Goal: Task Accomplishment & Management: Use online tool/utility

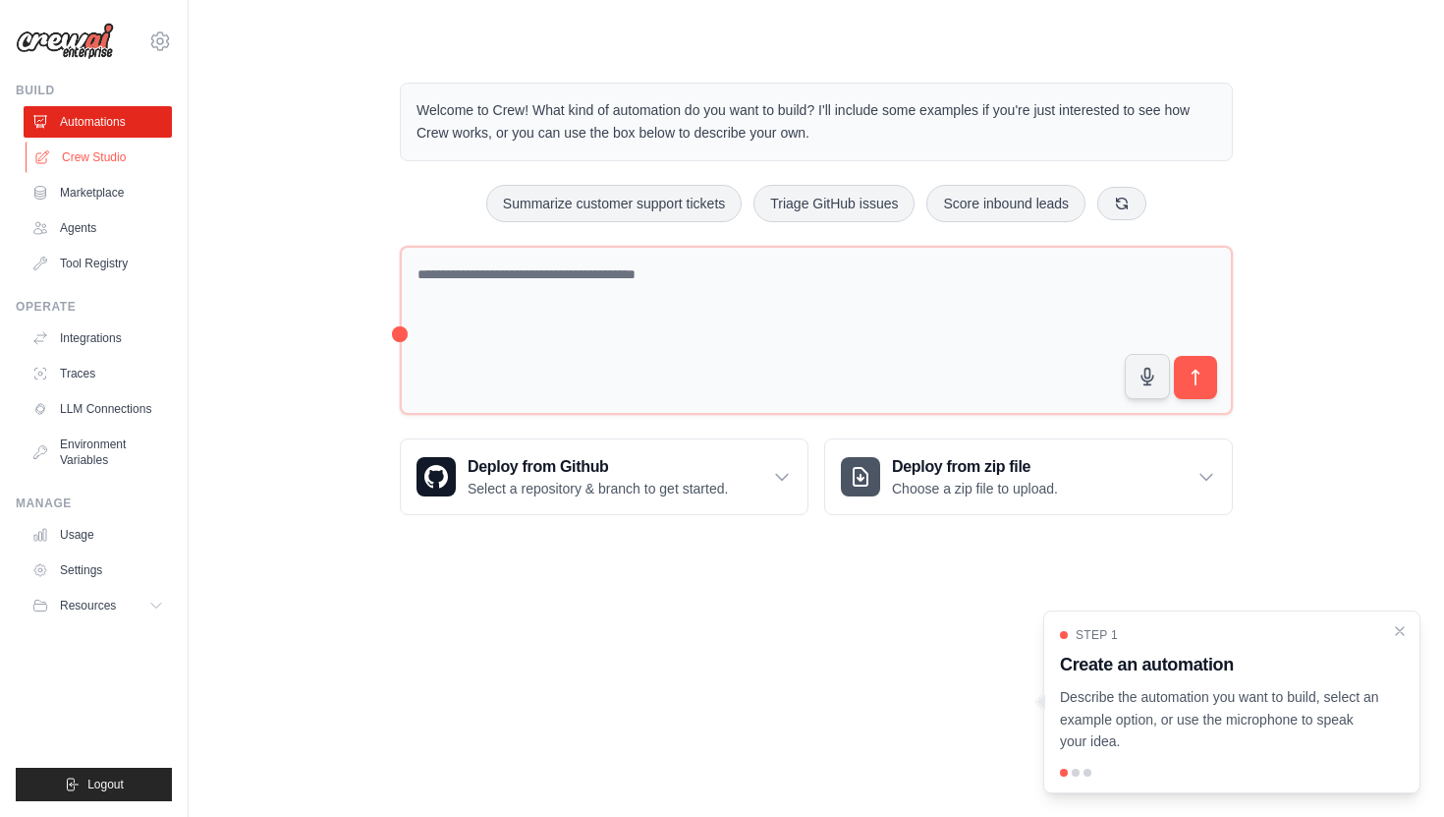
click at [108, 156] on link "Crew Studio" at bounding box center [100, 156] width 148 height 31
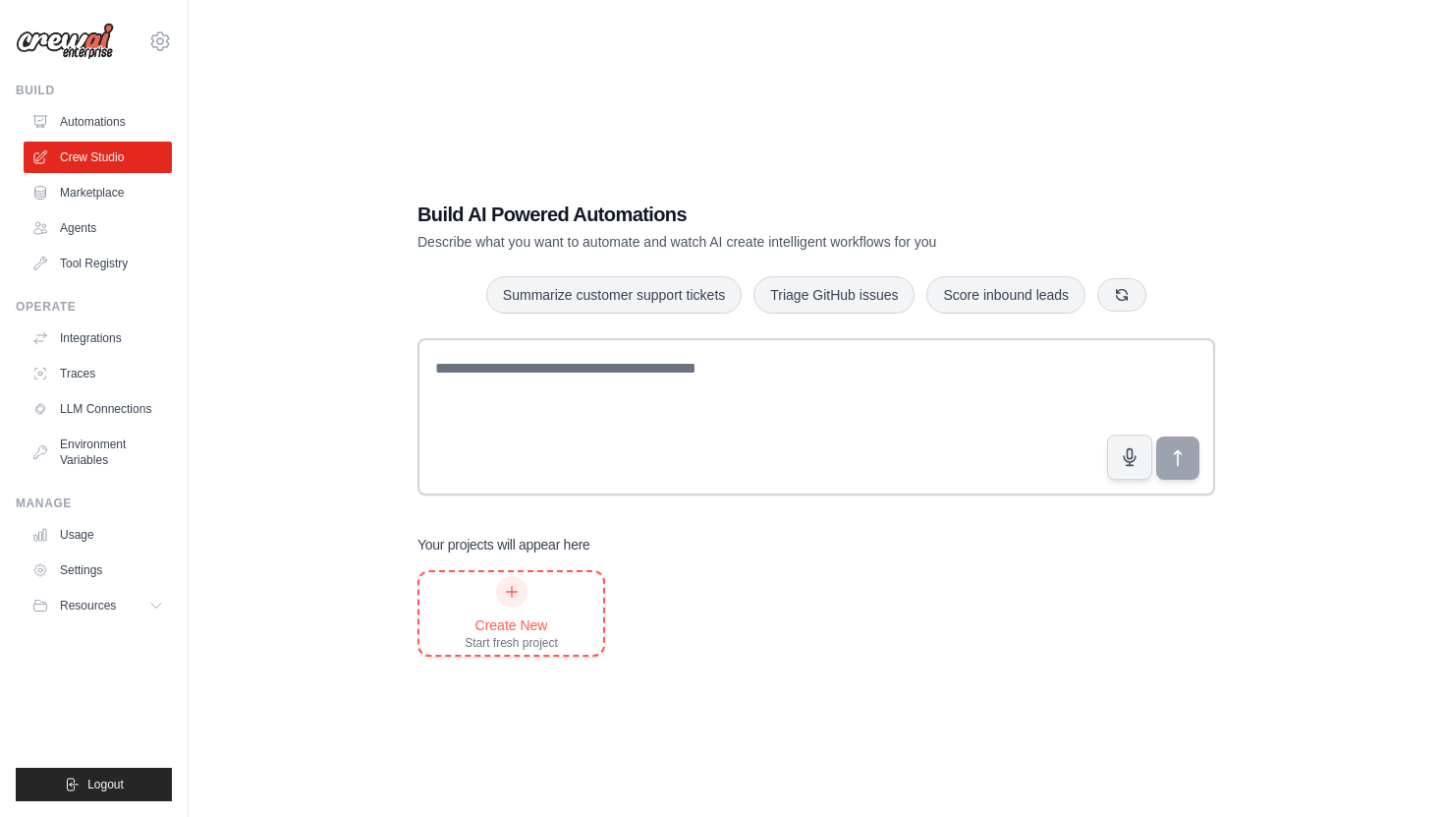
click at [515, 593] on icon at bounding box center [512, 592] width 16 height 16
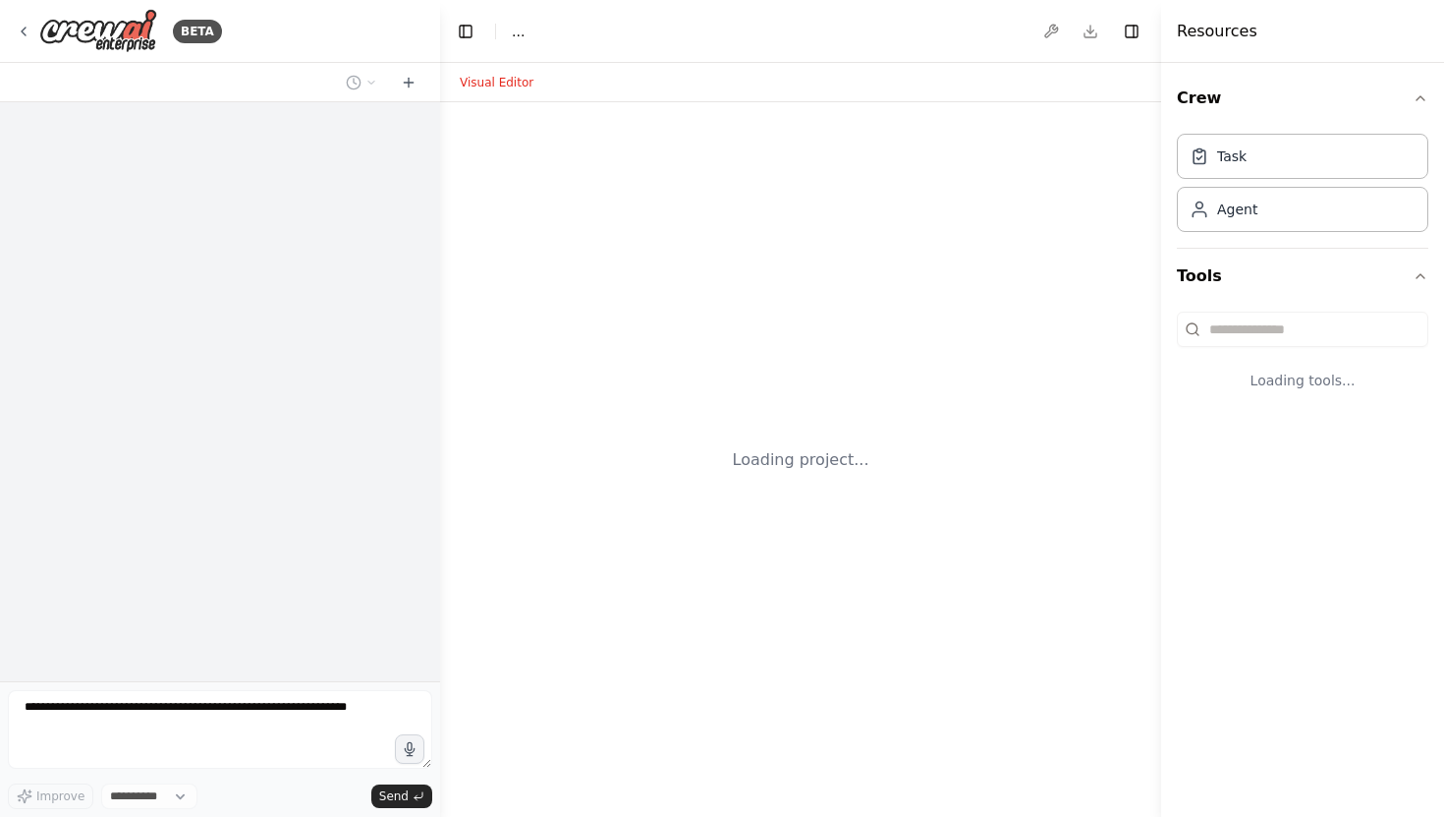
select select "****"
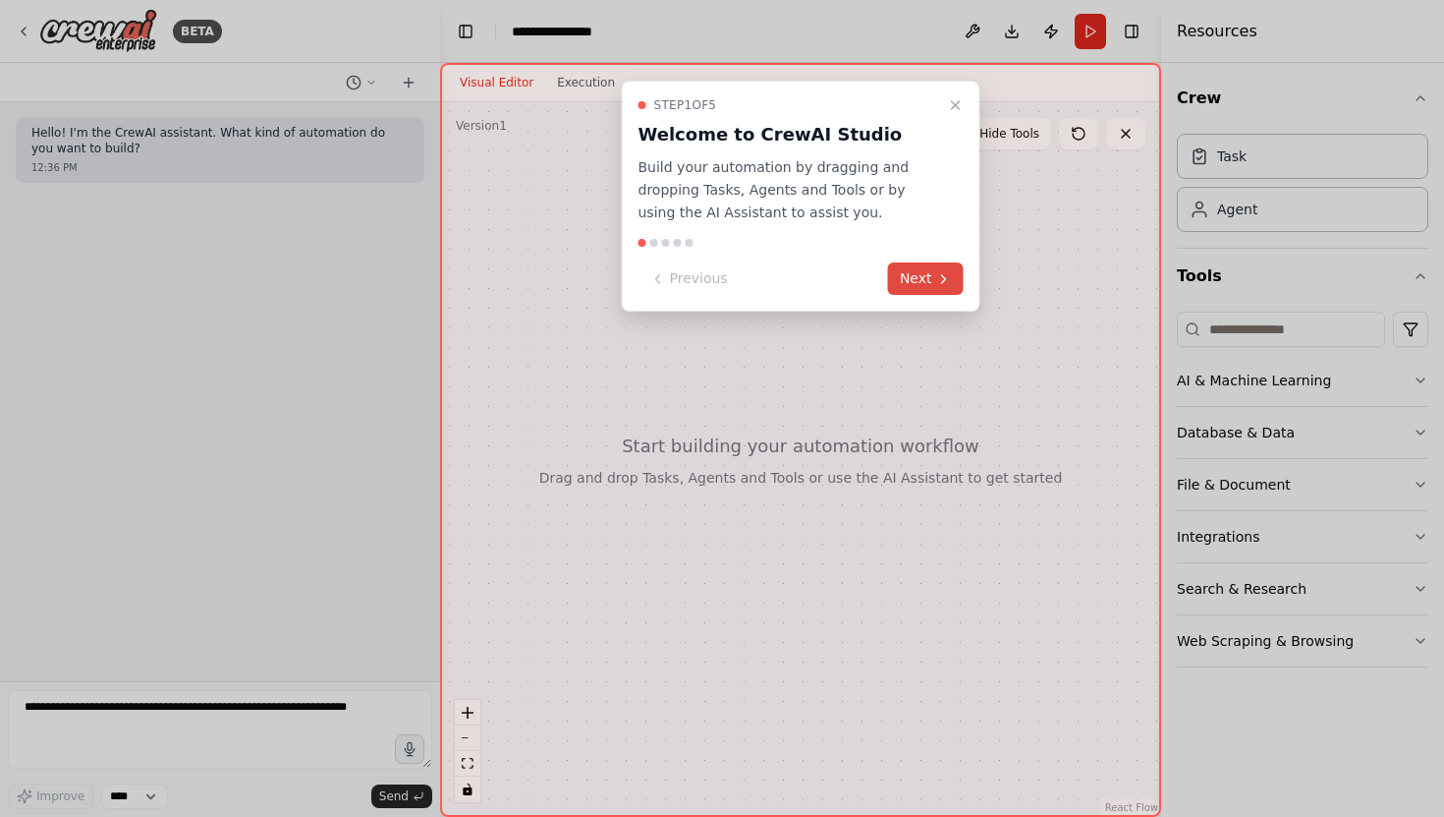
click at [924, 278] on button "Next" at bounding box center [926, 278] width 76 height 32
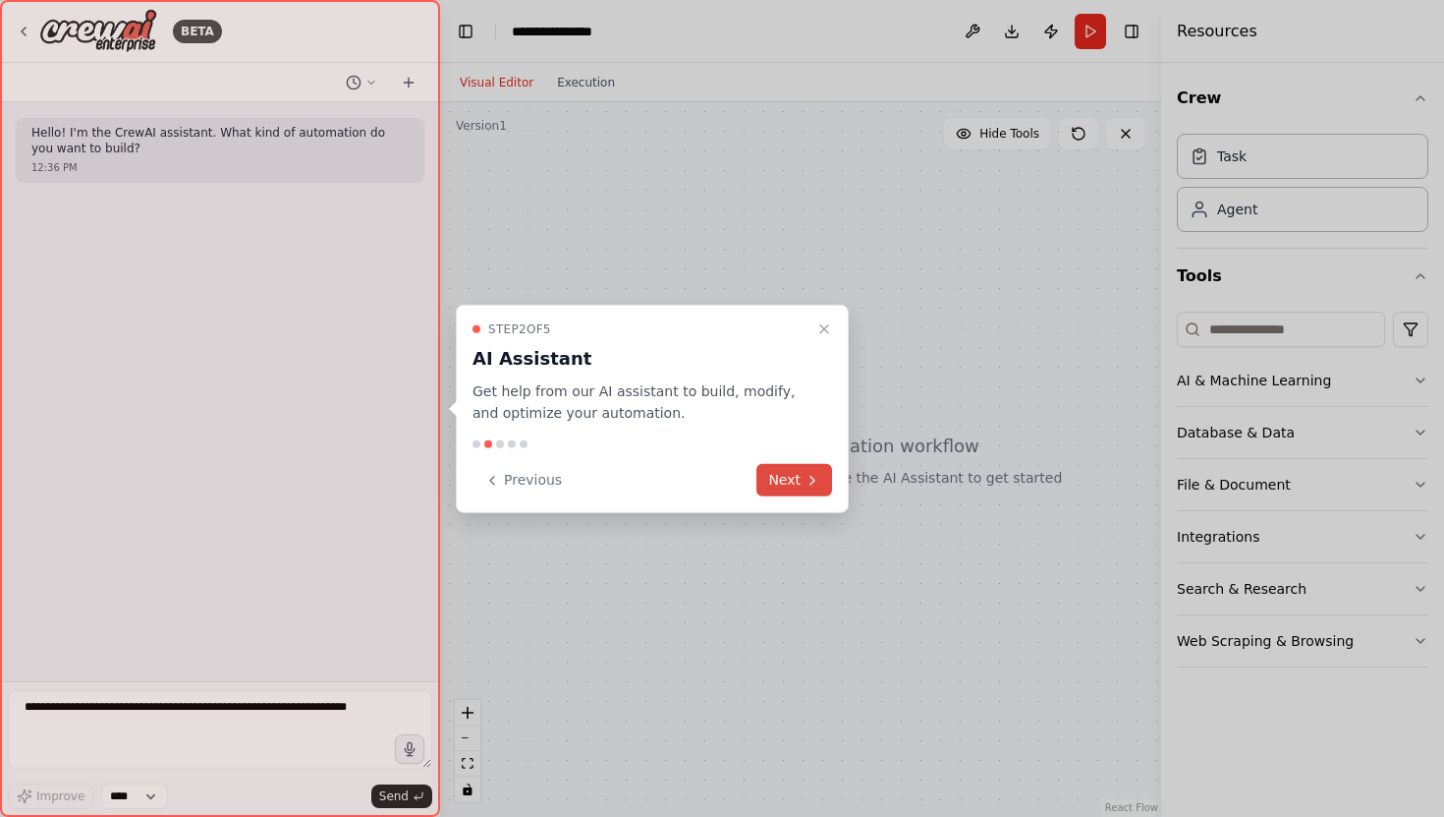
click at [793, 476] on button "Next" at bounding box center [795, 480] width 76 height 32
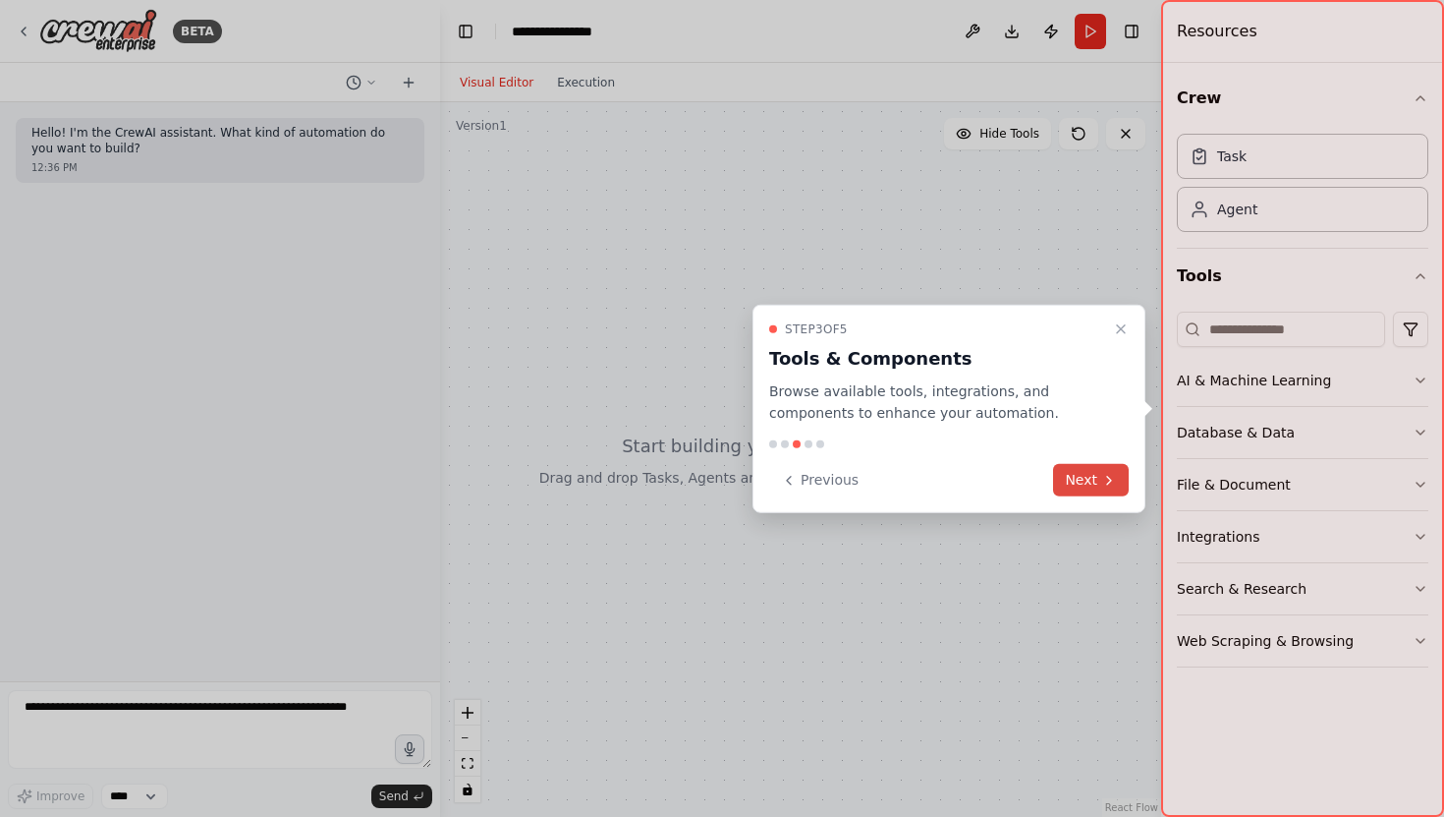
click at [1090, 480] on button "Next" at bounding box center [1091, 480] width 76 height 32
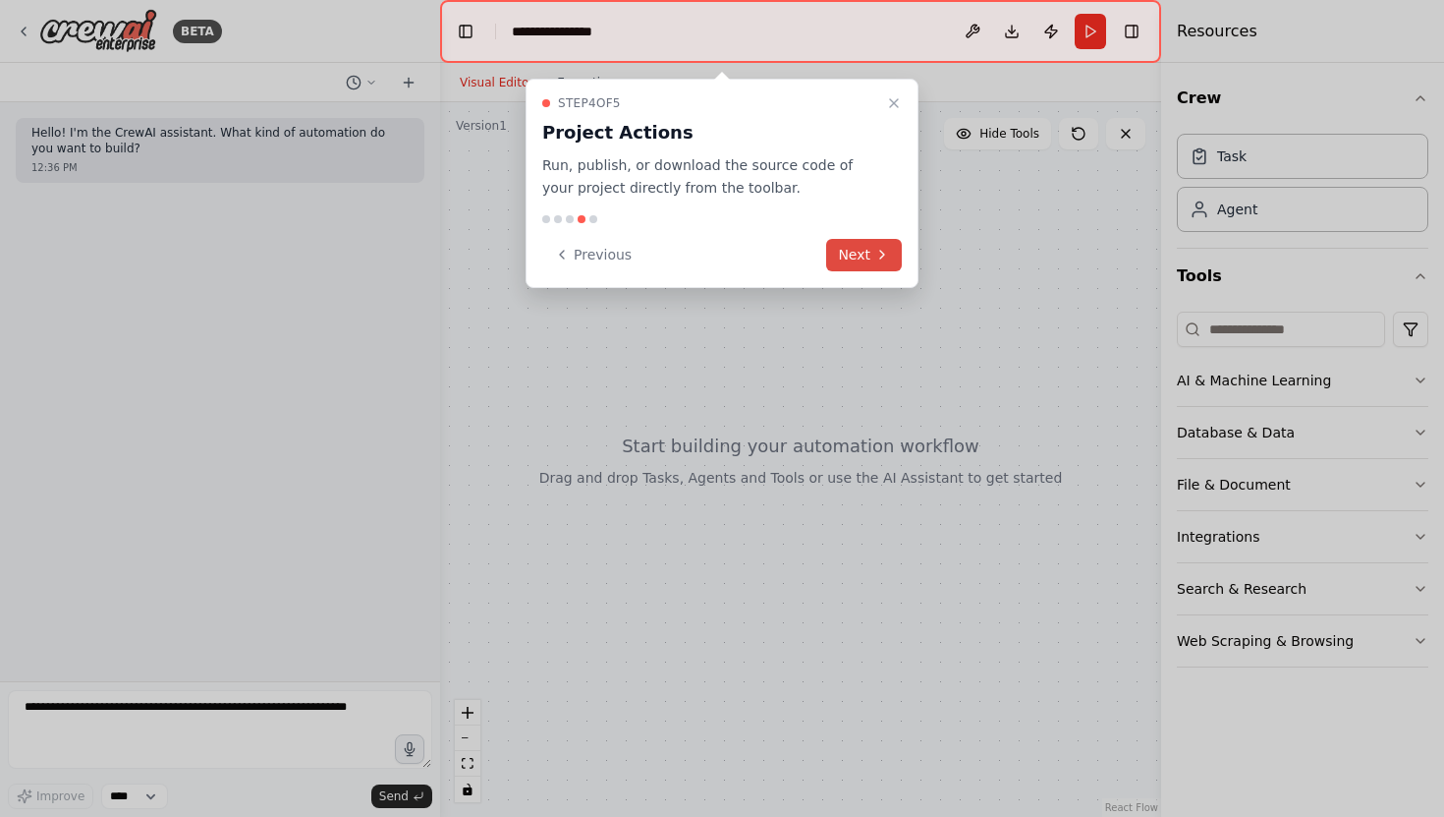
click at [857, 253] on button "Next" at bounding box center [864, 255] width 76 height 32
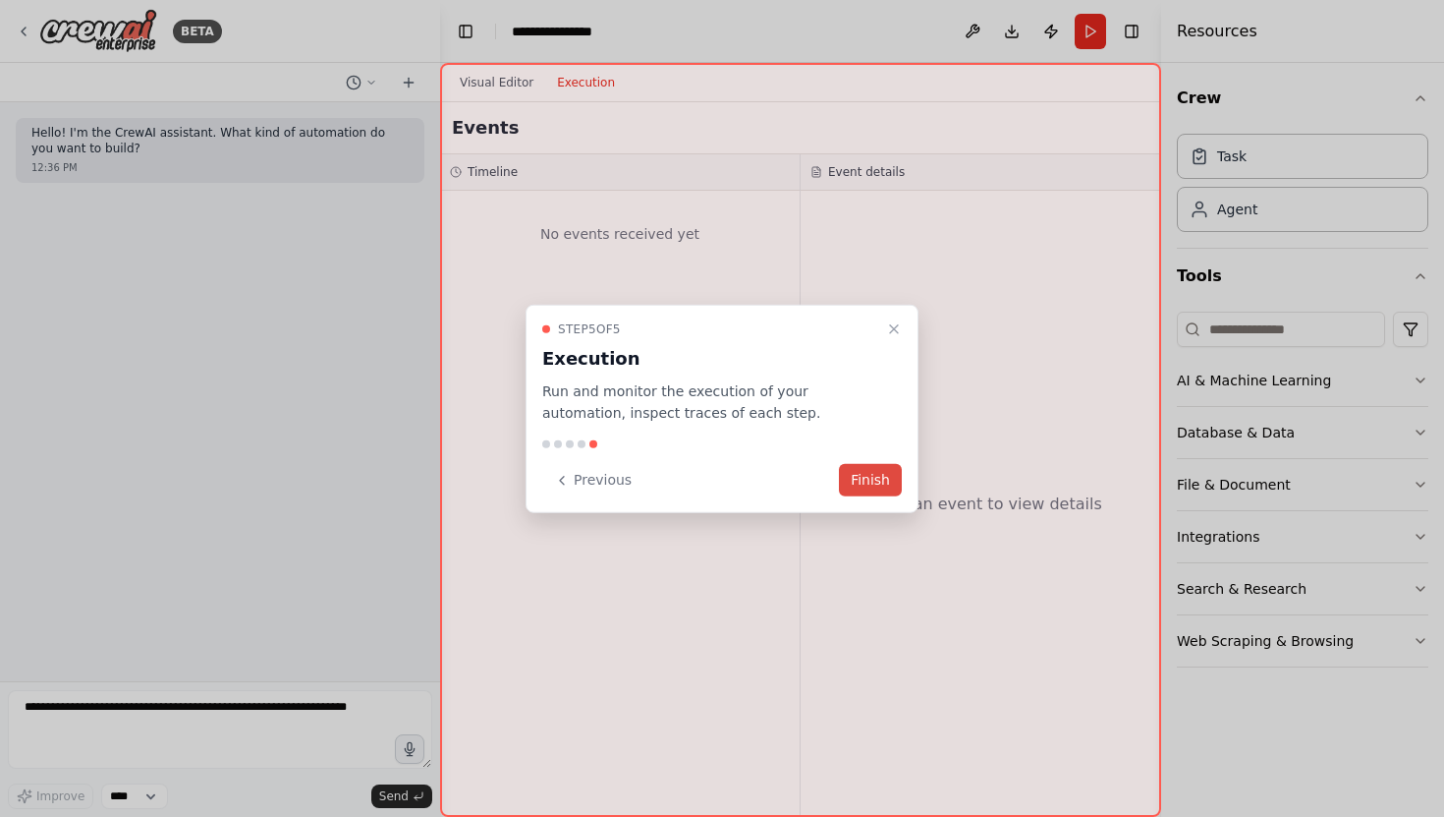
click at [881, 479] on button "Finish" at bounding box center [870, 480] width 63 height 32
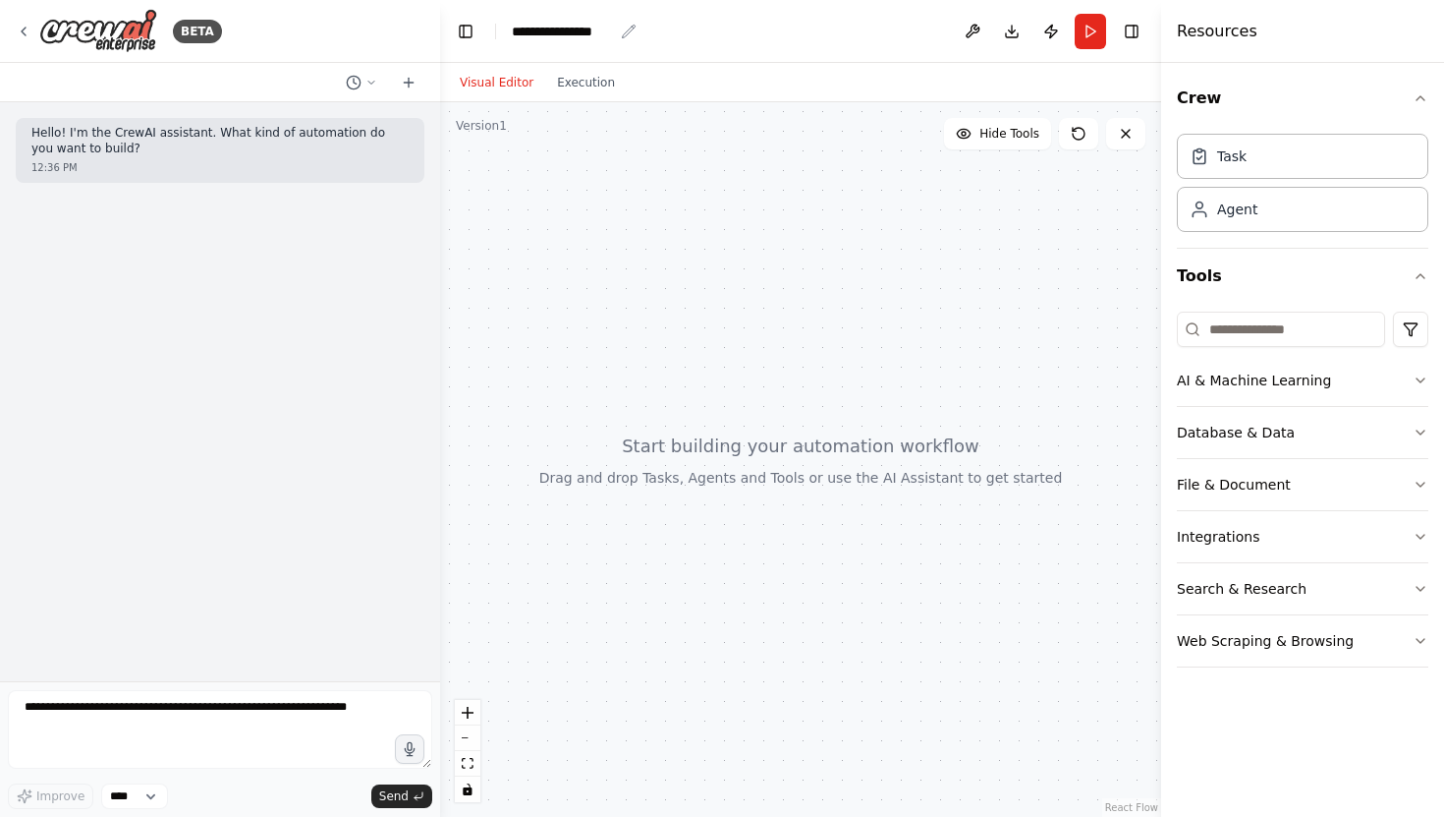
click at [598, 35] on div "**********" at bounding box center [562, 32] width 101 height 20
click at [627, 32] on div "**********" at bounding box center [585, 32] width 147 height 20
drag, startPoint x: 620, startPoint y: 31, endPoint x: 480, endPoint y: 31, distance: 139.5
click at [480, 31] on header "**********" at bounding box center [800, 31] width 721 height 63
click at [70, 709] on textarea at bounding box center [220, 729] width 424 height 79
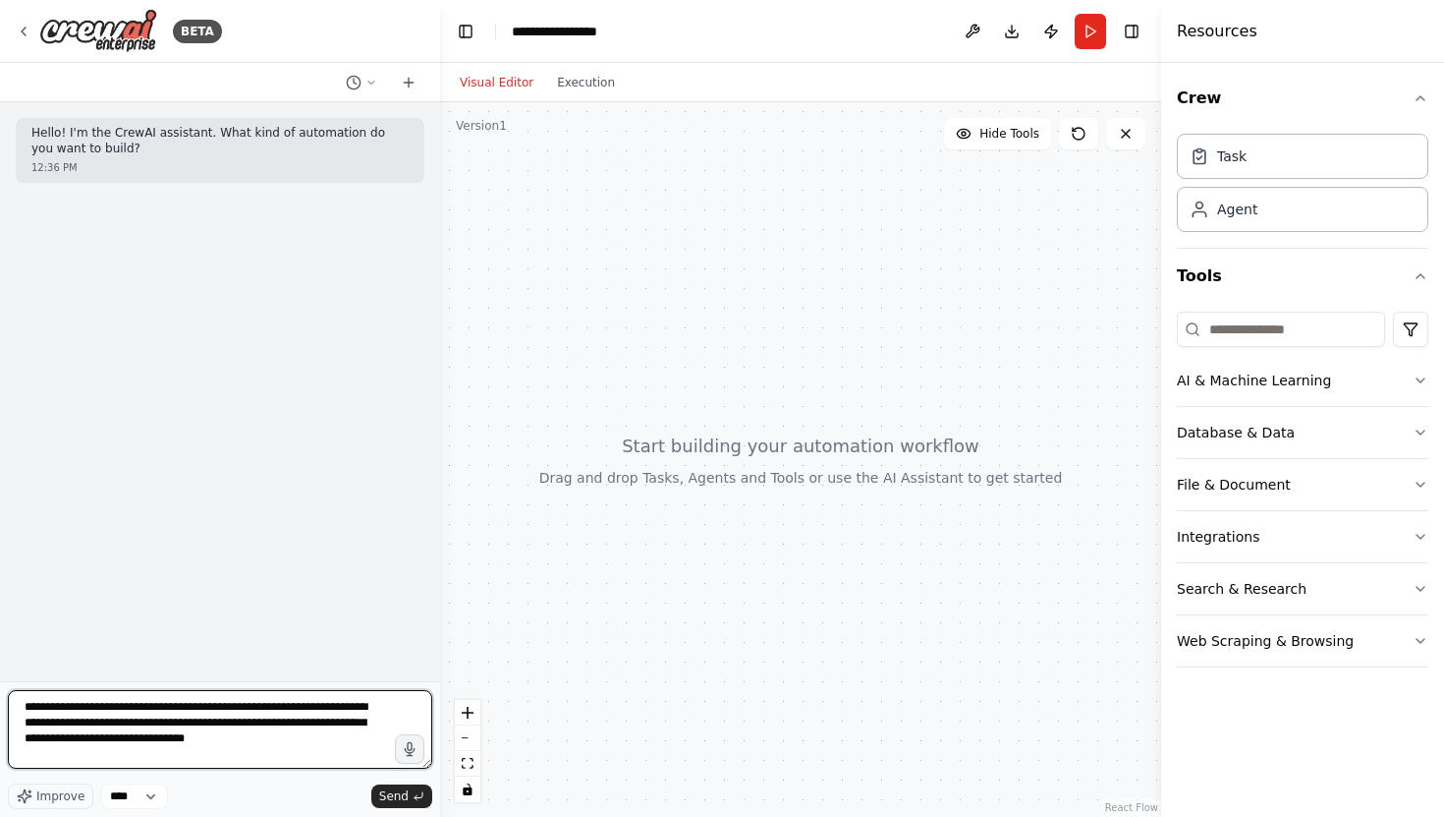
click at [175, 726] on textarea "**********" at bounding box center [220, 729] width 424 height 79
click at [163, 725] on textarea "**********" at bounding box center [220, 729] width 424 height 79
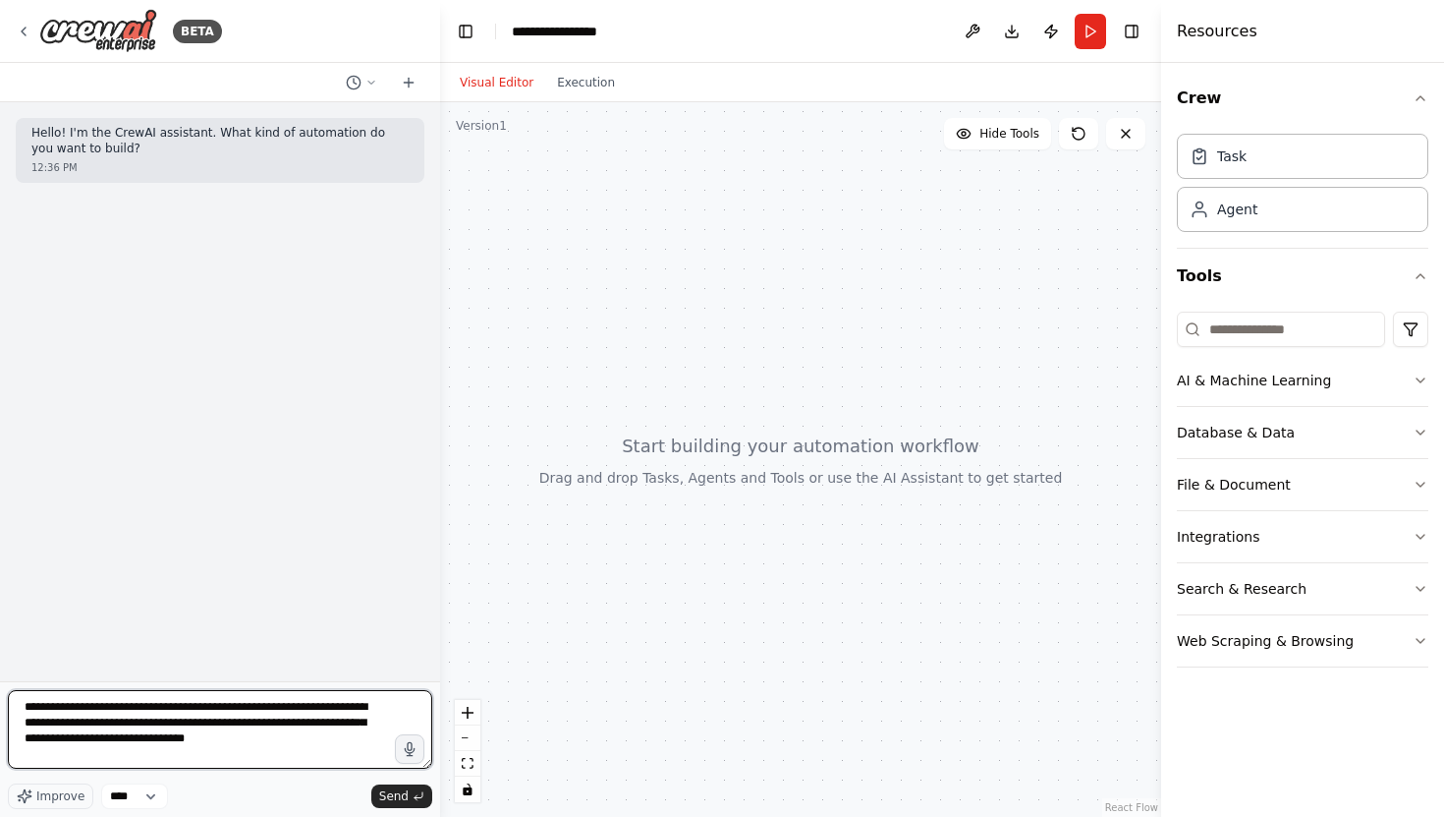
click at [56, 724] on textarea "**********" at bounding box center [220, 729] width 424 height 79
click at [153, 723] on textarea "**********" at bounding box center [220, 729] width 424 height 79
click at [324, 734] on textarea "**********" at bounding box center [220, 729] width 424 height 79
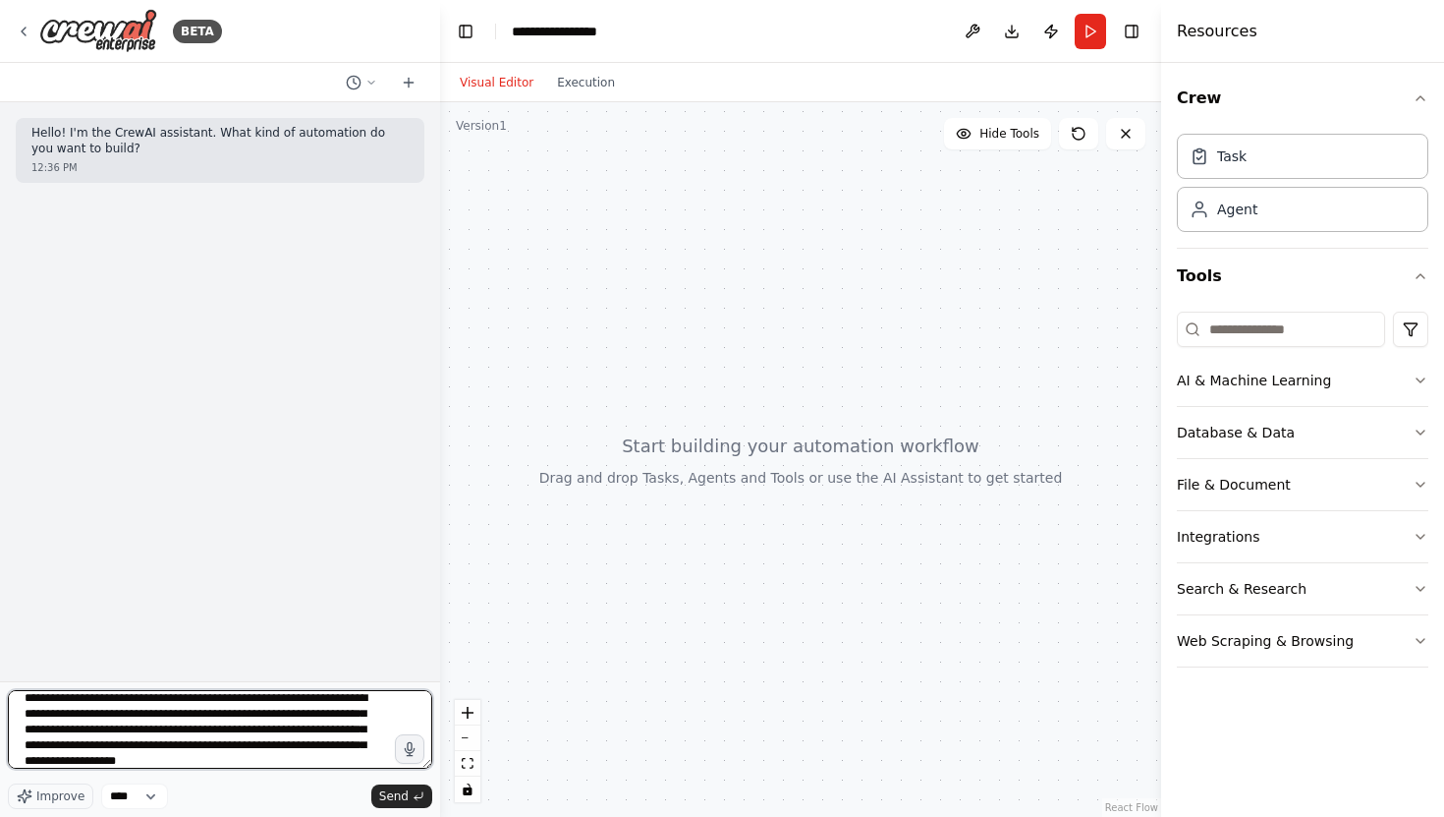
scroll to position [25, 0]
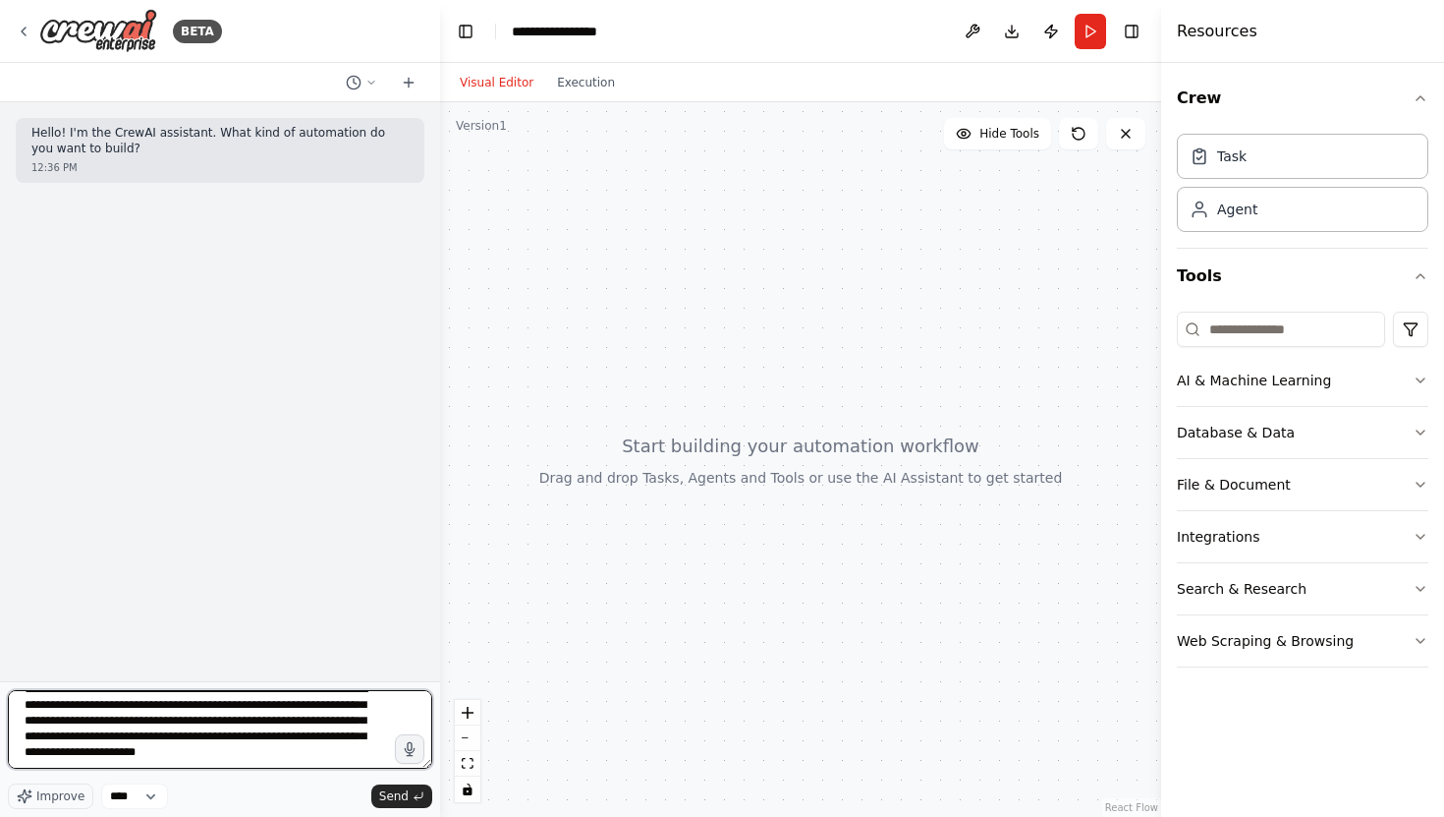
click at [201, 740] on textarea "**********" at bounding box center [220, 729] width 424 height 79
click at [203, 752] on textarea "**********" at bounding box center [220, 729] width 424 height 79
click at [146, 762] on textarea "**********" at bounding box center [220, 729] width 424 height 79
type textarea "**********"
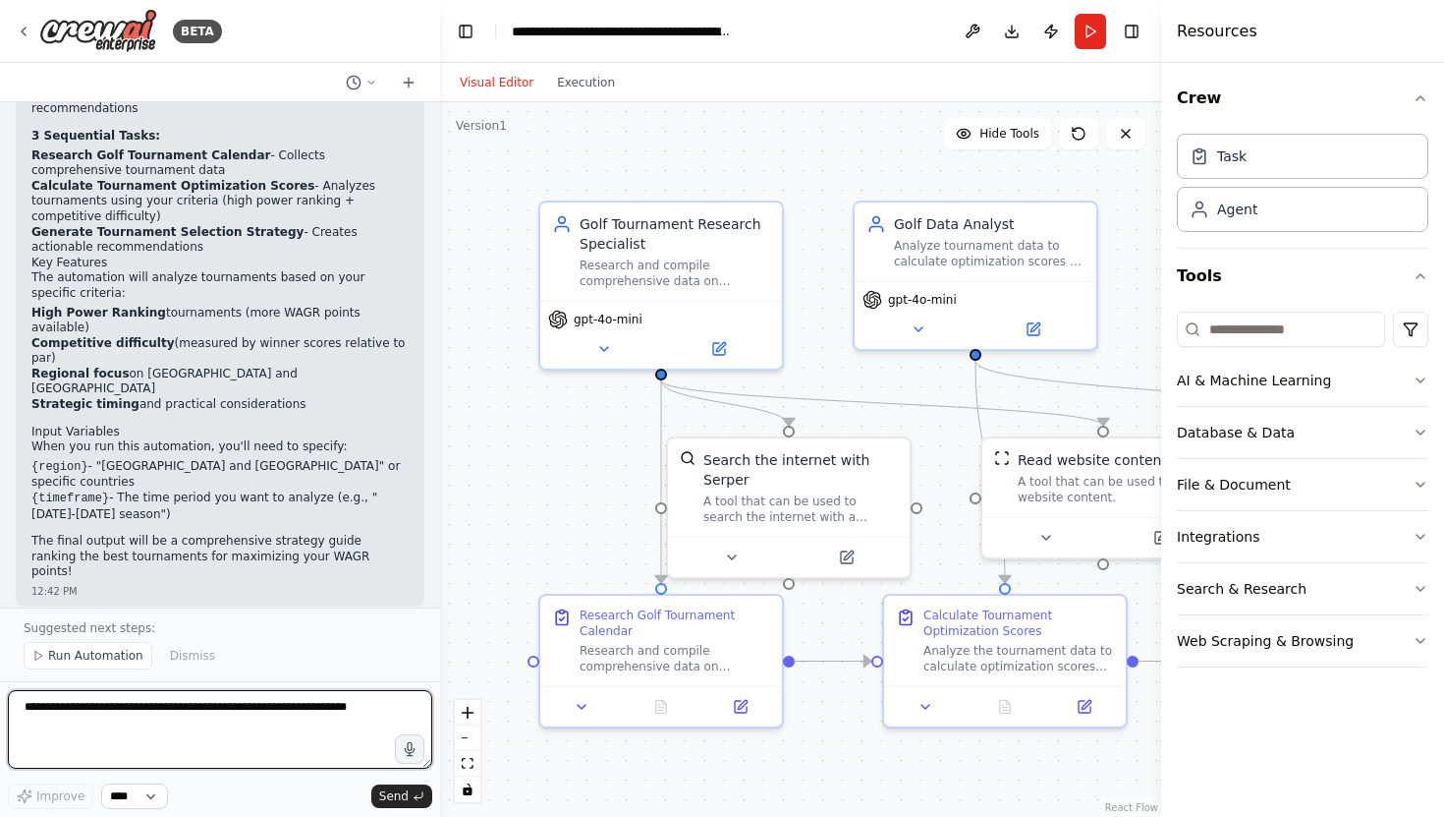
scroll to position [1545, 0]
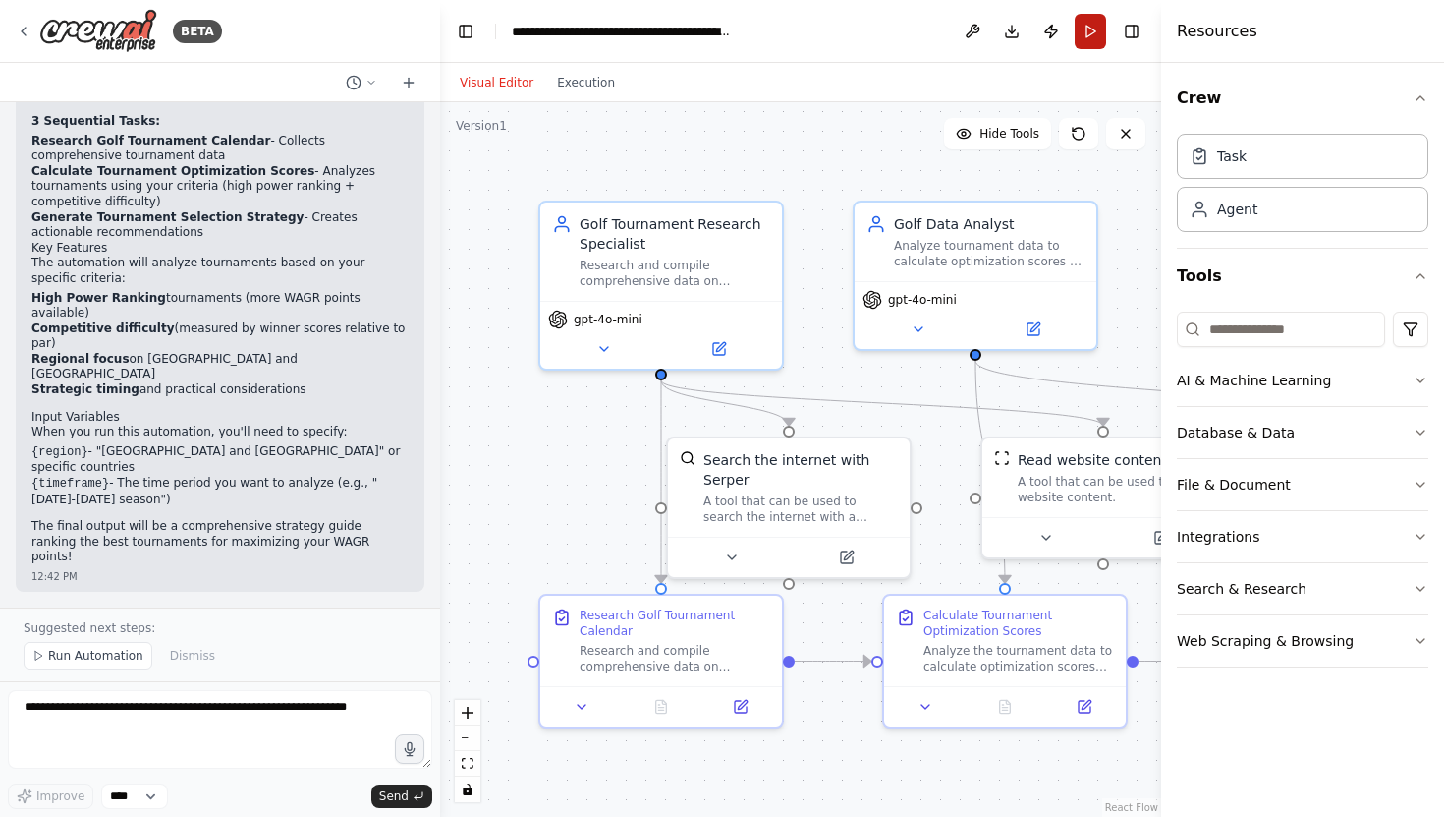
click at [1091, 34] on button "Run" at bounding box center [1090, 31] width 31 height 35
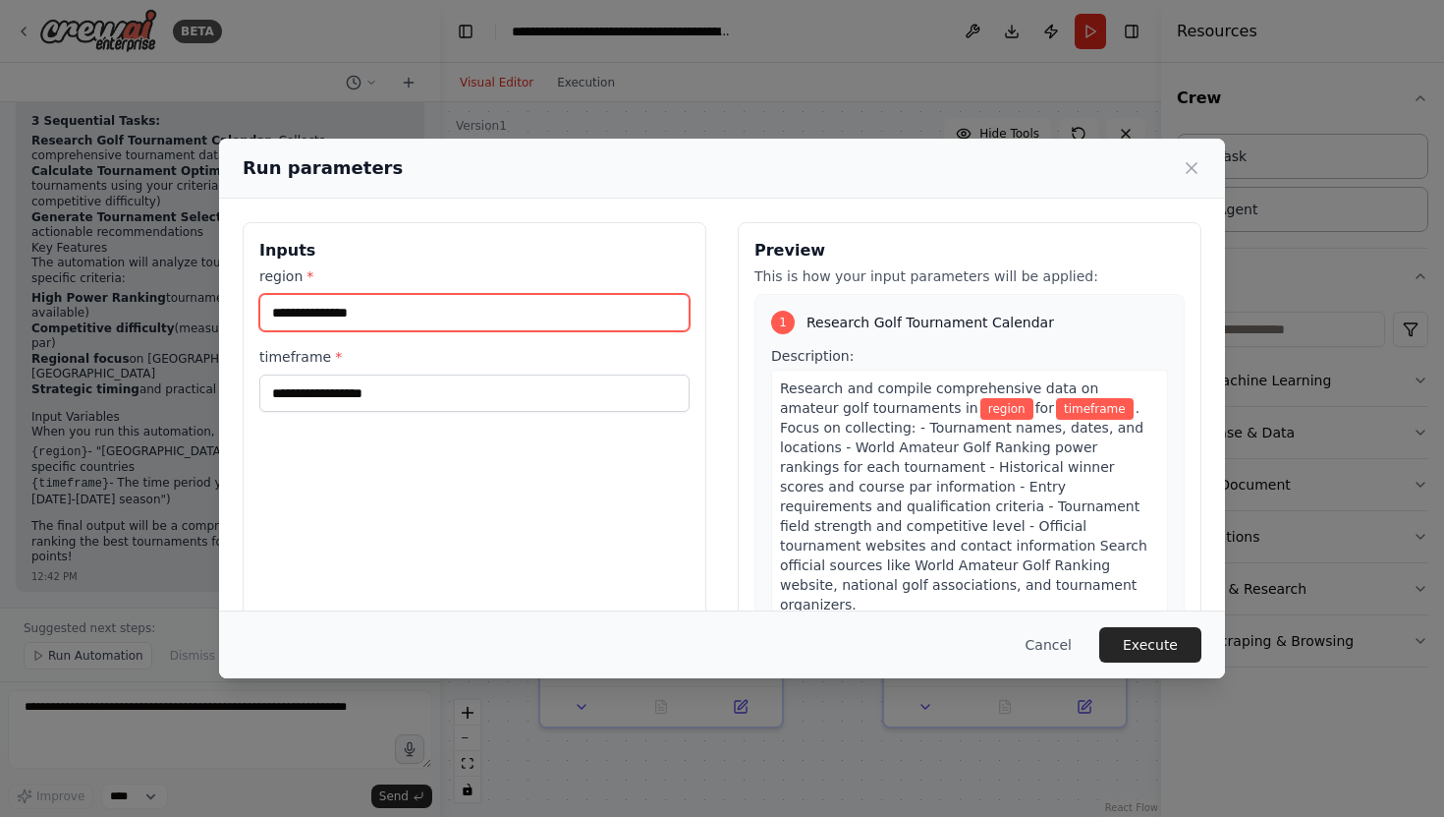
click at [310, 311] on input "region *" at bounding box center [474, 312] width 430 height 37
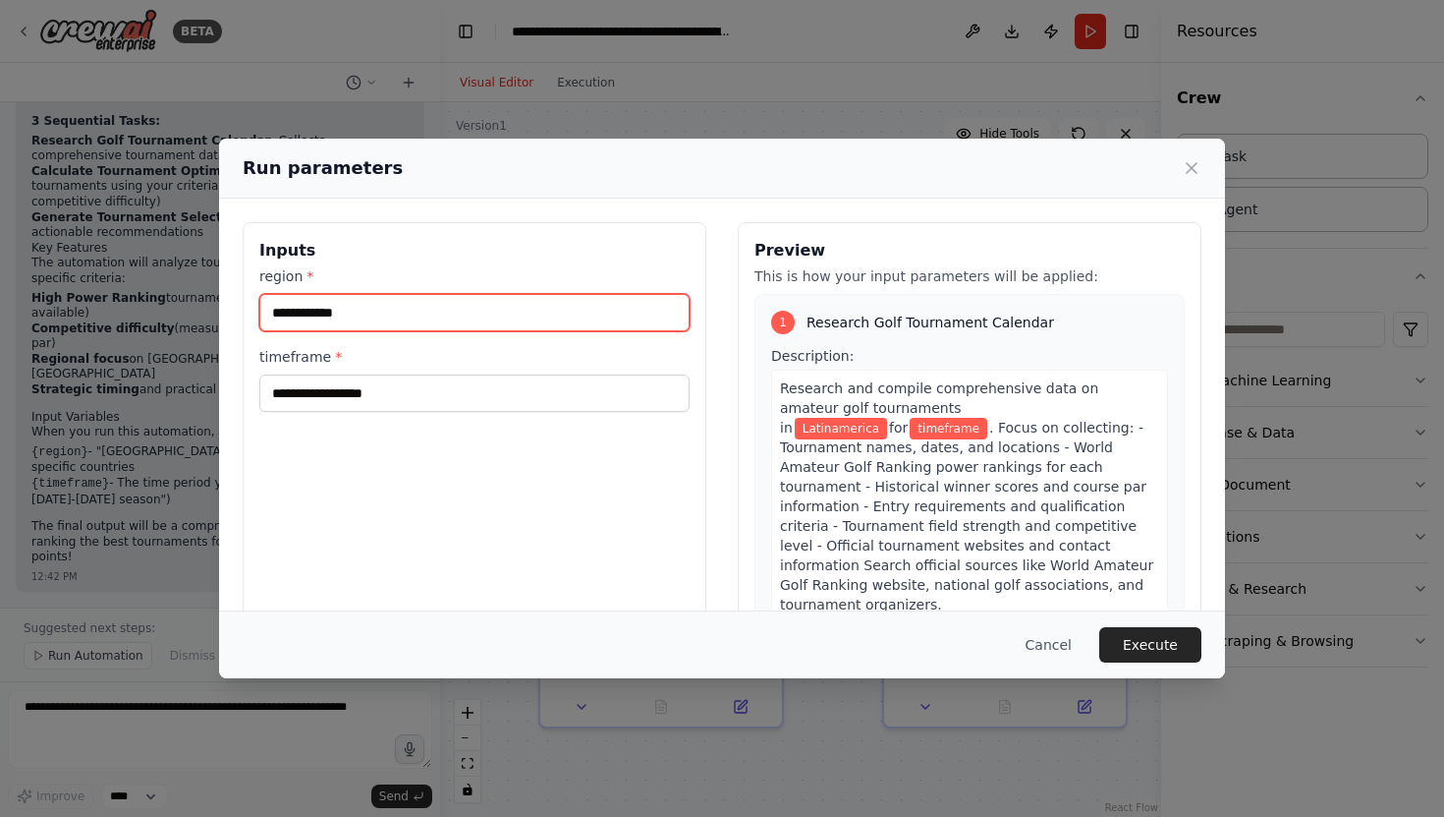
type input "**********"
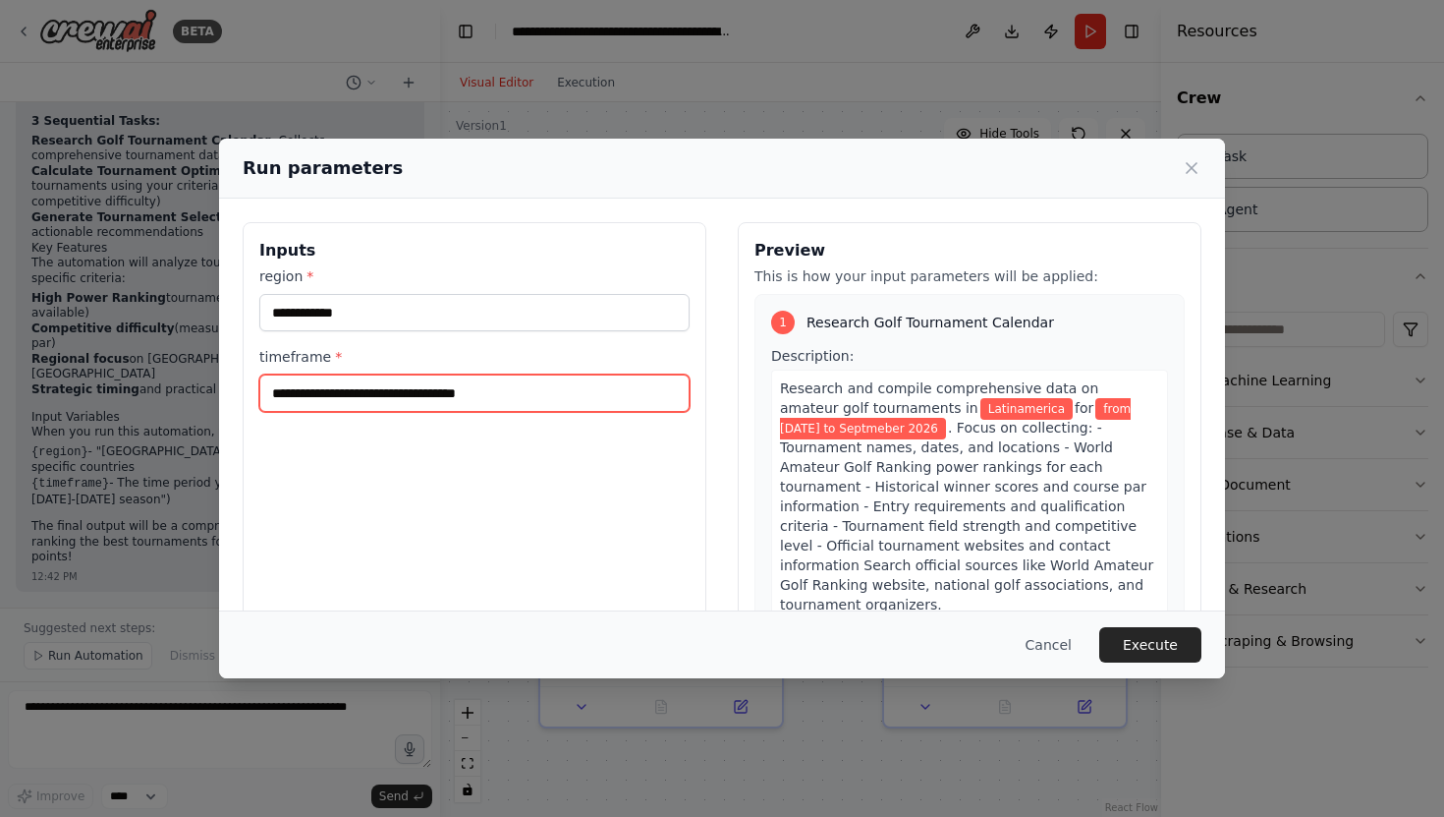
click at [480, 396] on input "**********" at bounding box center [474, 392] width 430 height 37
type input "**********"
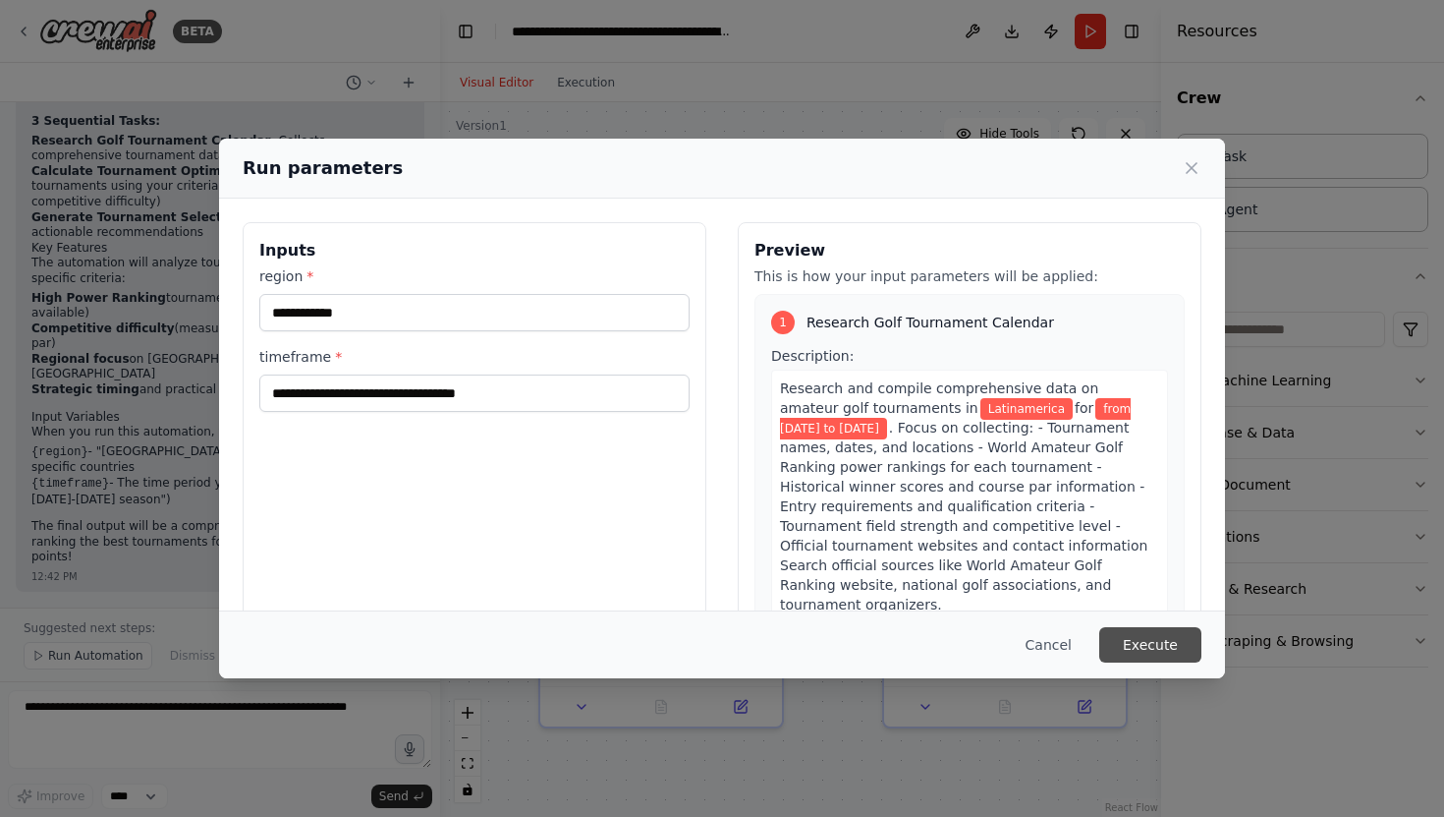
click at [1149, 646] on button "Execute" at bounding box center [1151, 644] width 102 height 35
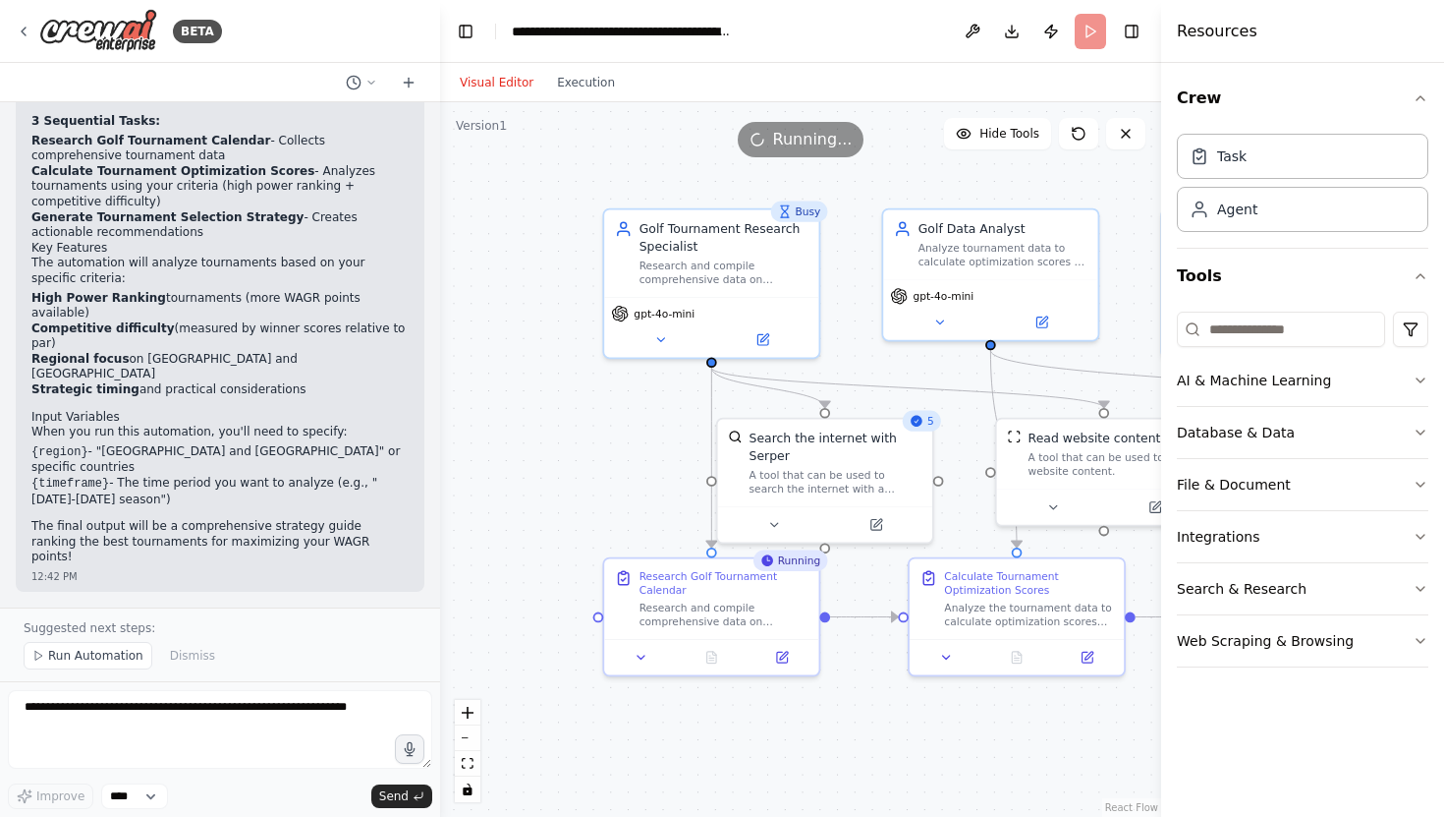
click at [856, 362] on div ".deletable-edge-delete-btn { width: 20px; height: 20px; border: 0px solid #ffff…" at bounding box center [800, 459] width 721 height 714
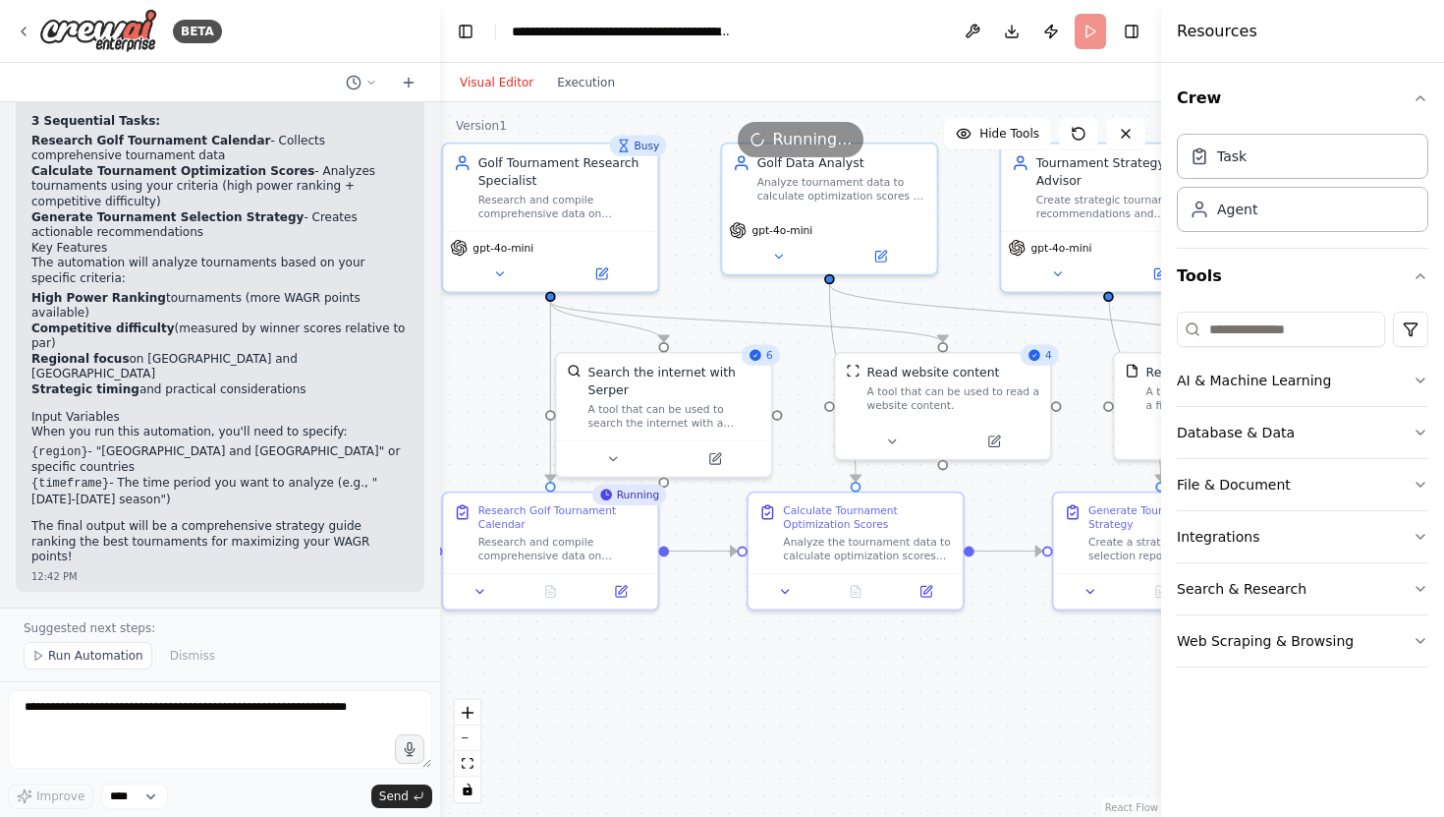
drag, startPoint x: 856, startPoint y: 362, endPoint x: 694, endPoint y: 297, distance: 174.6
click at [694, 297] on div ".deletable-edge-delete-btn { width: 20px; height: 20px; border: 0px solid #ffff…" at bounding box center [800, 459] width 721 height 714
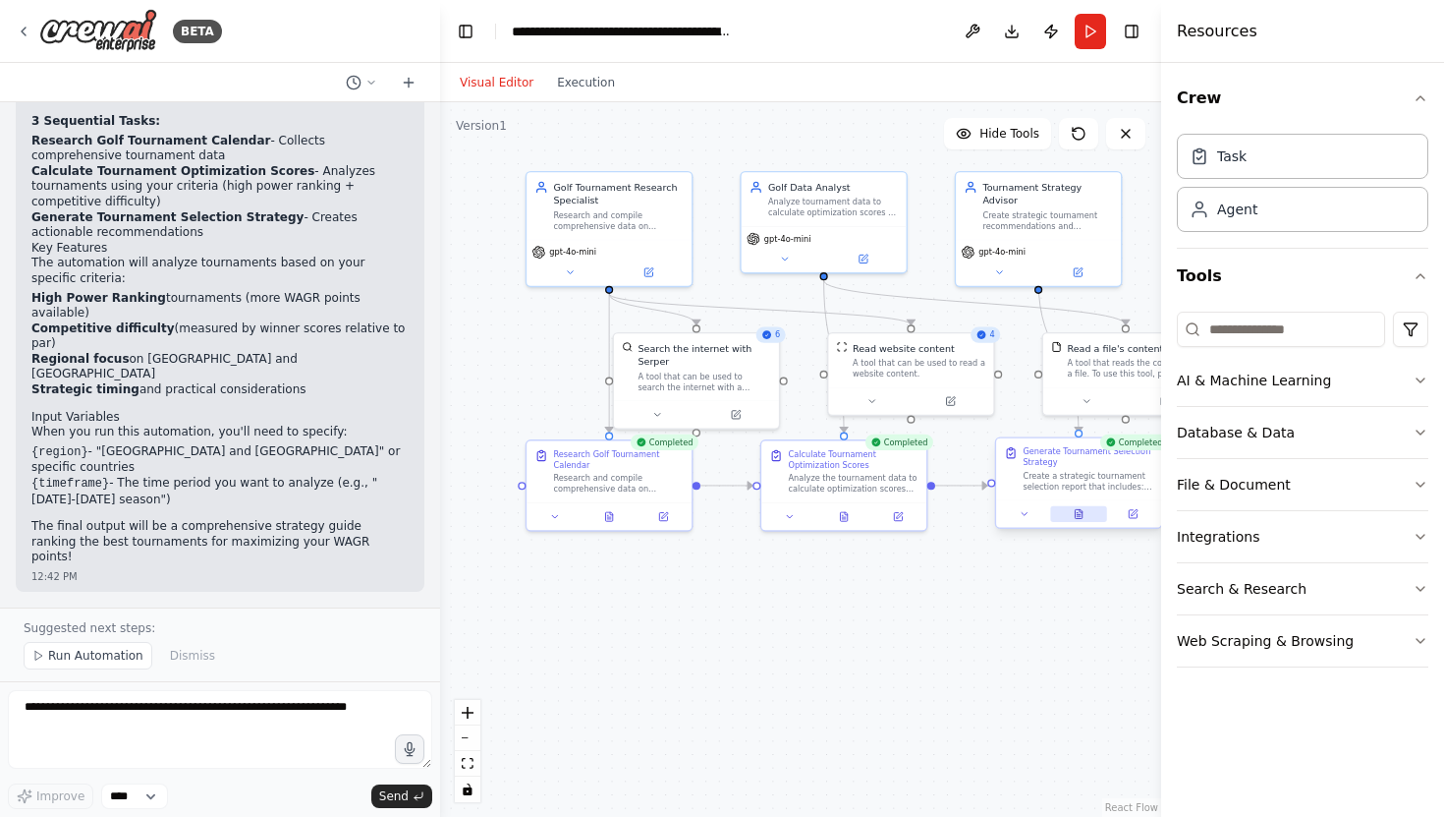
click at [1080, 516] on icon at bounding box center [1079, 516] width 4 height 0
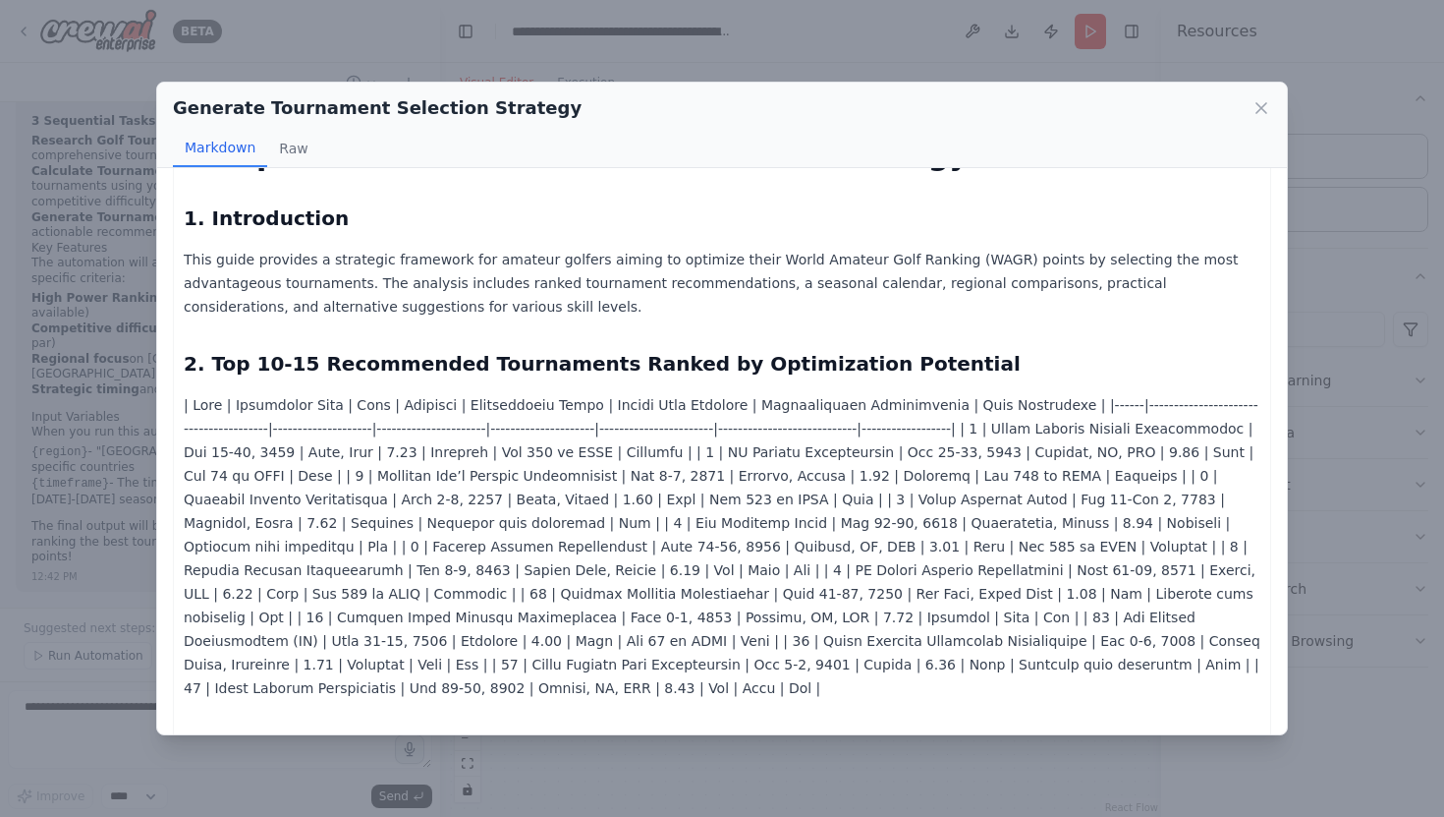
scroll to position [0, 0]
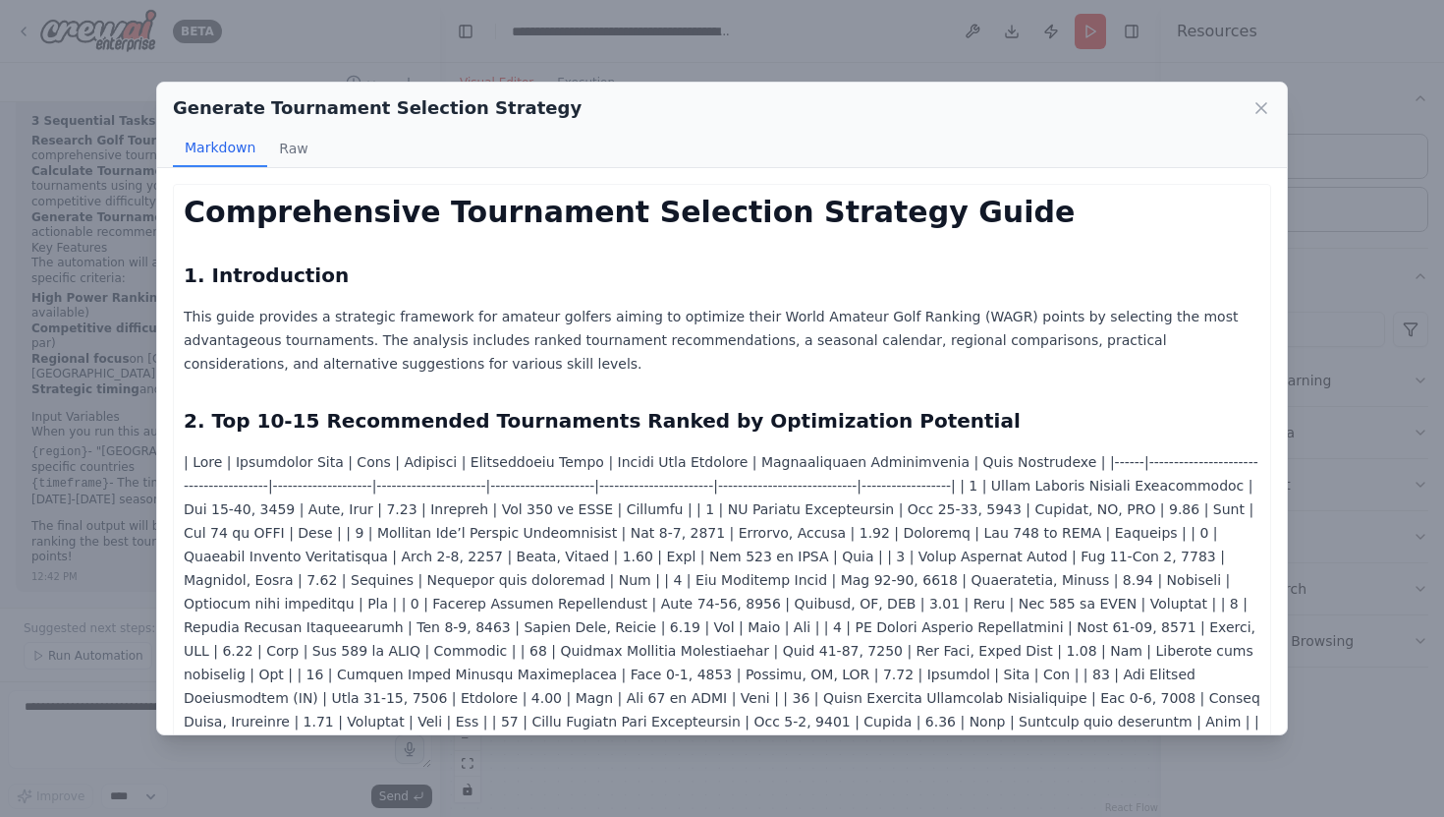
click at [398, 53] on div "Generate Tournament Selection Strategy Markdown Raw Comprehensive Tournament Se…" at bounding box center [722, 408] width 1444 height 817
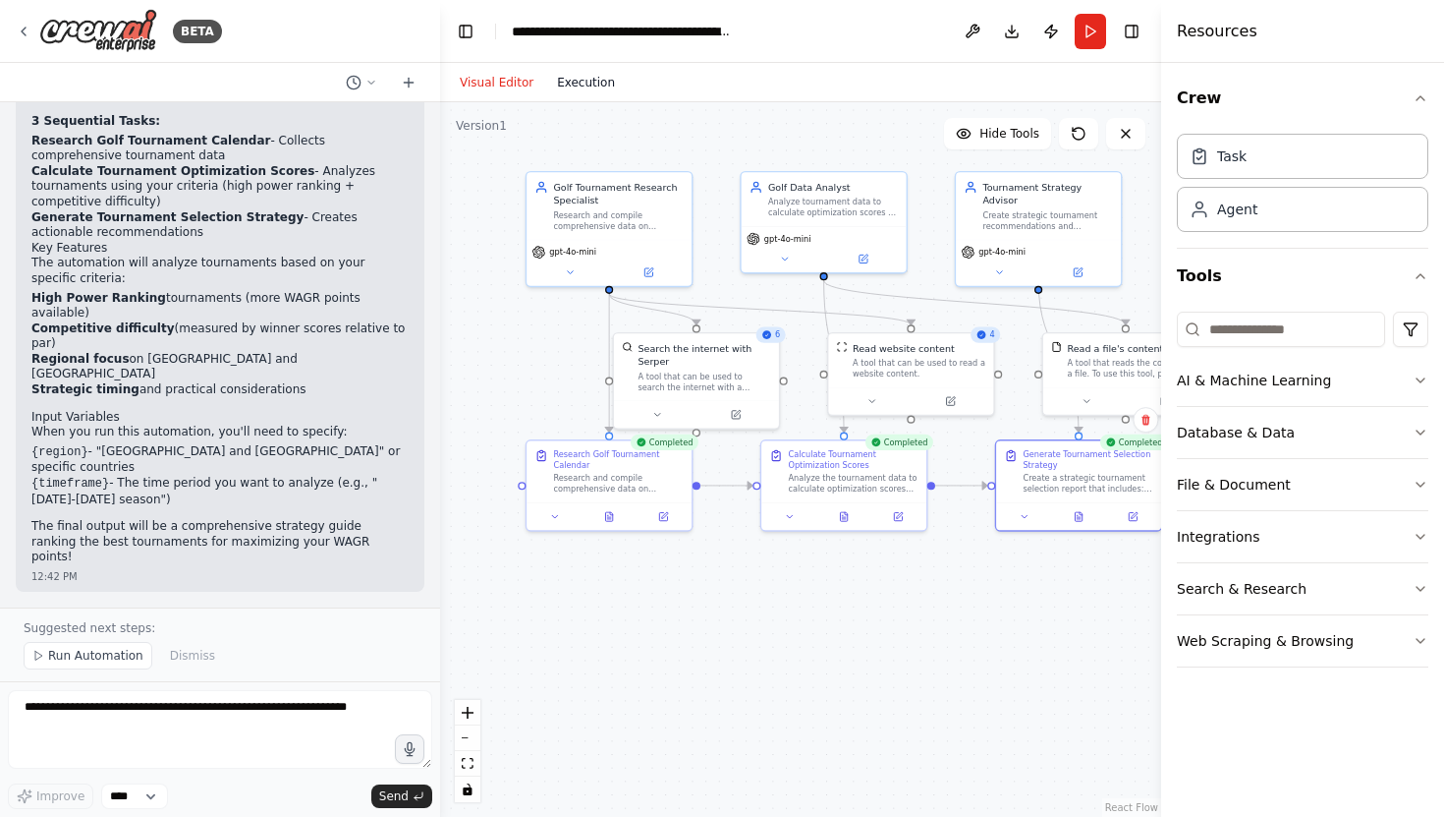
scroll to position [1545, 0]
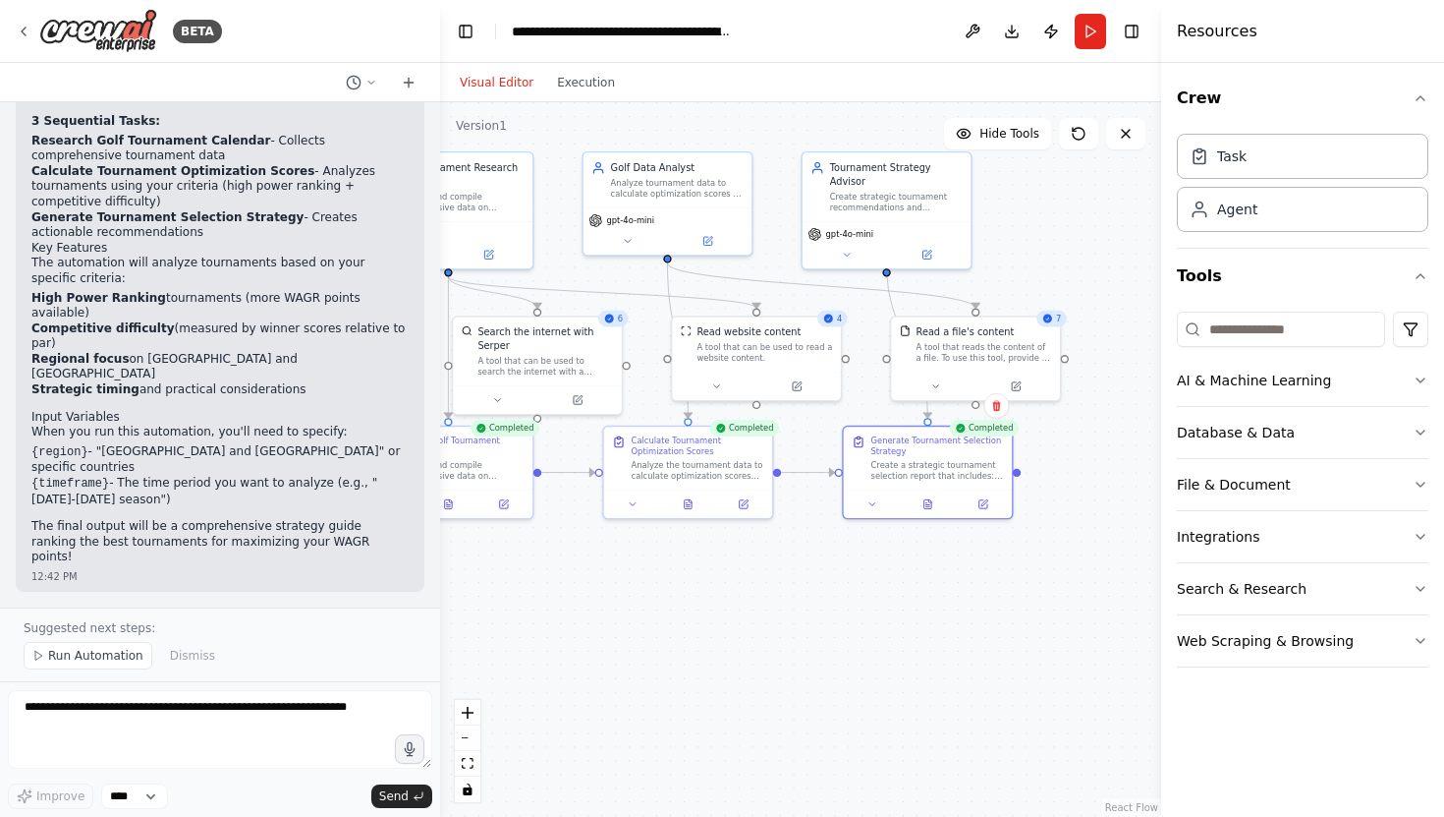
drag, startPoint x: 950, startPoint y: 453, endPoint x: 800, endPoint y: 440, distance: 150.9
click at [800, 440] on div ".deletable-edge-delete-btn { width: 20px; height: 20px; border: 0px solid #ffff…" at bounding box center [800, 459] width 721 height 714
click at [995, 467] on div "Create a strategic tournament selection report that includes: - Top 10-15 recom…" at bounding box center [939, 469] width 133 height 22
click at [988, 504] on icon at bounding box center [984, 502] width 8 height 8
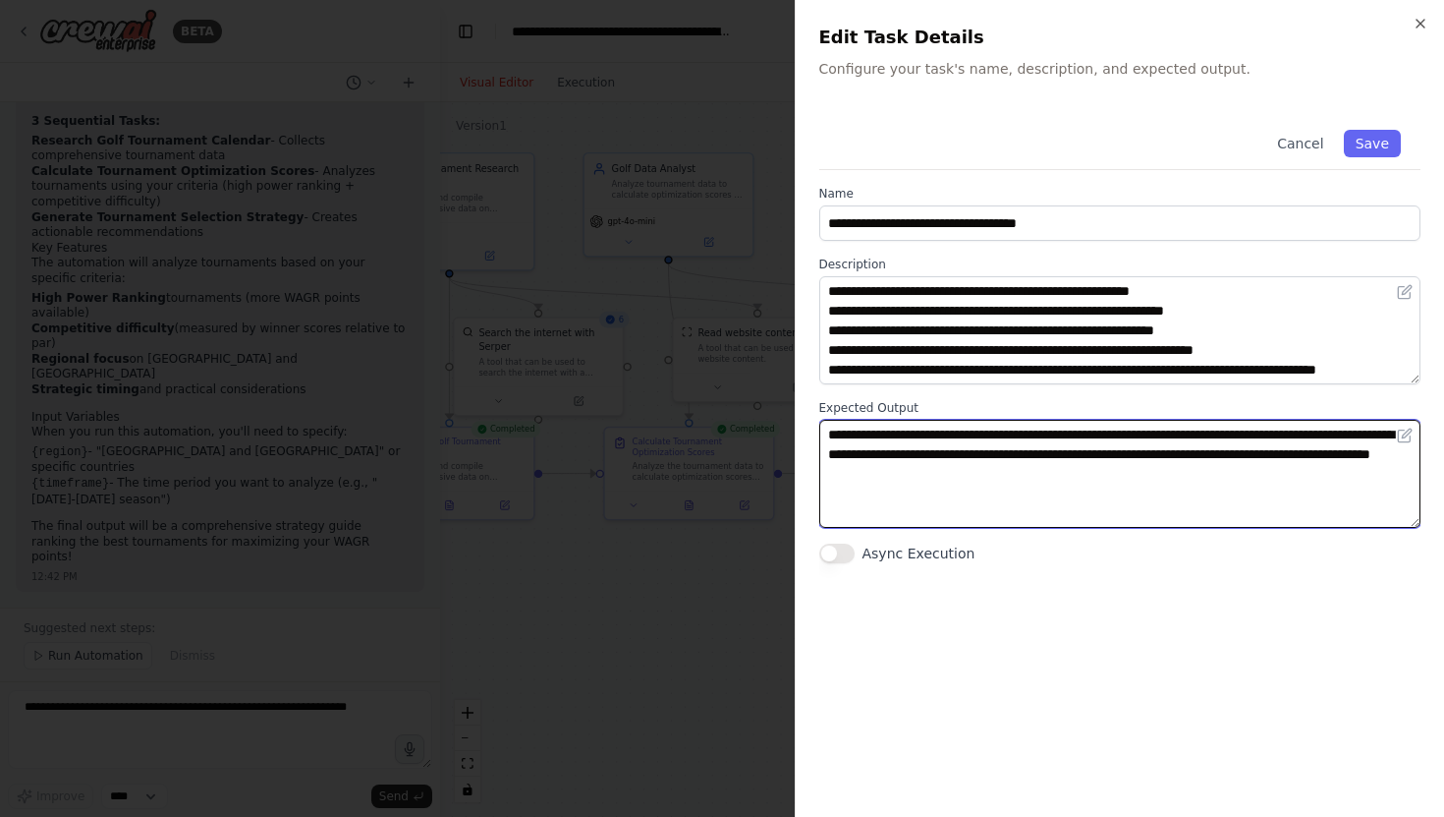
click at [1201, 479] on textarea "**********" at bounding box center [1120, 474] width 602 height 108
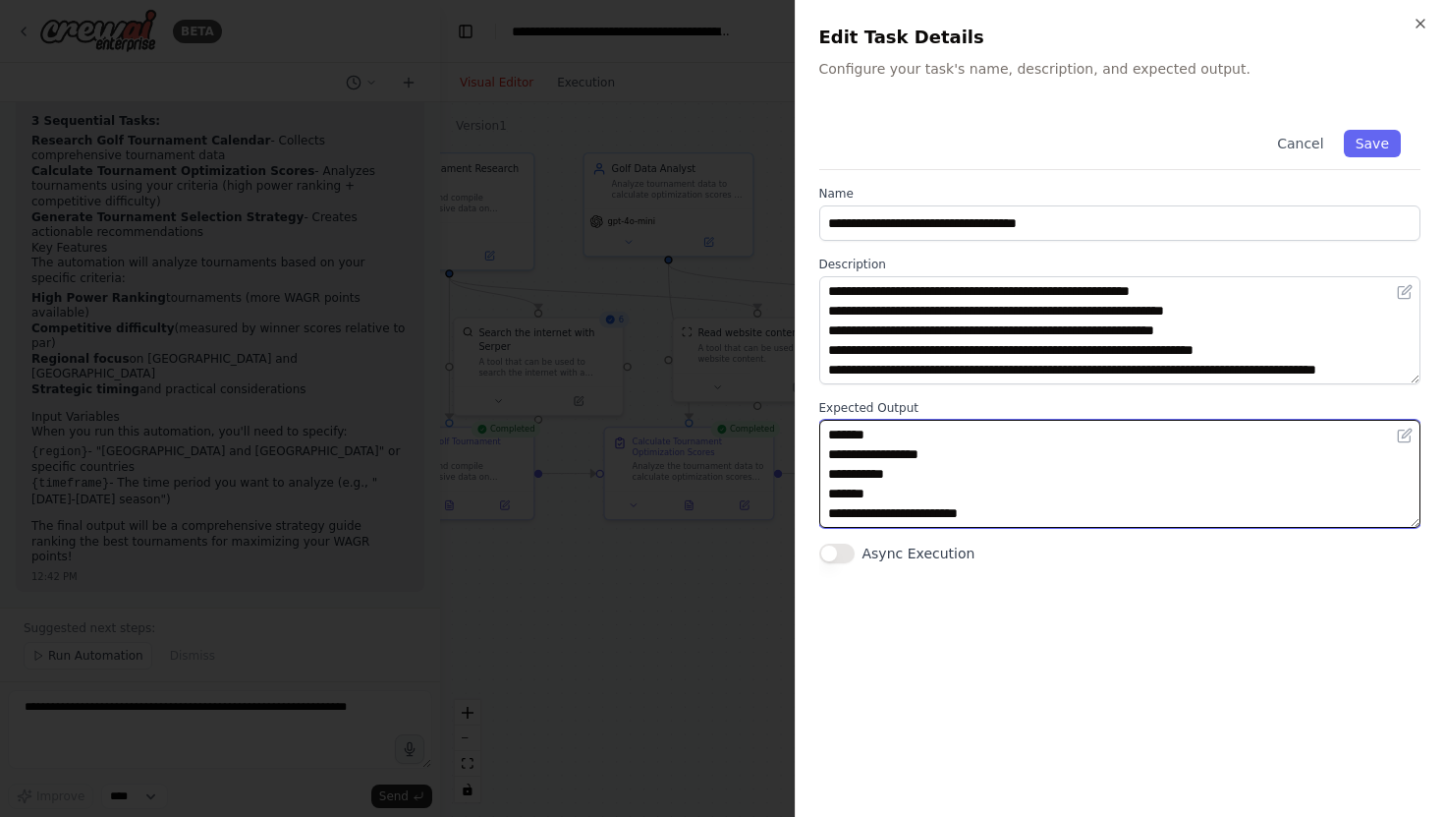
scroll to position [92, 0]
type textarea "**********"
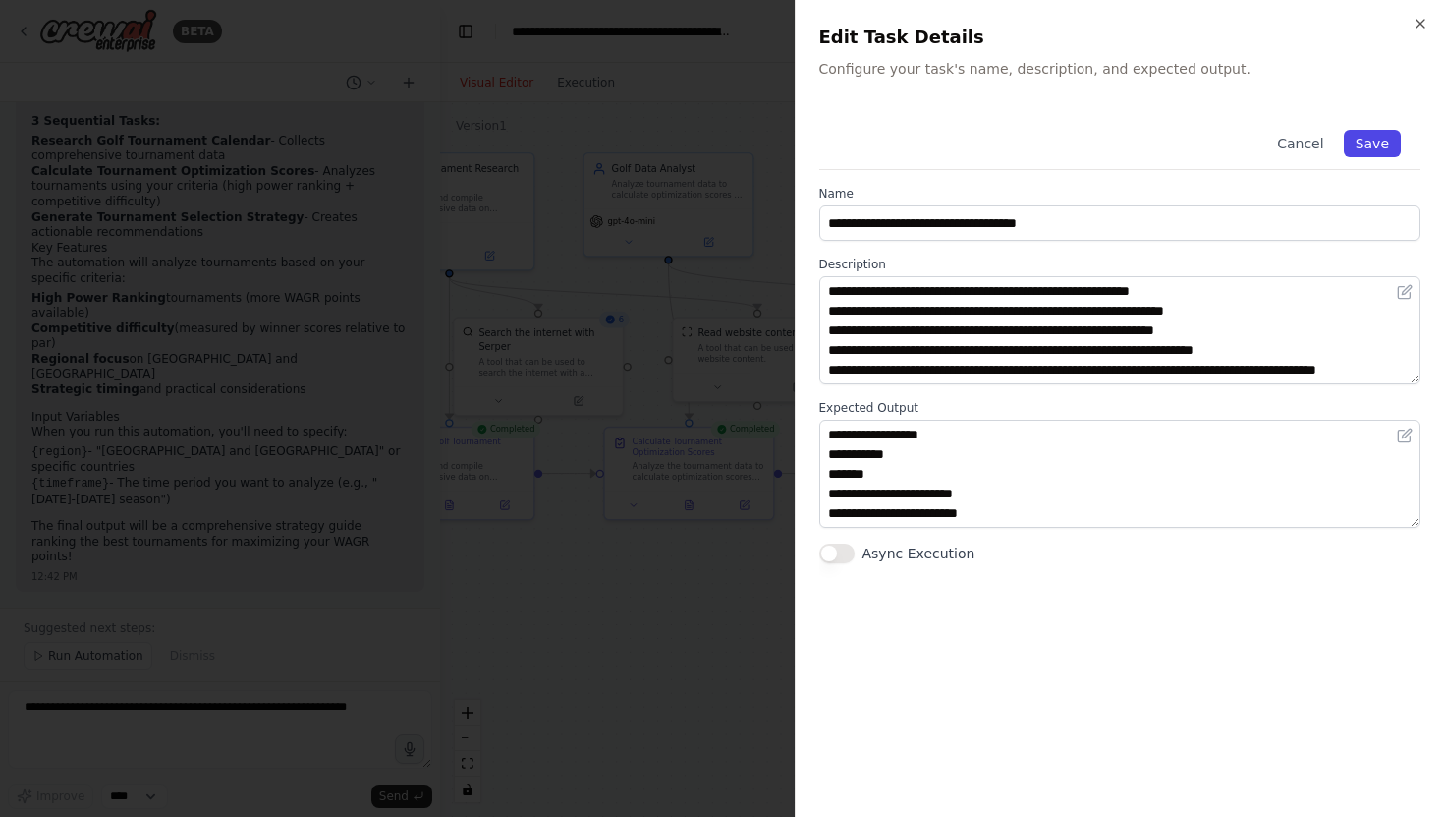
click at [1379, 141] on button "Save" at bounding box center [1372, 144] width 57 height 28
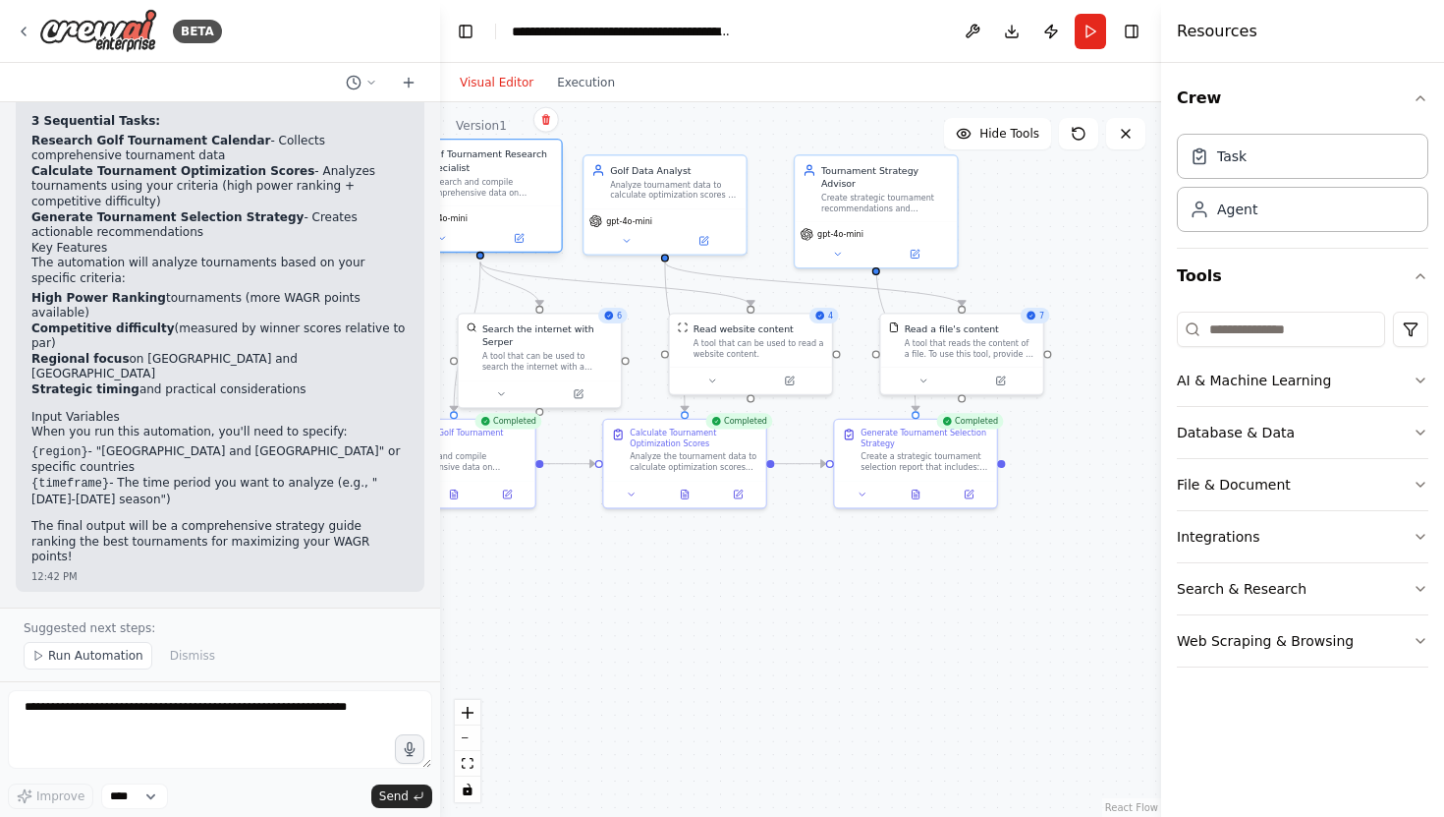
drag, startPoint x: 526, startPoint y: 220, endPoint x: 549, endPoint y: 212, distance: 24.9
click at [549, 212] on div "gpt-4o-mini" at bounding box center [480, 227] width 162 height 45
click at [613, 134] on div ".deletable-edge-delete-btn { width: 20px; height: 20px; border: 0px solid #ffff…" at bounding box center [800, 459] width 721 height 714
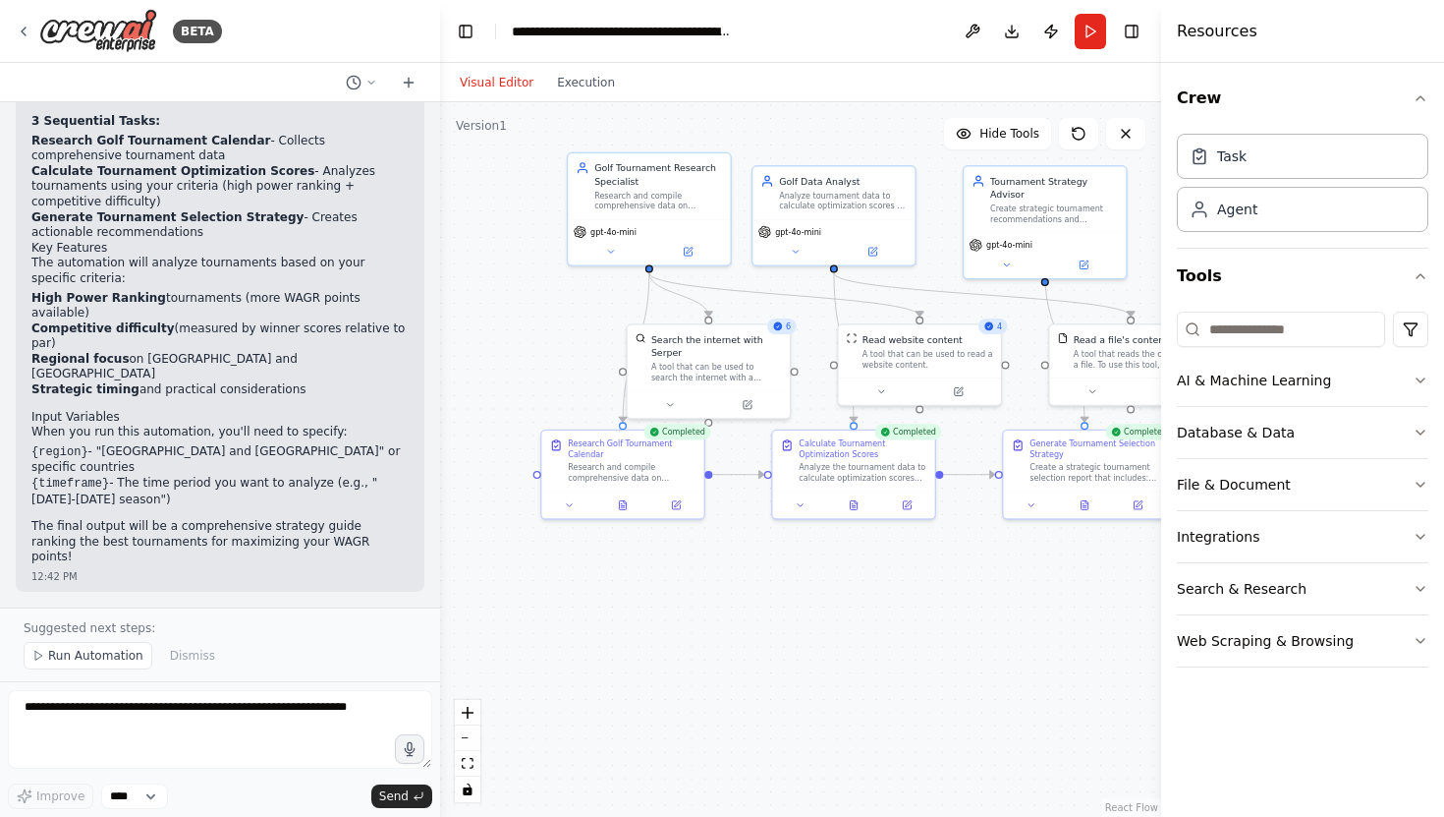
drag, startPoint x: 613, startPoint y: 134, endPoint x: 771, endPoint y: 178, distance: 164.3
click at [771, 178] on div ".deletable-edge-delete-btn { width: 20px; height: 20px; border: 0px solid #ffff…" at bounding box center [800, 459] width 721 height 714
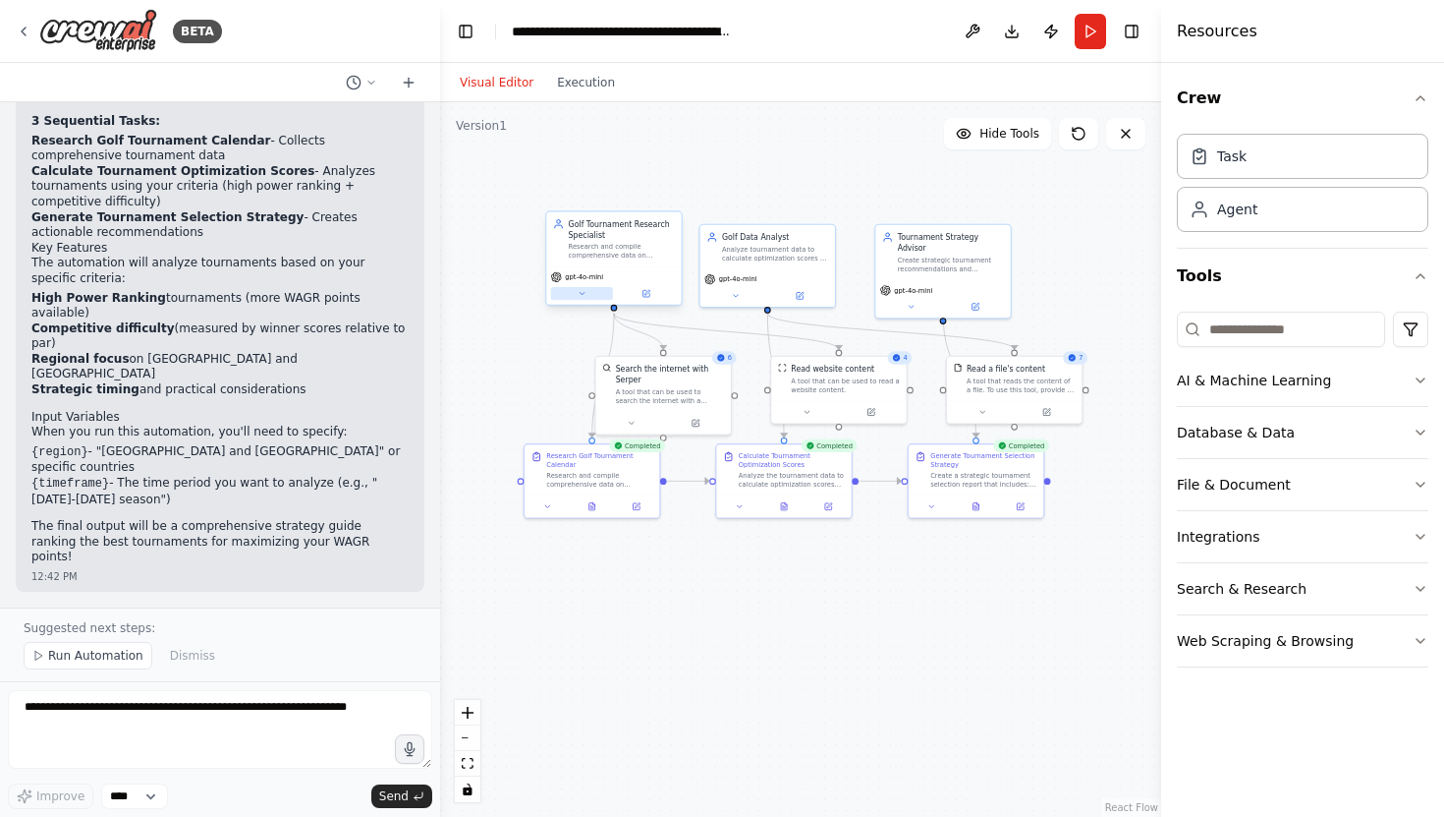
click at [583, 296] on icon at bounding box center [582, 293] width 9 height 9
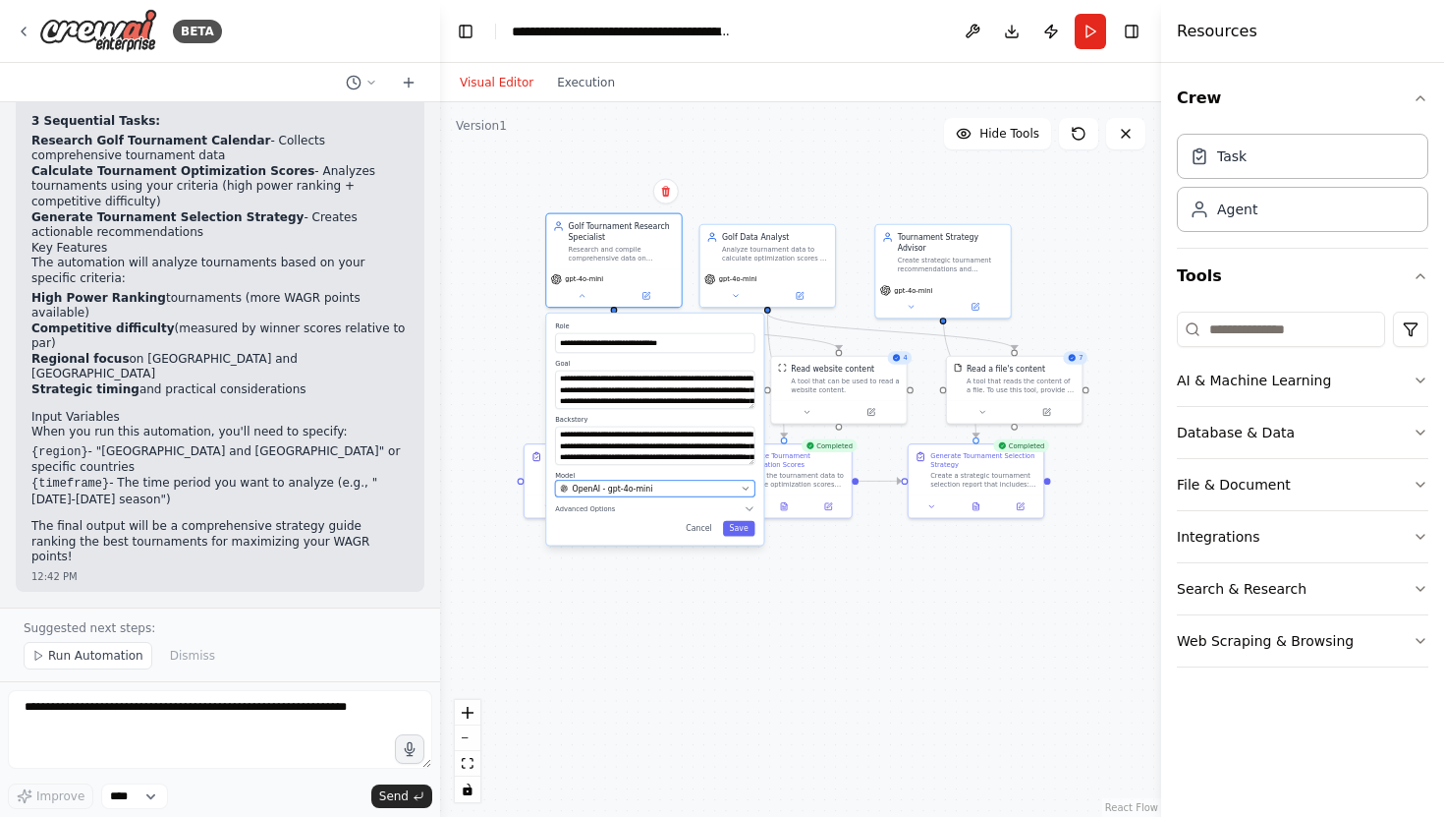
click at [750, 488] on button "OpenAI - gpt-4o-mini" at bounding box center [654, 488] width 199 height 17
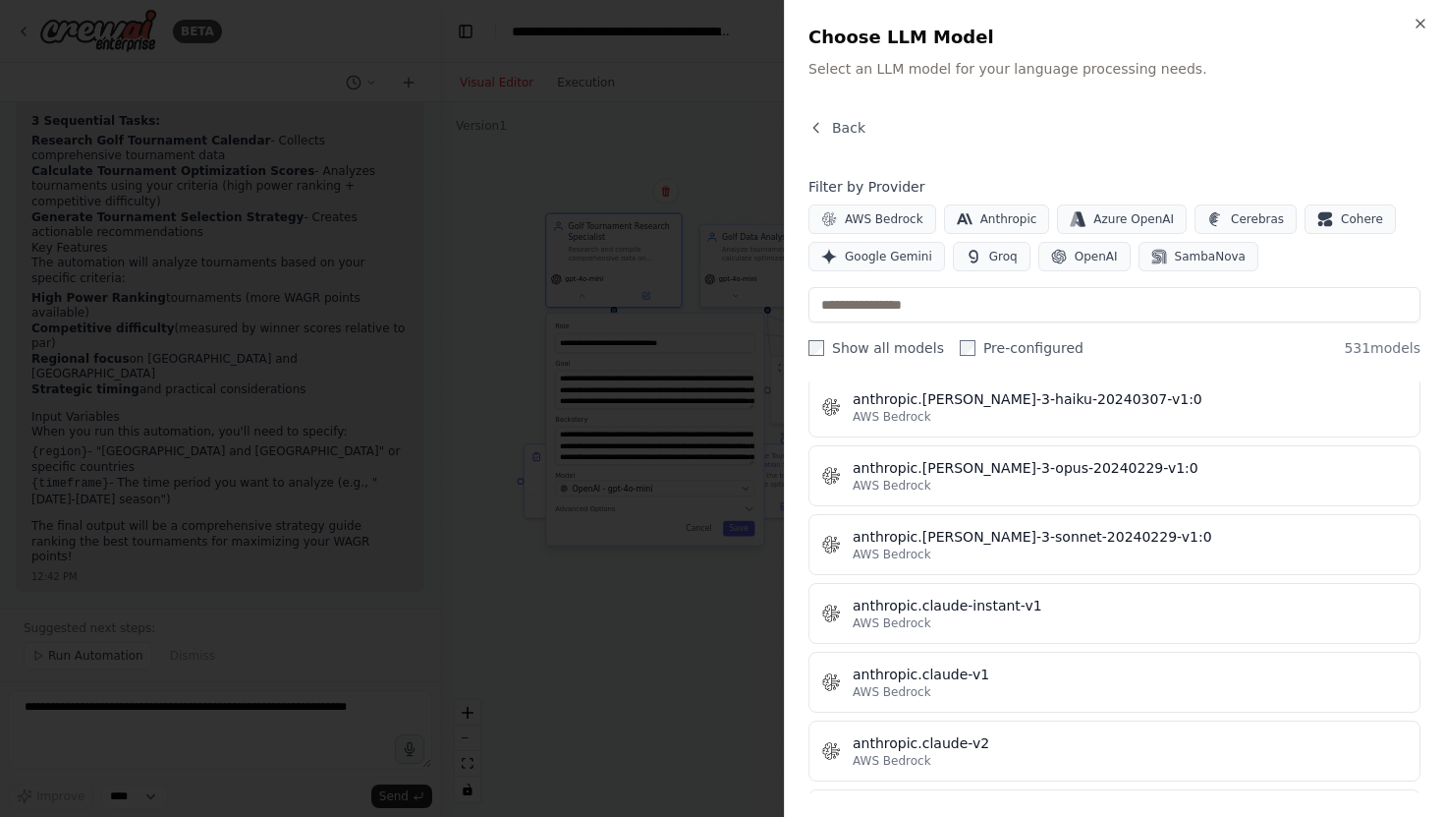
scroll to position [1789, 0]
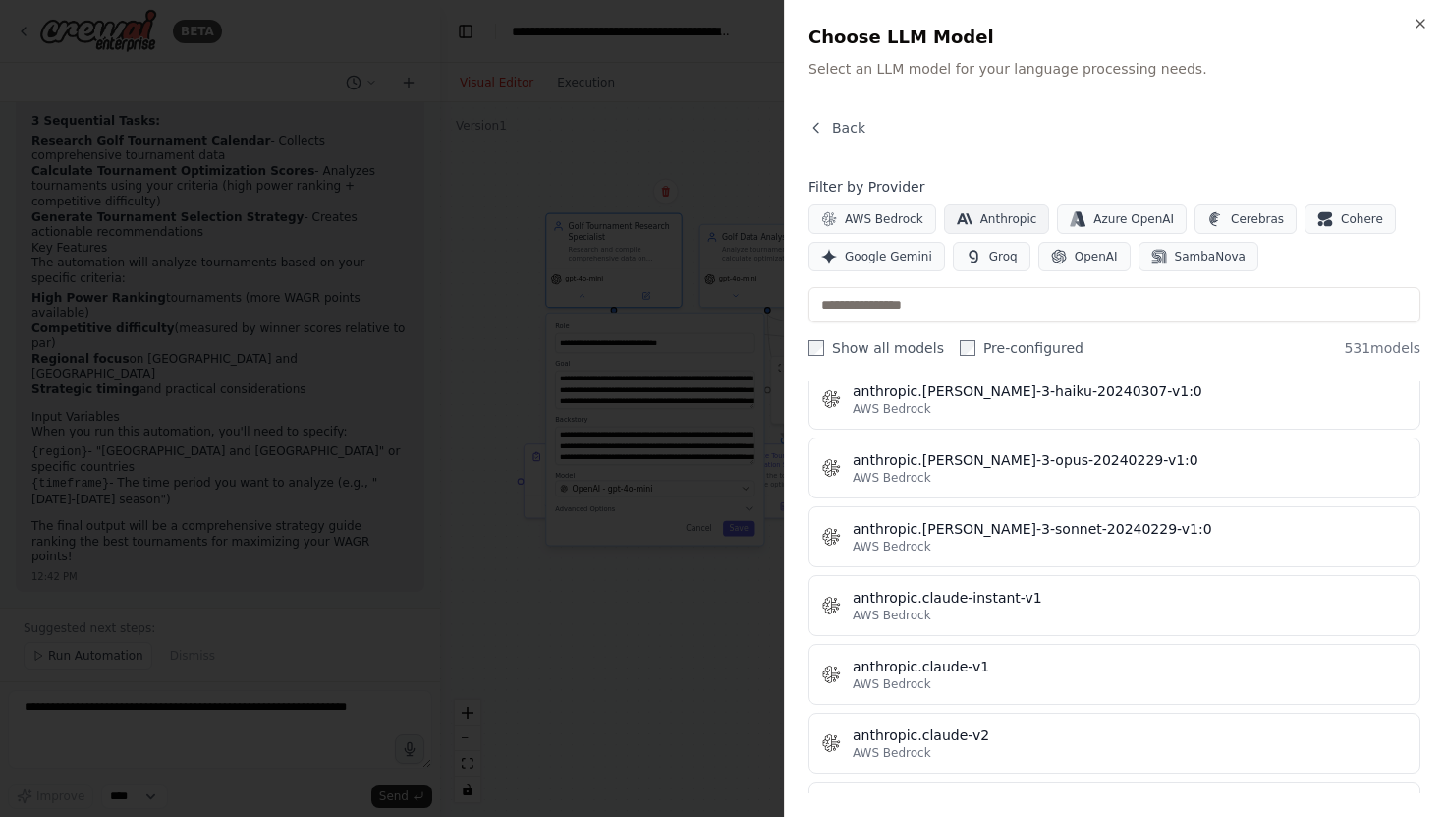
click at [993, 222] on span "Anthropic" at bounding box center [1009, 219] width 57 height 16
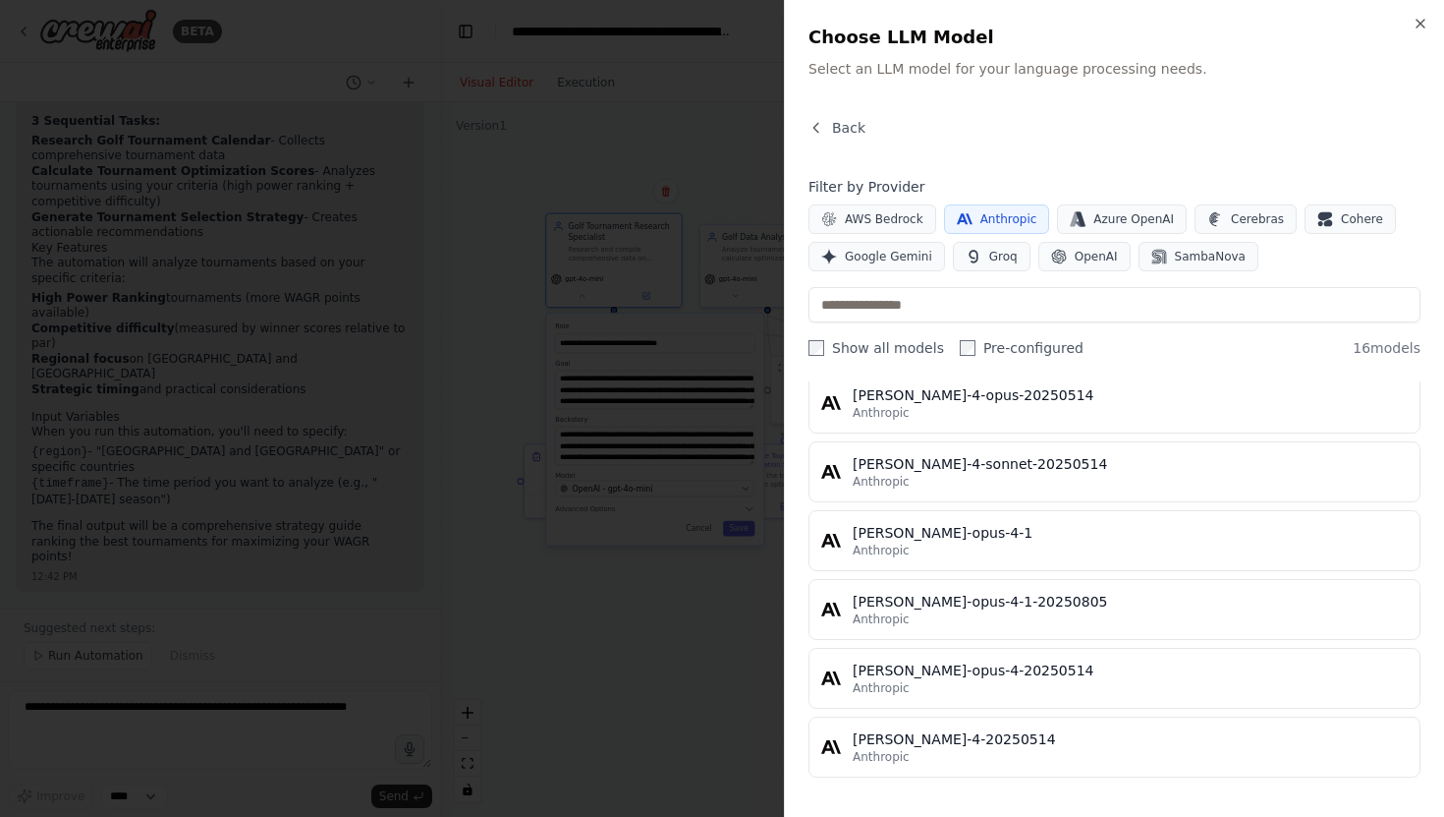
scroll to position [822, 0]
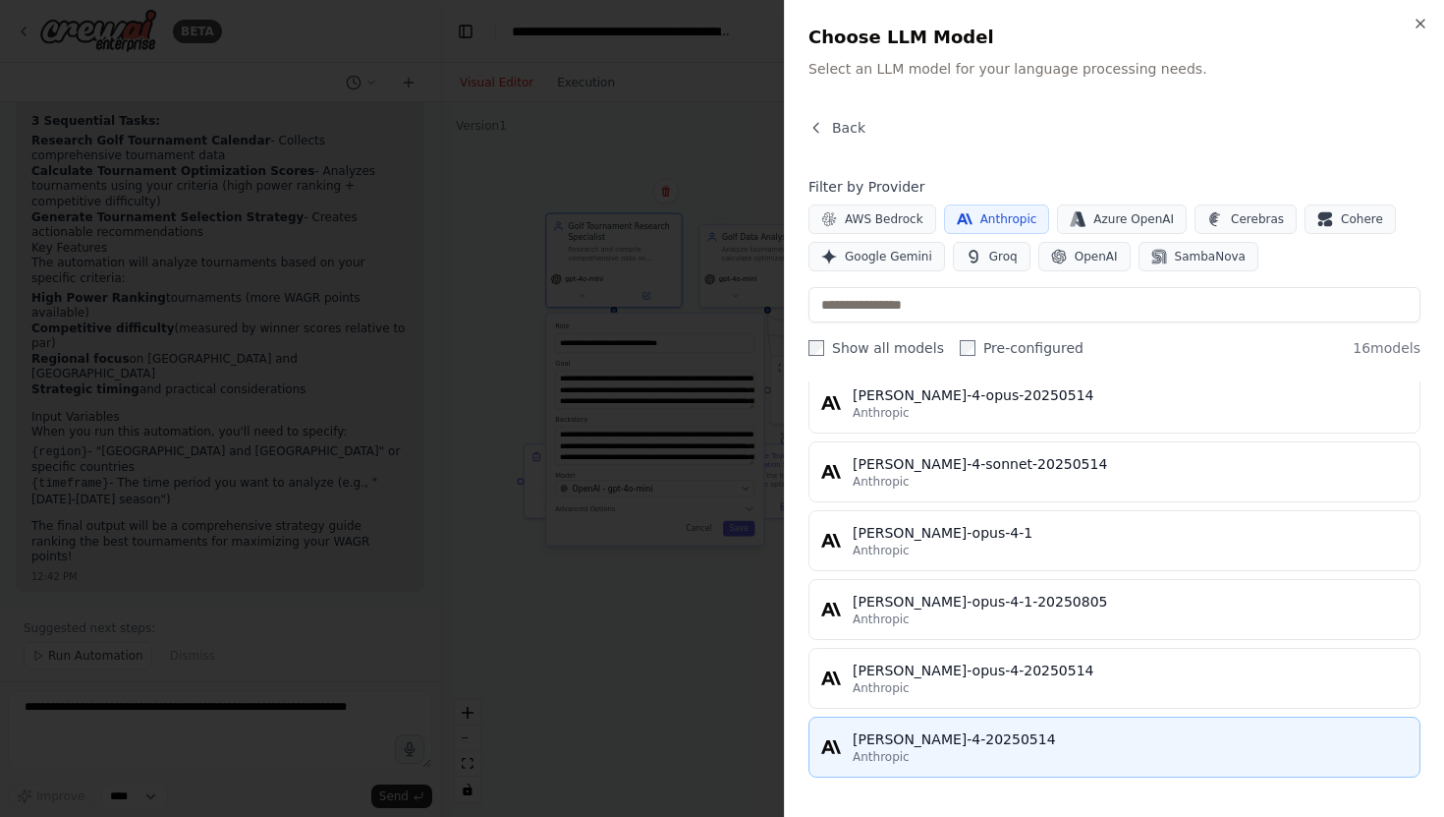
click at [944, 742] on div "[PERSON_NAME]-4-20250514" at bounding box center [1130, 739] width 555 height 20
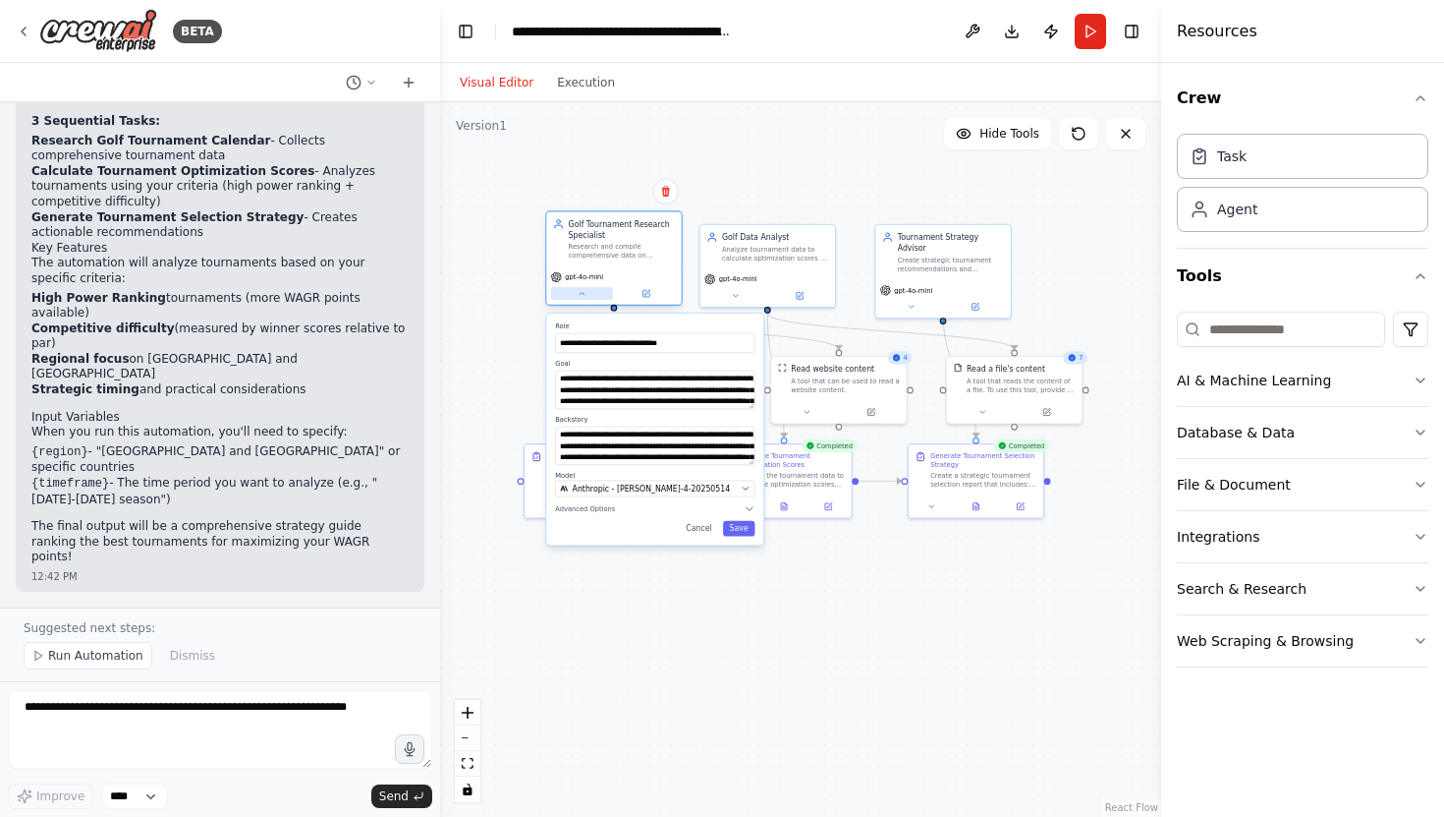
click at [588, 294] on button at bounding box center [582, 293] width 62 height 13
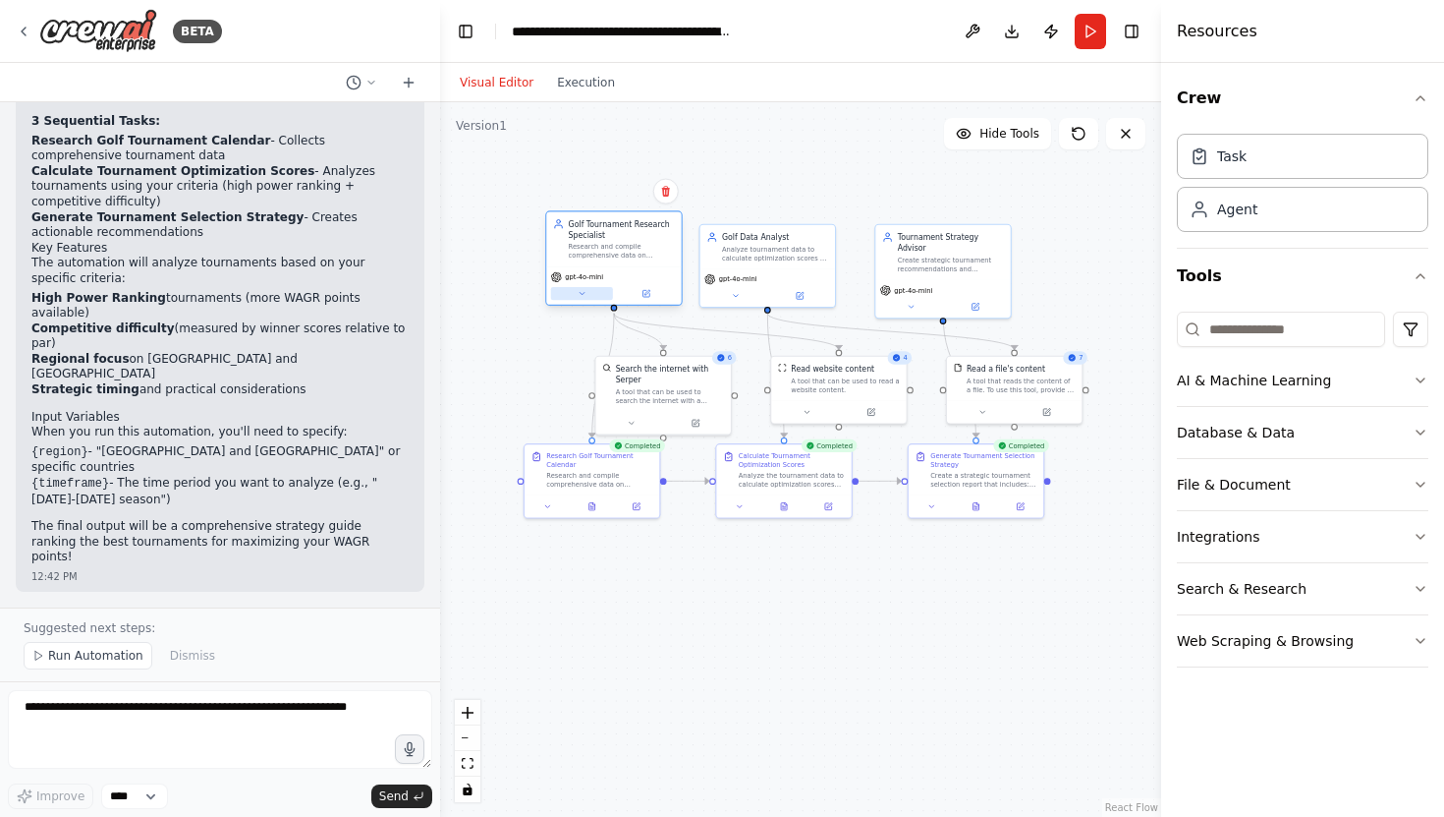
click at [588, 294] on button at bounding box center [582, 293] width 62 height 13
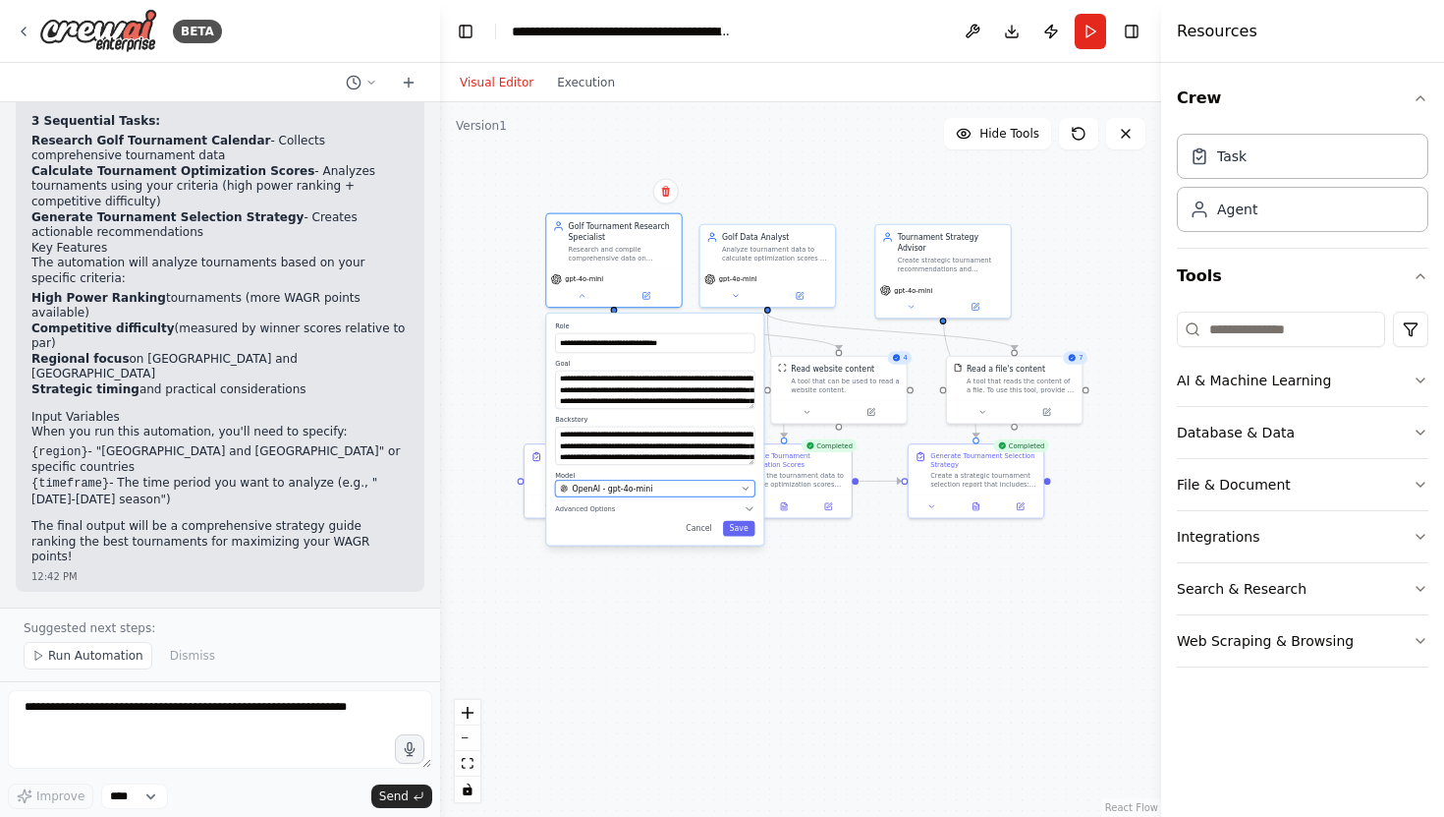
click at [664, 489] on div "OpenAI - gpt-4o-mini" at bounding box center [648, 487] width 177 height 11
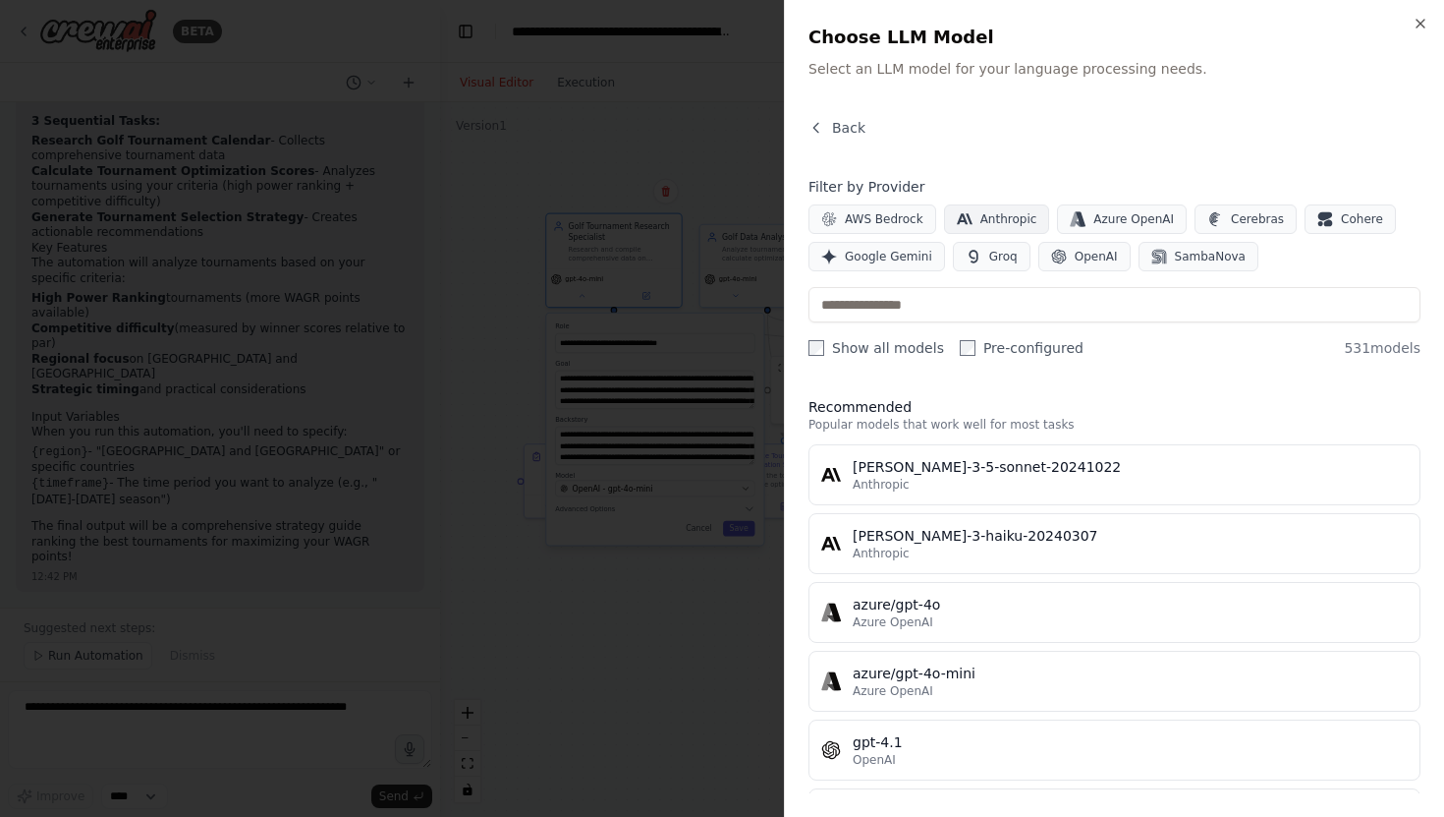
click at [1003, 222] on span "Anthropic" at bounding box center [1009, 219] width 57 height 16
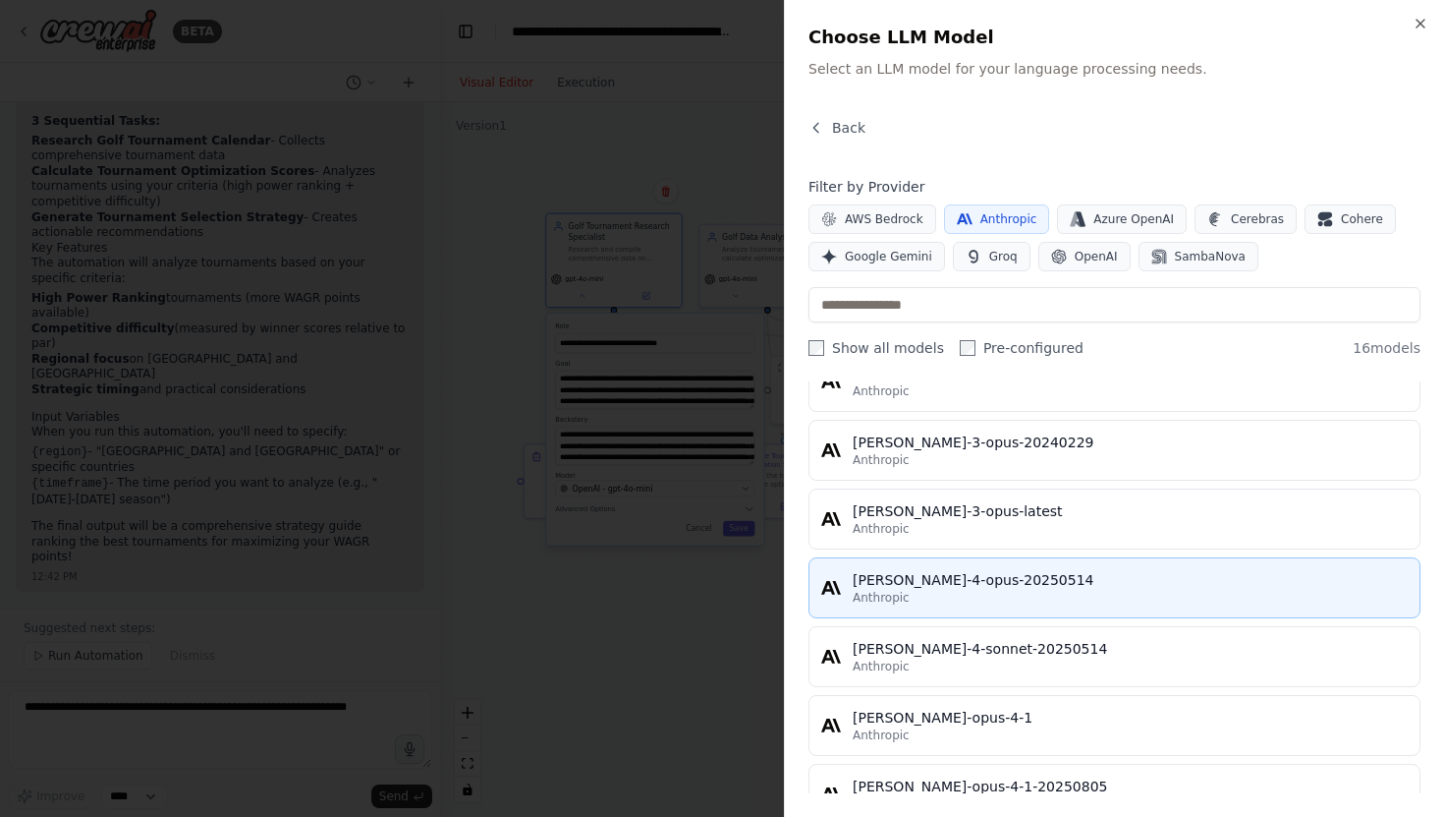
click at [962, 578] on div "[PERSON_NAME]-4-opus-20250514" at bounding box center [1130, 580] width 555 height 20
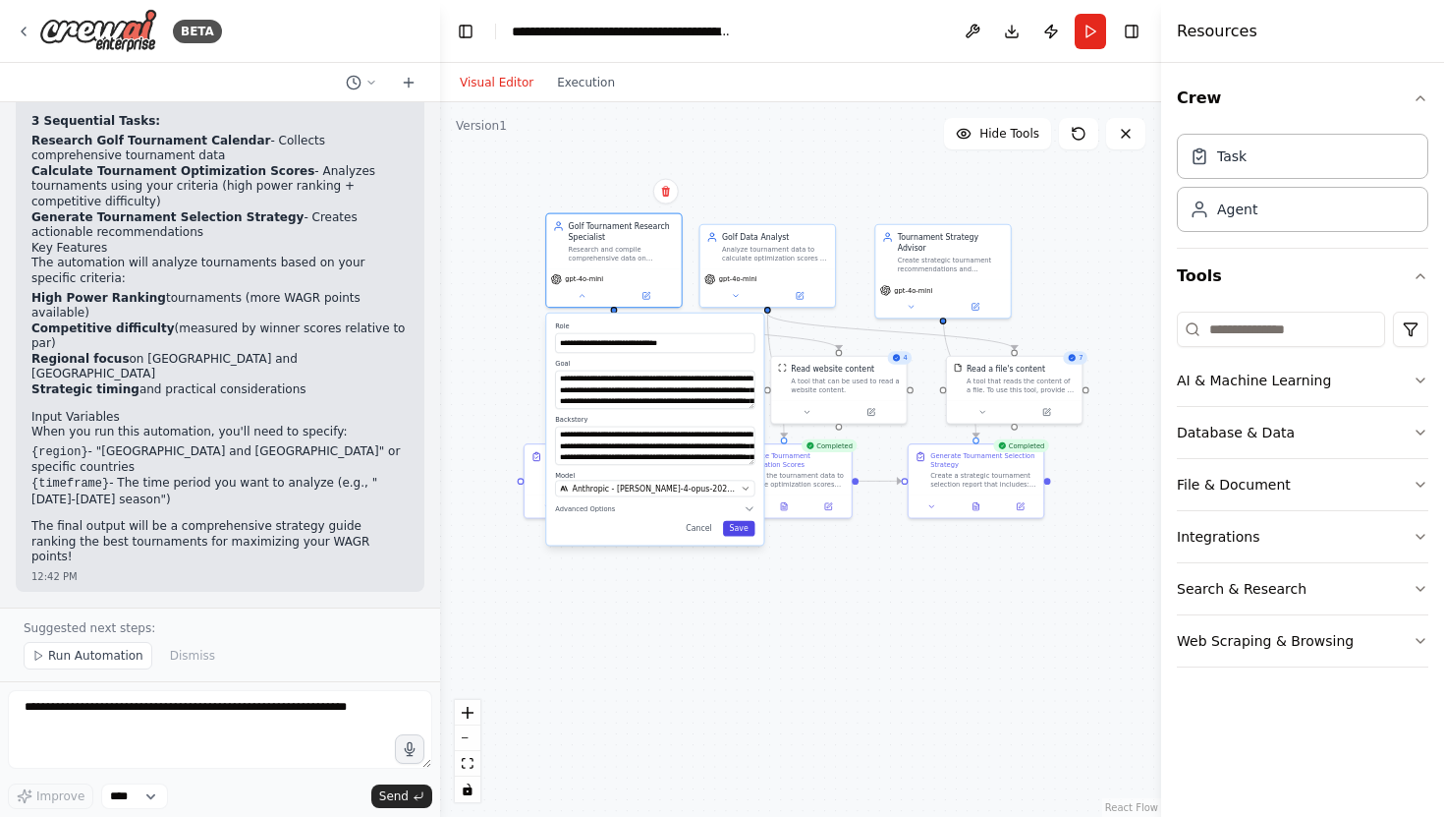
click at [742, 525] on button "Save" at bounding box center [739, 529] width 32 height 16
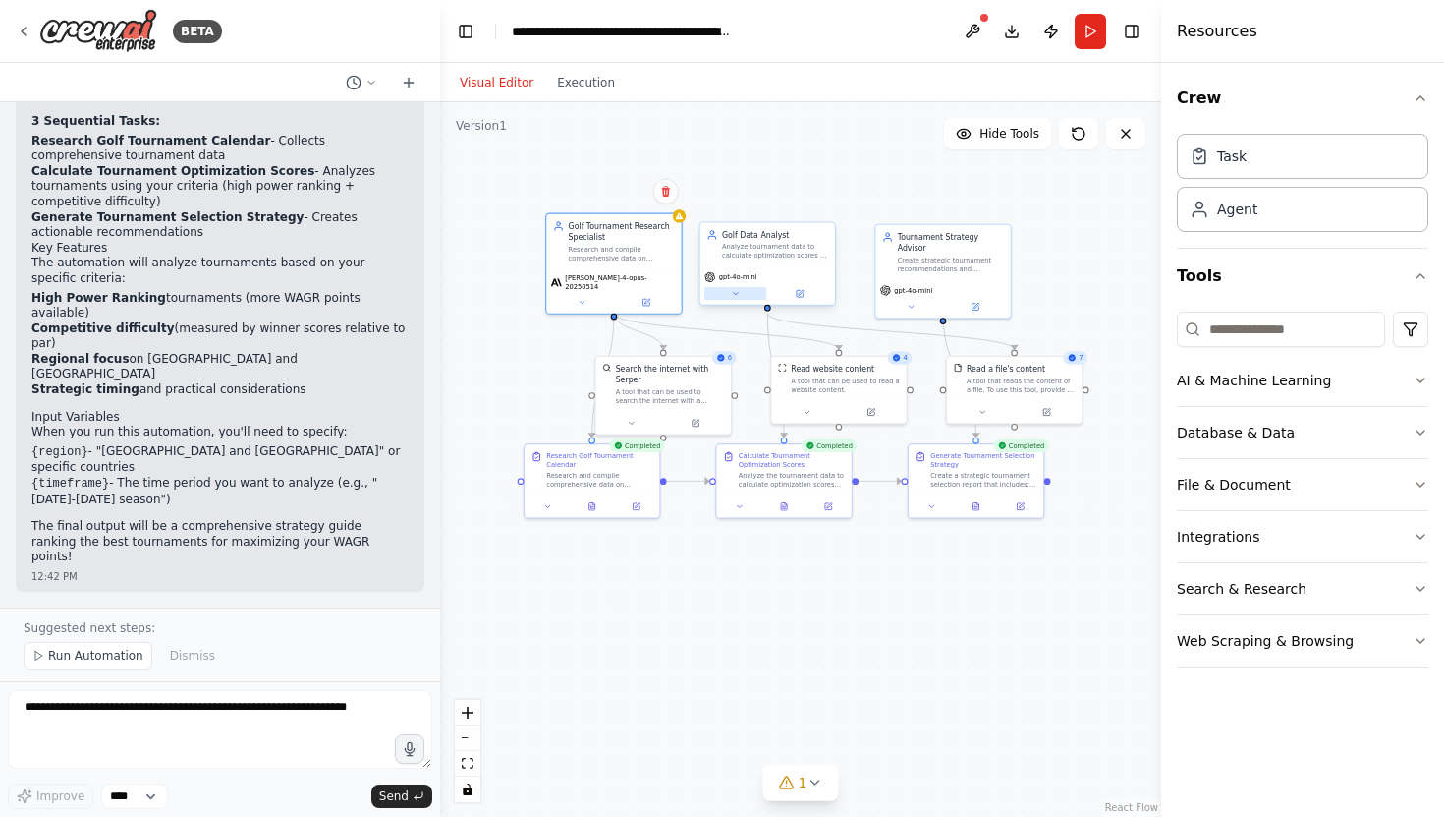
click at [739, 296] on icon at bounding box center [735, 293] width 9 height 9
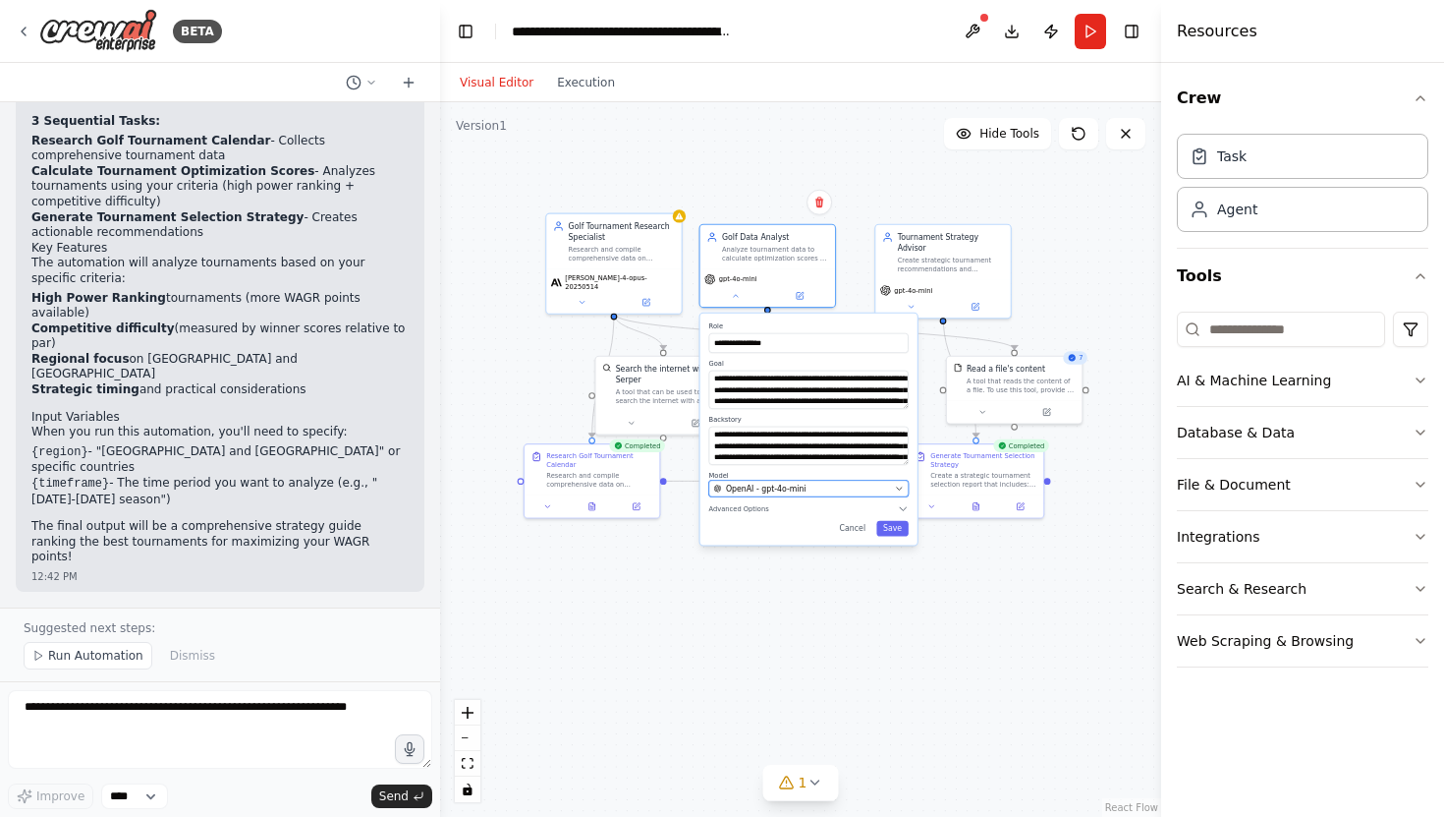
click at [900, 489] on icon "button" at bounding box center [899, 487] width 9 height 9
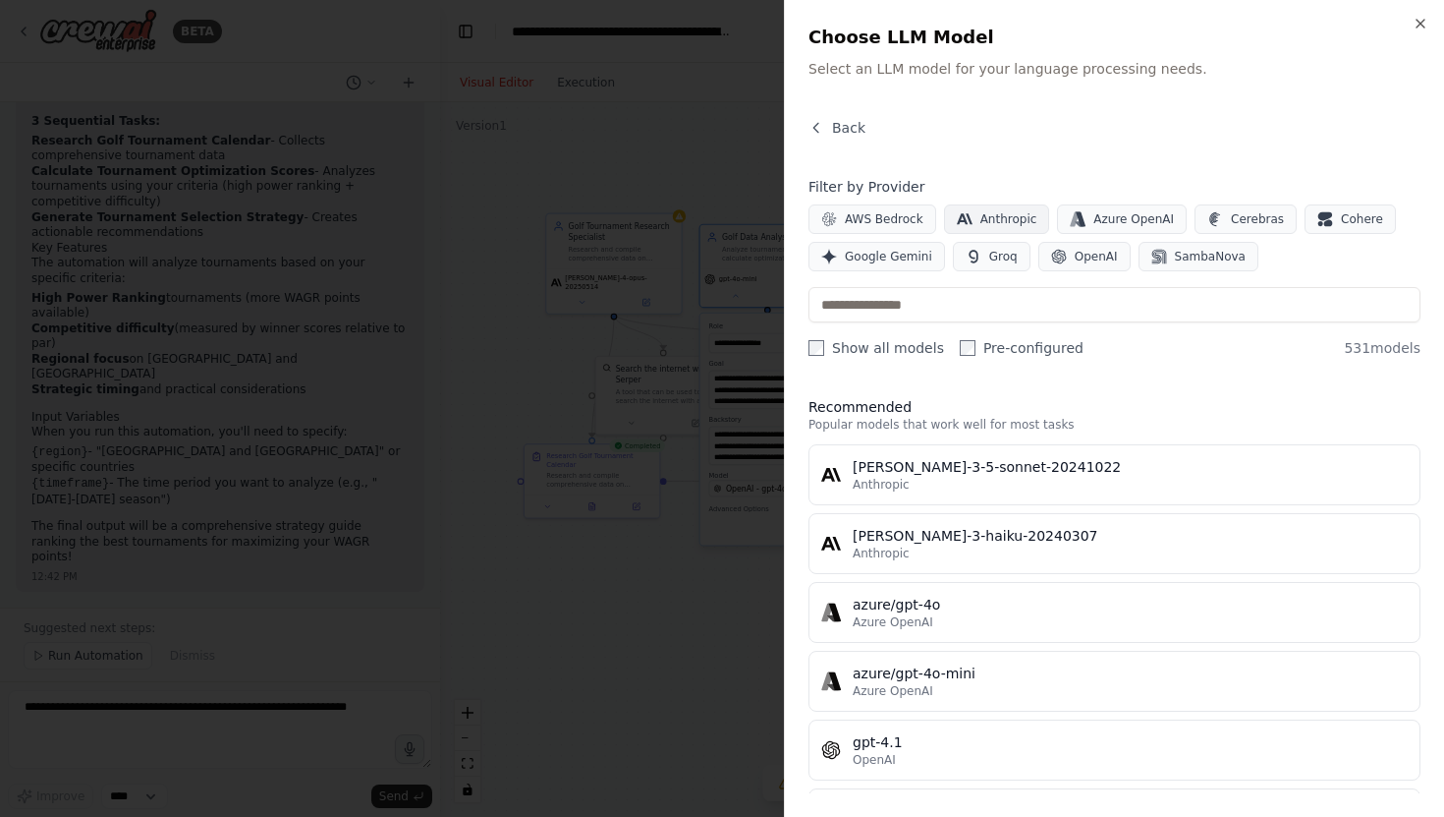
click at [986, 212] on span "Anthropic" at bounding box center [1009, 219] width 57 height 16
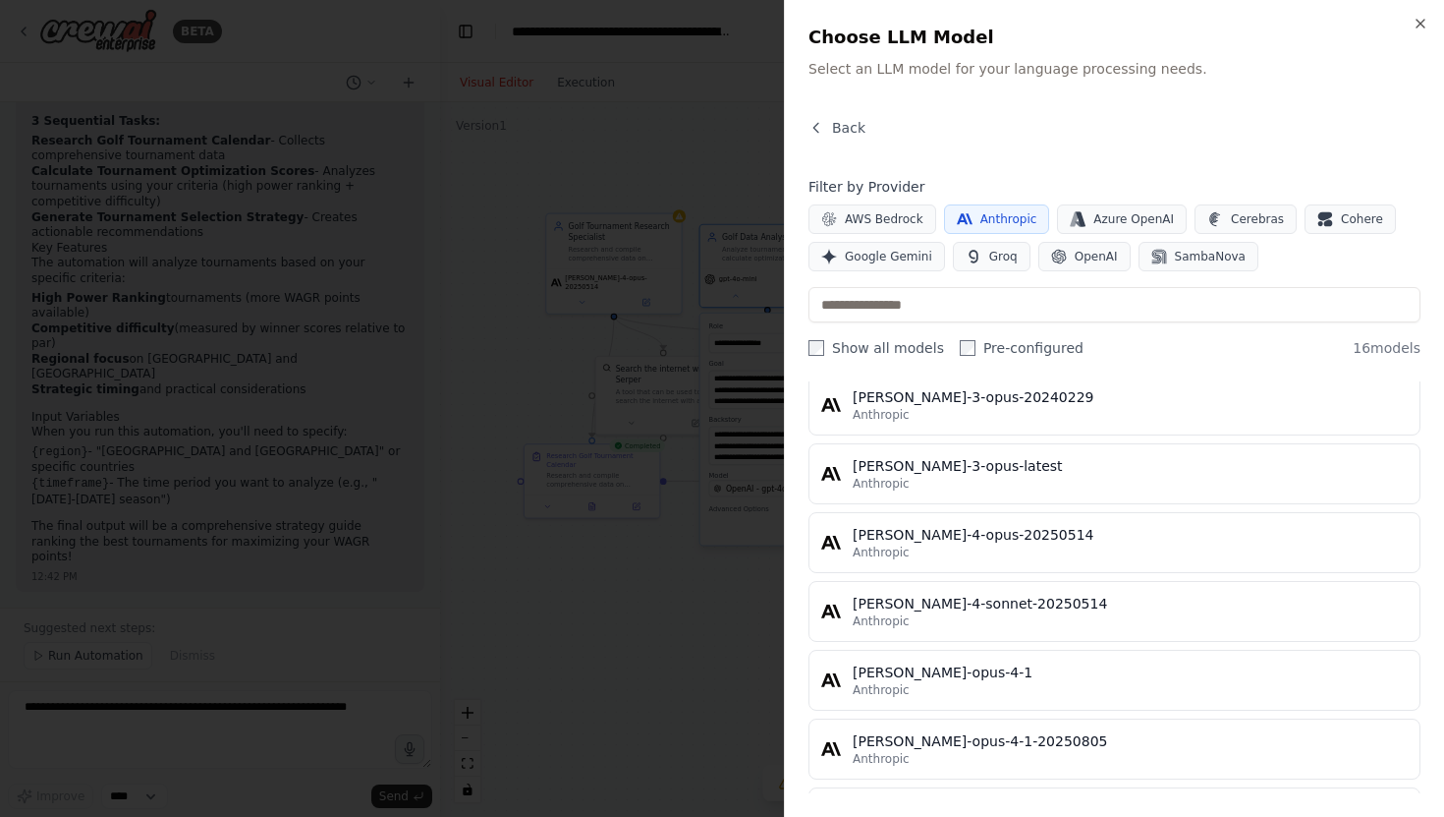
scroll to position [692, 0]
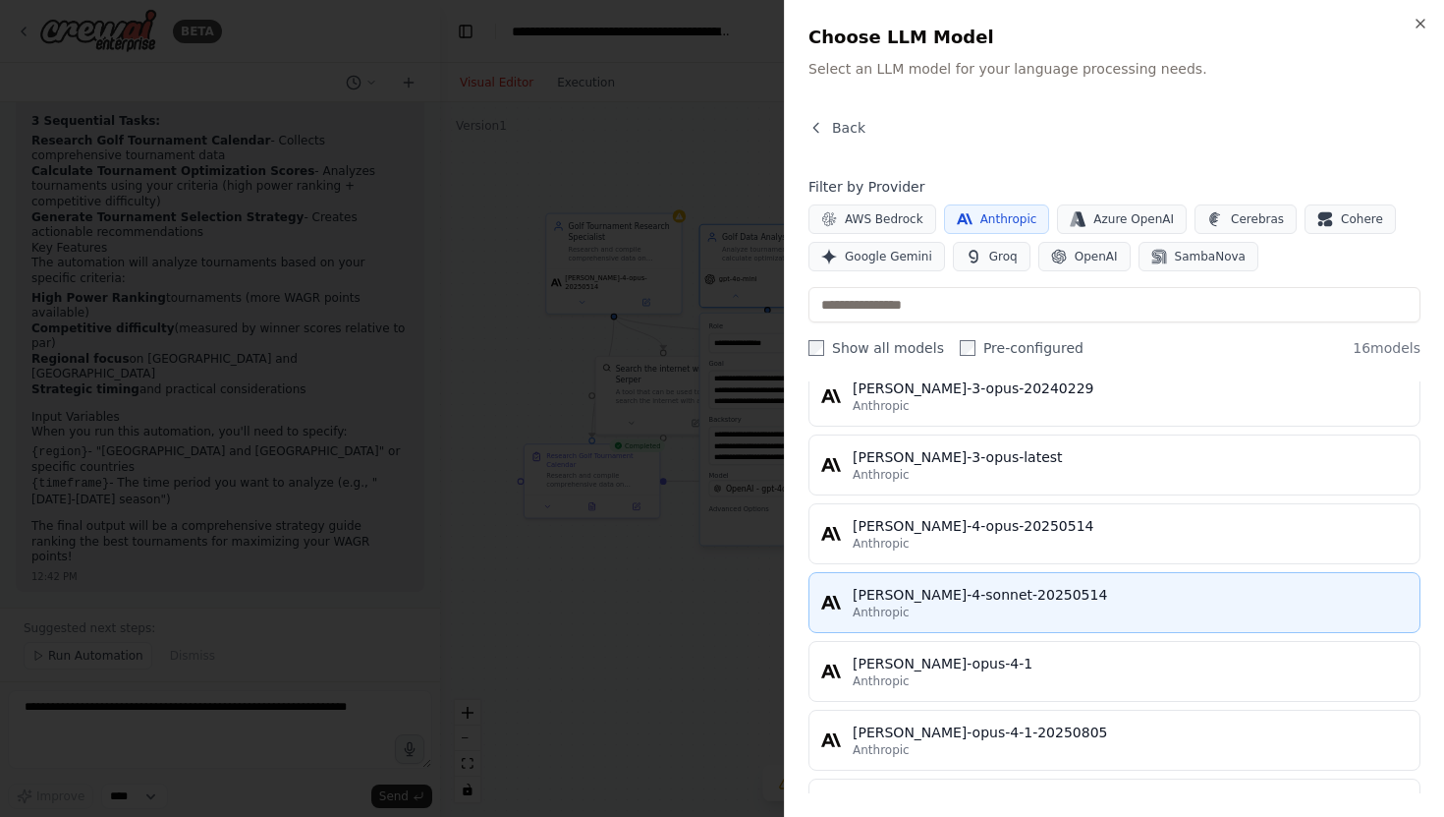
click at [959, 596] on div "[PERSON_NAME]-4-sonnet-20250514" at bounding box center [1130, 595] width 555 height 20
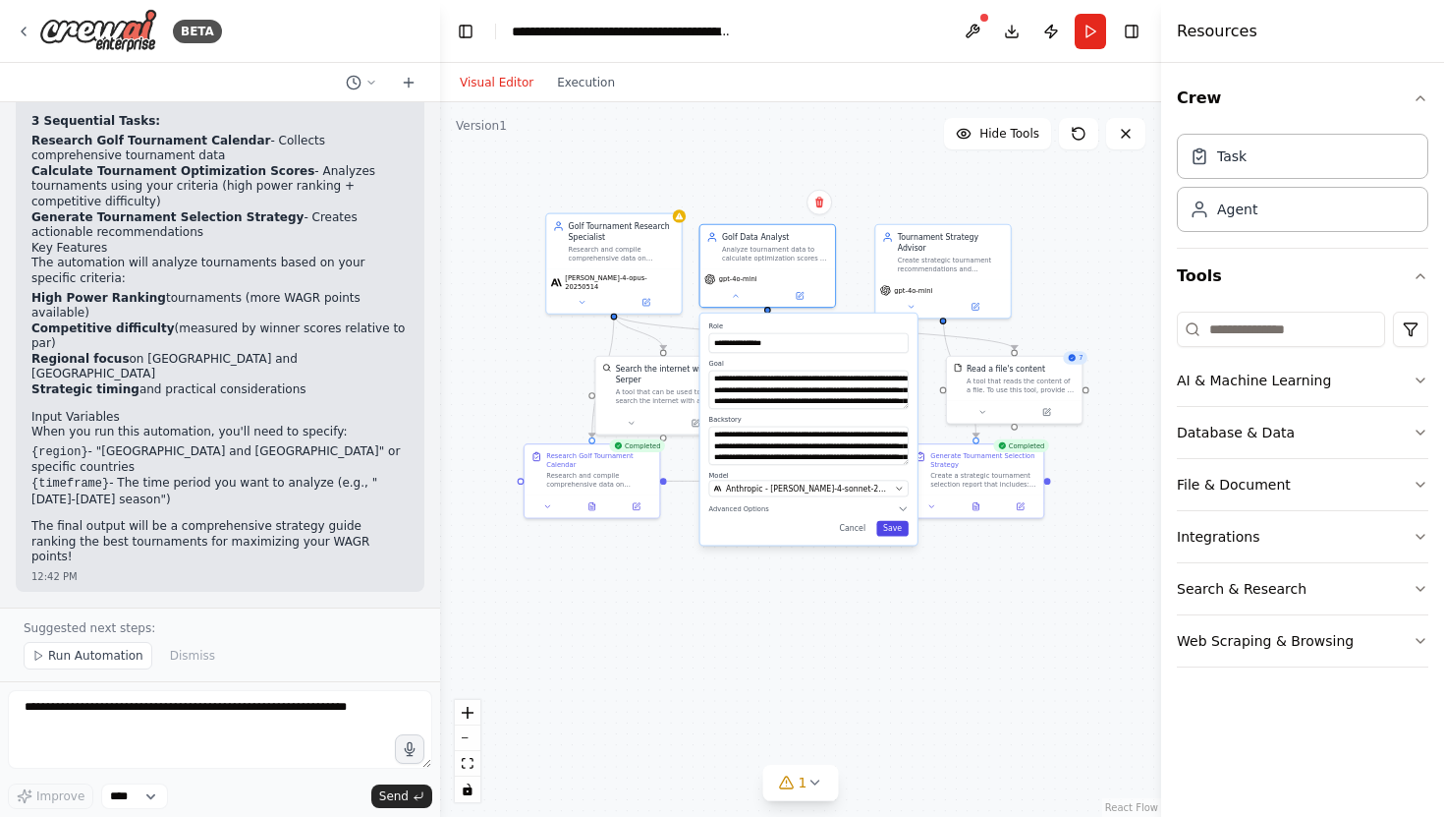
click at [904, 528] on button "Save" at bounding box center [892, 529] width 32 height 16
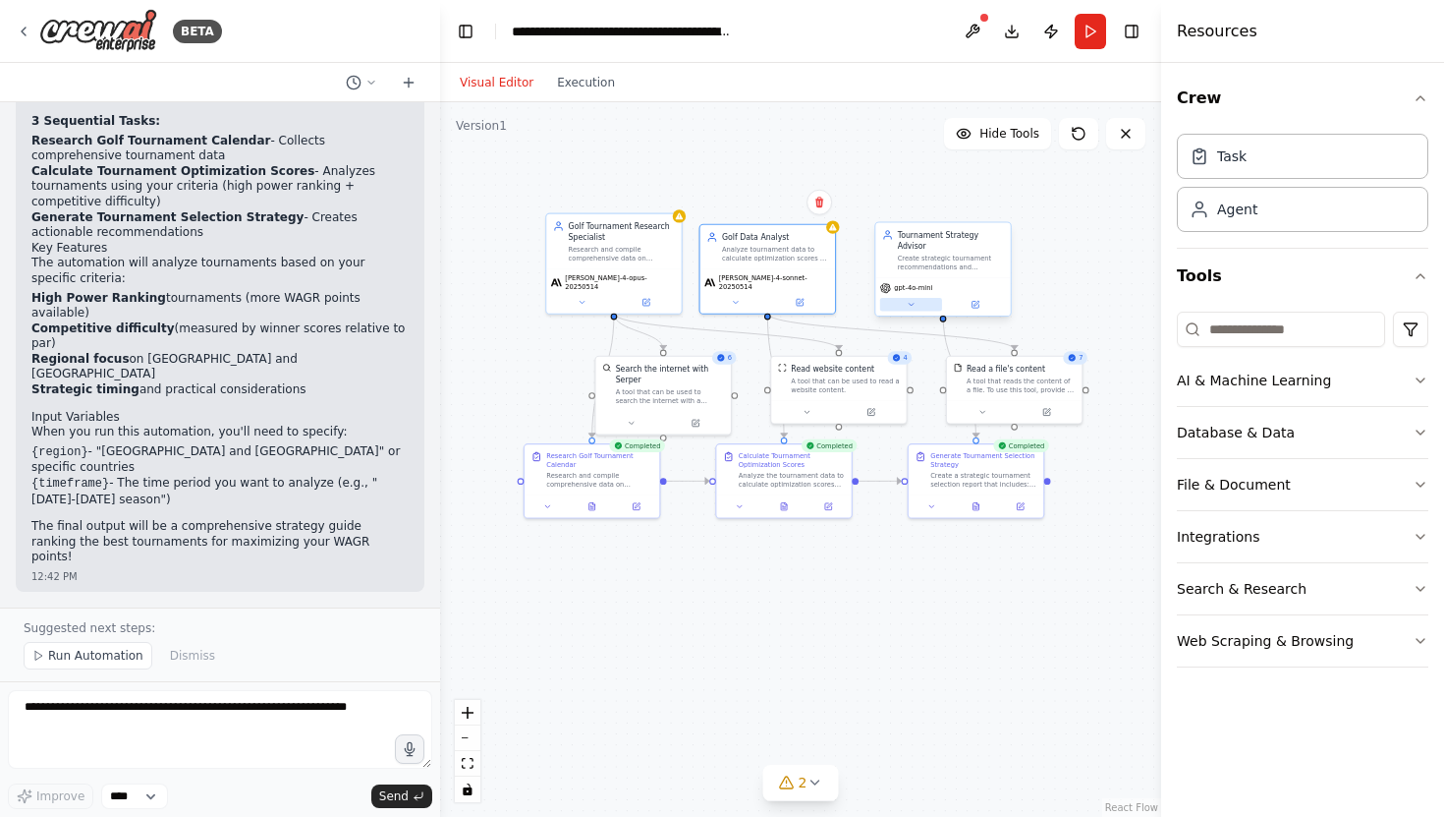
click at [926, 298] on button at bounding box center [911, 304] width 62 height 13
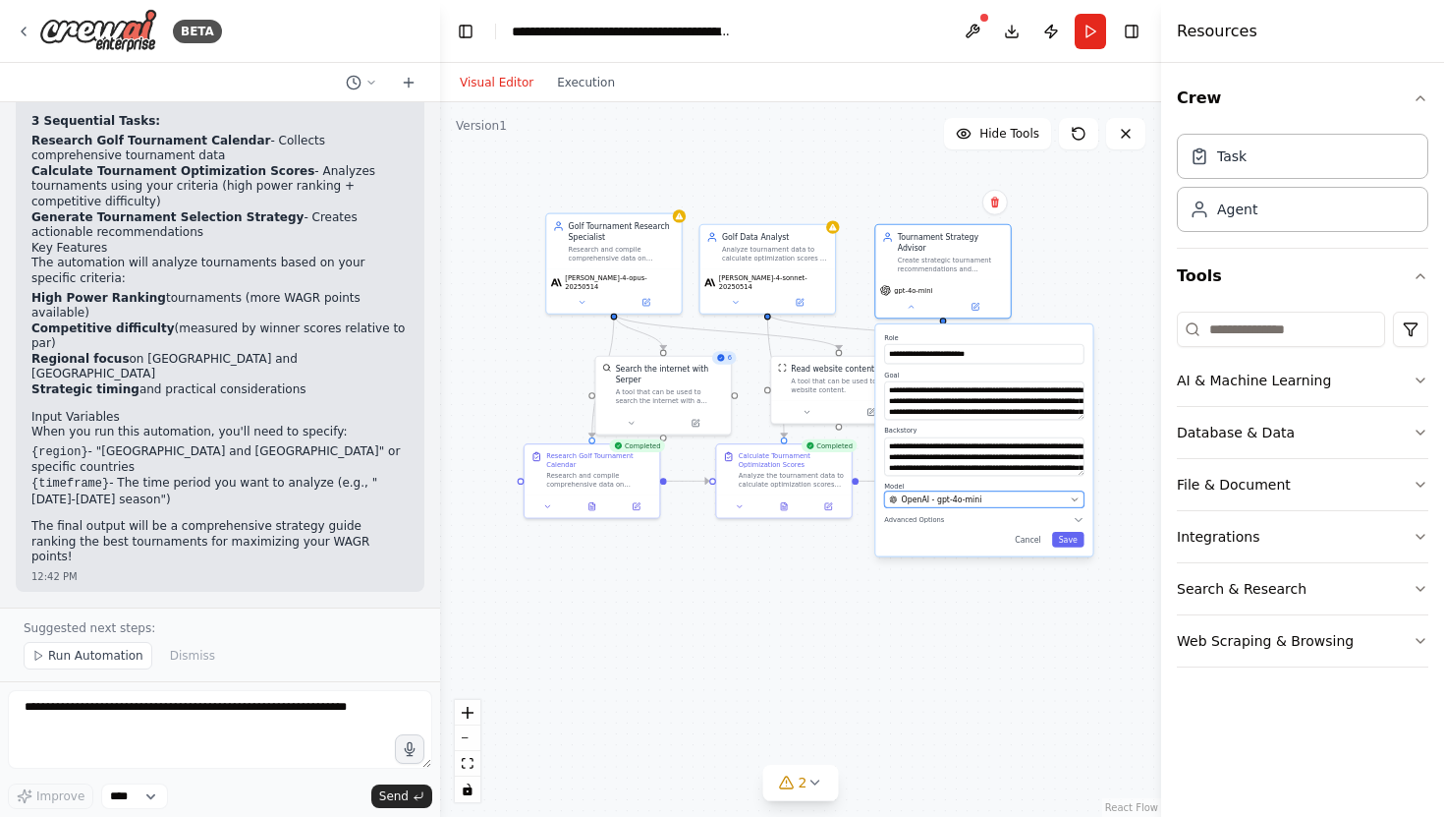
click at [1069, 491] on button "OpenAI - gpt-4o-mini" at bounding box center [983, 499] width 199 height 17
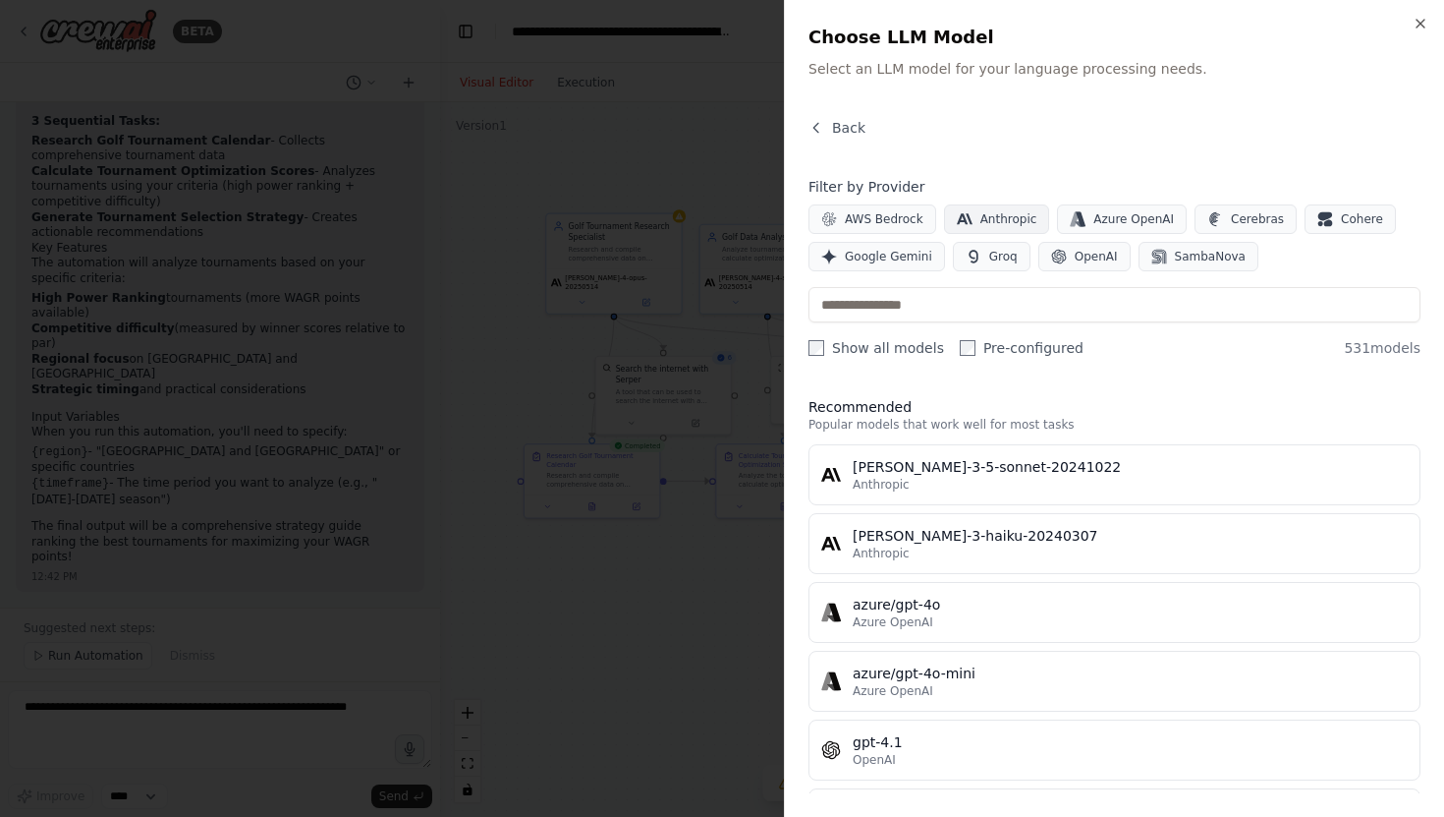
click at [986, 217] on span "Anthropic" at bounding box center [1009, 219] width 57 height 16
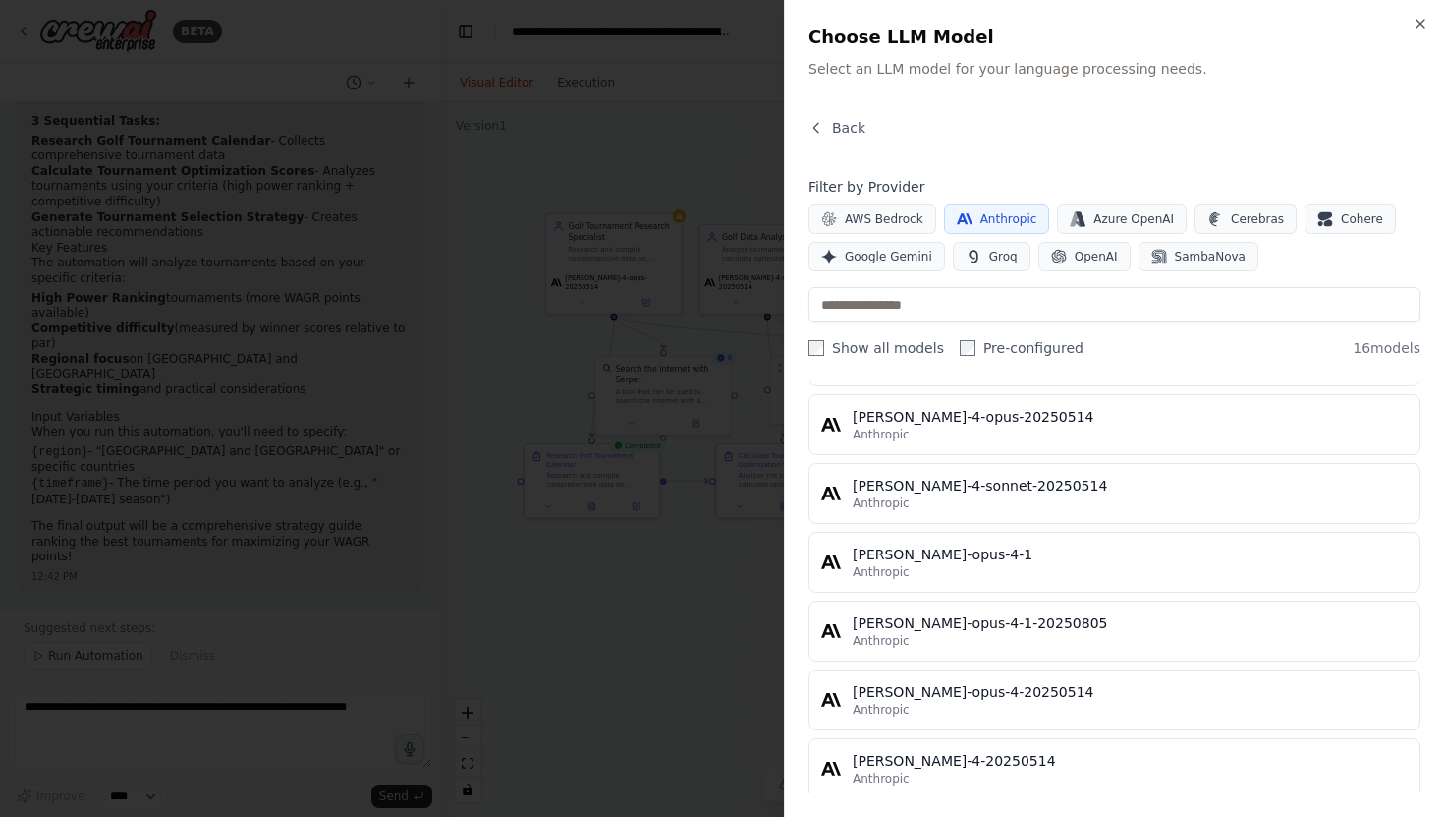
scroll to position [822, 0]
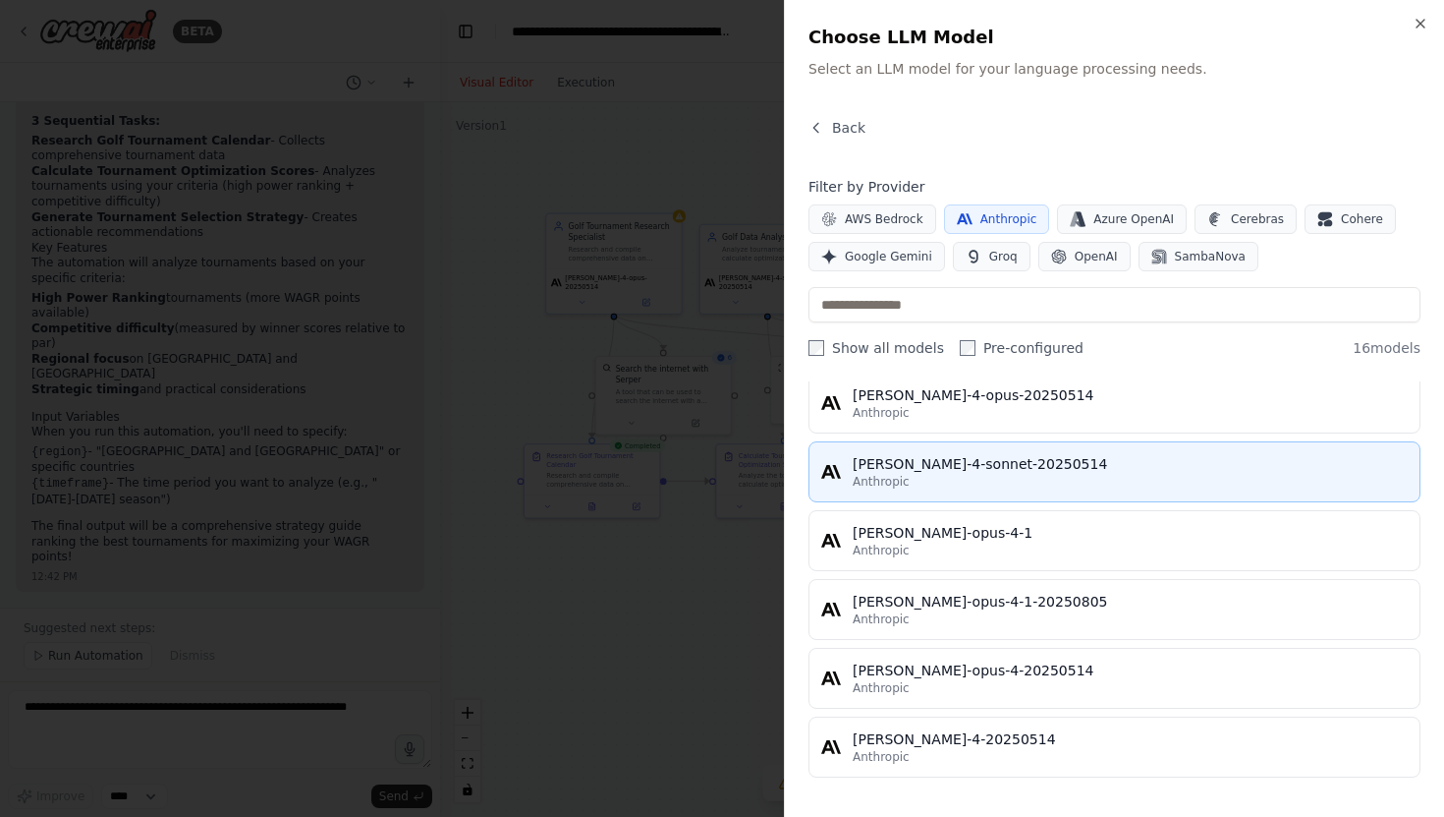
click at [955, 464] on div "[PERSON_NAME]-4-sonnet-20250514" at bounding box center [1130, 464] width 555 height 20
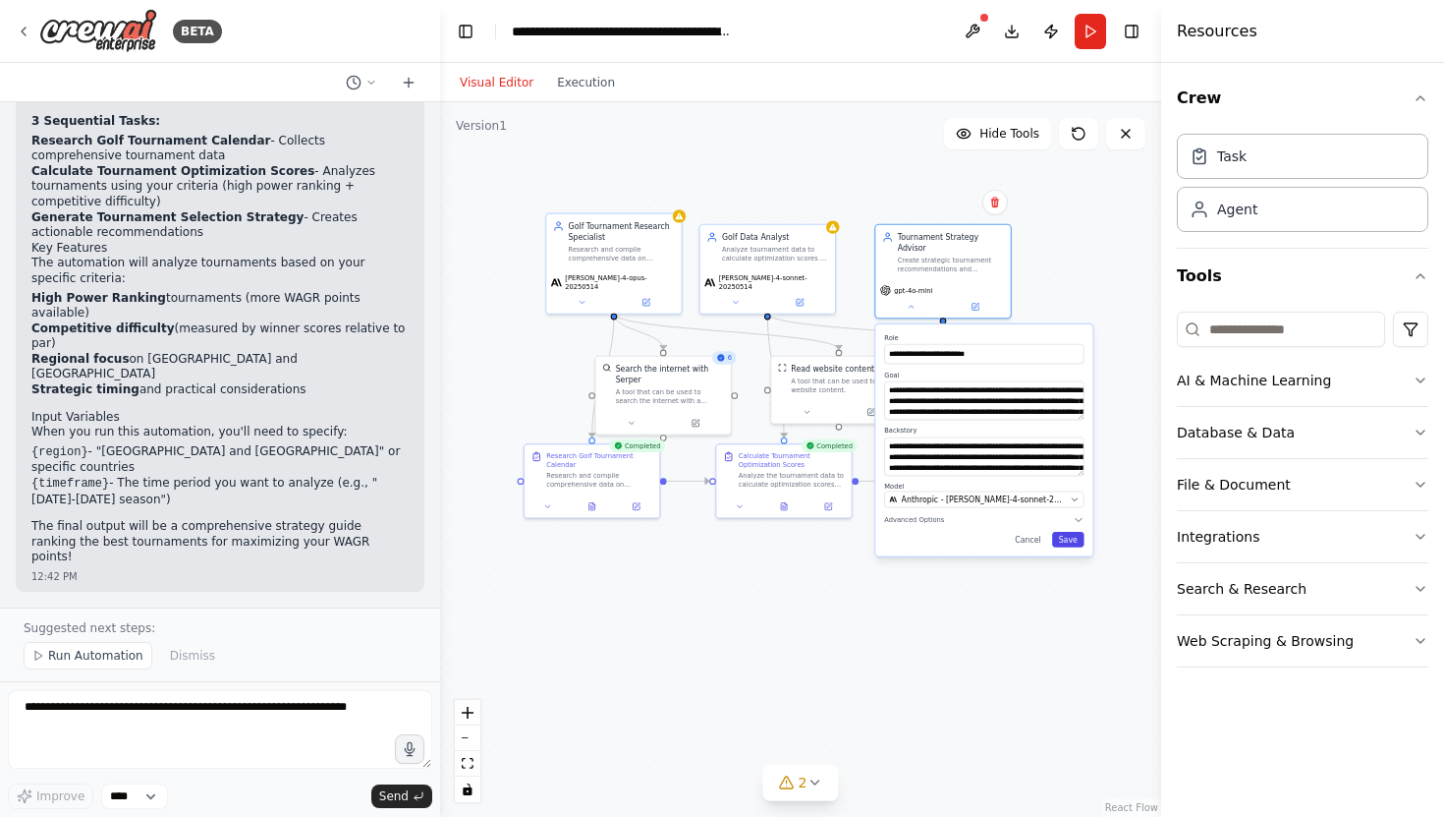
click at [1072, 532] on button "Save" at bounding box center [1068, 540] width 32 height 16
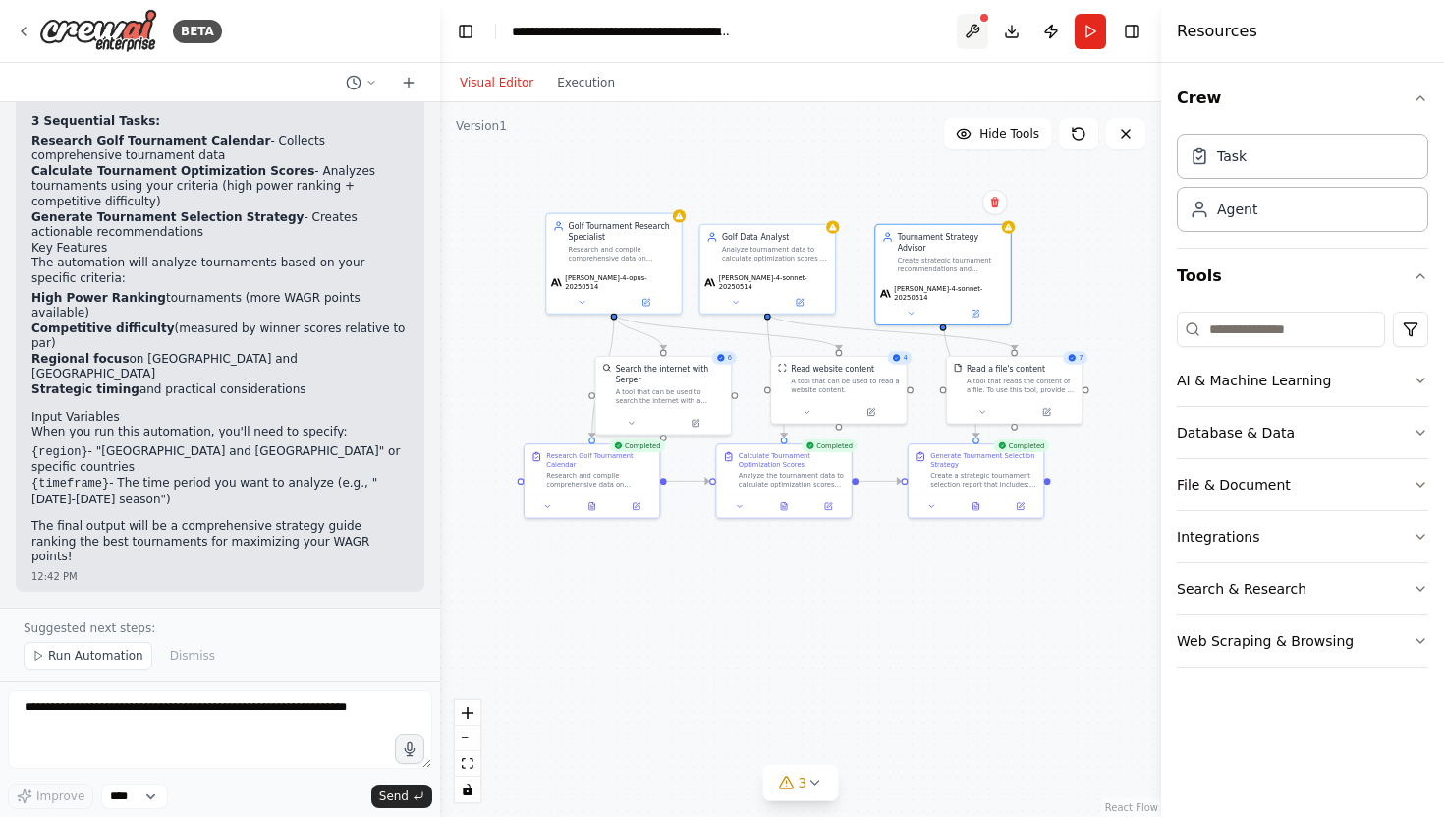
click at [979, 27] on button at bounding box center [972, 31] width 31 height 35
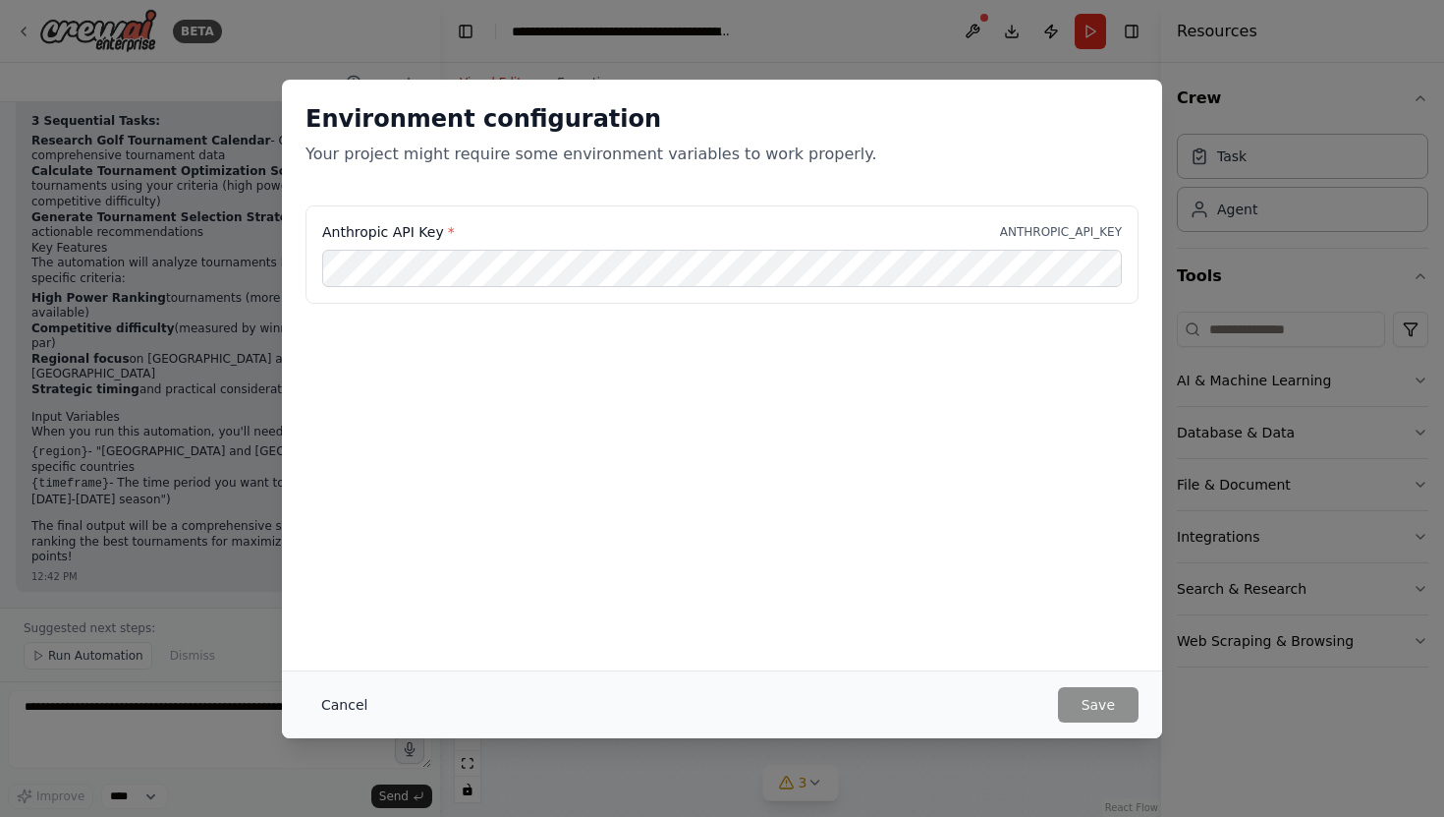
click at [348, 699] on button "Cancel" at bounding box center [345, 704] width 78 height 35
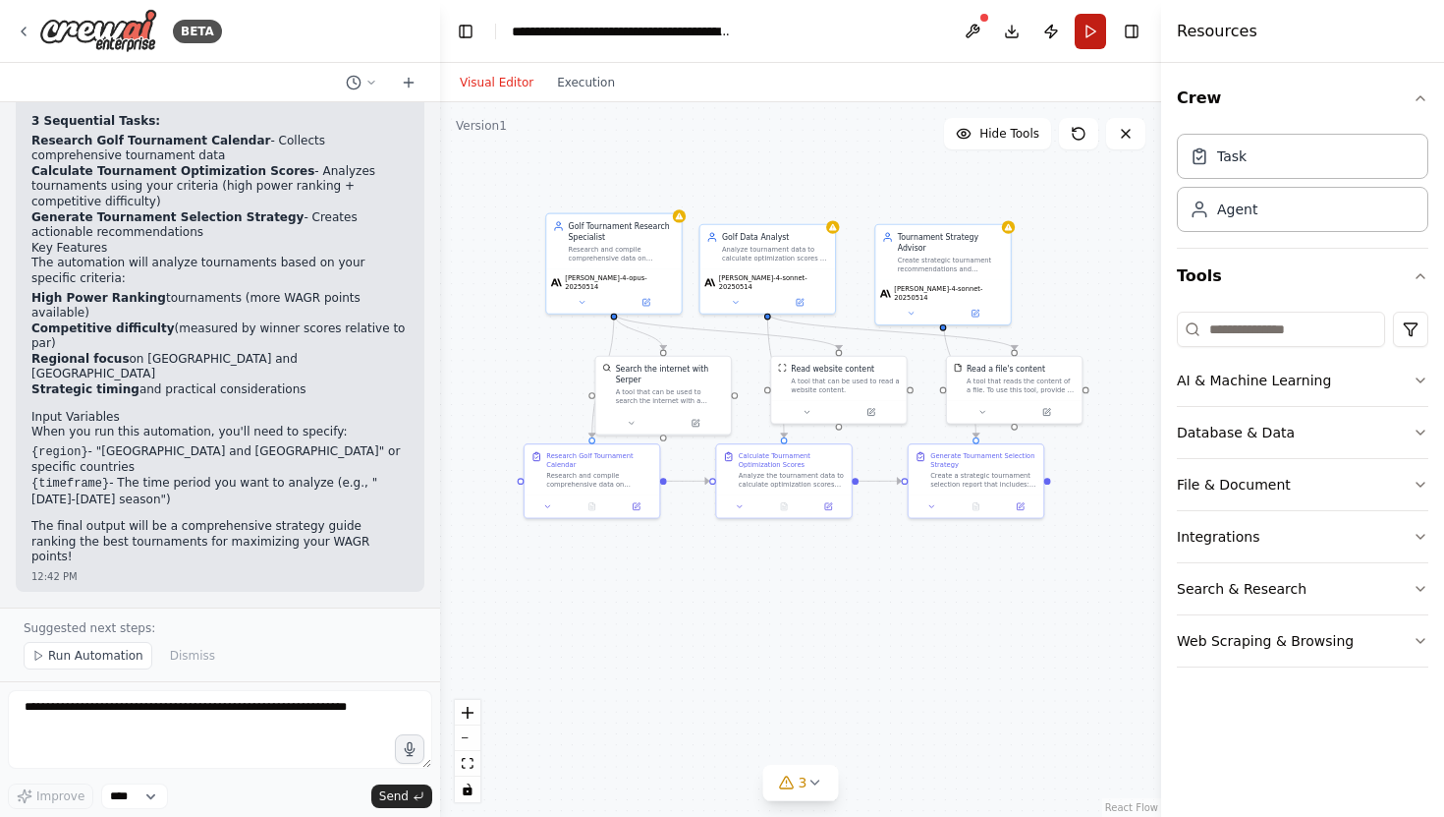
click at [1087, 25] on button "Run" at bounding box center [1090, 31] width 31 height 35
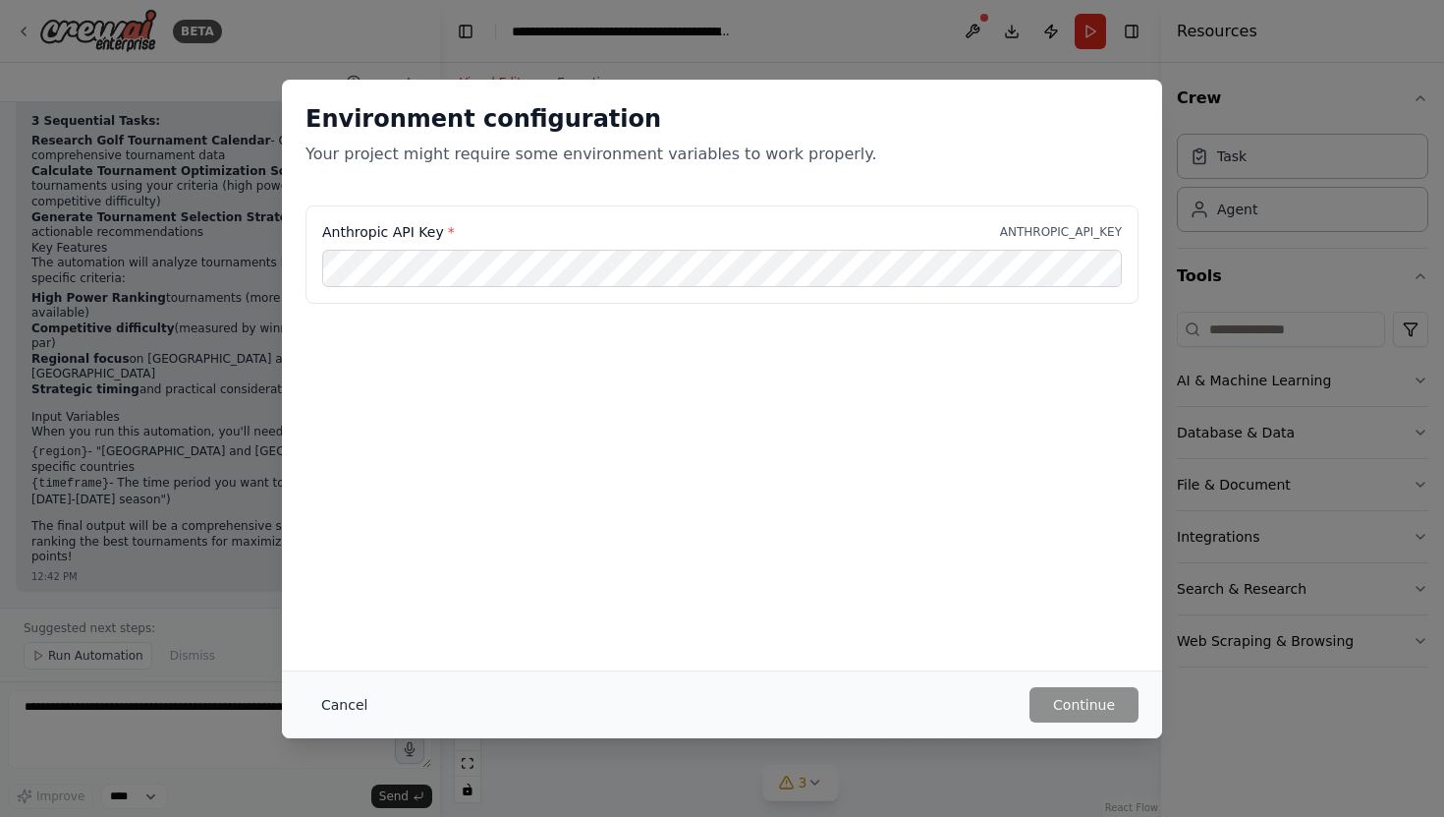
click at [332, 704] on button "Cancel" at bounding box center [345, 704] width 78 height 35
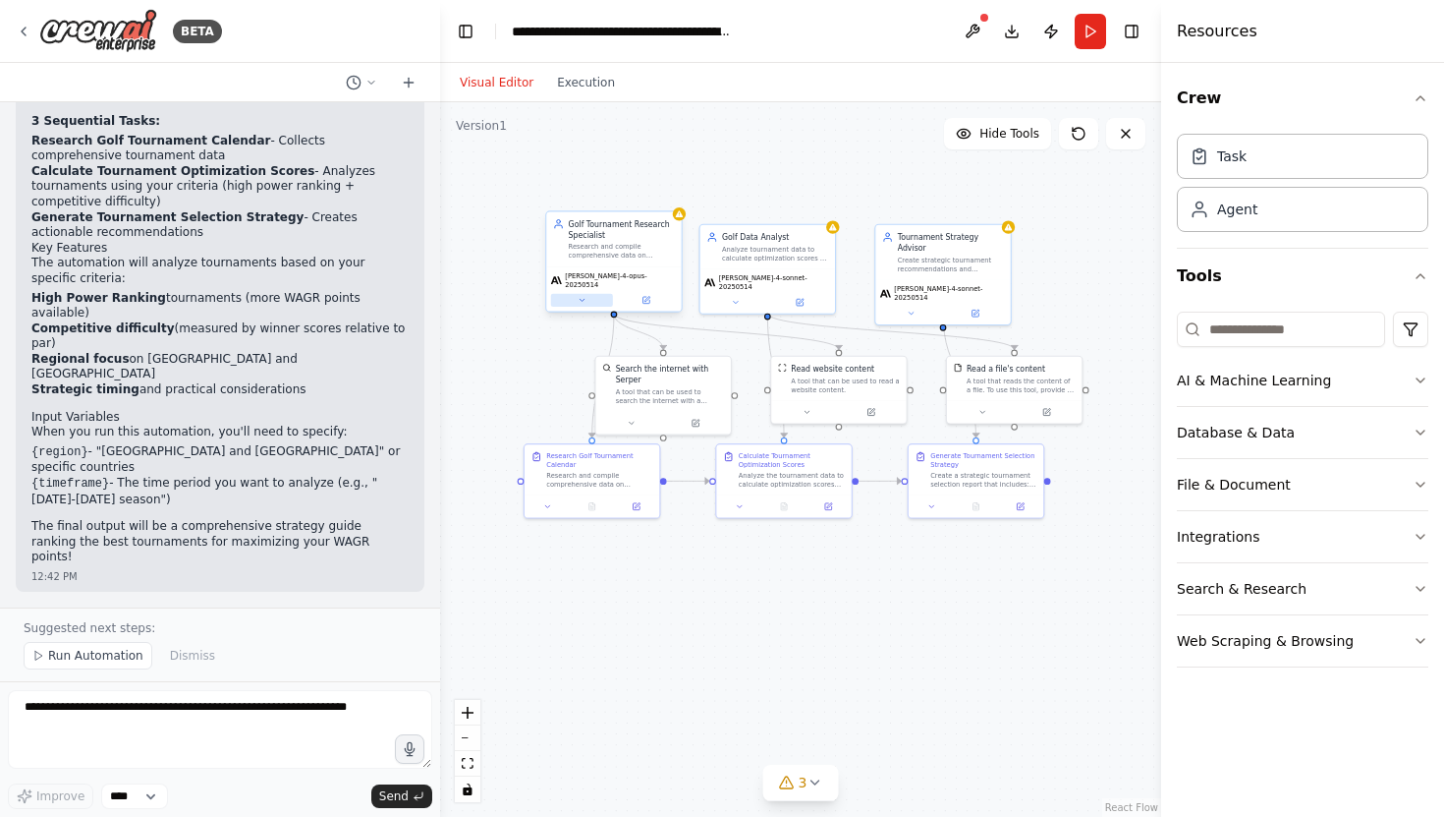
click at [588, 294] on button at bounding box center [582, 300] width 62 height 13
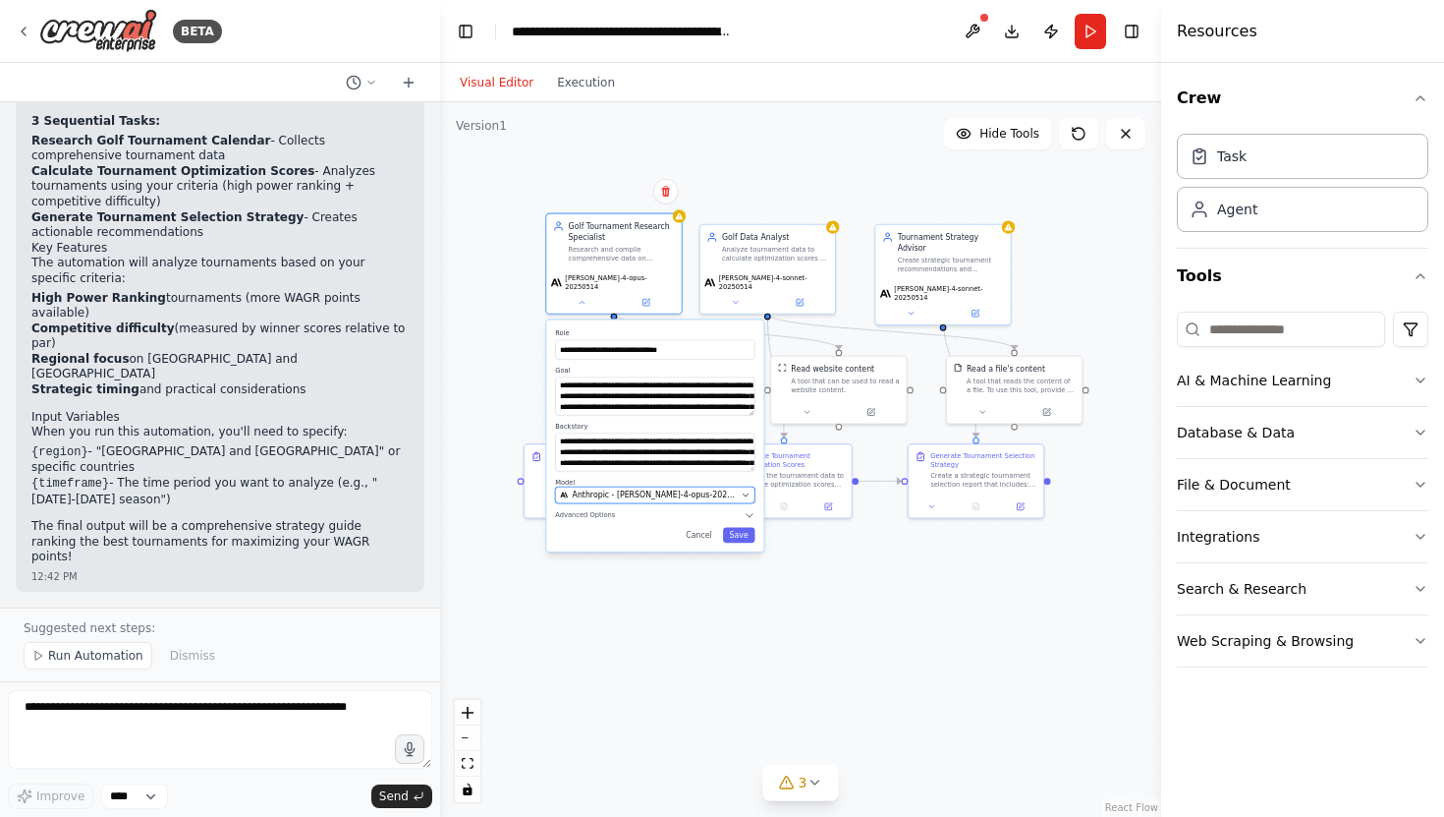
click at [749, 490] on icon "button" at bounding box center [746, 494] width 9 height 9
click at [748, 490] on icon "button" at bounding box center [746, 494] width 9 height 9
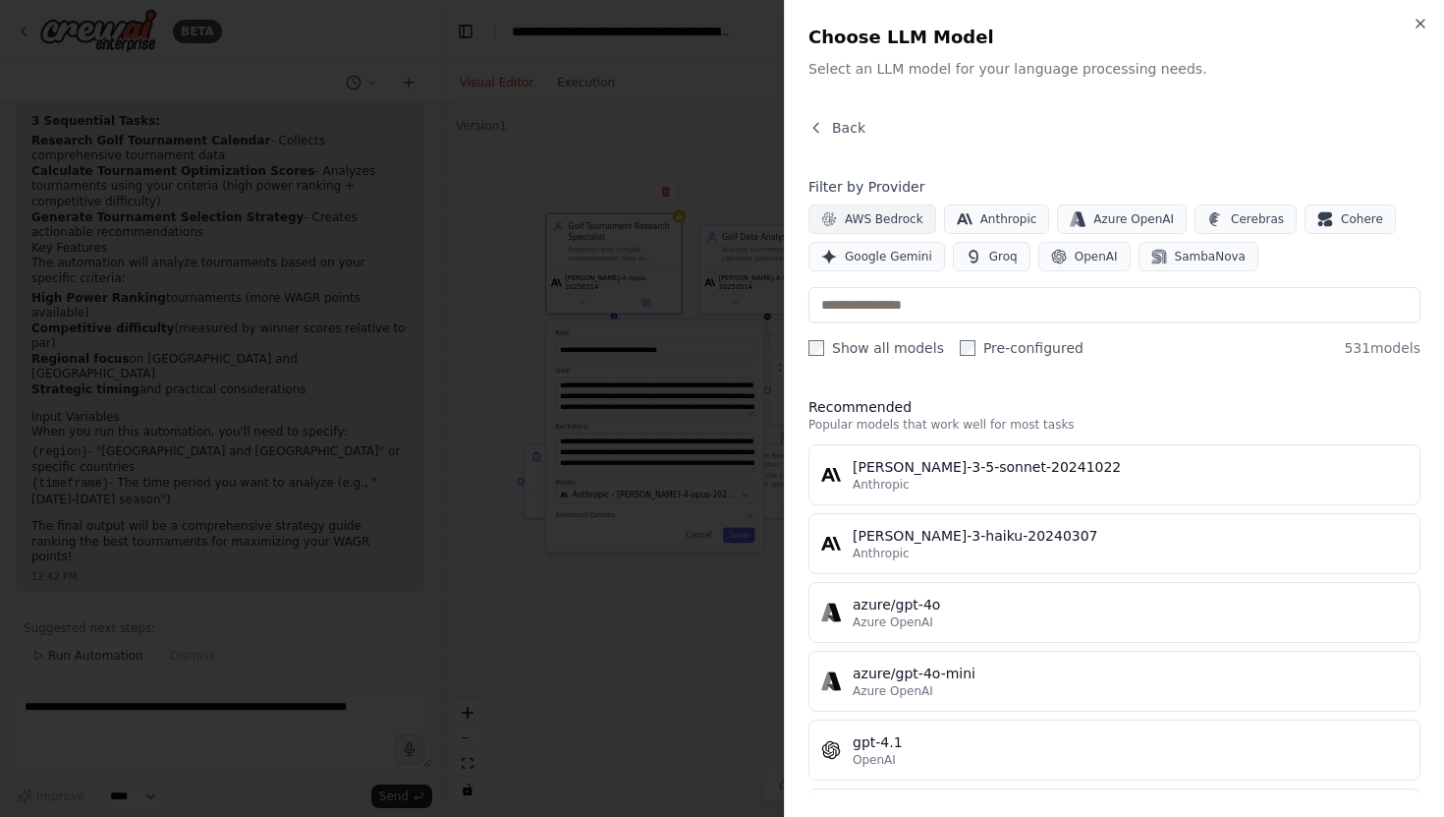
click at [873, 221] on span "AWS Bedrock" at bounding box center [884, 219] width 79 height 16
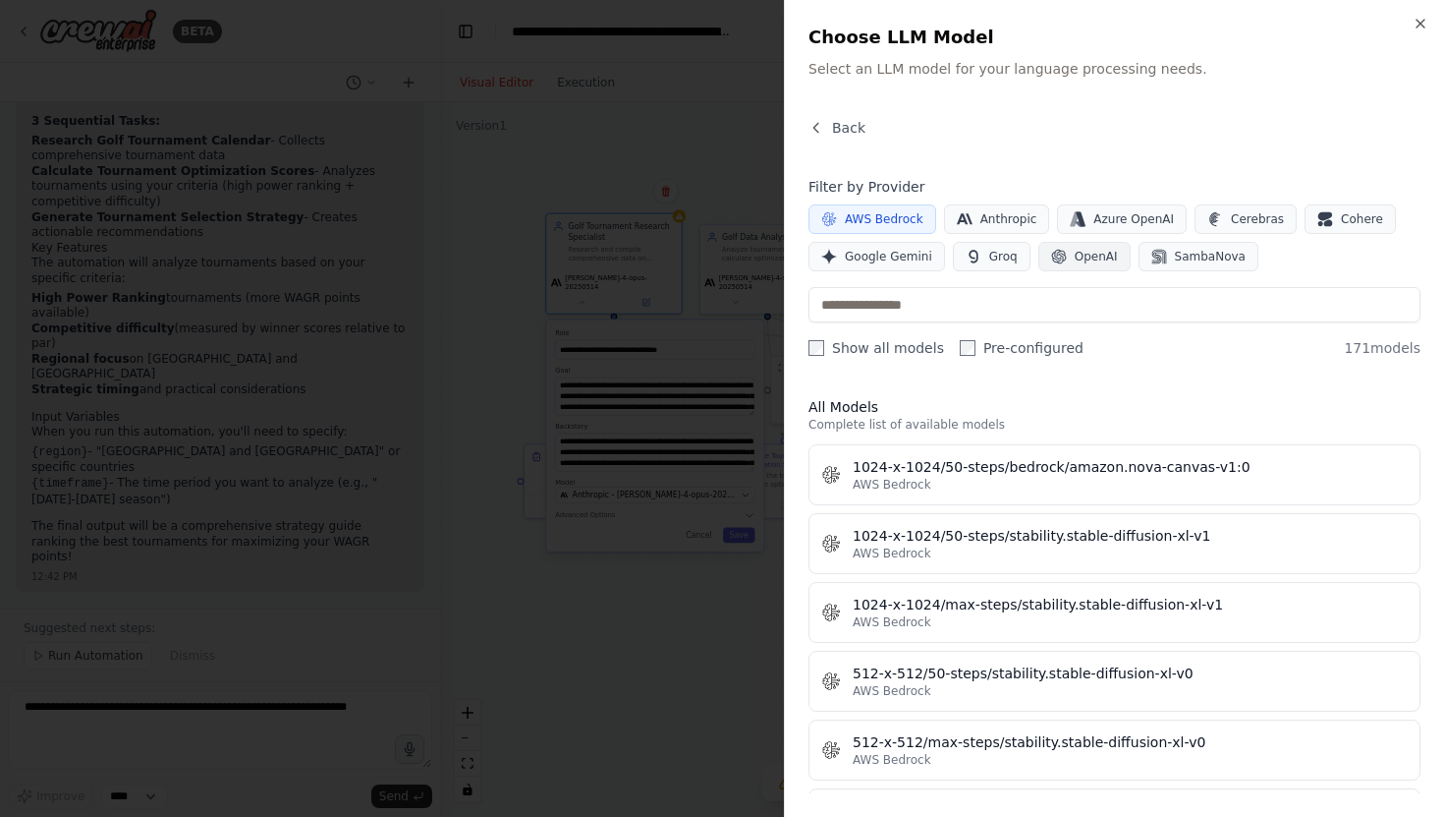
click at [1066, 257] on button "OpenAI" at bounding box center [1085, 256] width 92 height 29
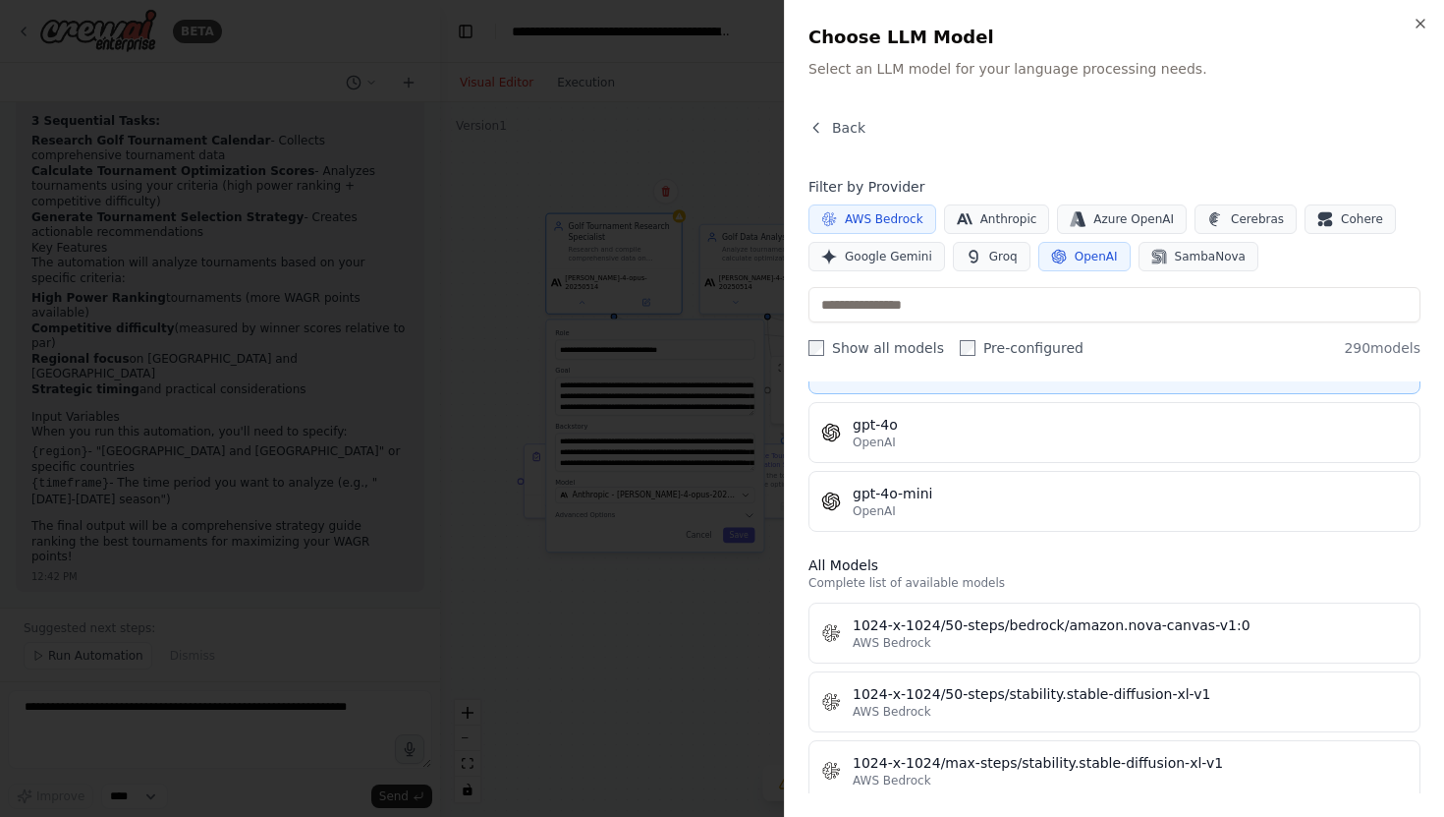
scroll to position [0, 0]
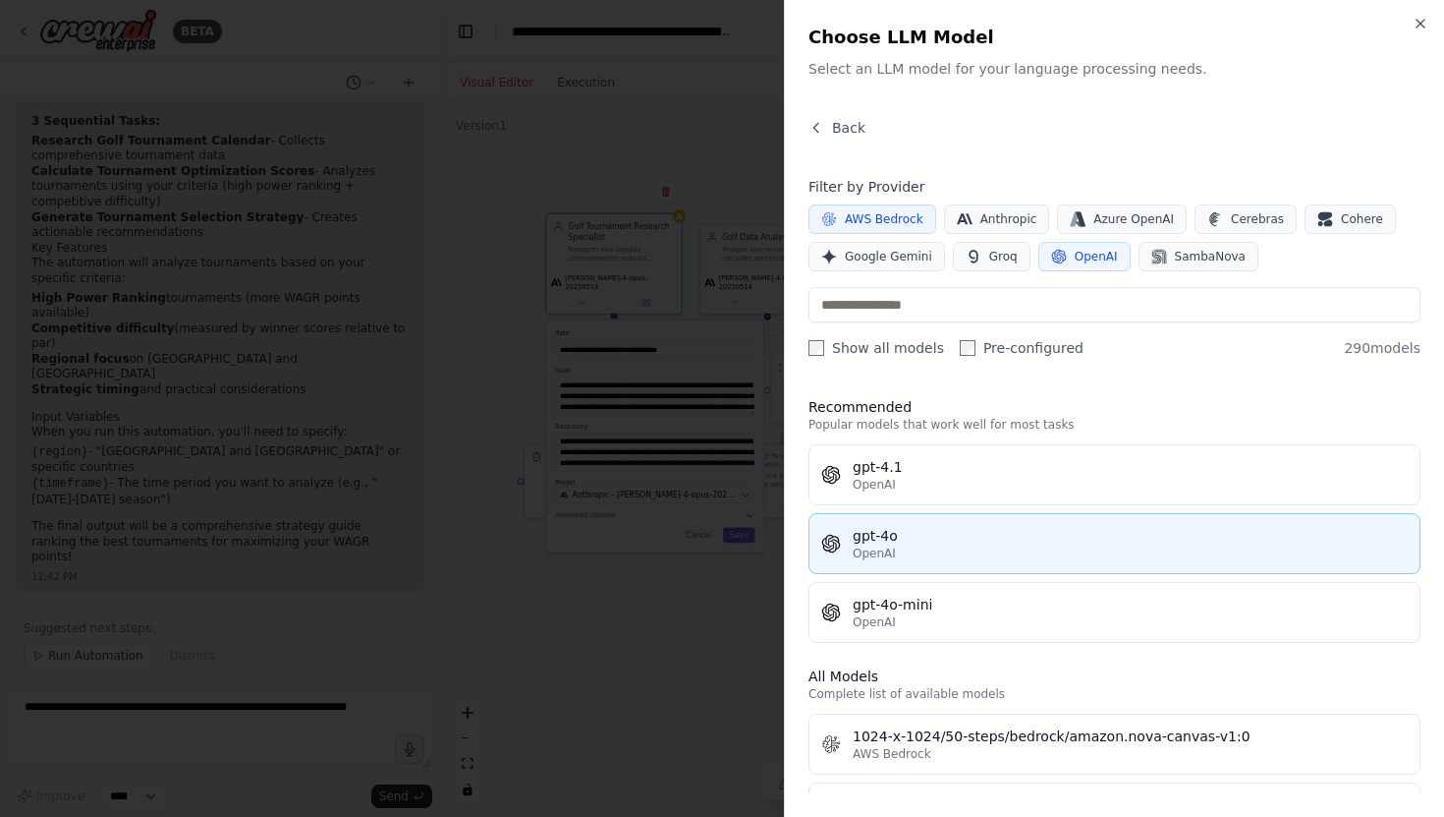
click at [920, 550] on div "OpenAI" at bounding box center [1130, 553] width 555 height 16
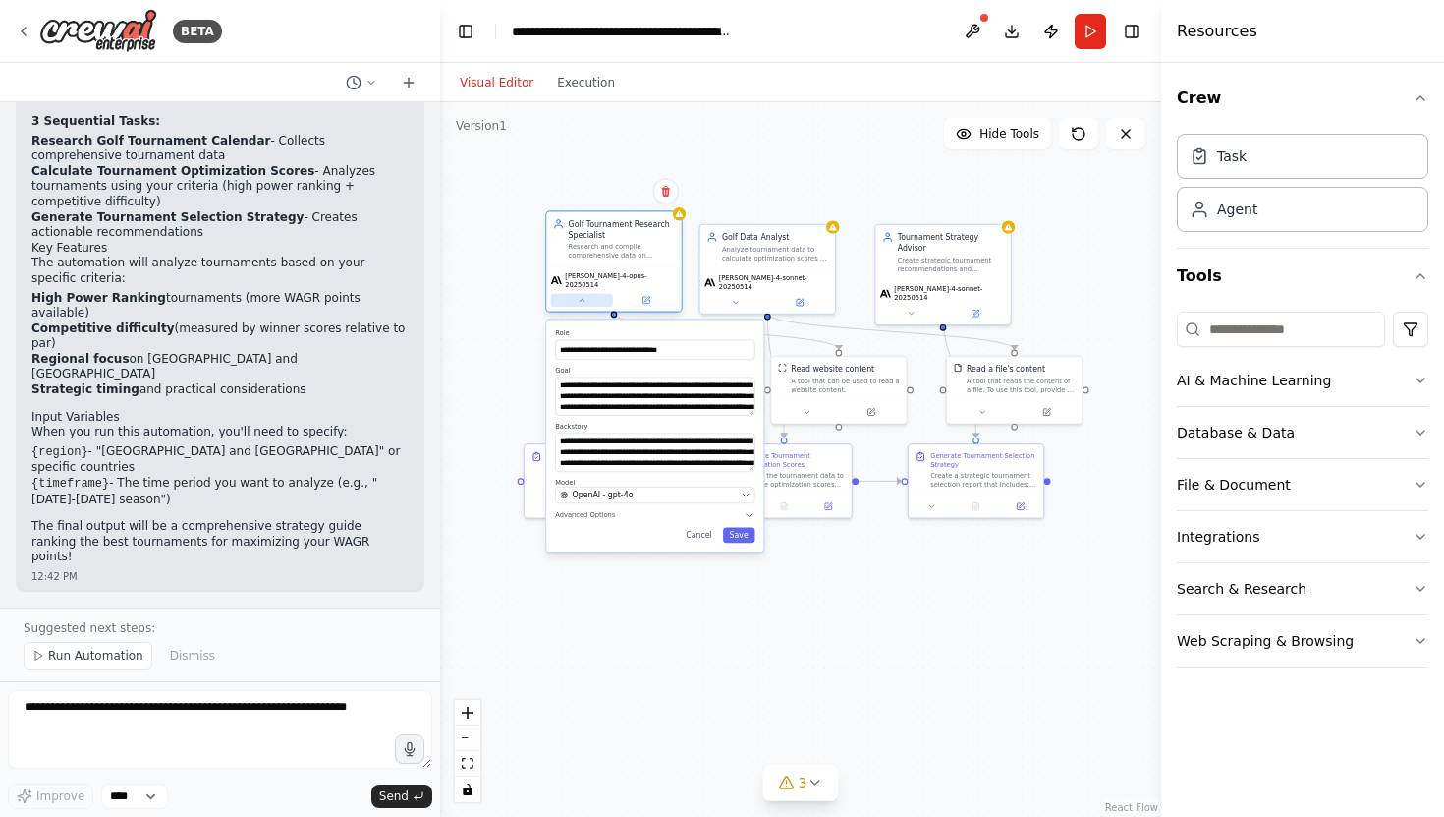
click at [583, 298] on button at bounding box center [582, 300] width 62 height 13
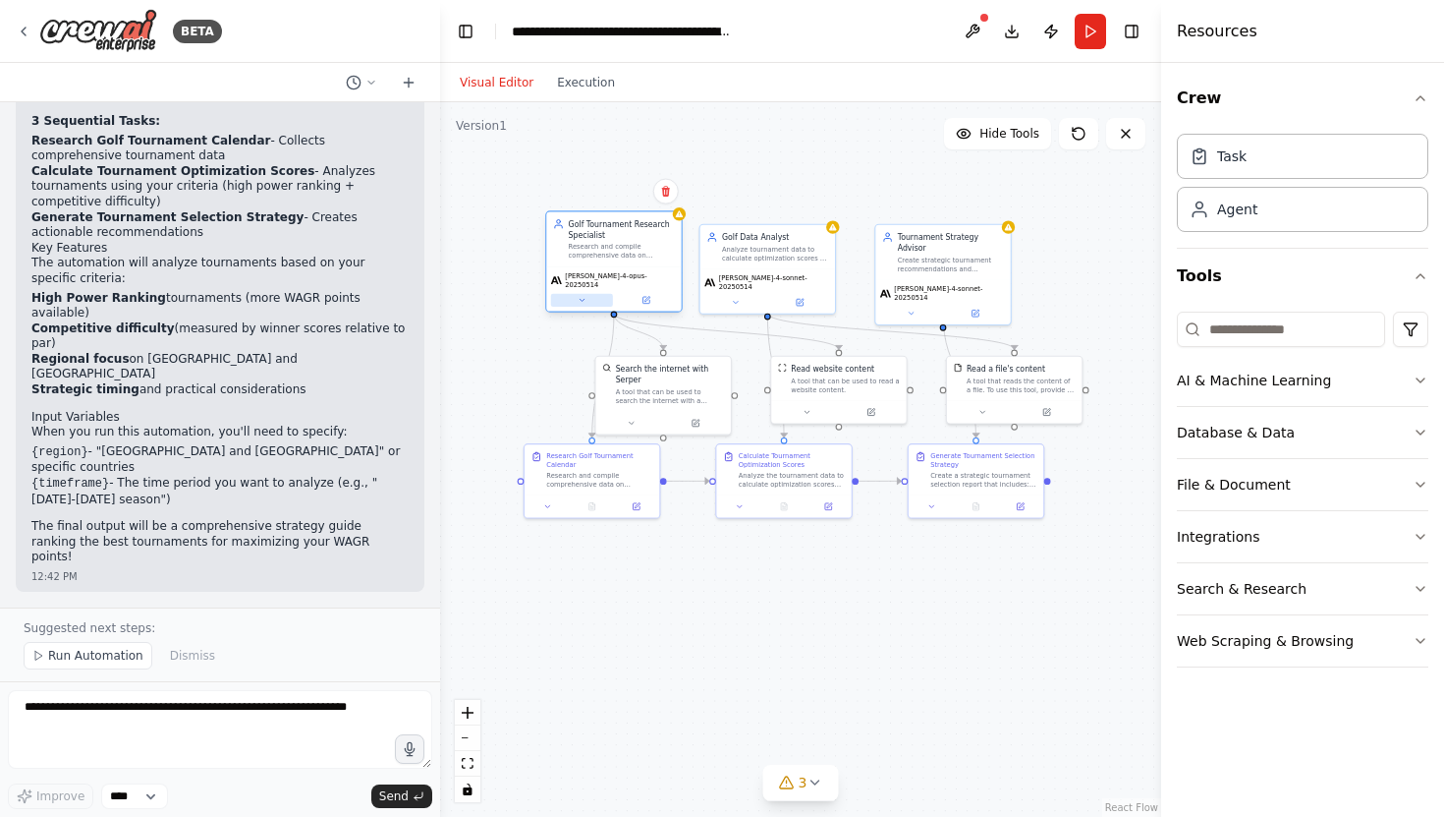
click at [582, 296] on icon at bounding box center [582, 300] width 9 height 9
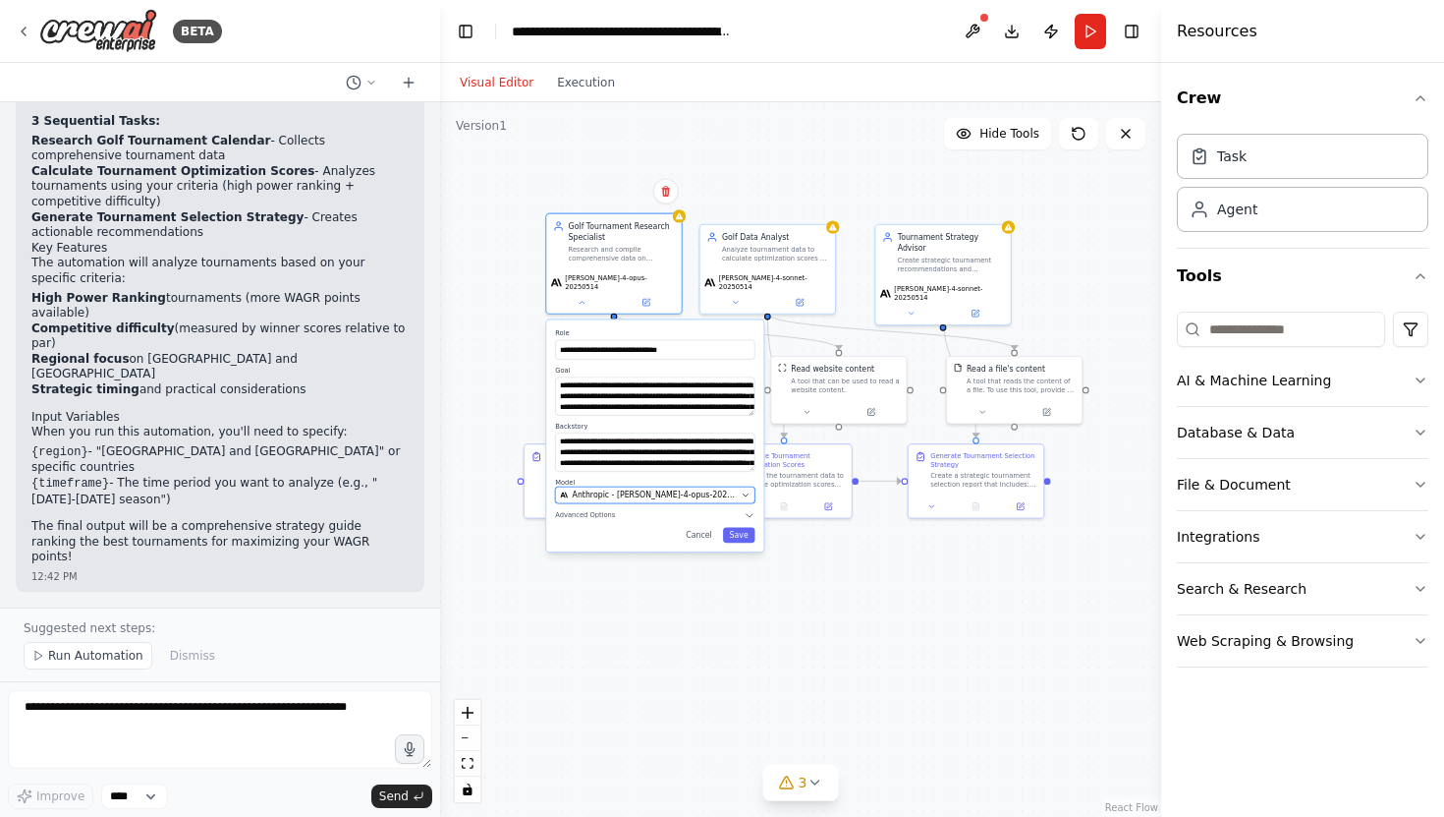
click at [627, 489] on span "Anthropic - [PERSON_NAME]-4-opus-20250514" at bounding box center [655, 494] width 165 height 11
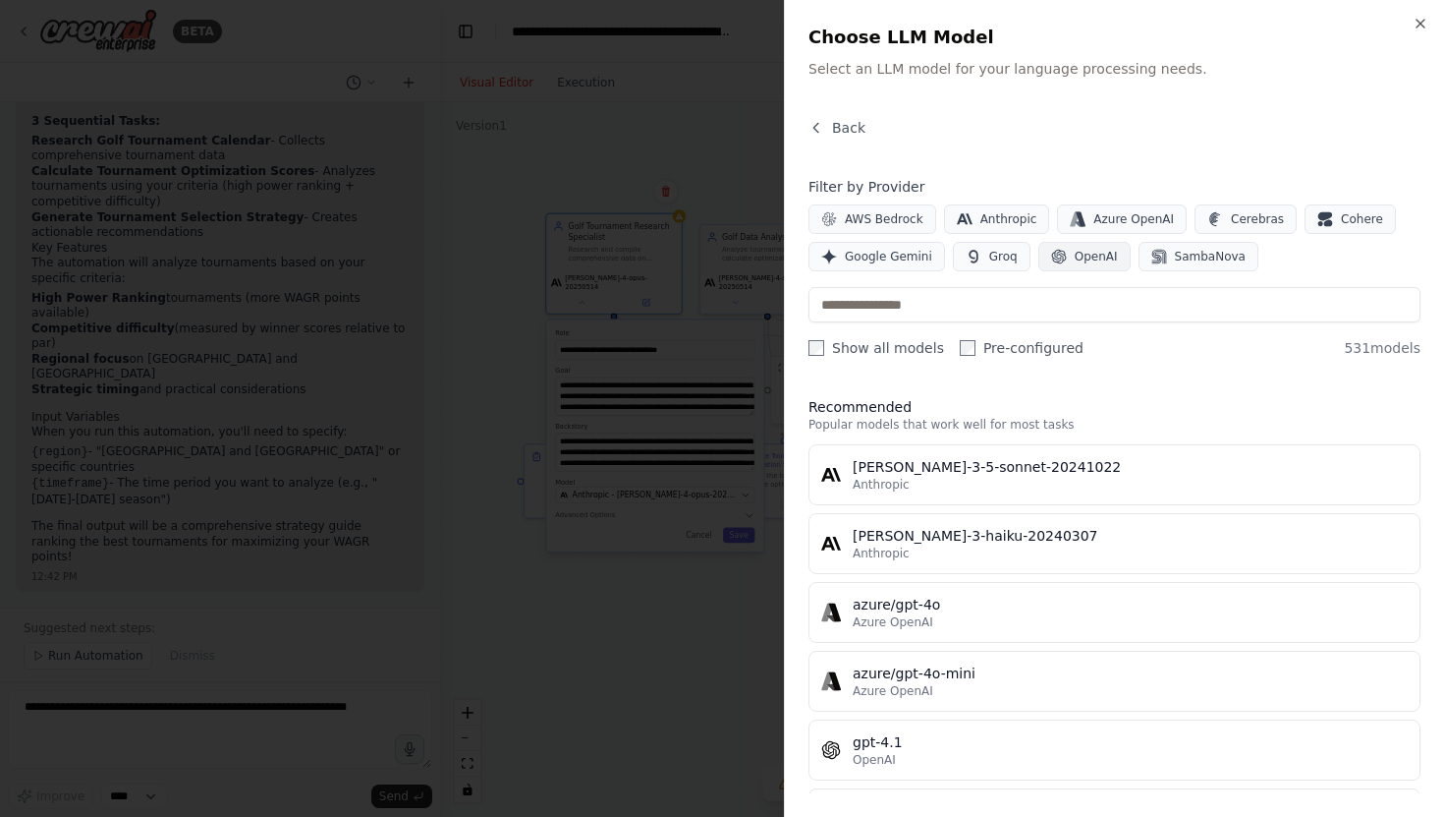
click at [1091, 255] on span "OpenAI" at bounding box center [1096, 257] width 43 height 16
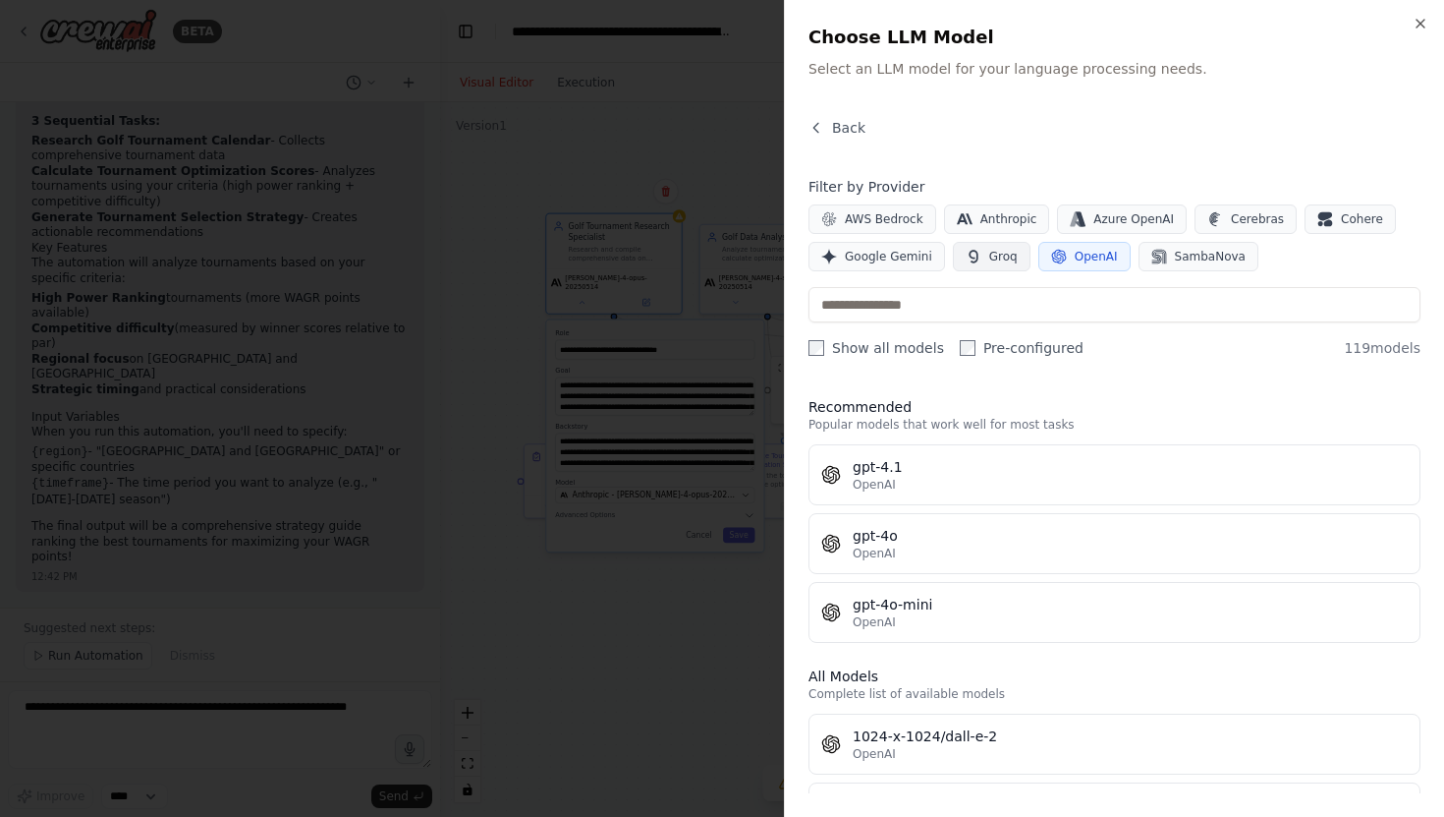
click at [996, 258] on span "Groq" at bounding box center [1003, 257] width 28 height 16
click at [996, 259] on span "Groq" at bounding box center [1003, 257] width 28 height 16
click at [1075, 254] on span "OpenAI" at bounding box center [1096, 257] width 43 height 16
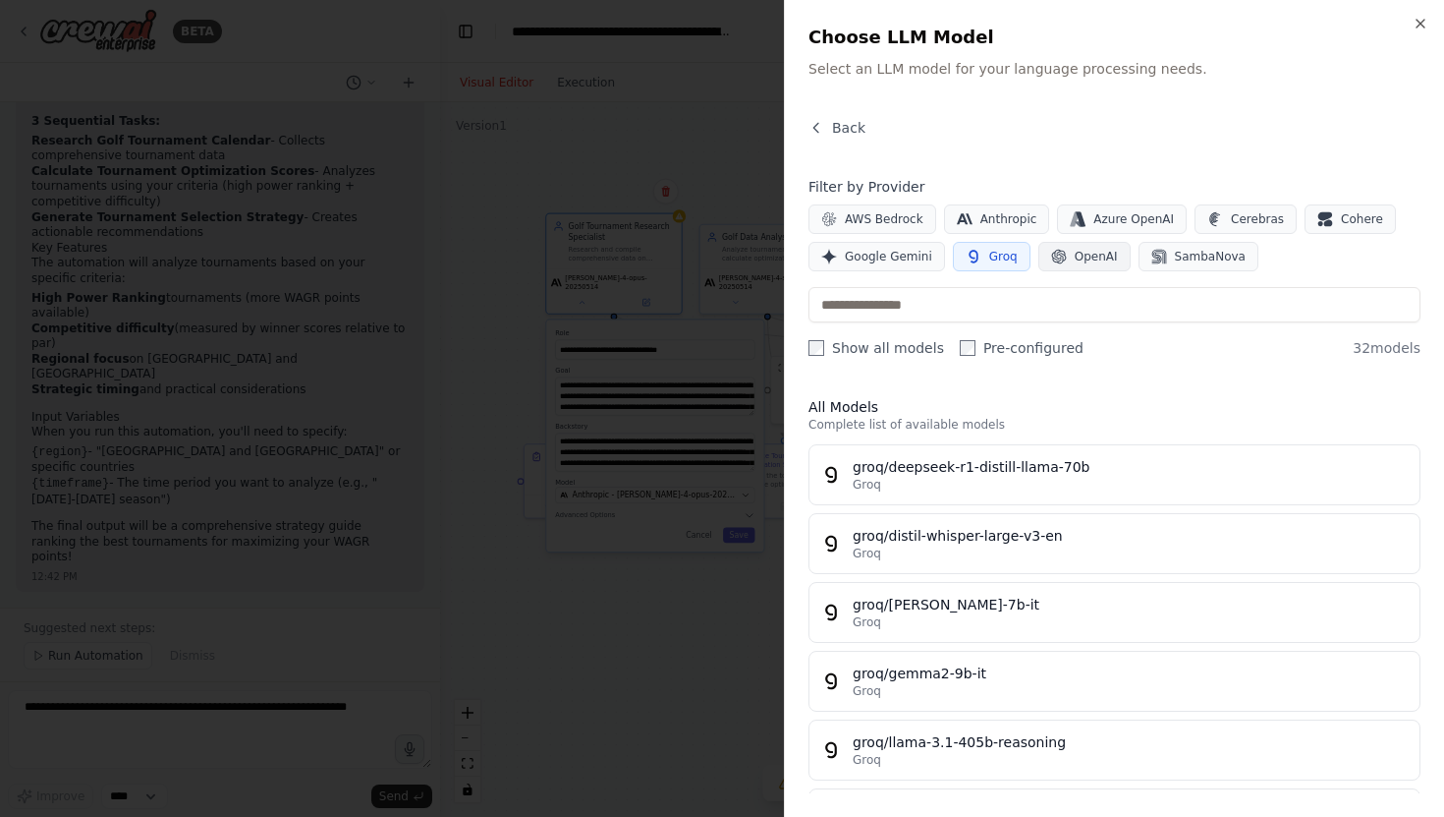
click at [1085, 260] on span "OpenAI" at bounding box center [1096, 257] width 43 height 16
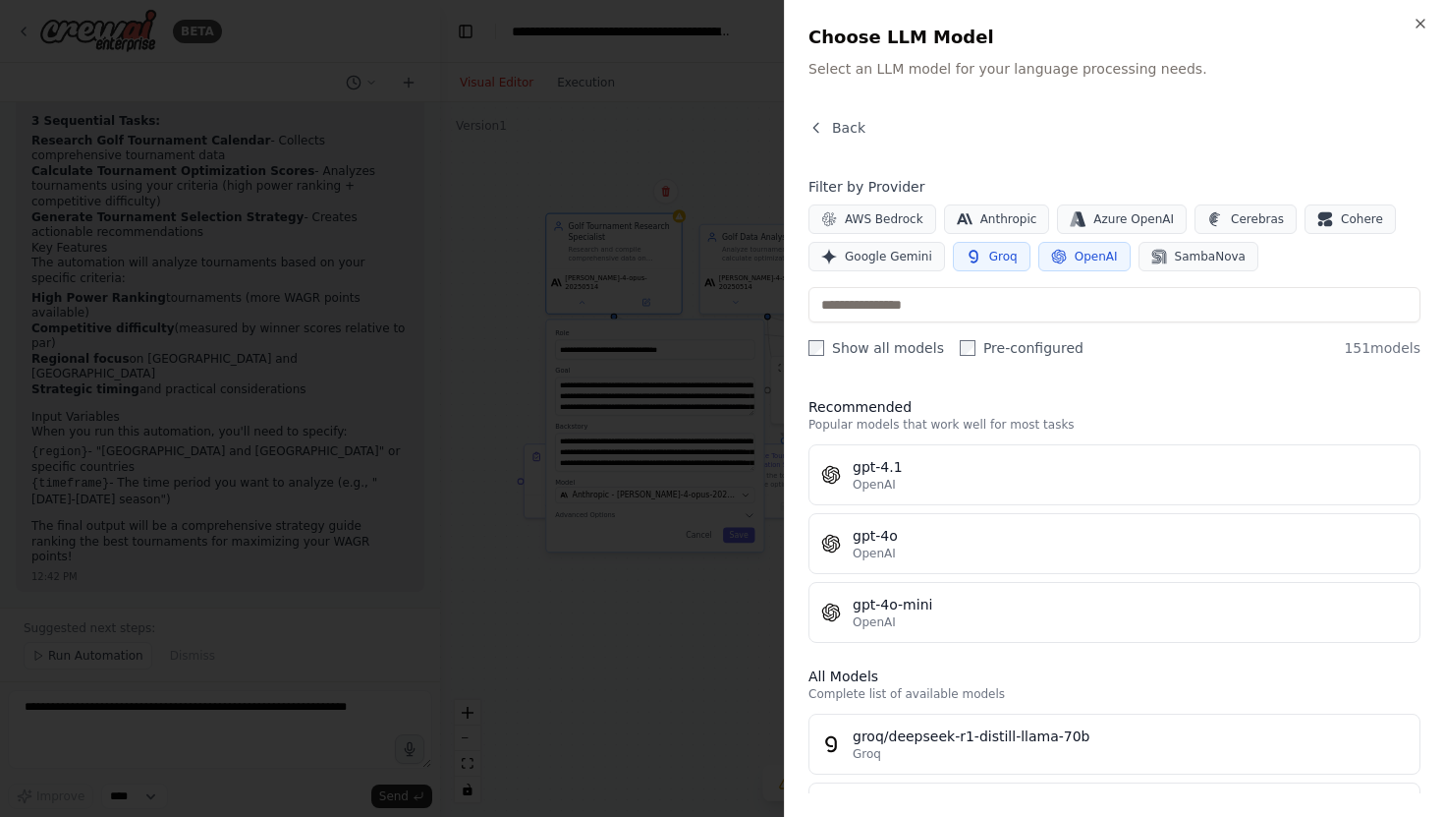
click at [989, 263] on span "Groq" at bounding box center [1003, 257] width 28 height 16
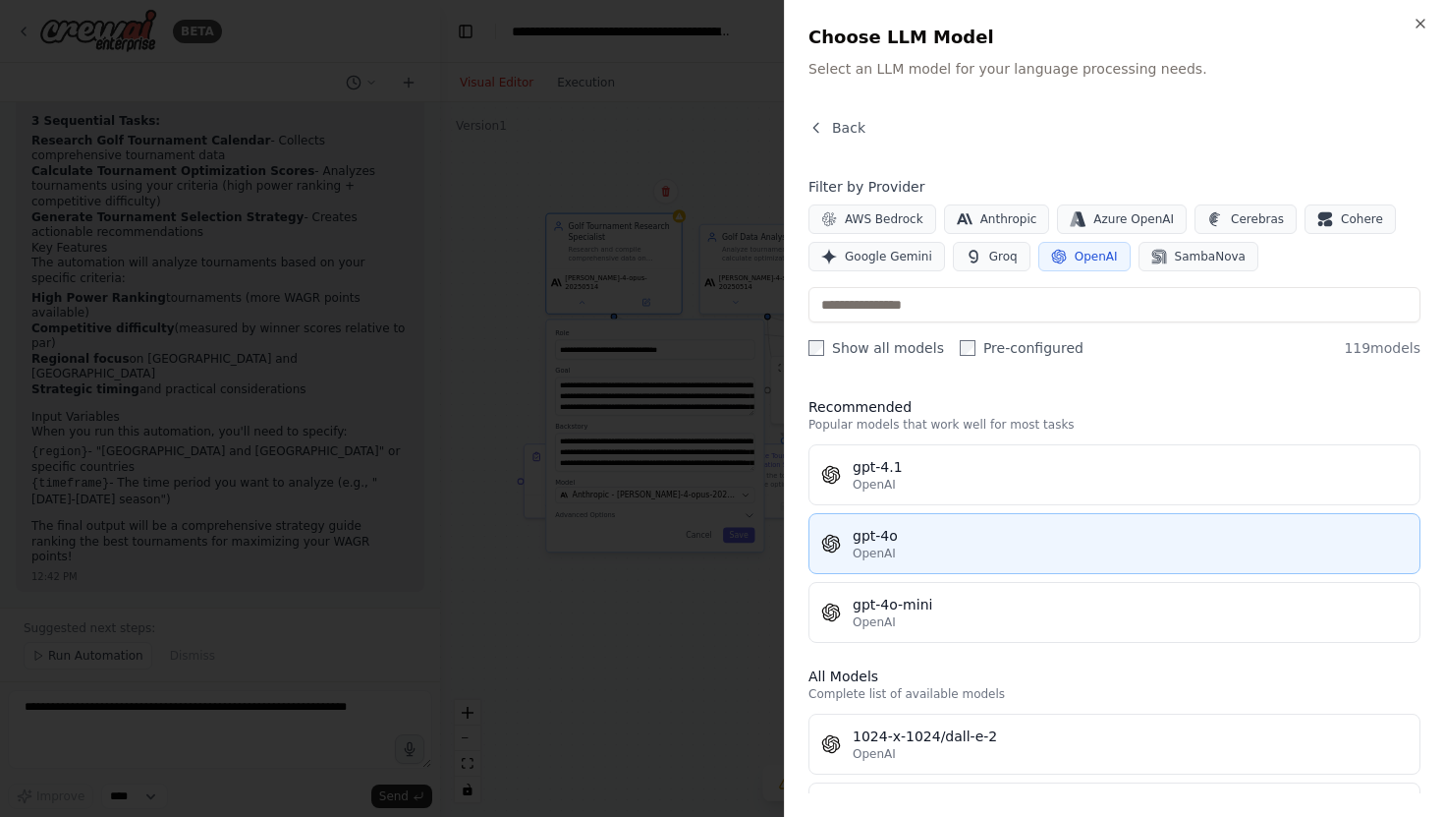
click at [905, 539] on div "gpt-4o" at bounding box center [1130, 536] width 555 height 20
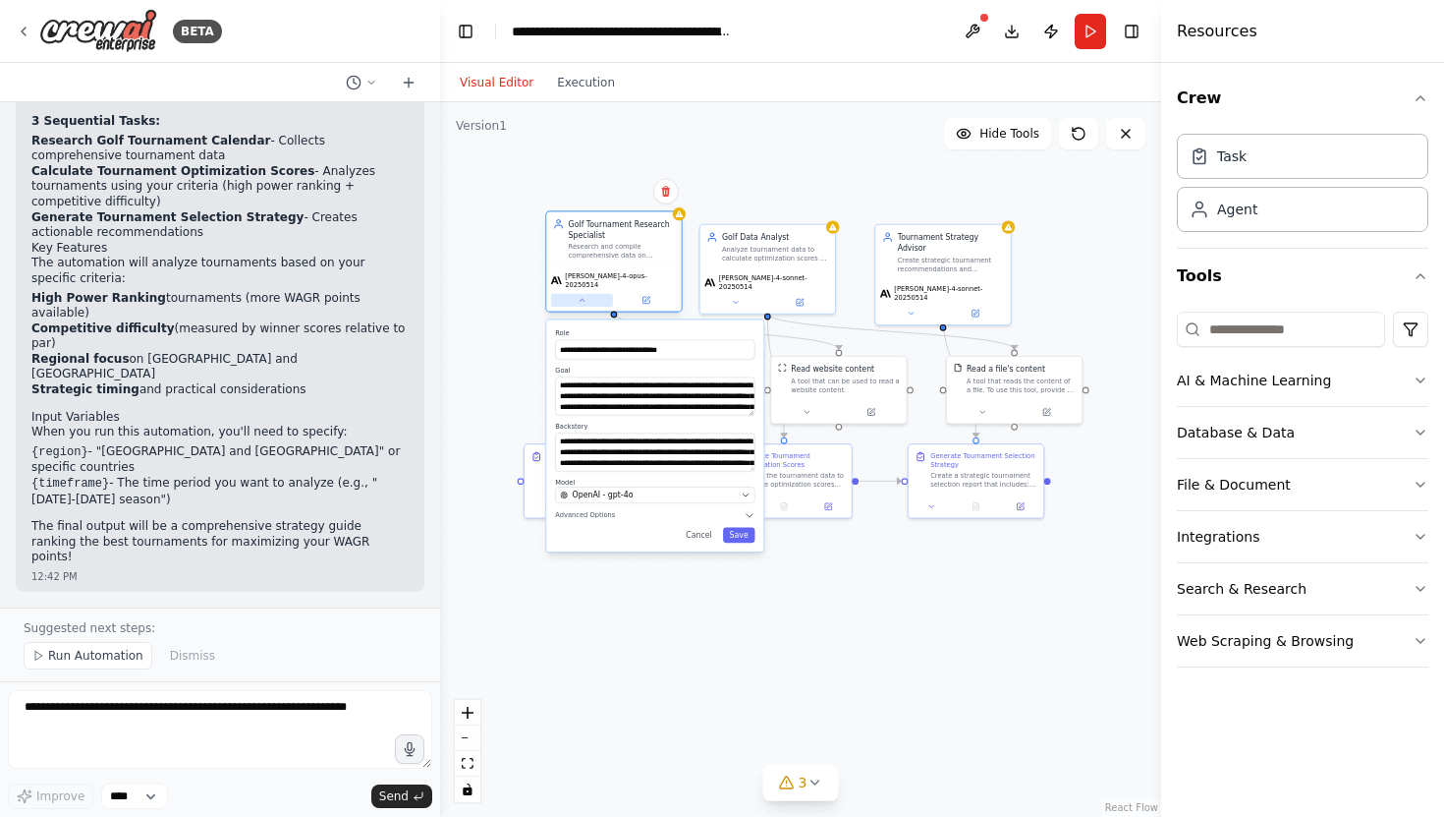
click at [579, 296] on icon at bounding box center [582, 300] width 9 height 9
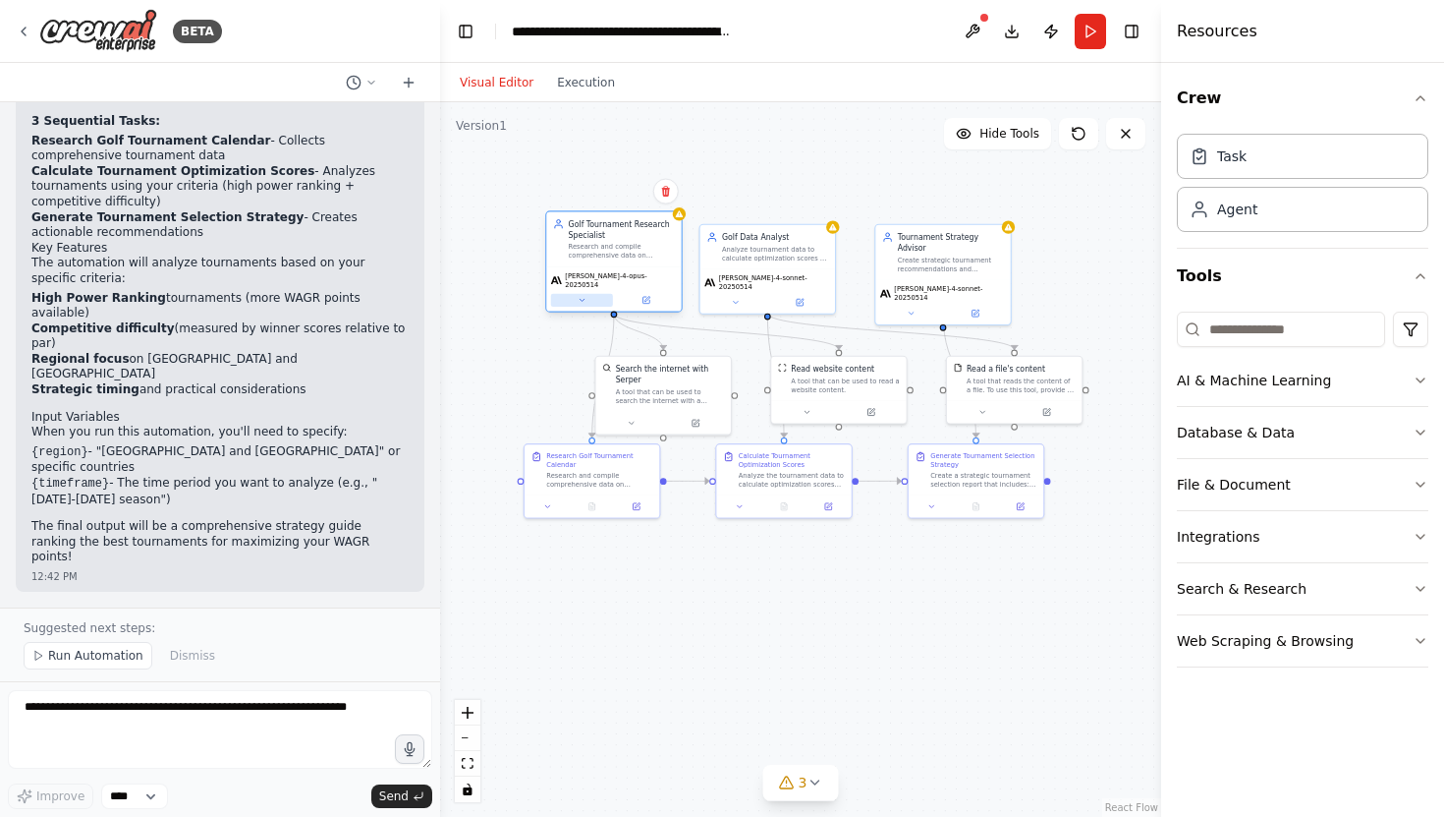
click at [588, 294] on button at bounding box center [582, 300] width 62 height 13
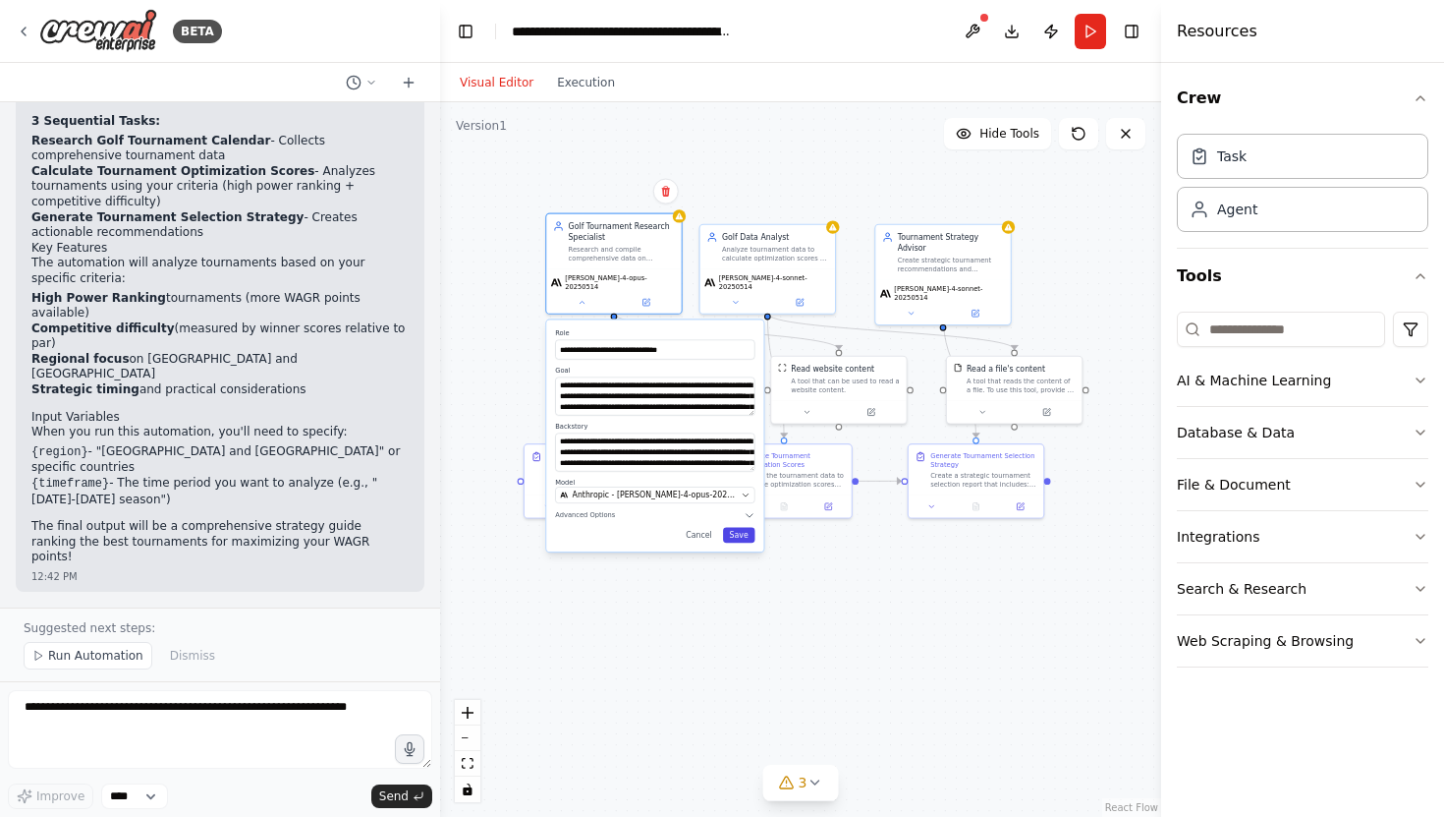
click at [733, 533] on button "Save" at bounding box center [739, 536] width 32 height 16
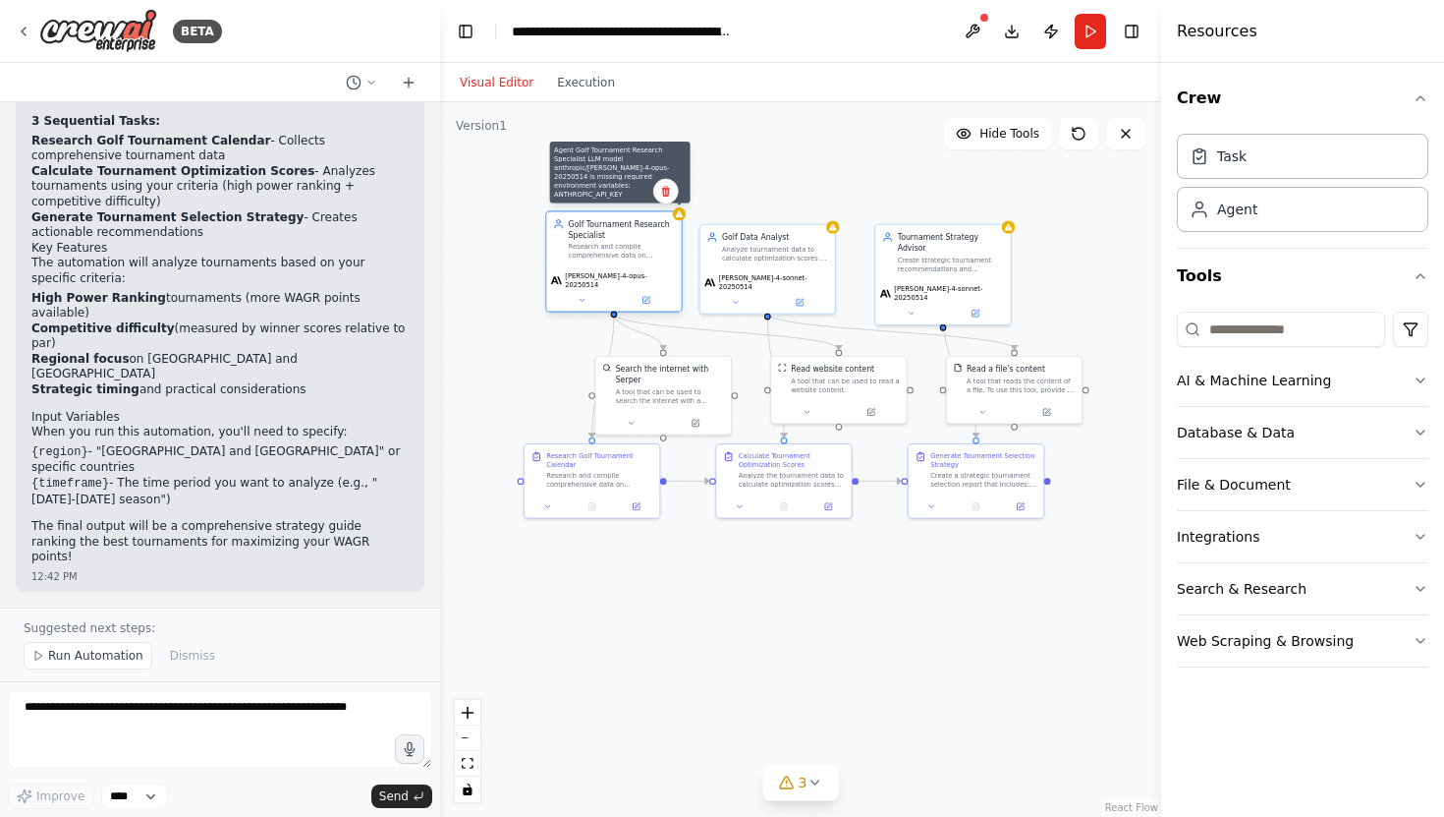
click at [679, 217] on icon at bounding box center [679, 213] width 9 height 9
click at [586, 294] on button at bounding box center [582, 300] width 62 height 13
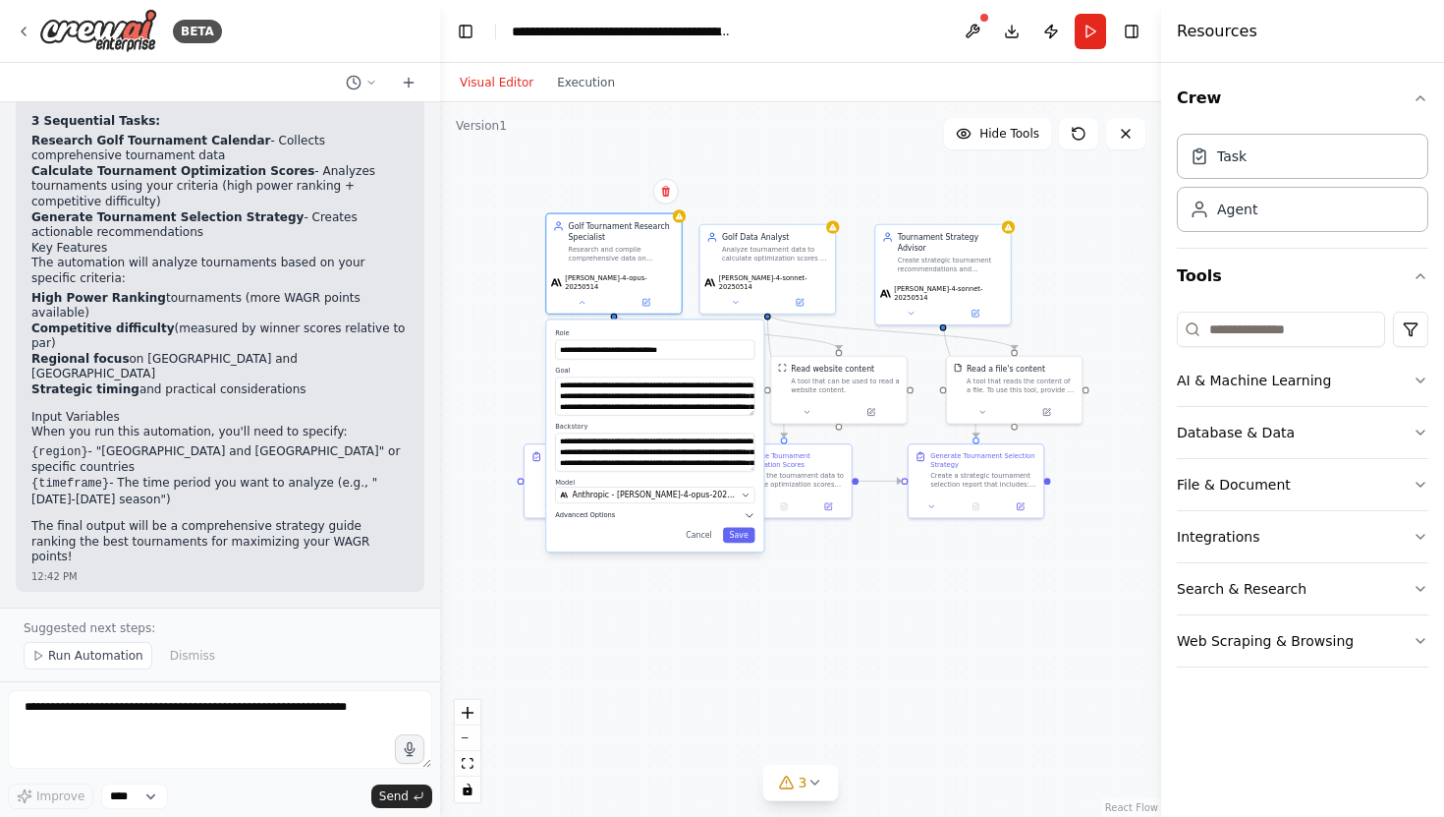
click at [751, 510] on icon "button" at bounding box center [749, 515] width 11 height 11
click at [697, 576] on span at bounding box center [654, 577] width 199 height 3
click at [749, 513] on icon "button" at bounding box center [750, 514] width 7 height 3
click at [749, 514] on icon "button" at bounding box center [750, 515] width 7 height 3
click at [746, 534] on button "button" at bounding box center [745, 538] width 20 height 11
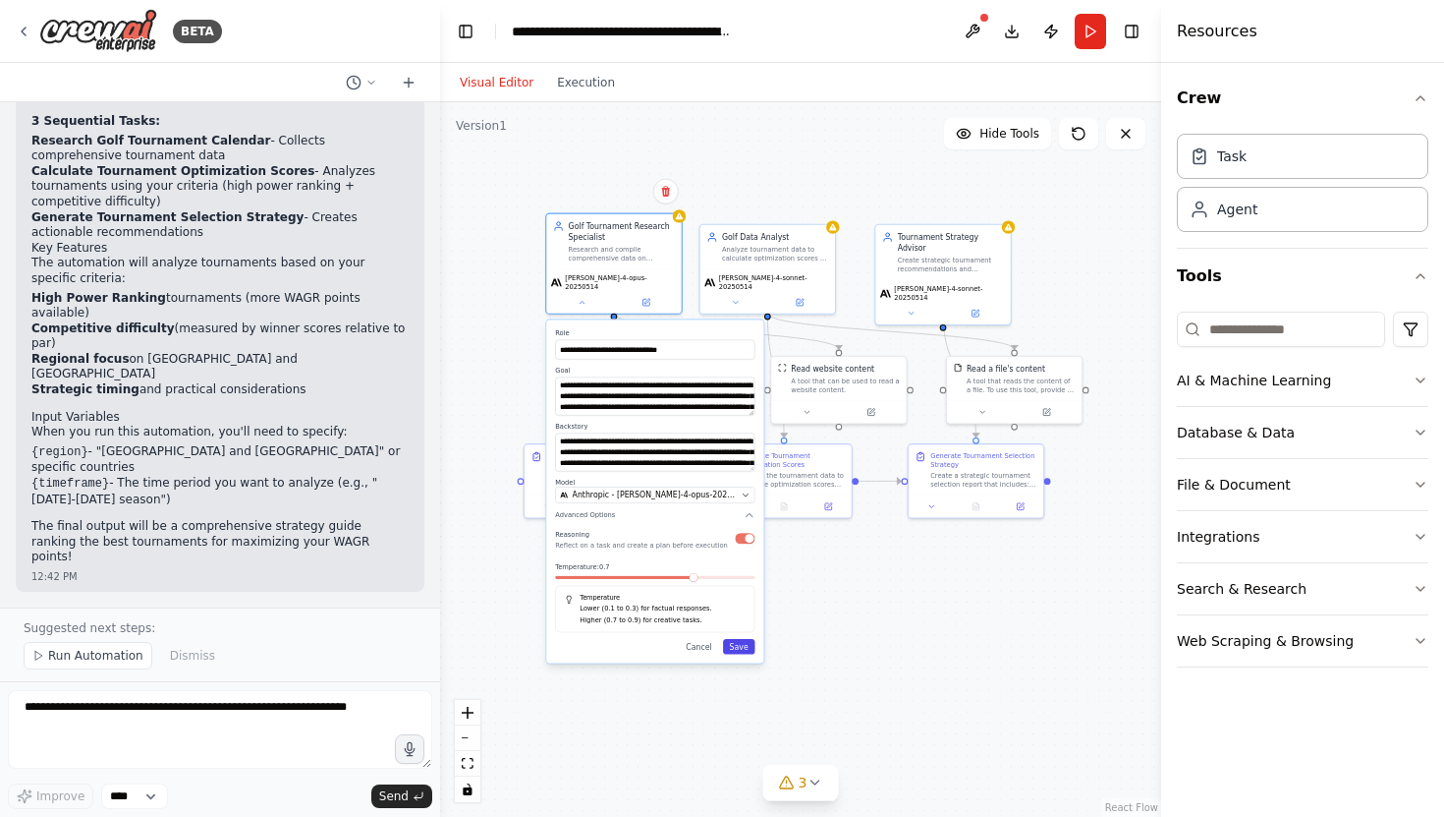
click at [743, 642] on button "Save" at bounding box center [739, 647] width 32 height 16
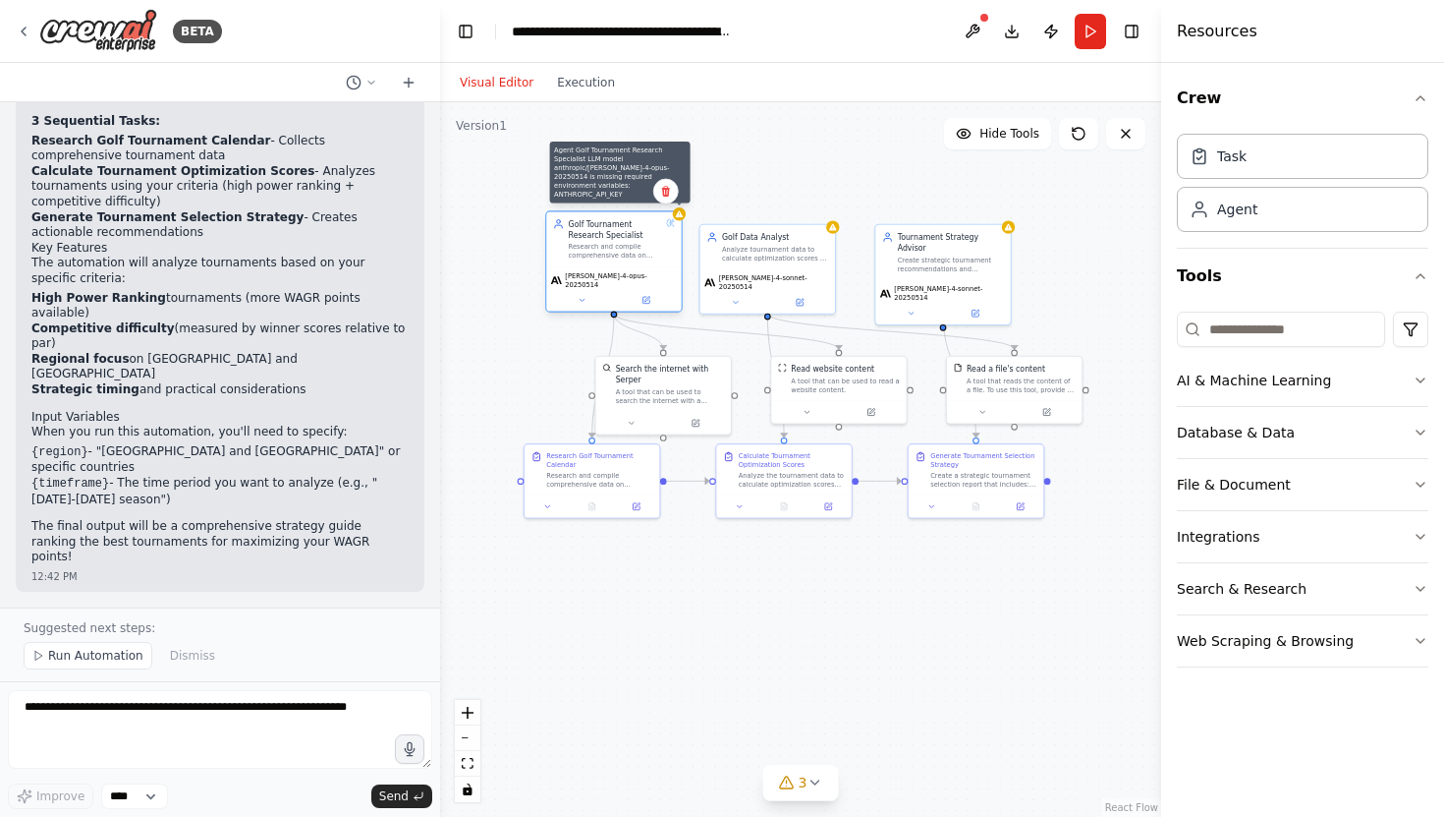
click at [681, 213] on icon at bounding box center [679, 213] width 9 height 9
click at [584, 296] on icon at bounding box center [582, 300] width 9 height 9
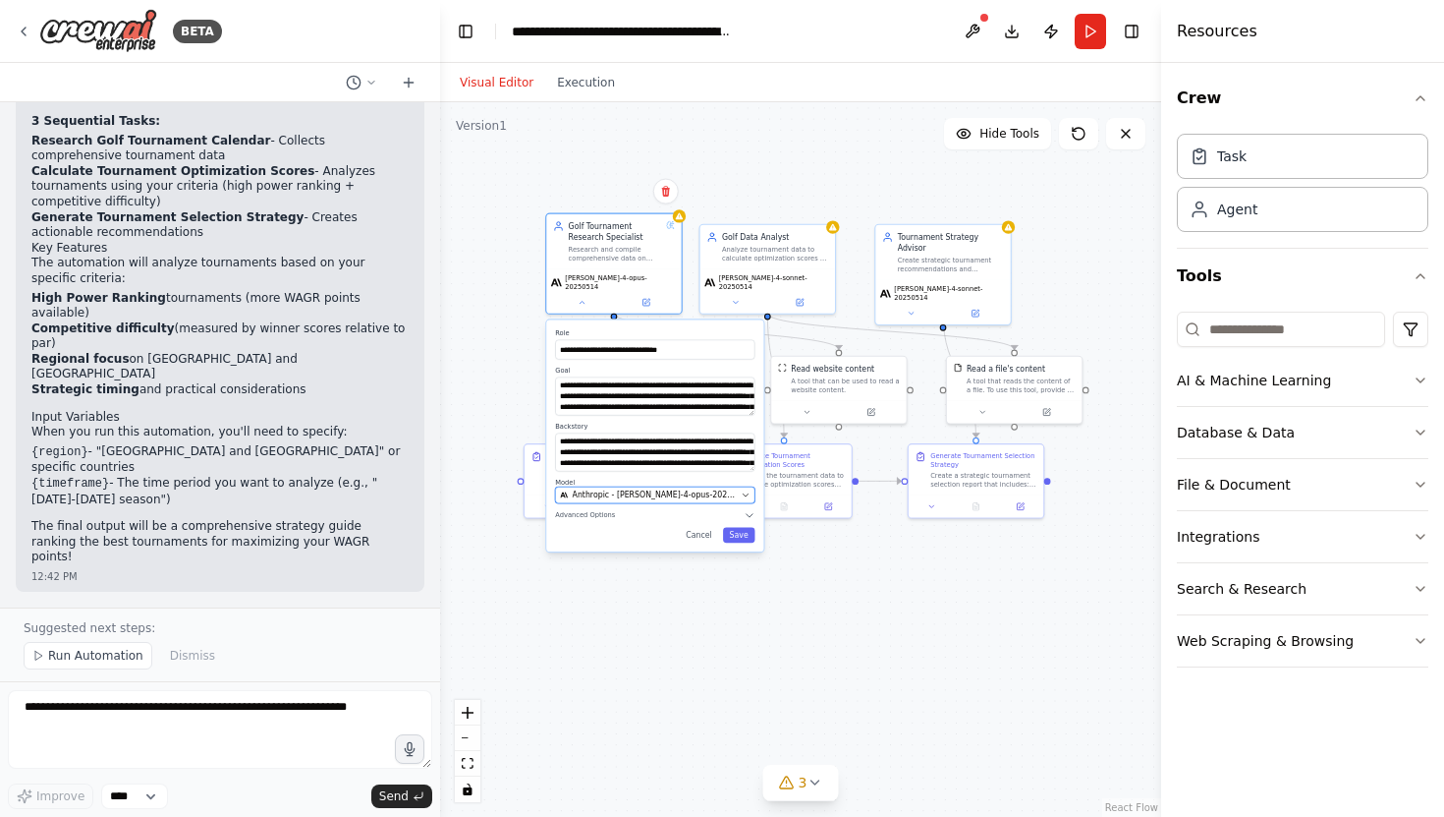
click at [750, 490] on icon "button" at bounding box center [746, 494] width 9 height 9
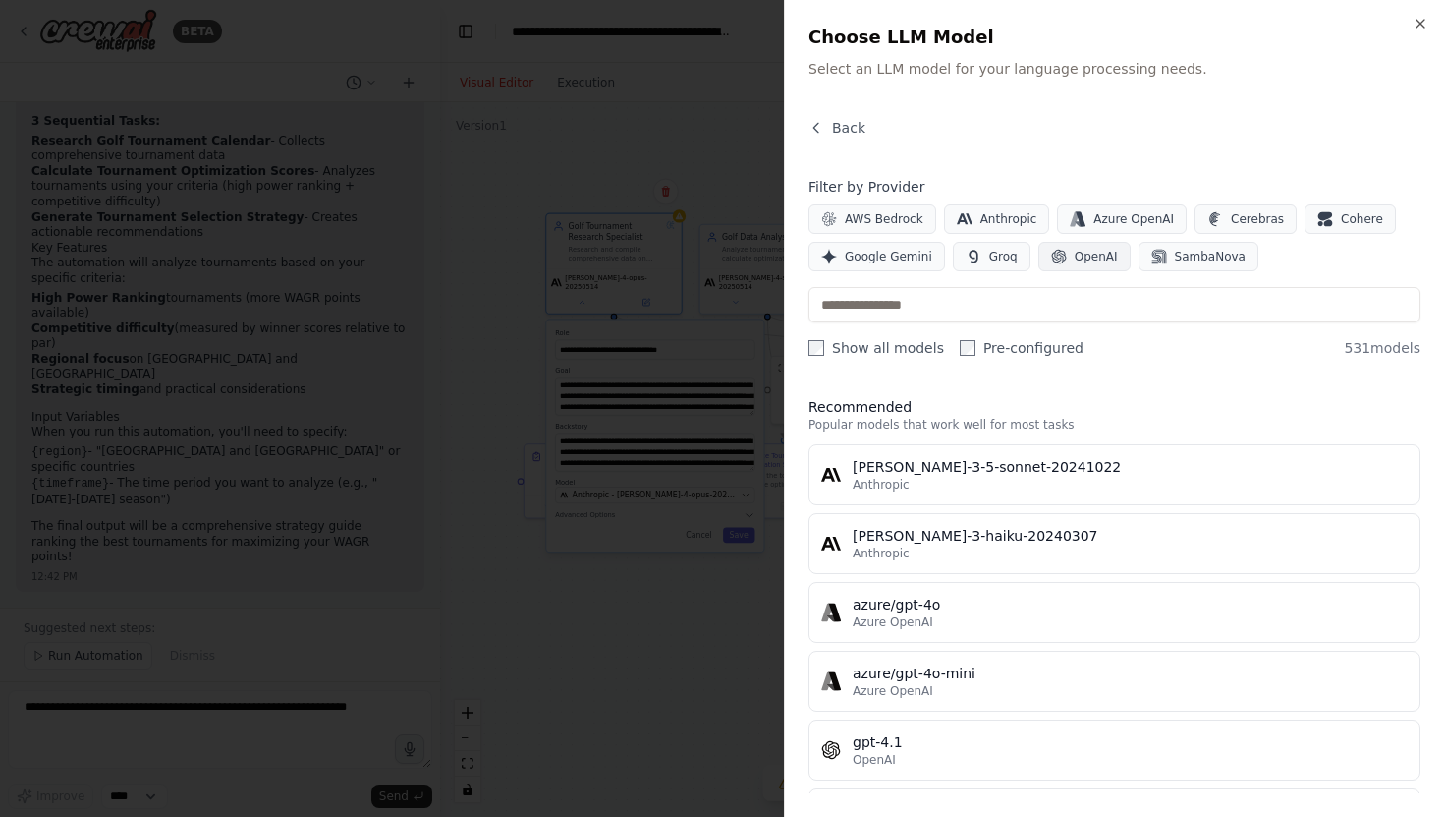
click at [1091, 253] on span "OpenAI" at bounding box center [1096, 257] width 43 height 16
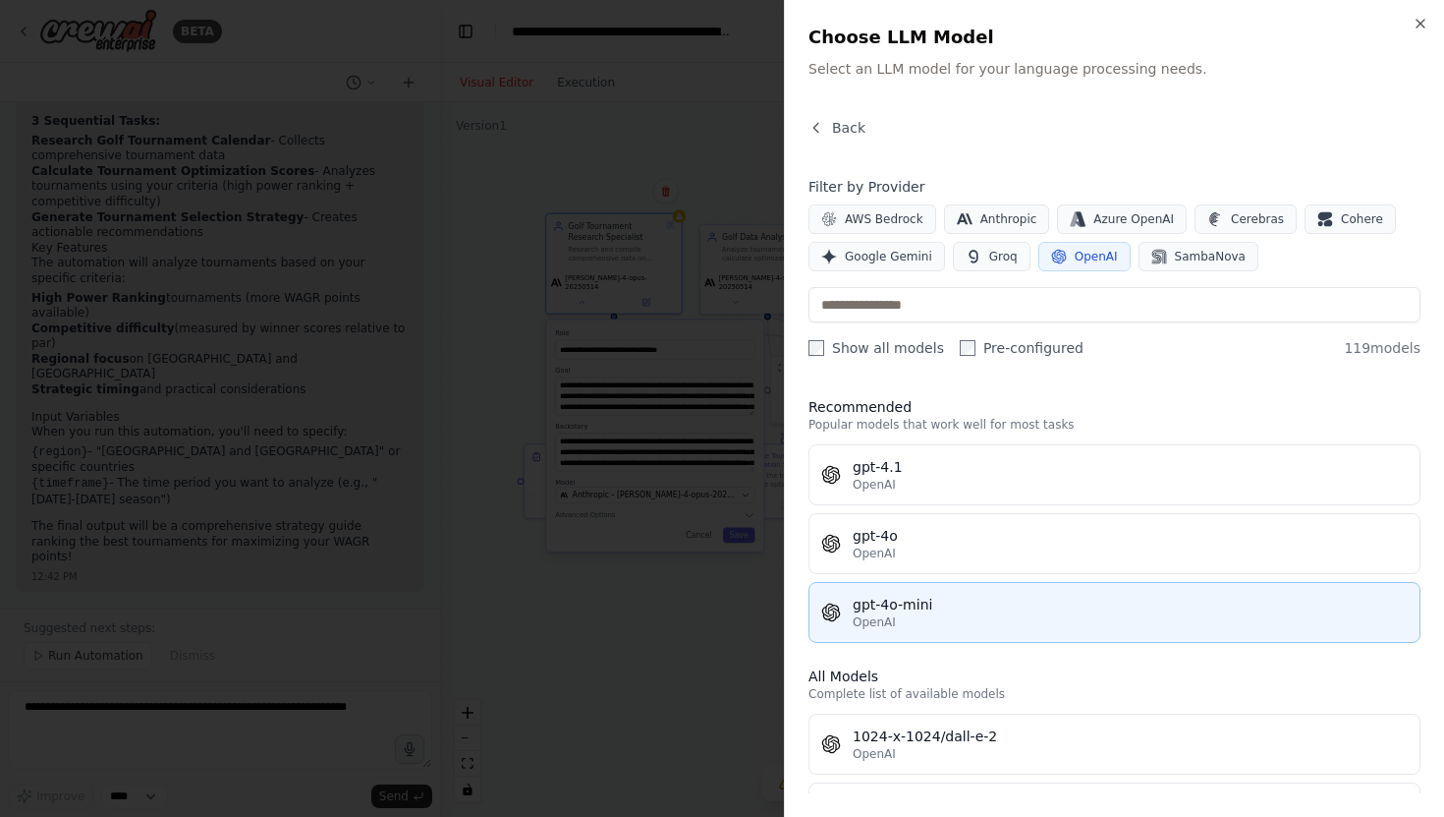
click at [947, 614] on div "OpenAI" at bounding box center [1130, 622] width 555 height 16
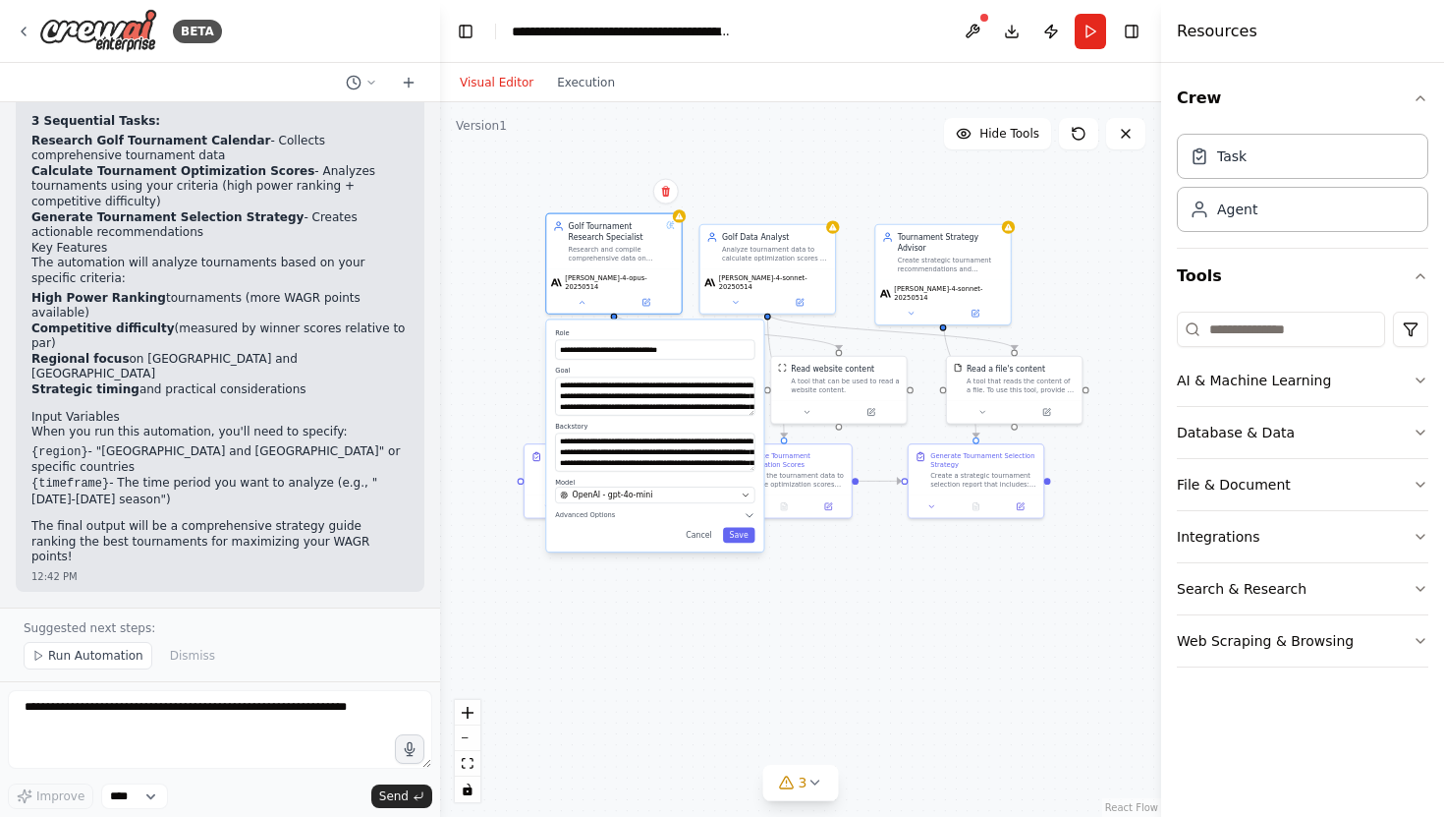
click at [746, 536] on div "**********" at bounding box center [654, 435] width 217 height 232
click at [742, 530] on button "Save" at bounding box center [739, 536] width 32 height 16
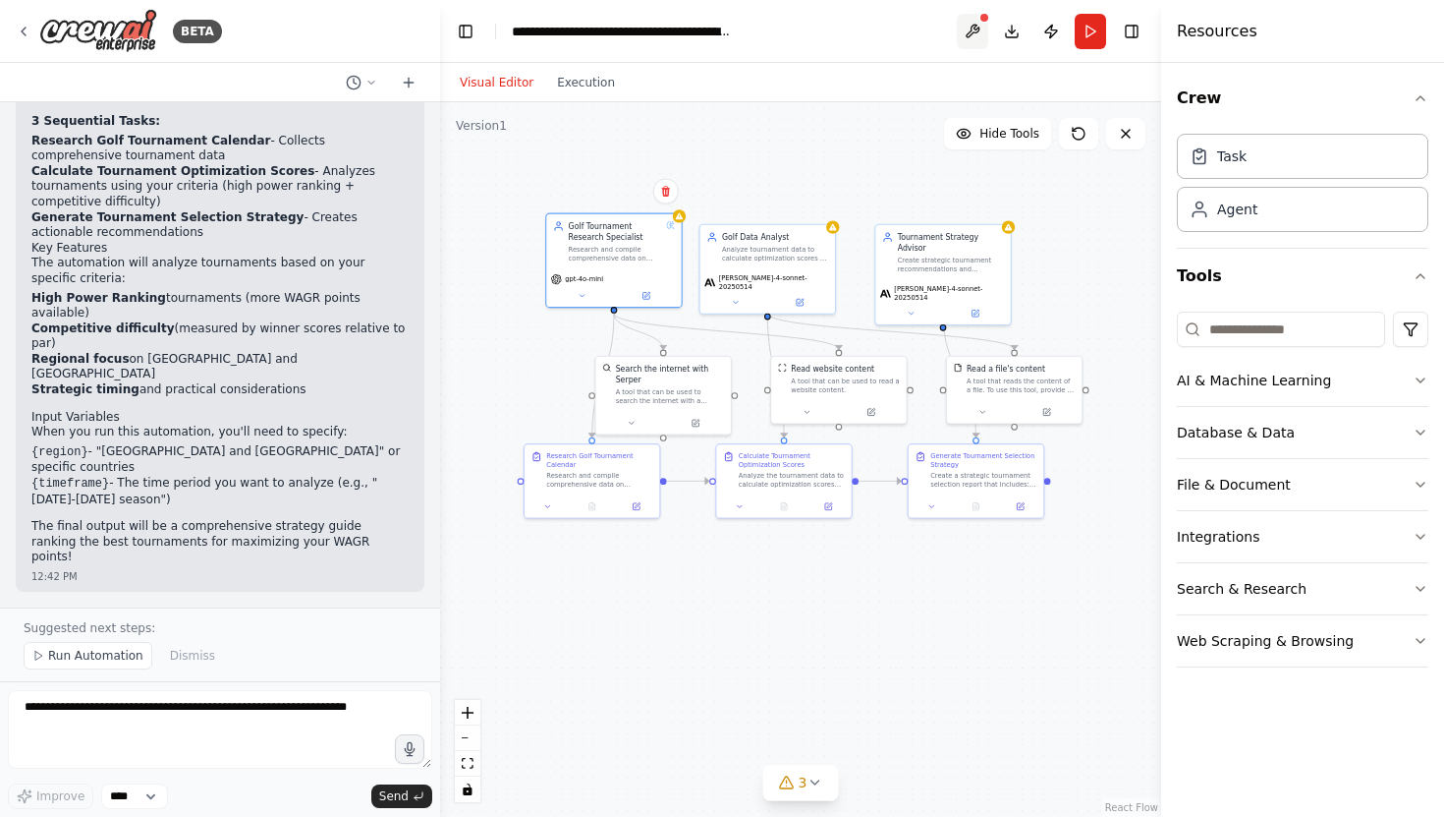
click at [976, 34] on button at bounding box center [972, 31] width 31 height 35
click at [976, 34] on div at bounding box center [972, 31] width 31 height 35
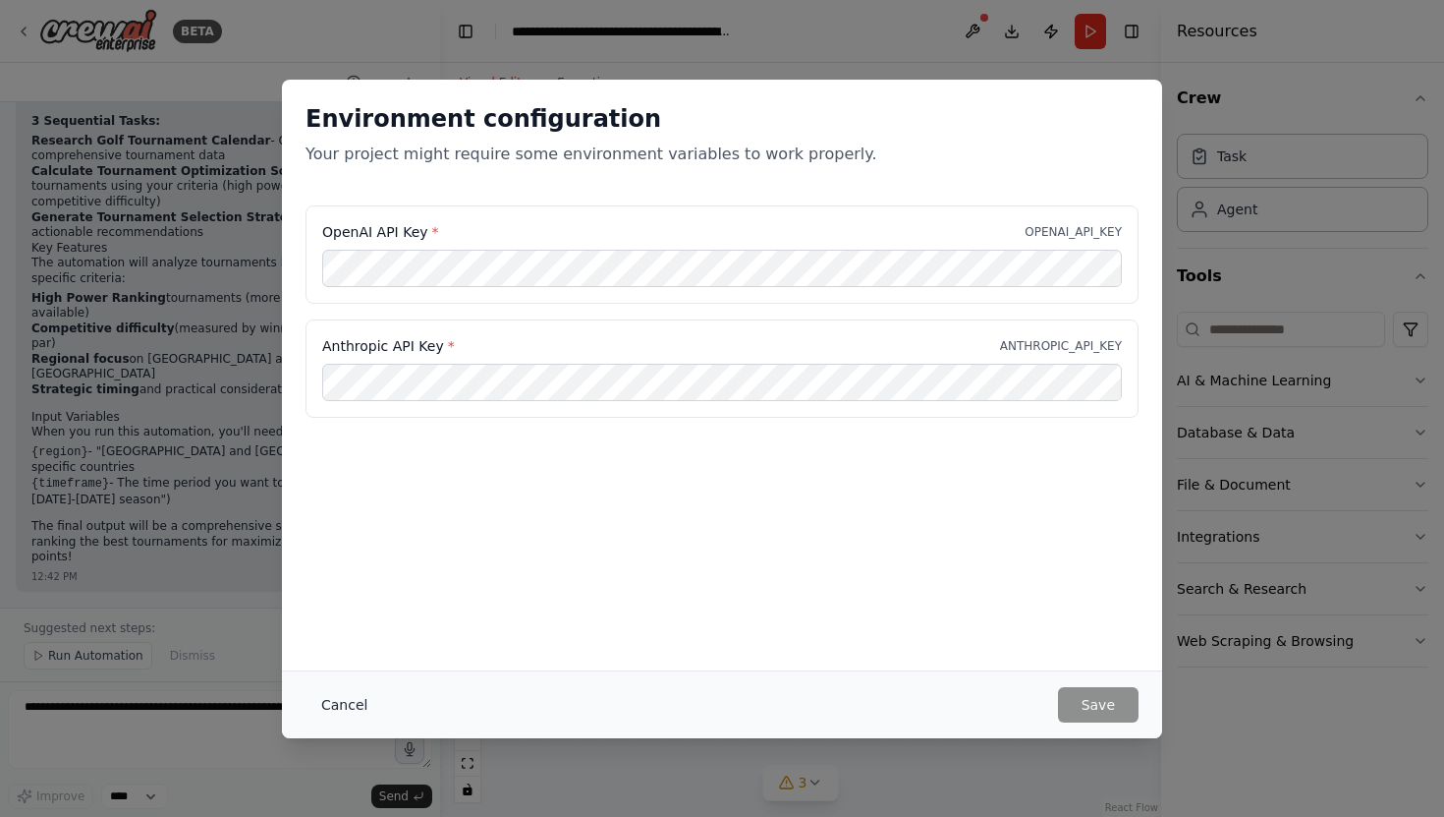
click at [348, 706] on button "Cancel" at bounding box center [345, 704] width 78 height 35
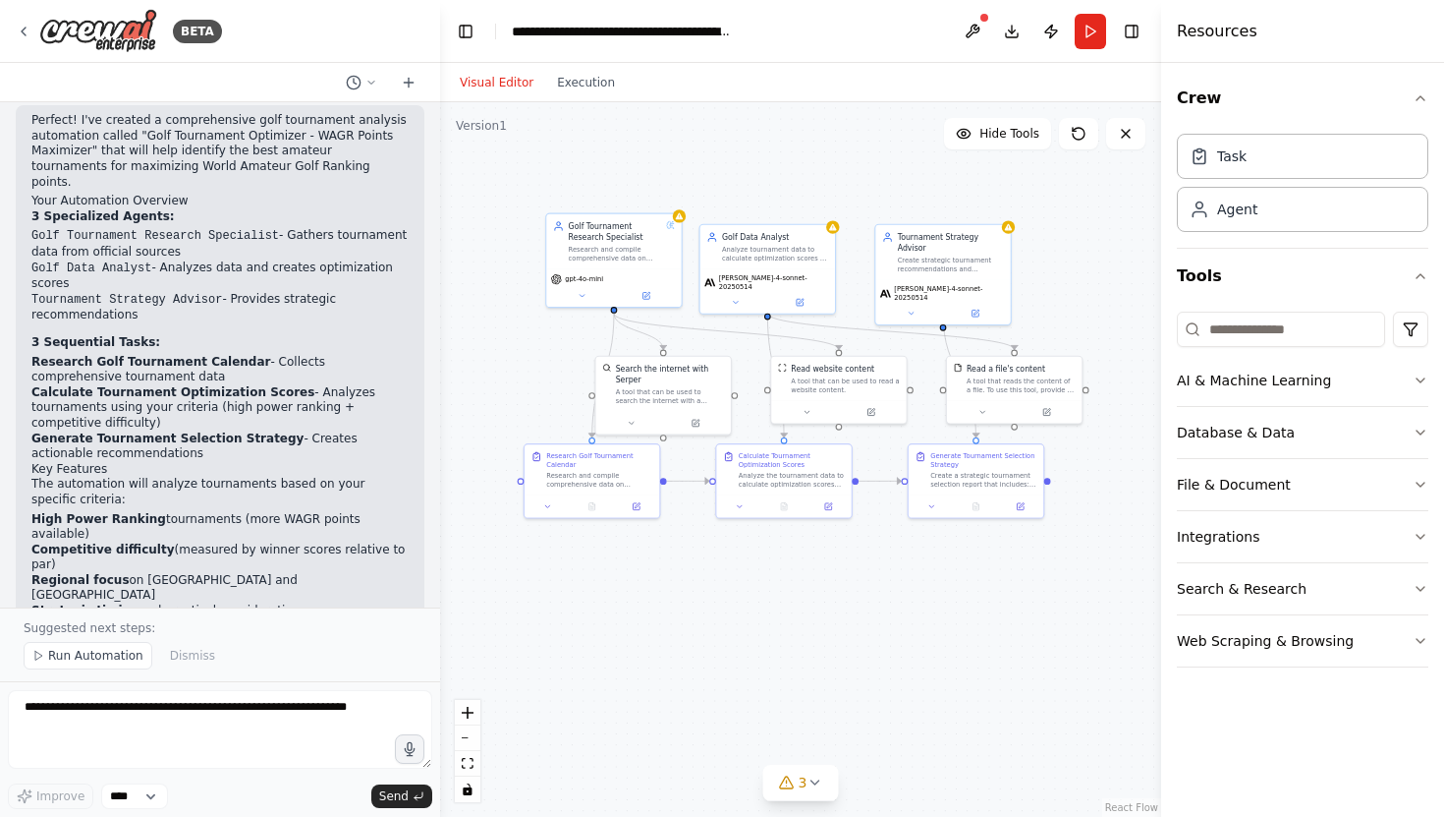
scroll to position [1545, 0]
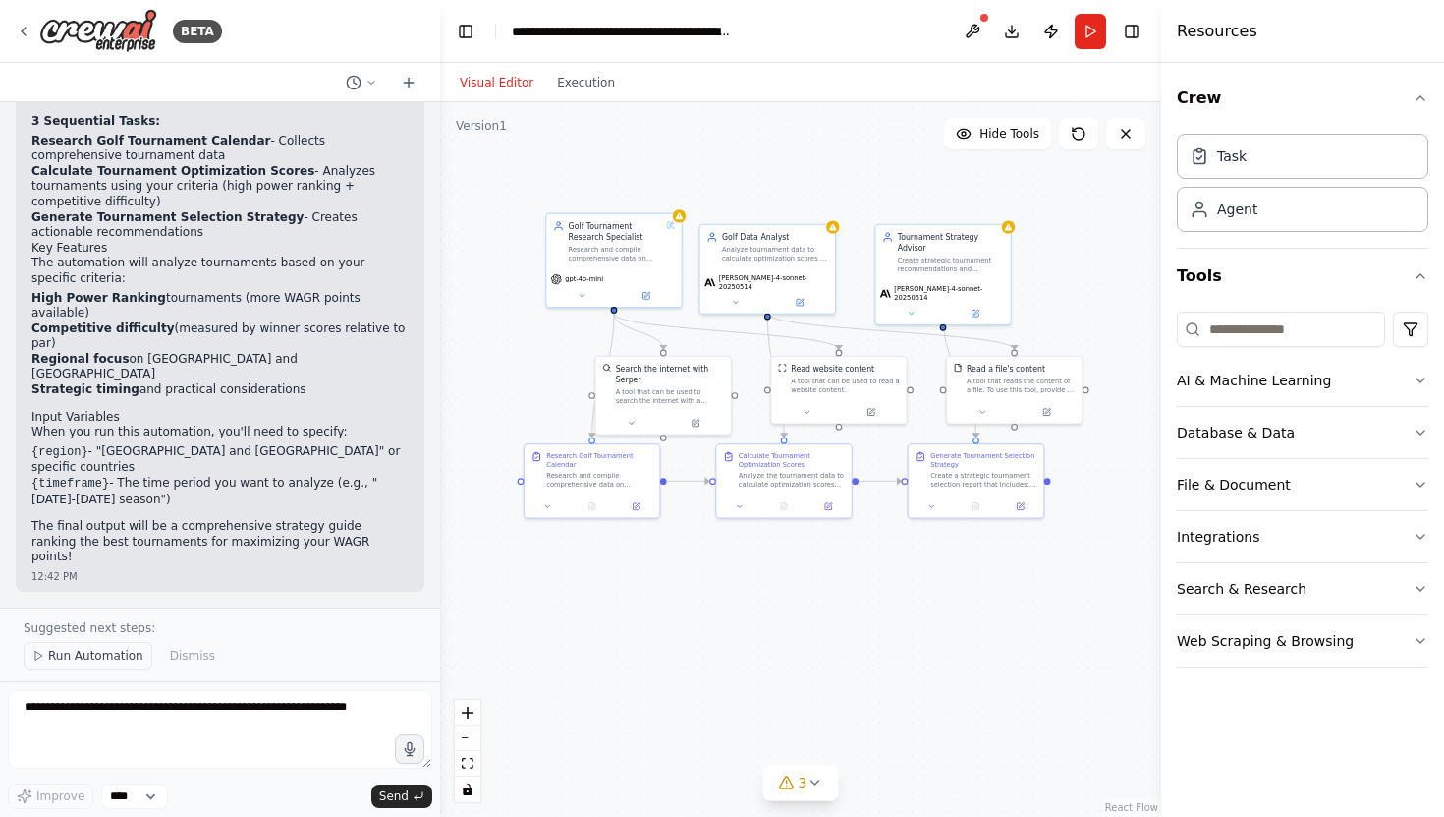
click at [113, 658] on span "Run Automation" at bounding box center [95, 656] width 95 height 16
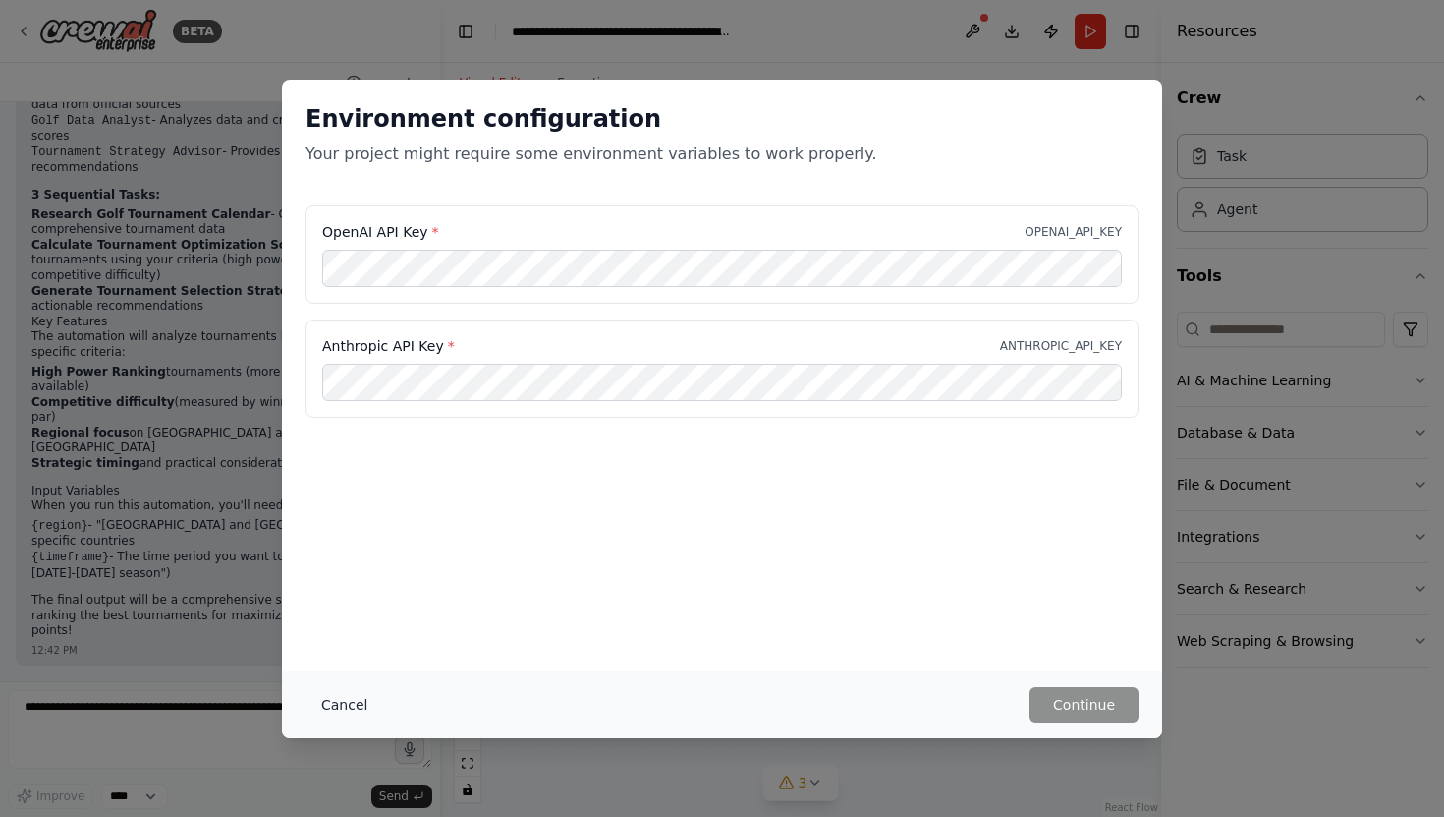
click at [346, 711] on button "Cancel" at bounding box center [345, 704] width 78 height 35
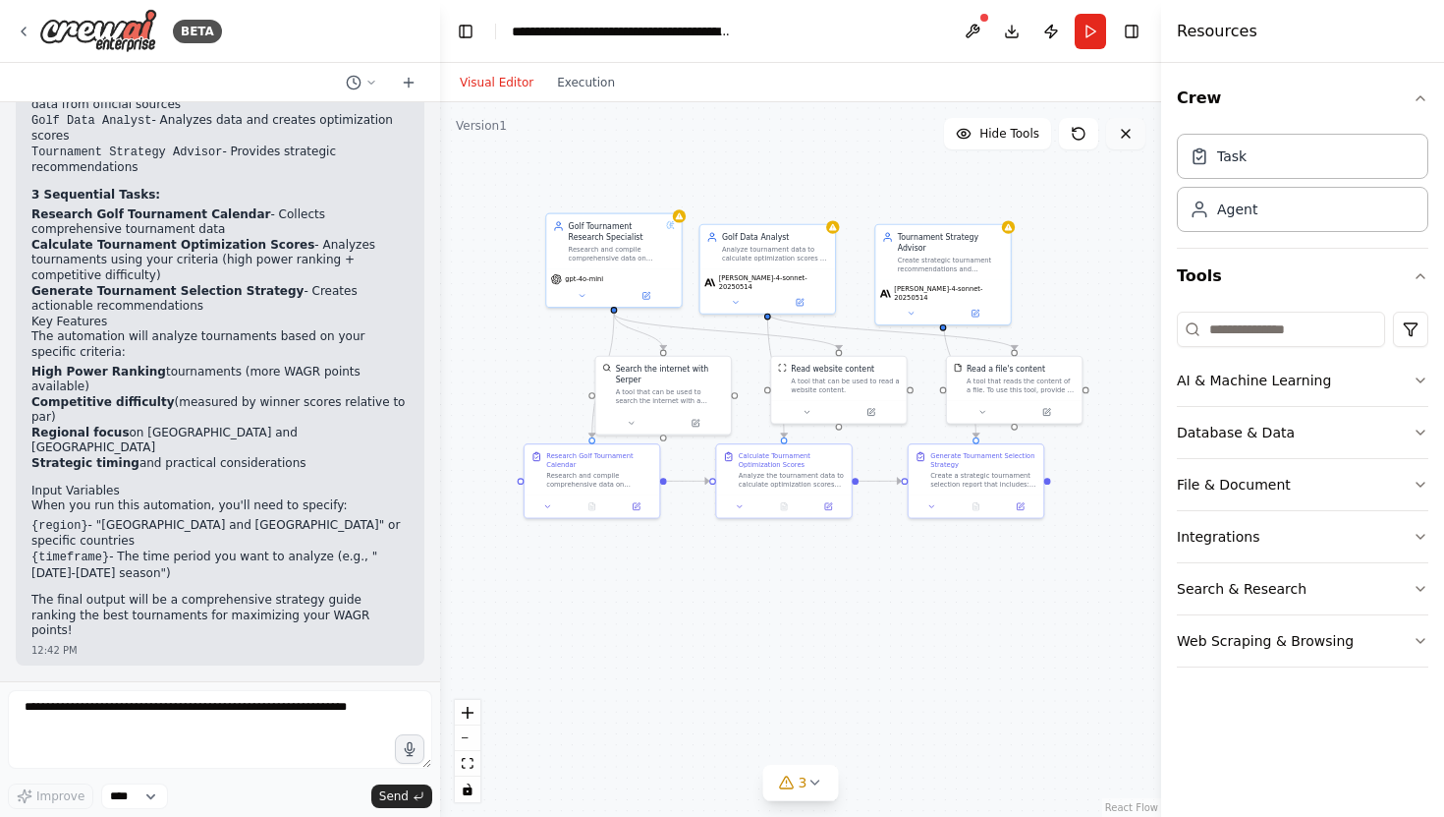
click at [1126, 137] on icon at bounding box center [1126, 134] width 16 height 16
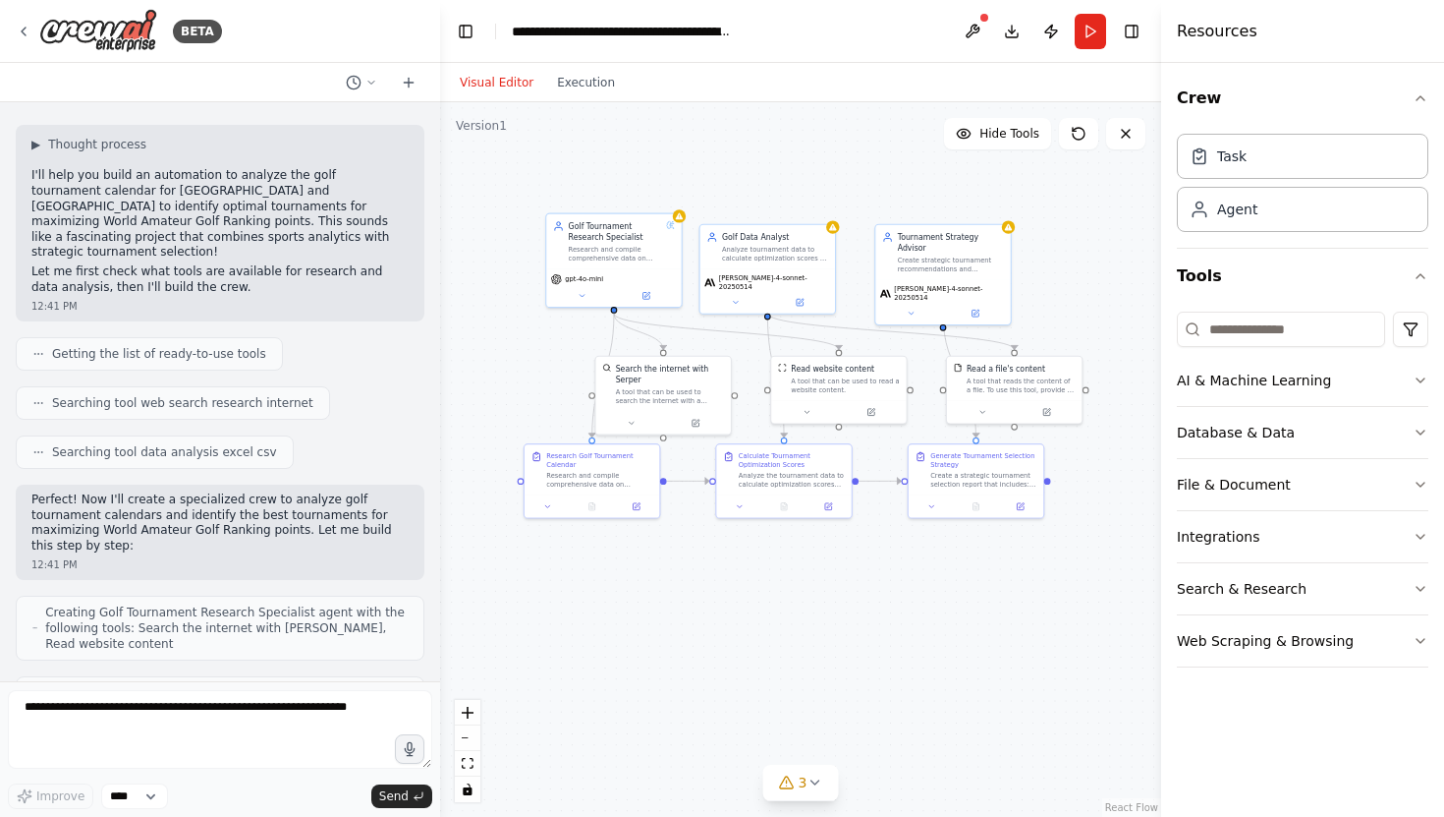
scroll to position [234, 0]
click at [1026, 507] on button at bounding box center [1019, 503] width 37 height 13
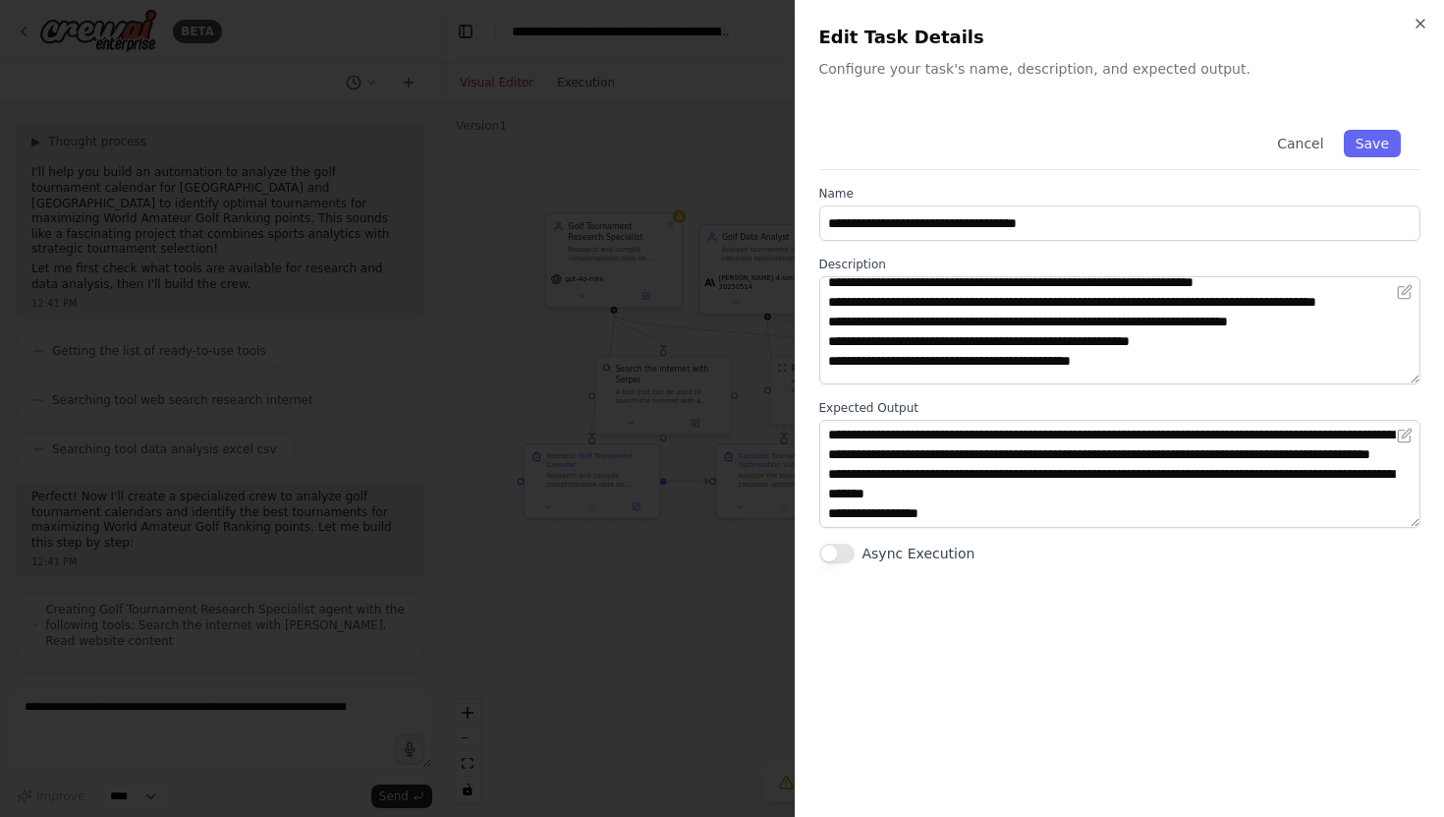
scroll to position [118, 0]
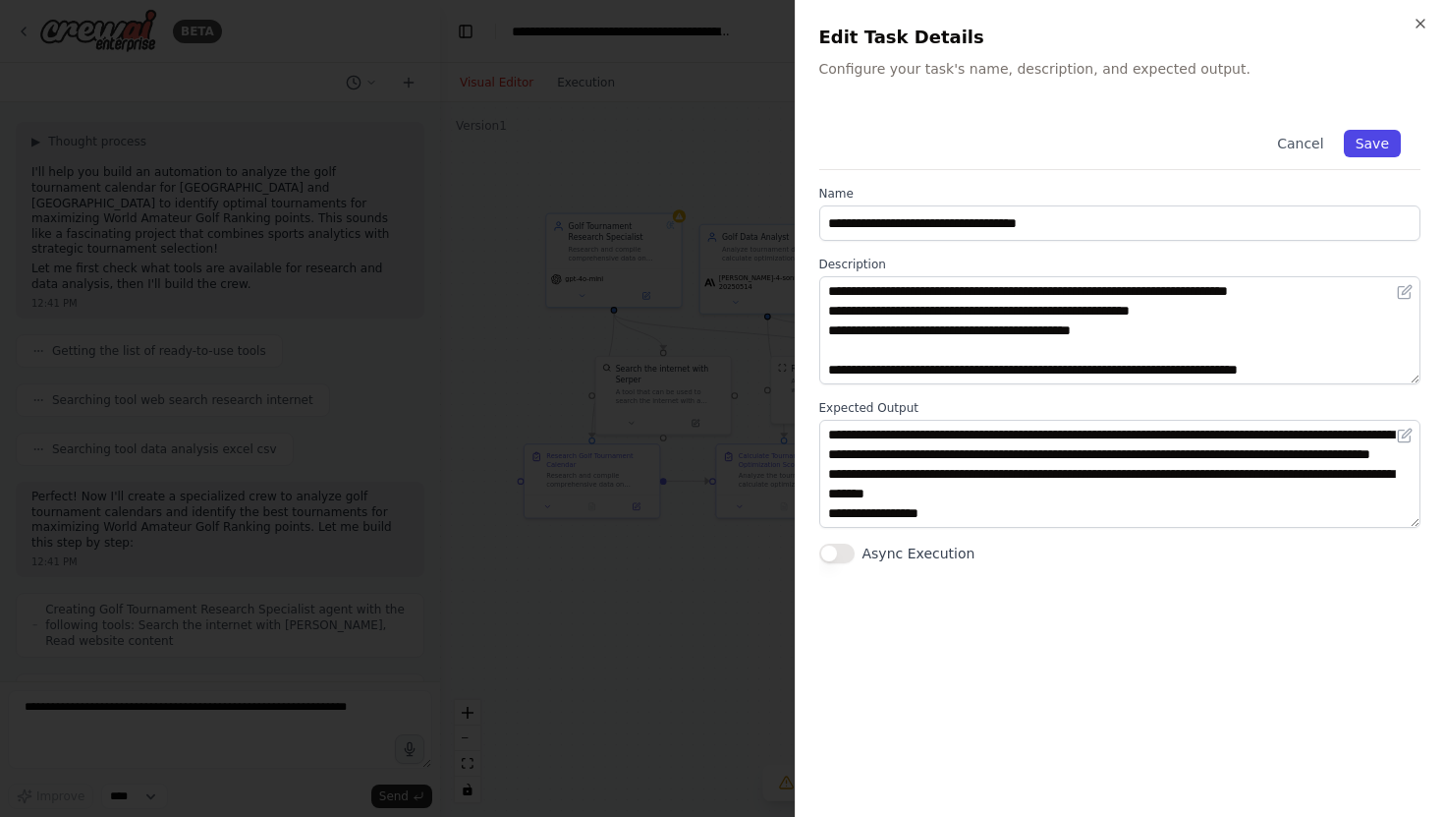
click at [1375, 147] on button "Save" at bounding box center [1372, 144] width 57 height 28
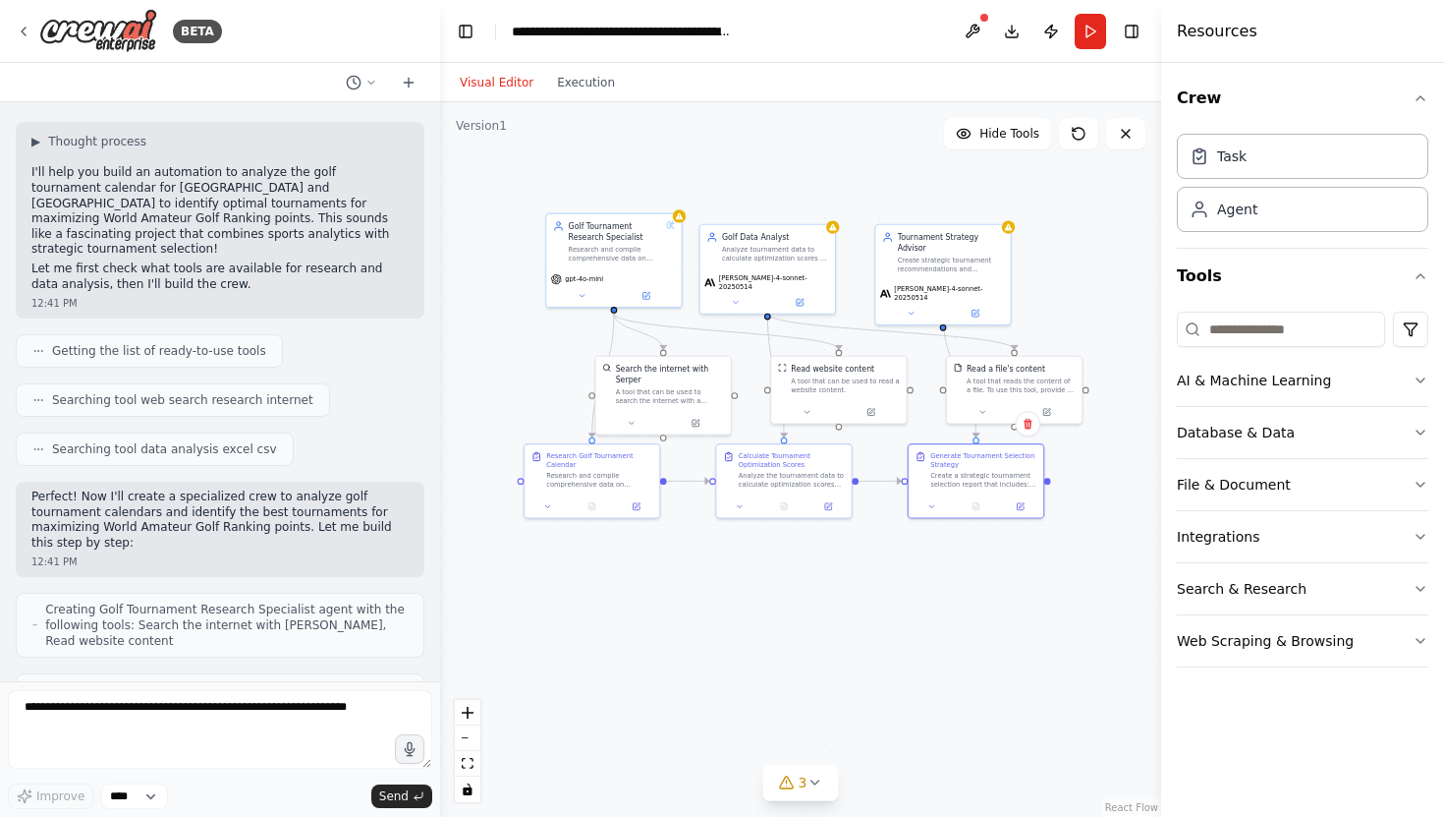
click at [1098, 514] on div ".deletable-edge-delete-btn { width: 20px; height: 20px; border: 0px solid #ffff…" at bounding box center [800, 459] width 721 height 714
click at [1012, 227] on icon at bounding box center [1008, 224] width 9 height 9
click at [998, 206] on icon at bounding box center [995, 203] width 12 height 12
click at [955, 197] on button "Confirm" at bounding box center [940, 203] width 70 height 24
click at [834, 232] on div "Golf Data Analyst Analyze tournament data to calculate optimization scores by c…" at bounding box center [768, 245] width 135 height 44
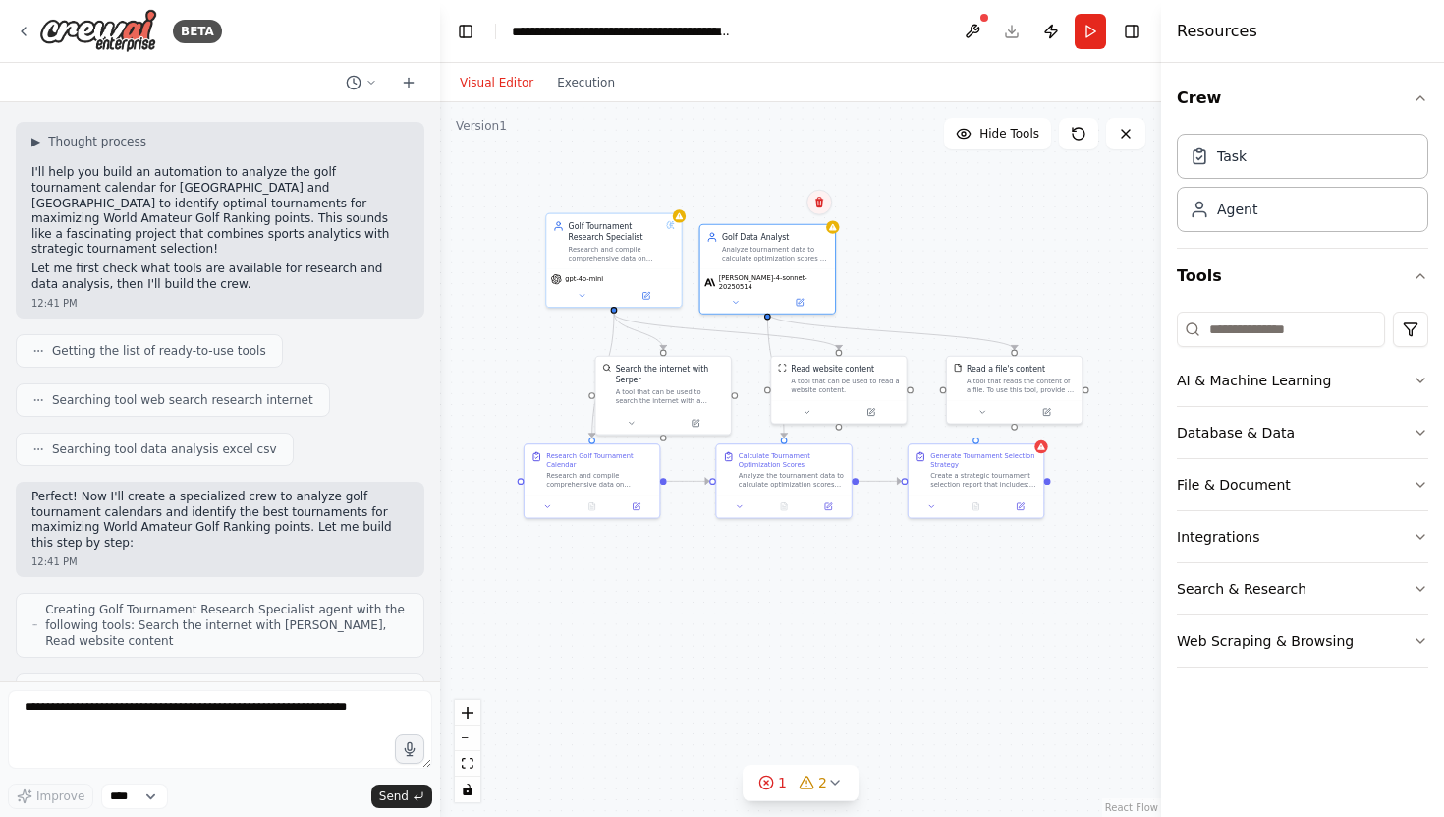
click at [819, 214] on button at bounding box center [820, 203] width 26 height 26
click at [777, 201] on button "Confirm" at bounding box center [764, 203] width 70 height 24
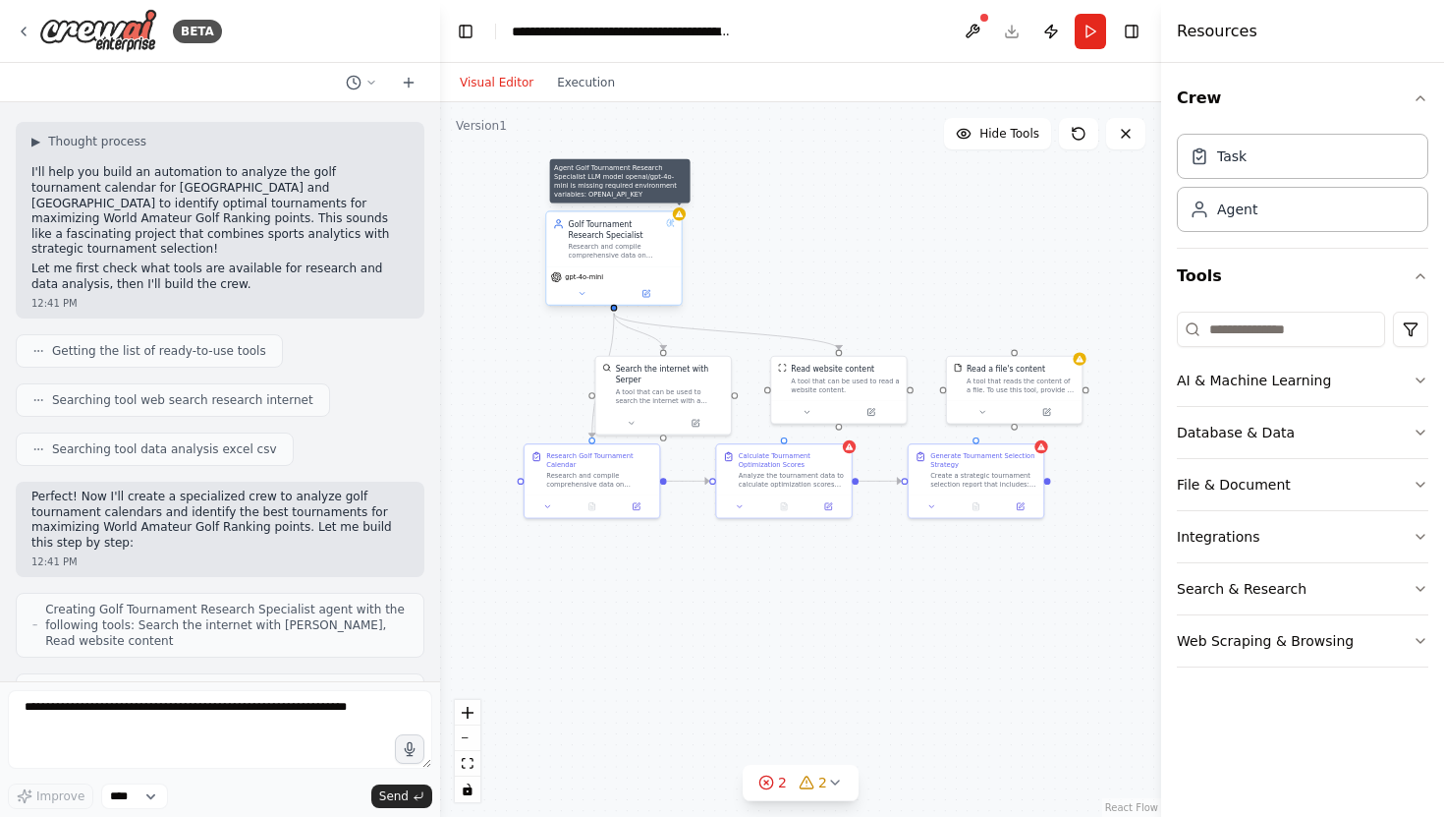
click at [681, 219] on div at bounding box center [679, 213] width 13 height 13
click at [667, 196] on icon at bounding box center [666, 191] width 8 height 11
click at [630, 192] on button "Confirm" at bounding box center [610, 192] width 70 height 24
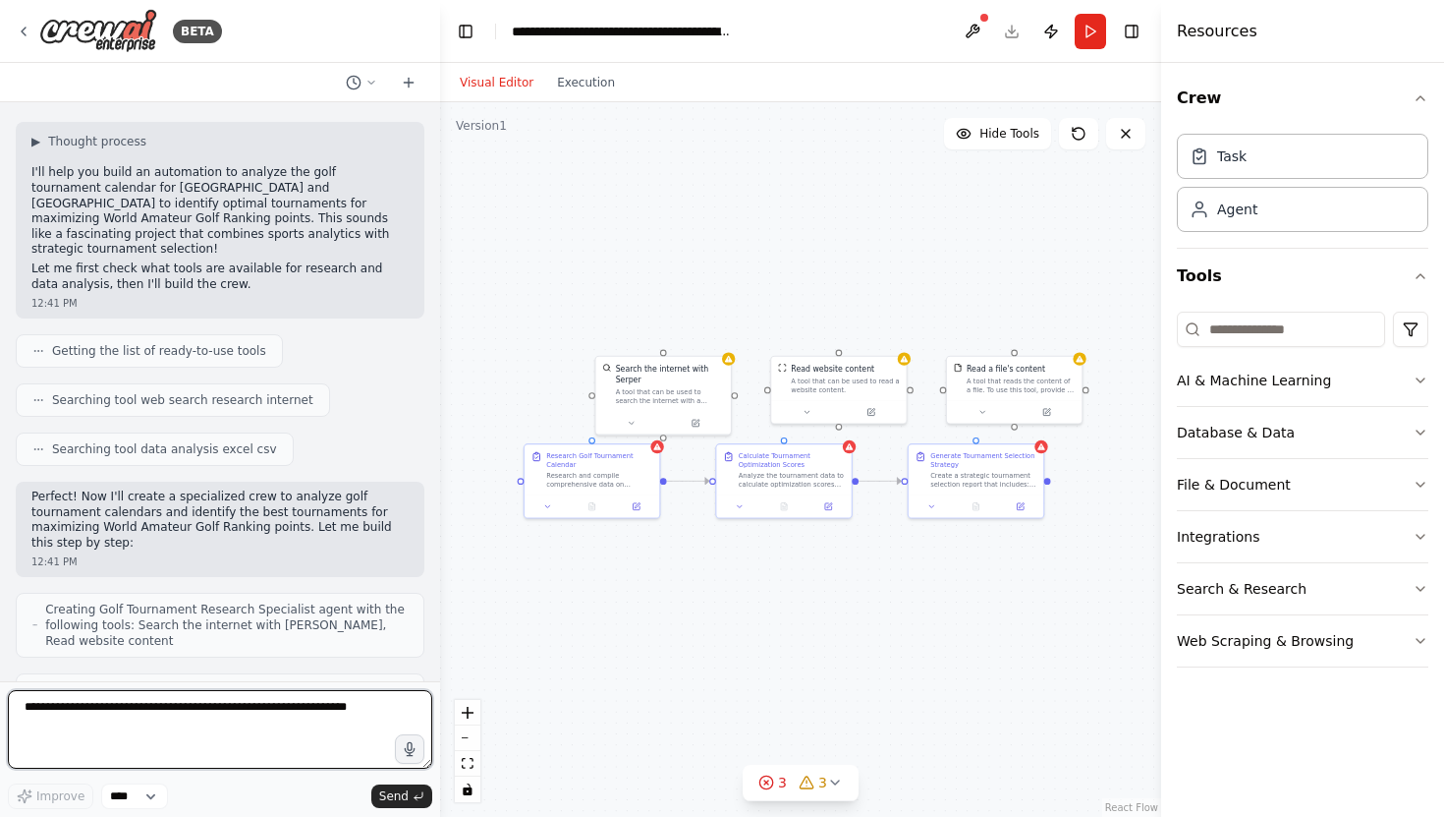
click at [266, 704] on textarea at bounding box center [220, 729] width 424 height 79
type textarea "**********"
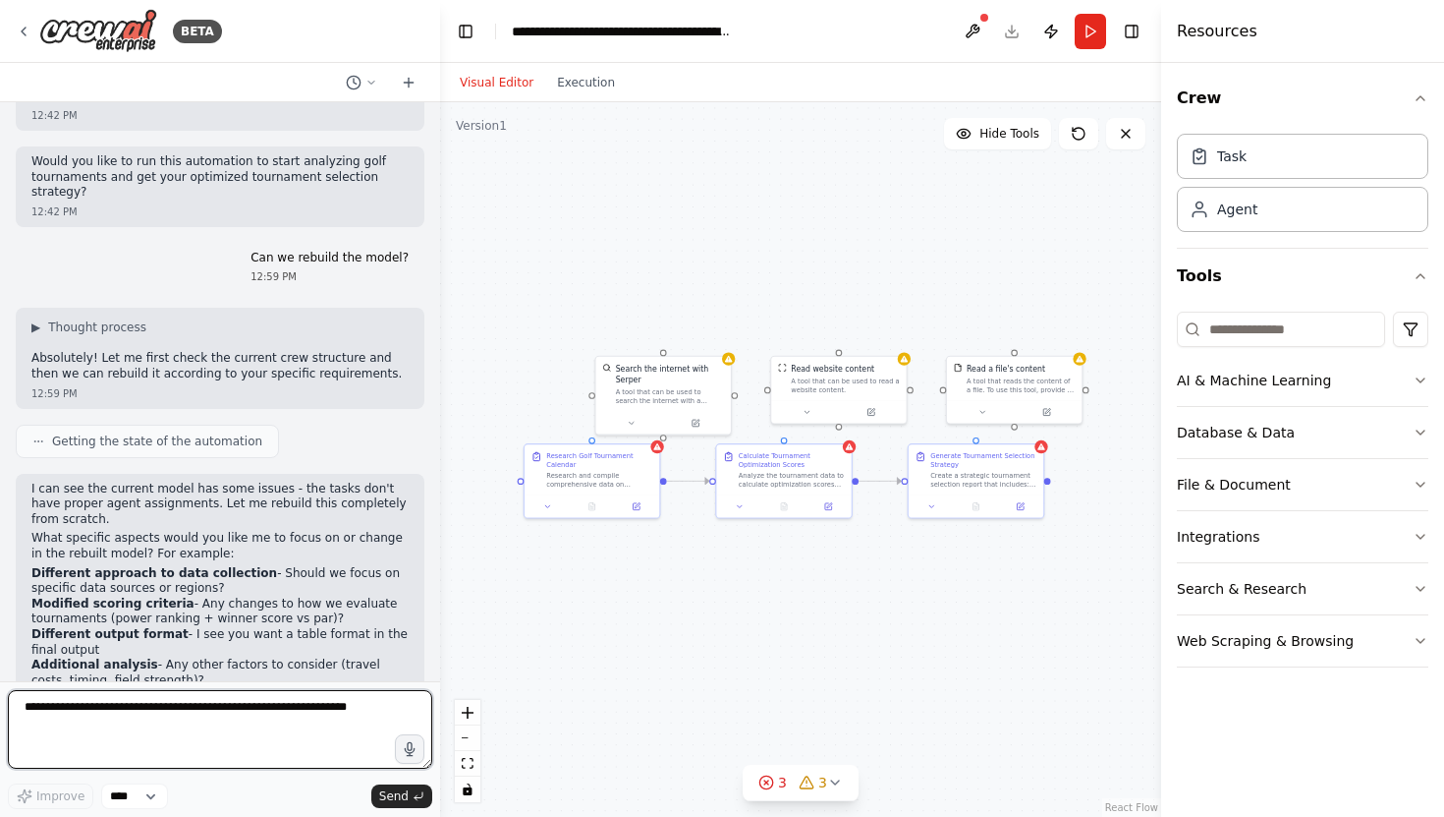
scroll to position [2020, 0]
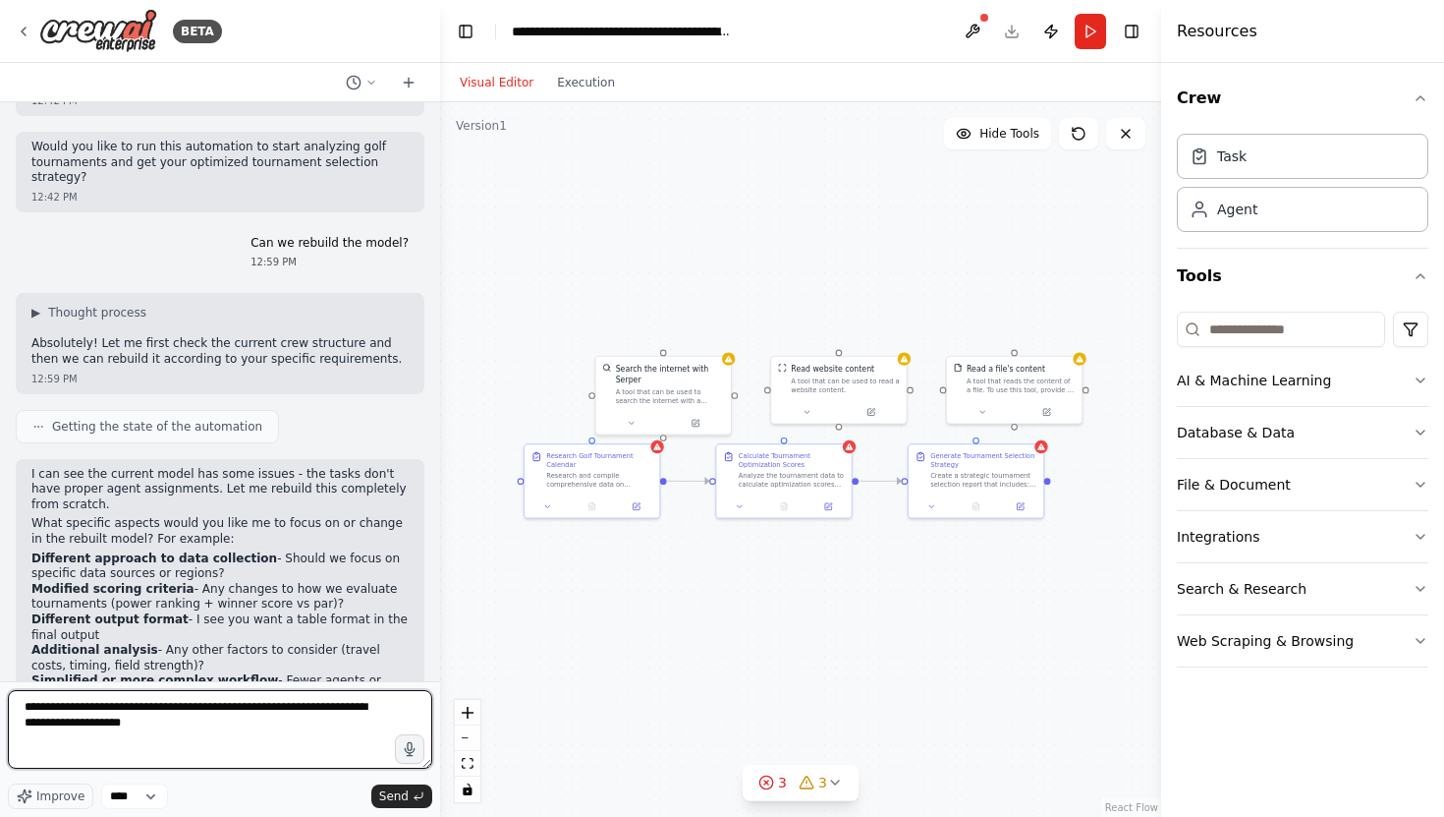
type textarea "**********"
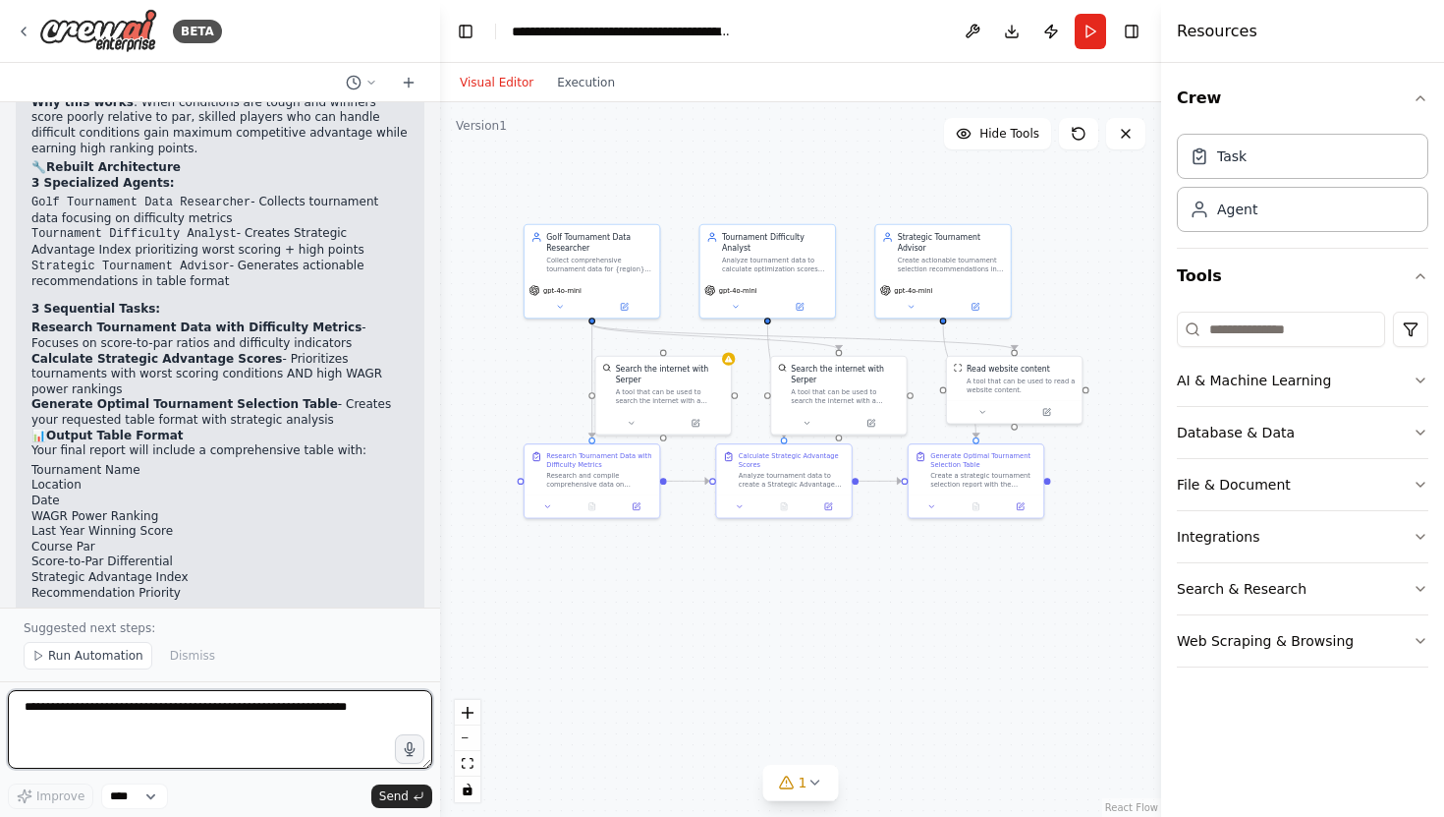
scroll to position [4096, 0]
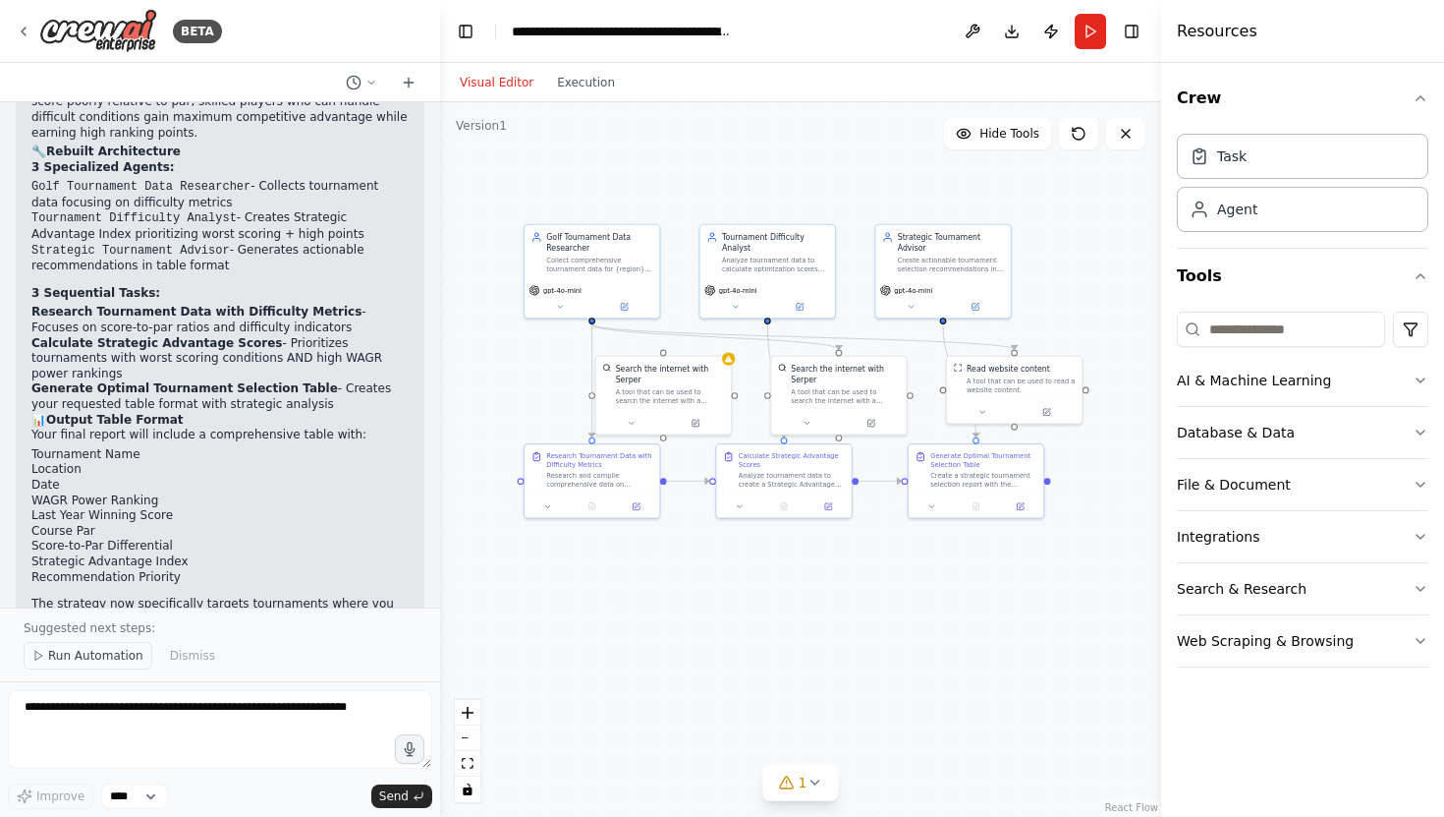
click at [88, 656] on span "Run Automation" at bounding box center [95, 656] width 95 height 16
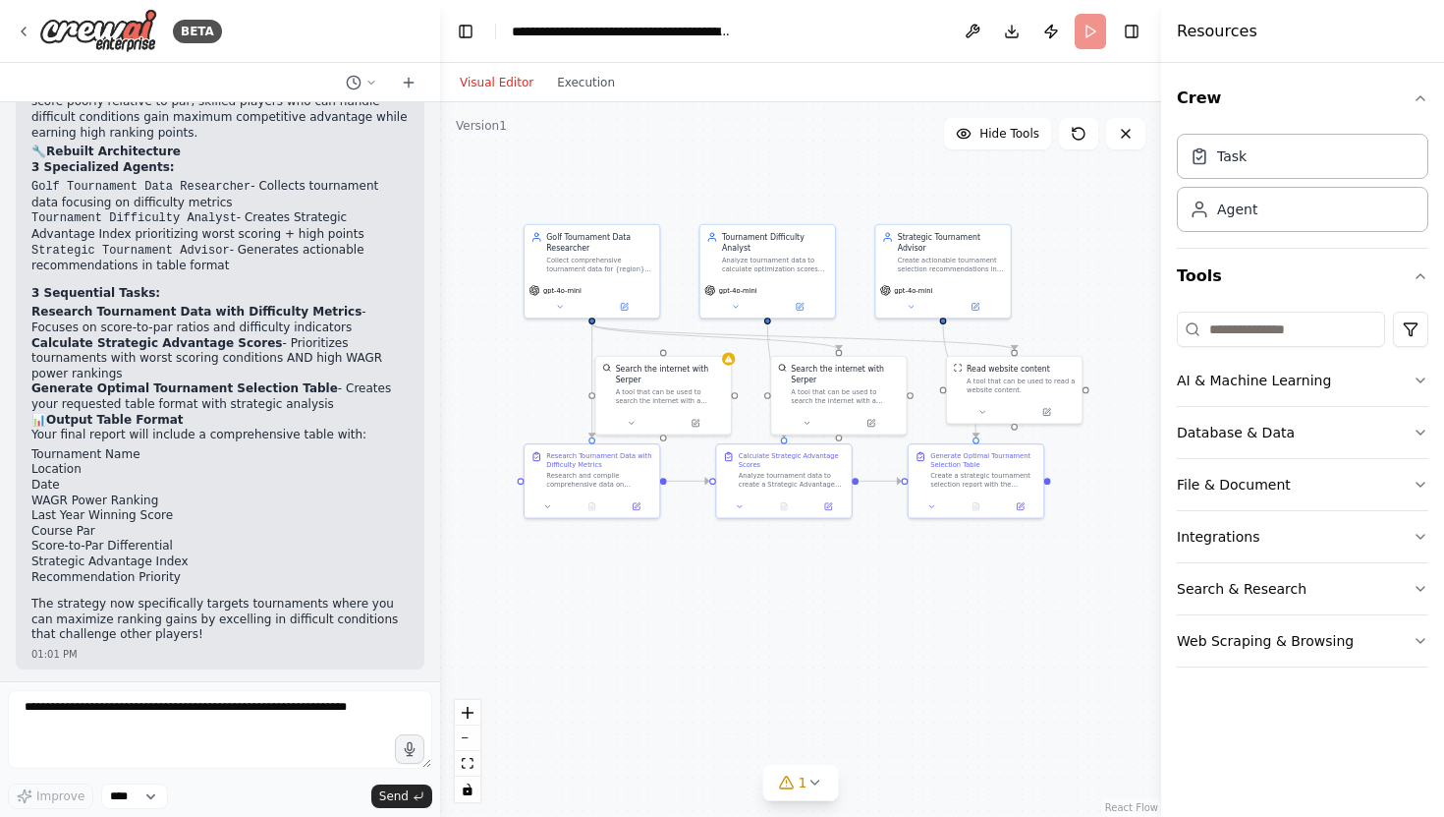
scroll to position [4023, 0]
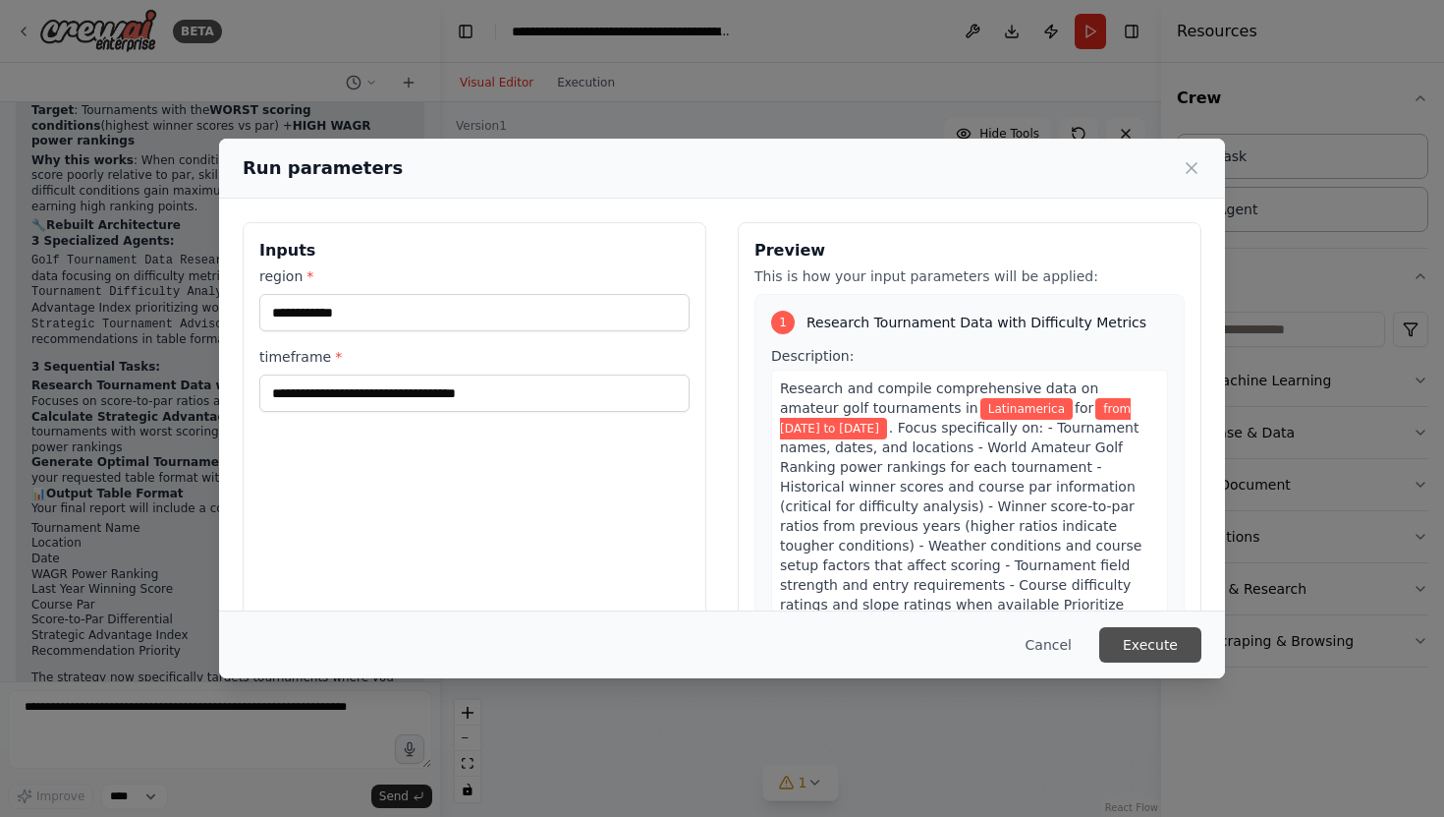
click at [1158, 645] on button "Execute" at bounding box center [1151, 644] width 102 height 35
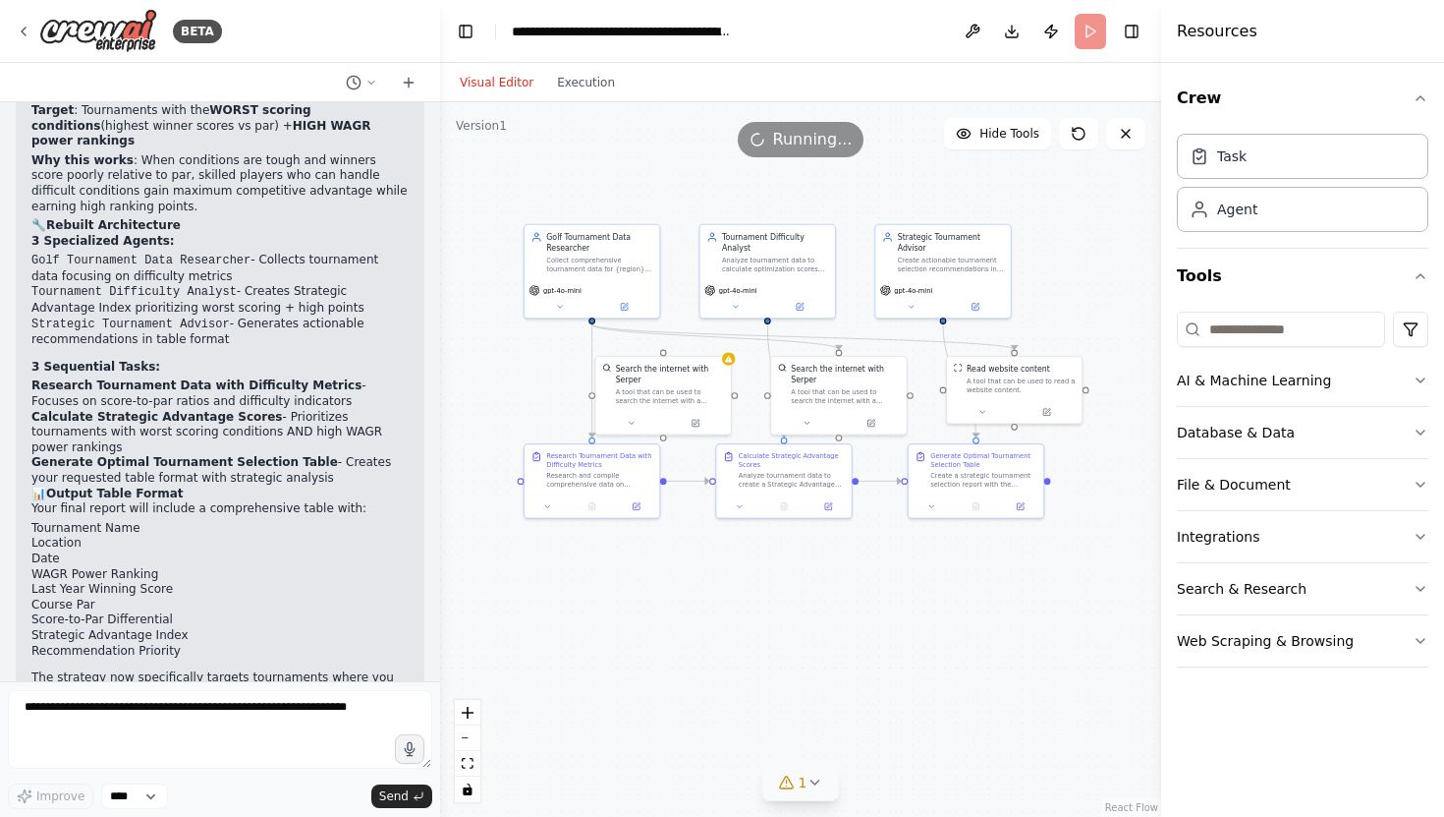
click at [817, 782] on icon at bounding box center [815, 782] width 16 height 16
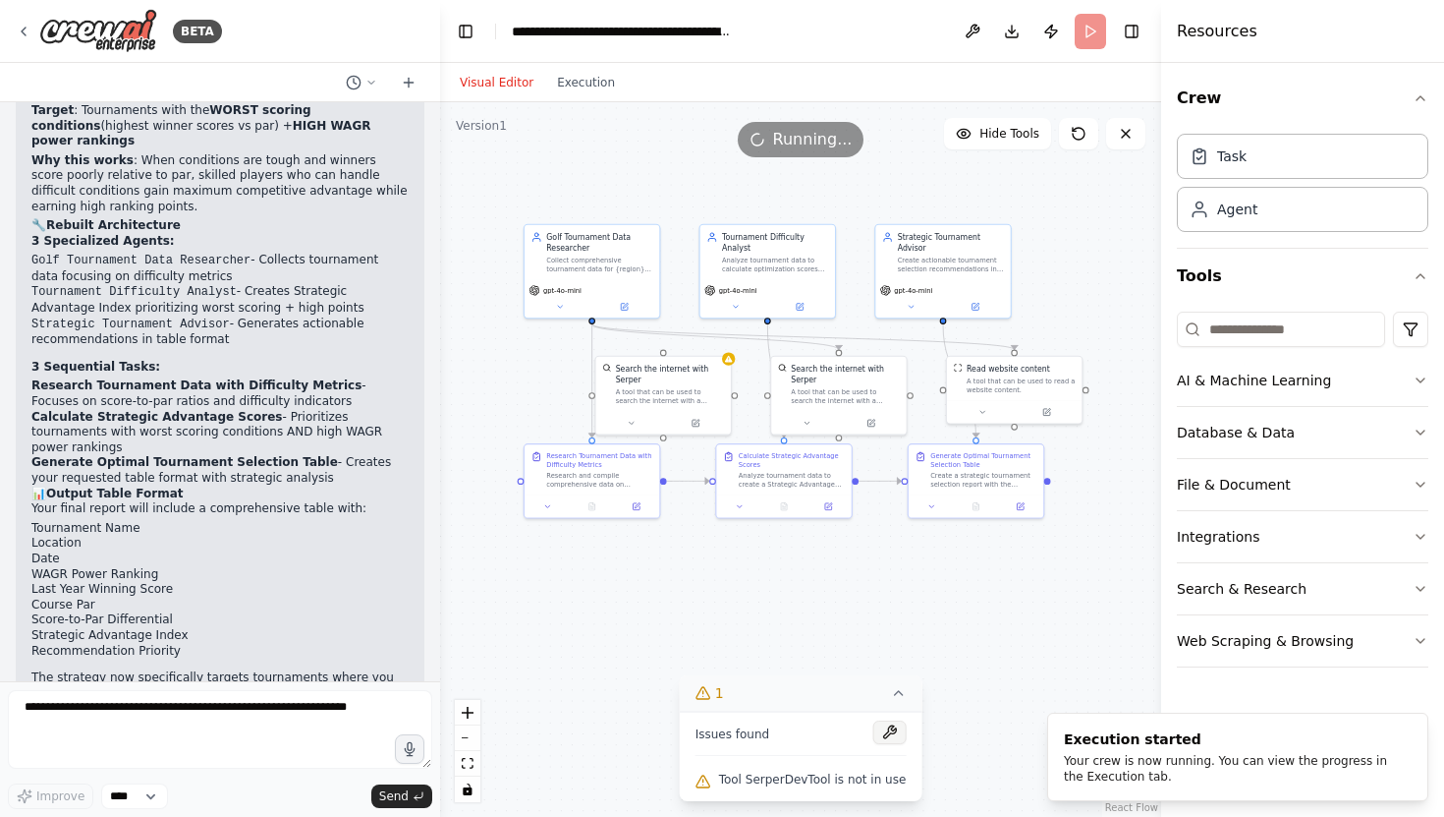
click at [888, 730] on button at bounding box center [889, 732] width 33 height 24
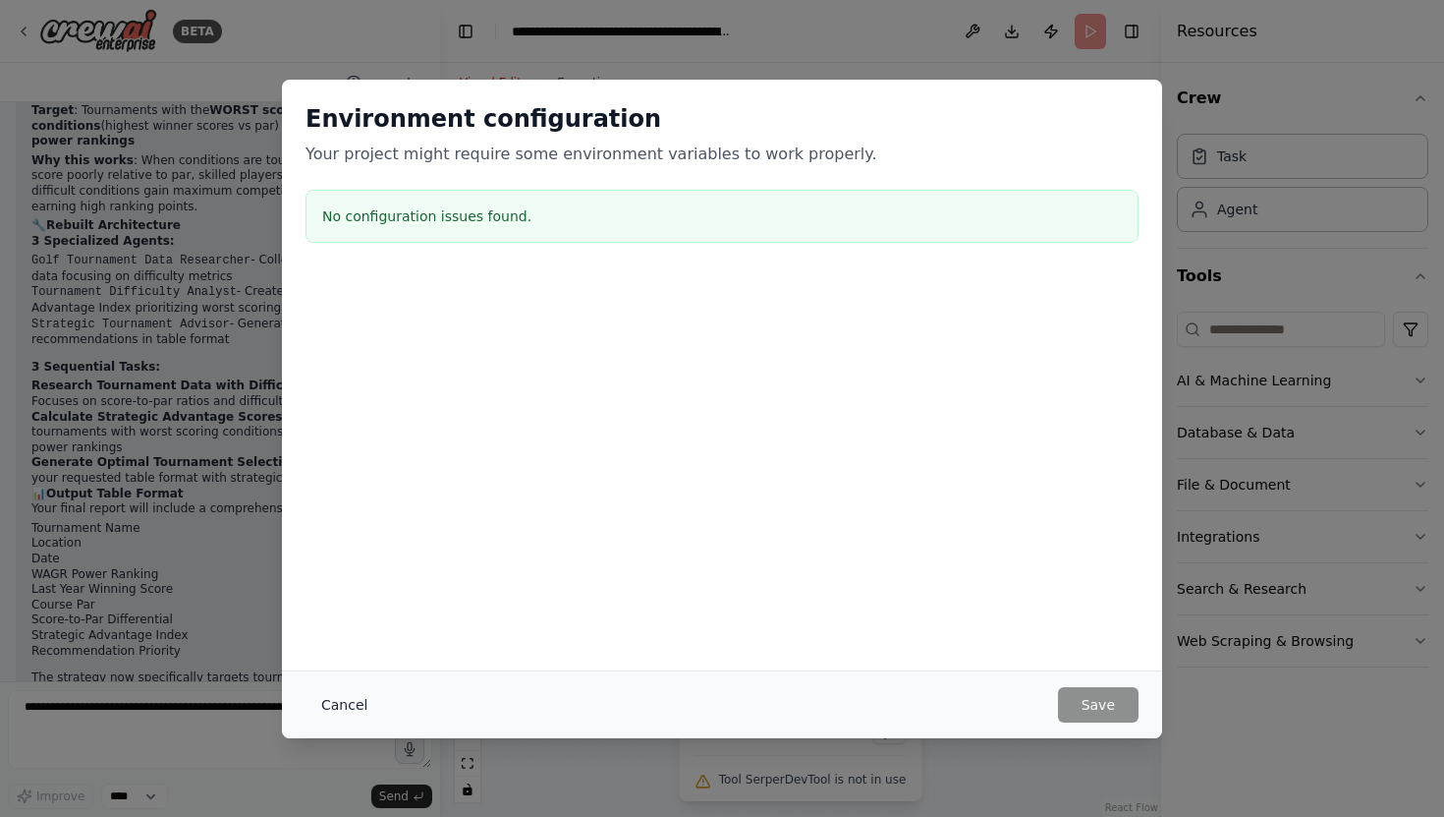
click at [355, 699] on button "Cancel" at bounding box center [345, 704] width 78 height 35
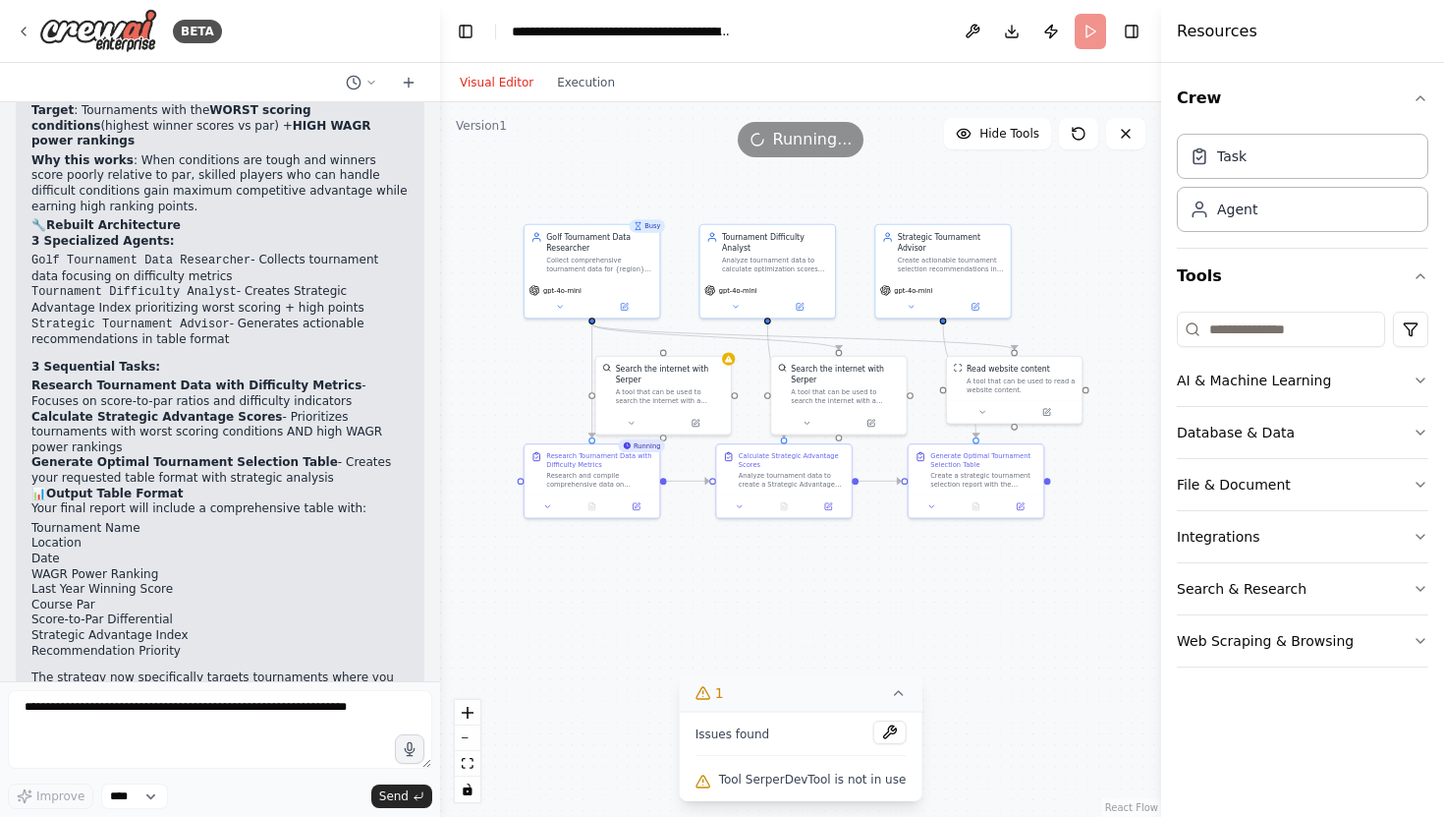
click at [631, 704] on div ".deletable-edge-delete-btn { width: 20px; height: 20px; border: 0px solid #ffff…" at bounding box center [800, 459] width 721 height 714
click at [596, 501] on button at bounding box center [592, 503] width 46 height 13
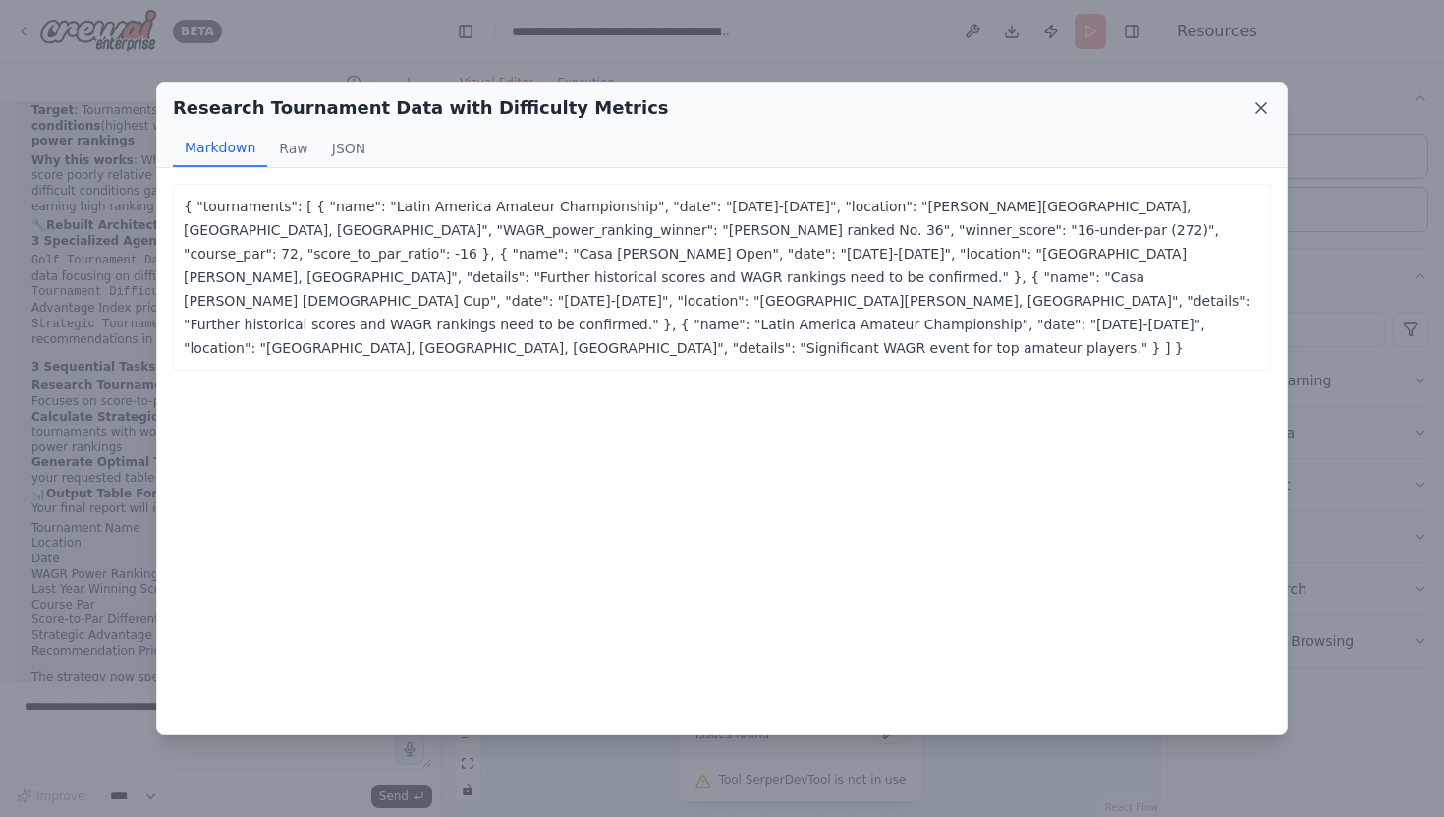
click at [1265, 102] on icon at bounding box center [1262, 108] width 20 height 20
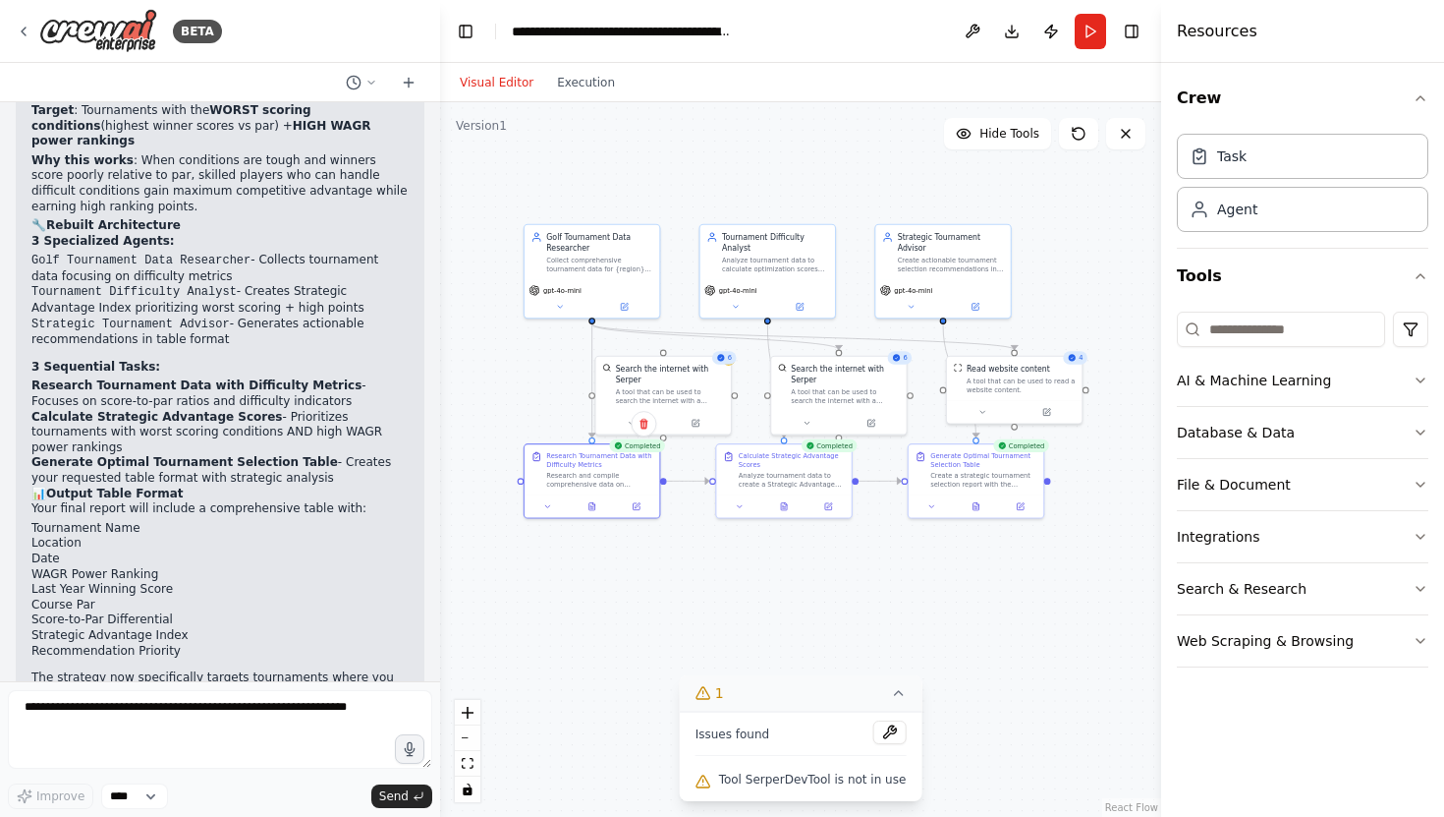
click at [932, 585] on div ".deletable-edge-delete-btn { width: 20px; height: 20px; border: 0px solid #ffff…" at bounding box center [800, 459] width 721 height 714
click at [982, 505] on button at bounding box center [976, 503] width 46 height 13
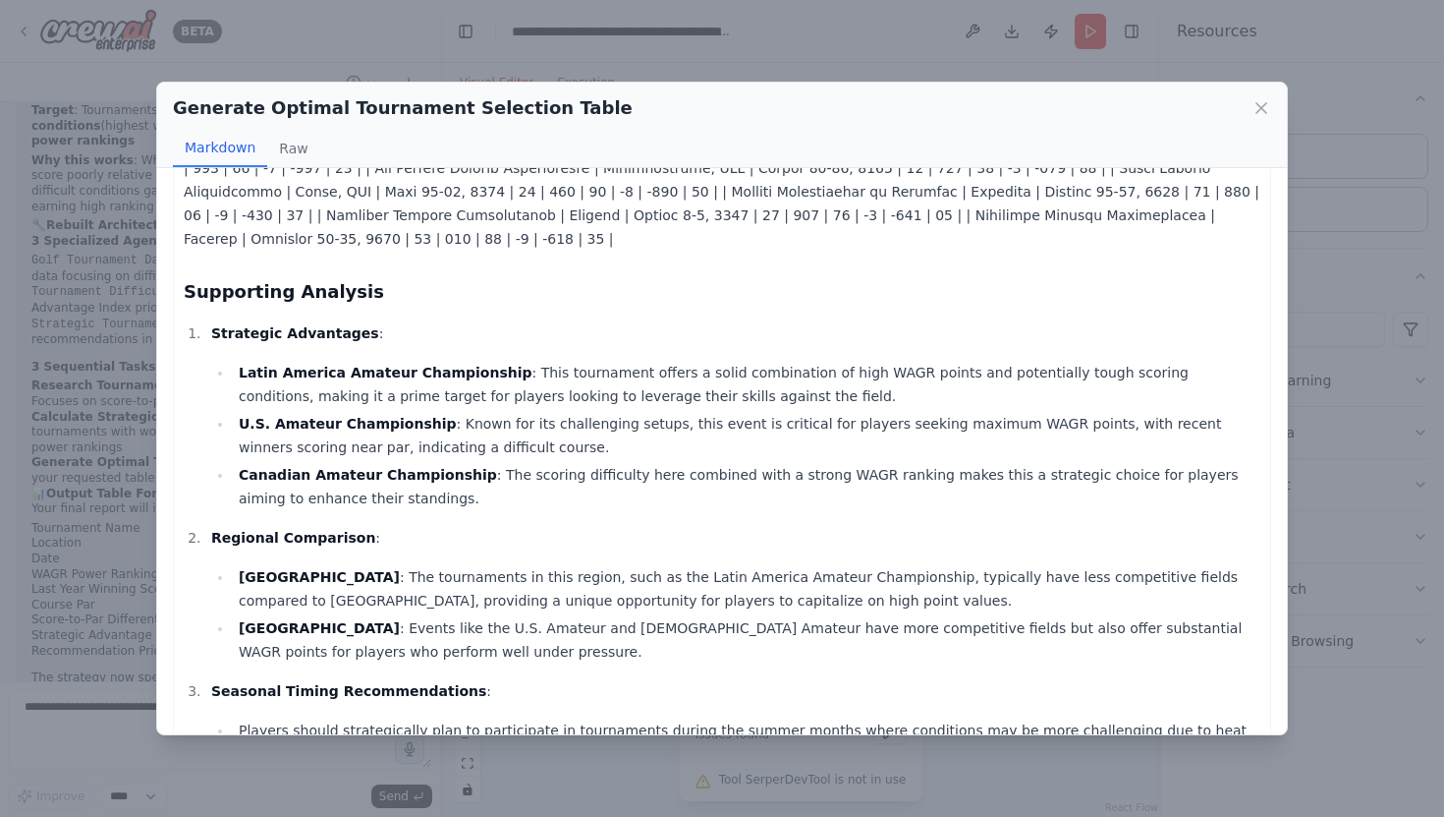
scroll to position [250, 0]
click at [1262, 110] on icon at bounding box center [1262, 108] width 20 height 20
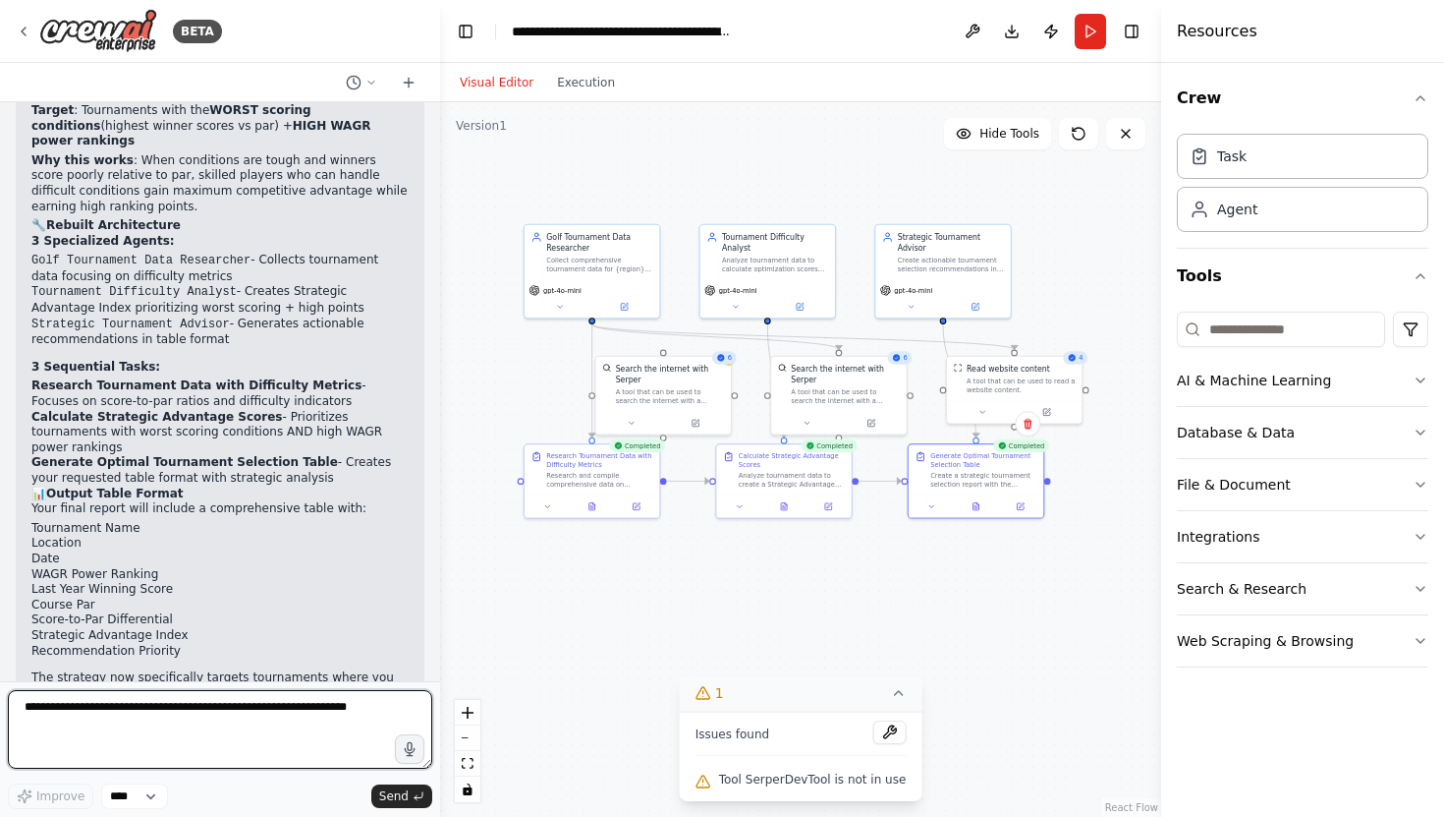
click at [61, 716] on textarea at bounding box center [220, 729] width 424 height 79
type textarea "**********"
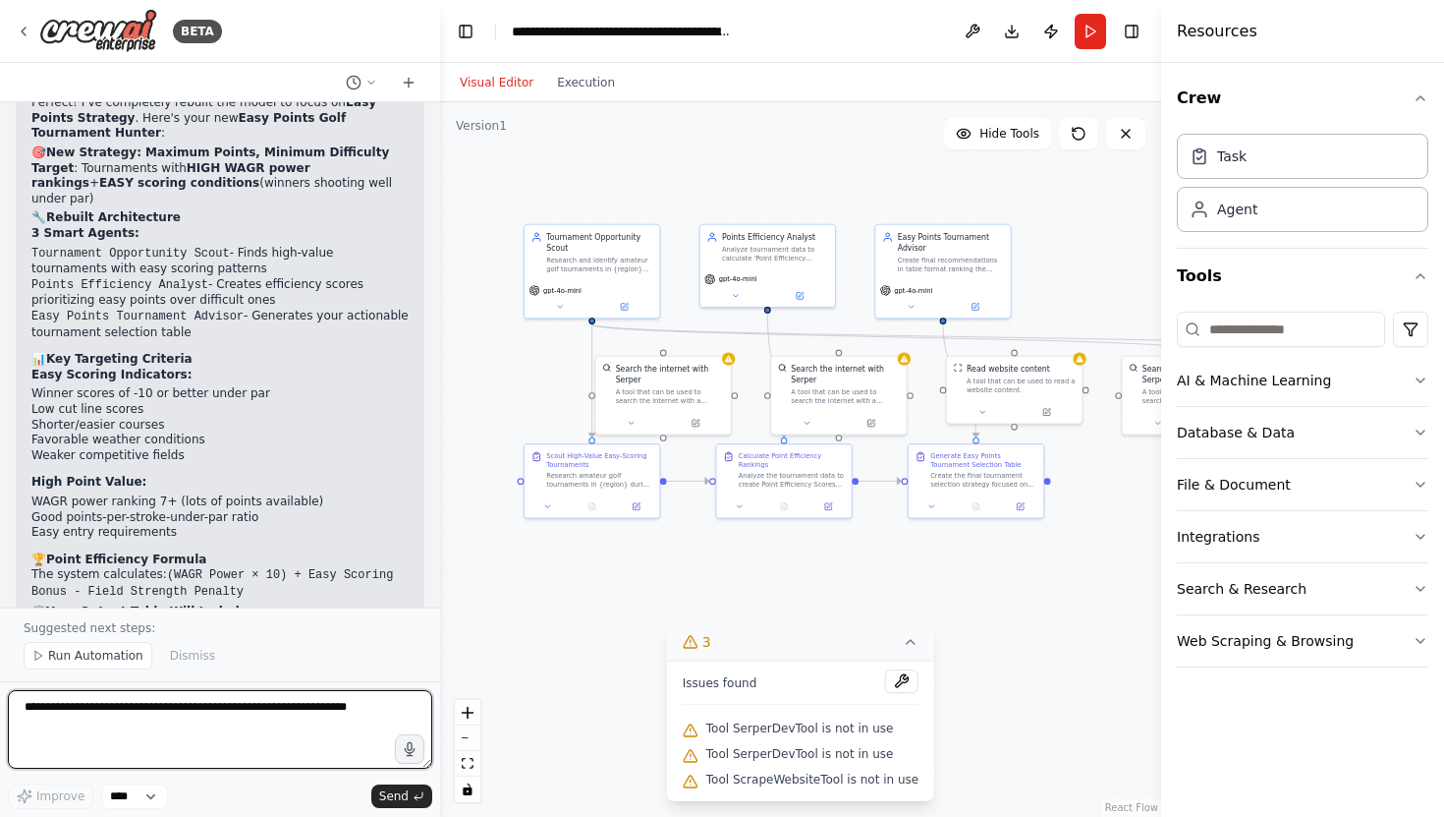
scroll to position [6371, 0]
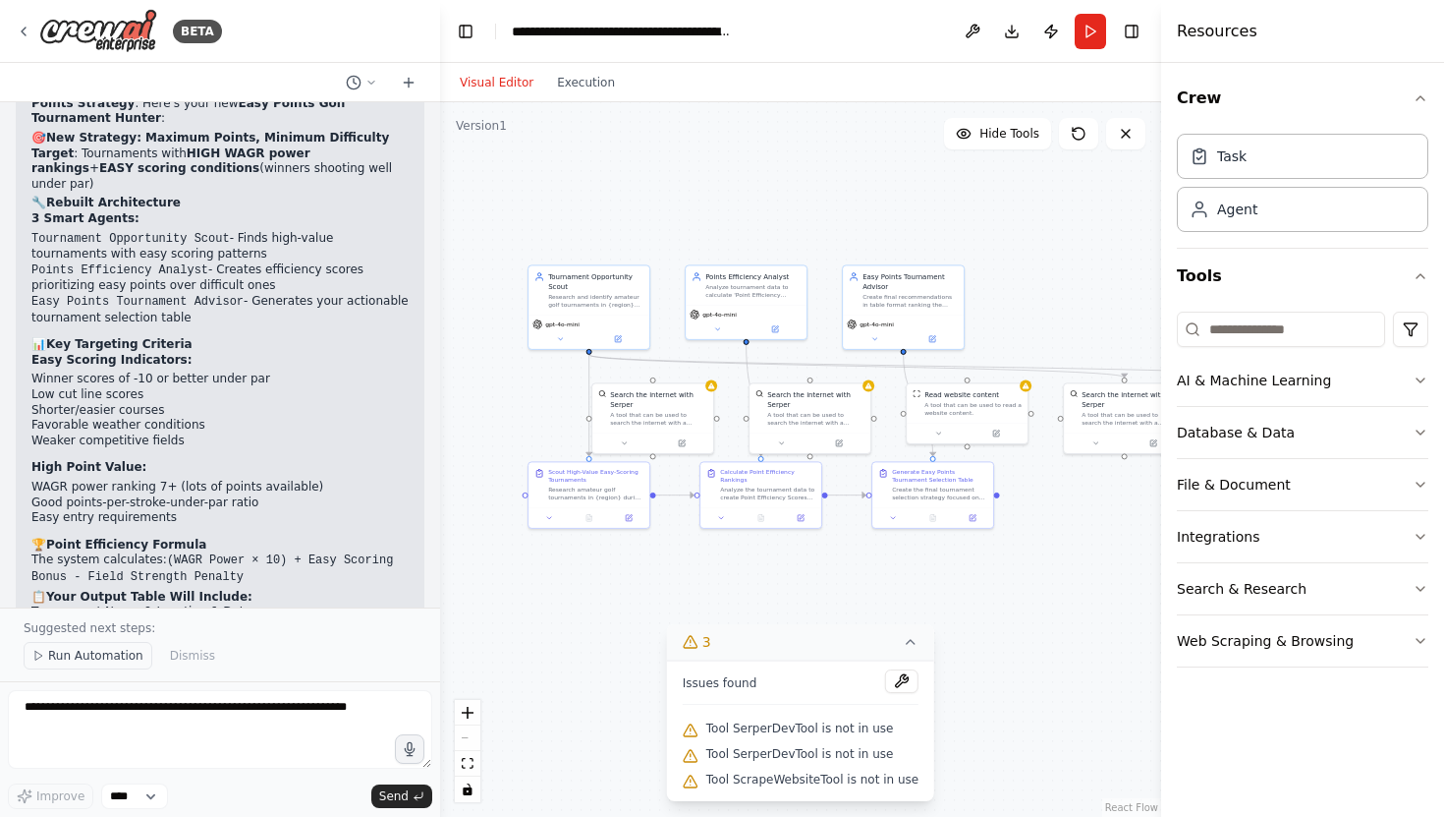
click at [102, 652] on span "Run Automation" at bounding box center [95, 656] width 95 height 16
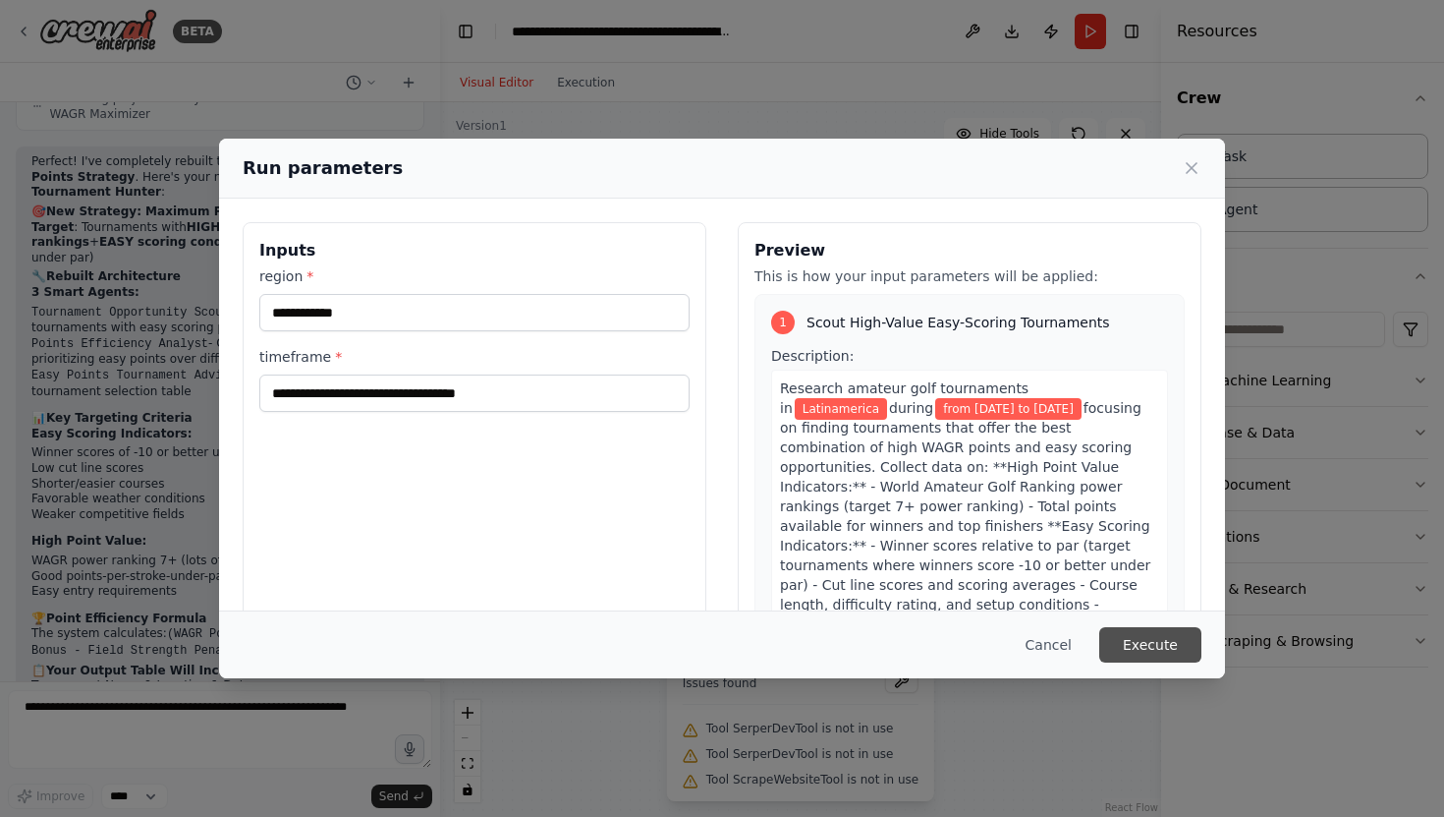
click at [1163, 647] on button "Execute" at bounding box center [1151, 644] width 102 height 35
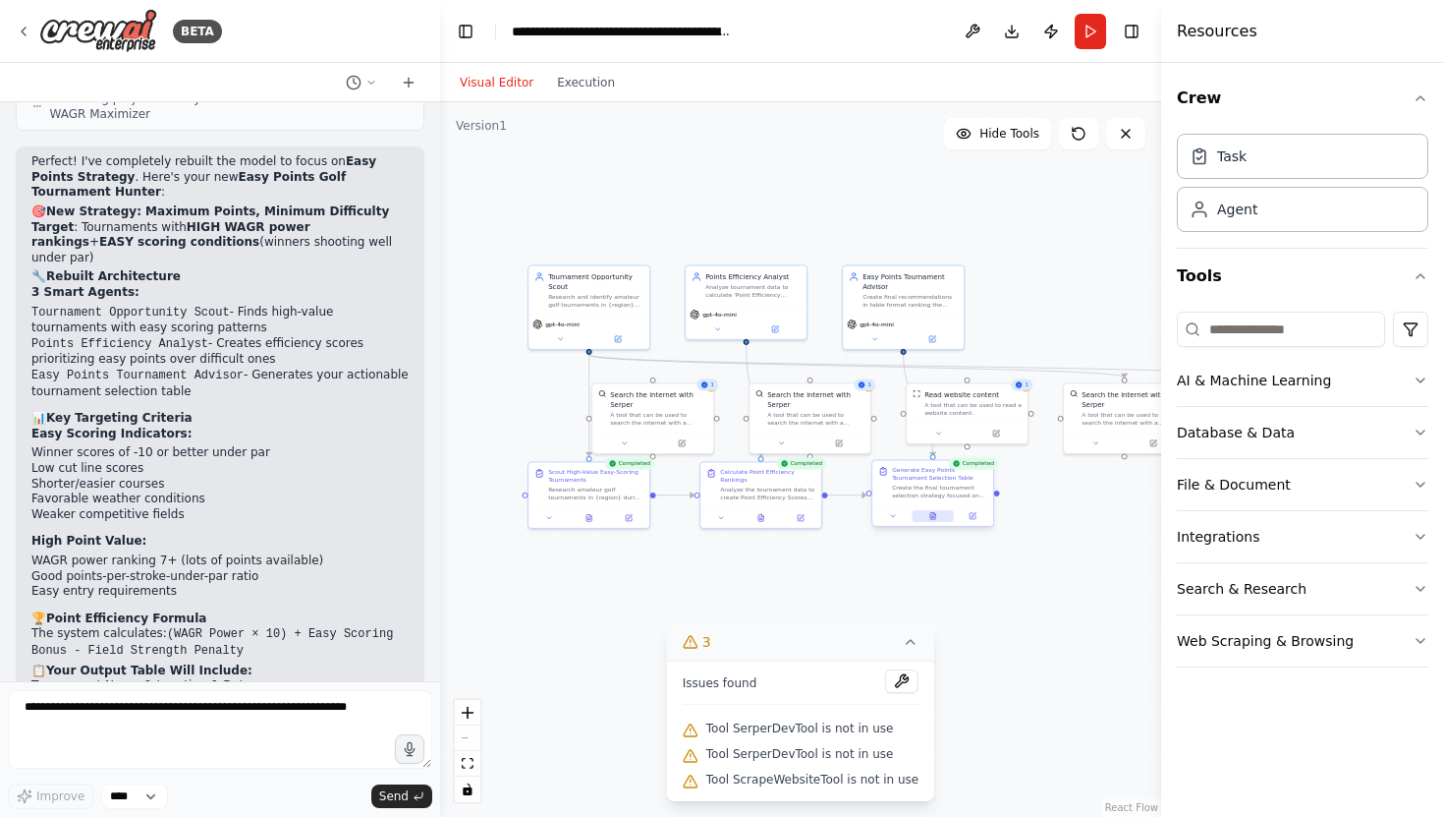
click at [935, 513] on icon at bounding box center [934, 516] width 8 height 8
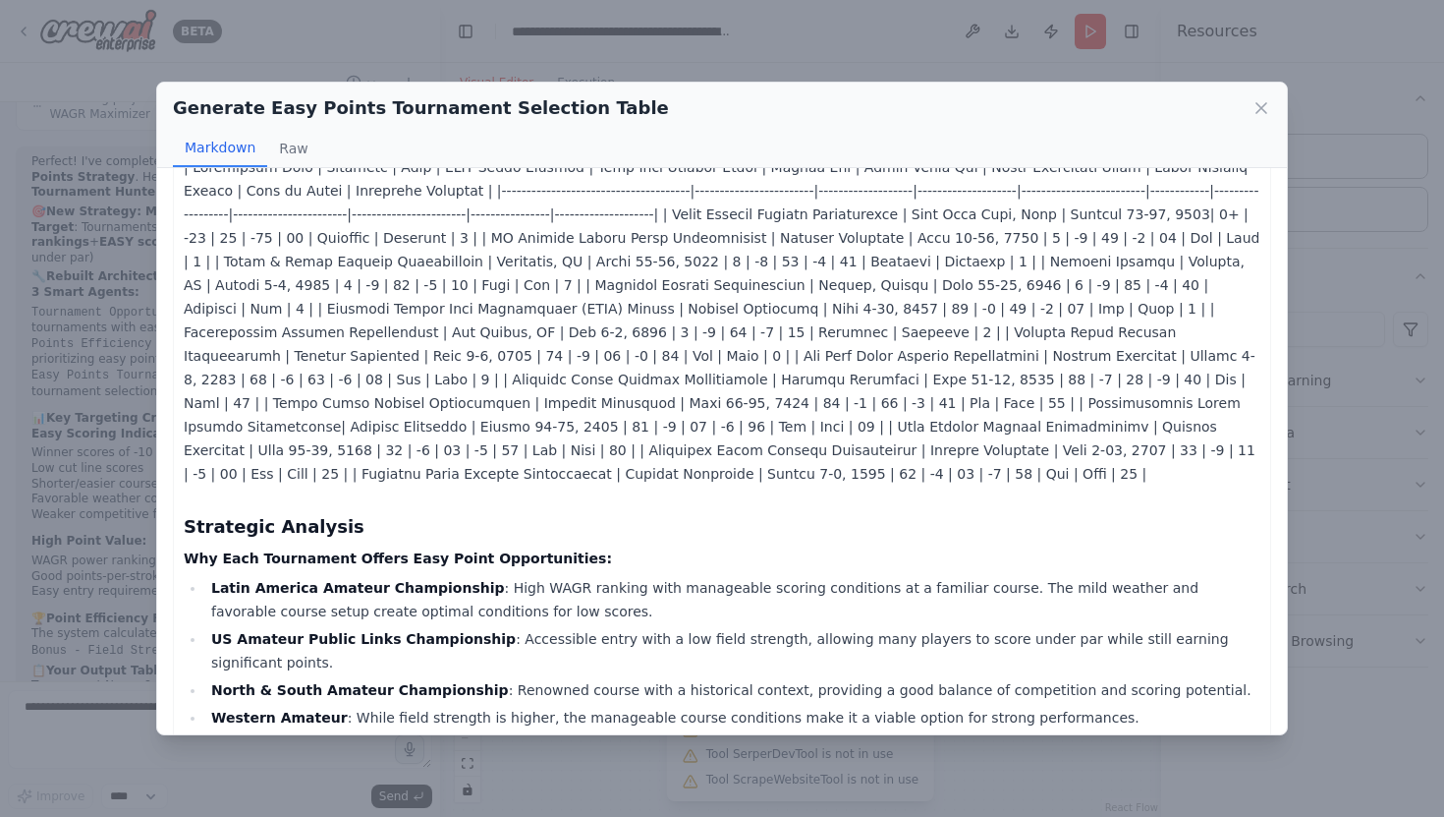
scroll to position [0, 0]
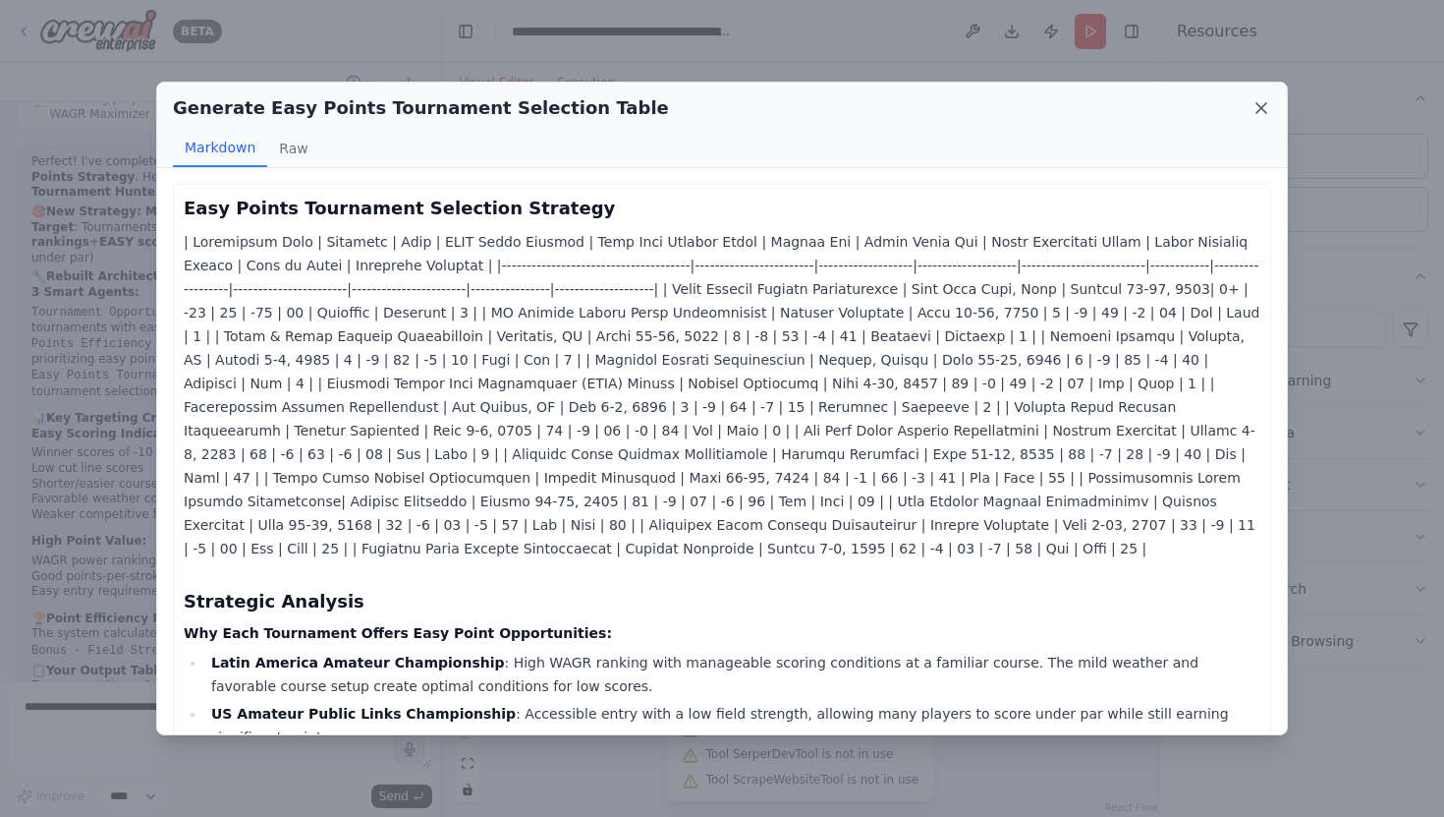
click at [1266, 106] on icon at bounding box center [1262, 108] width 20 height 20
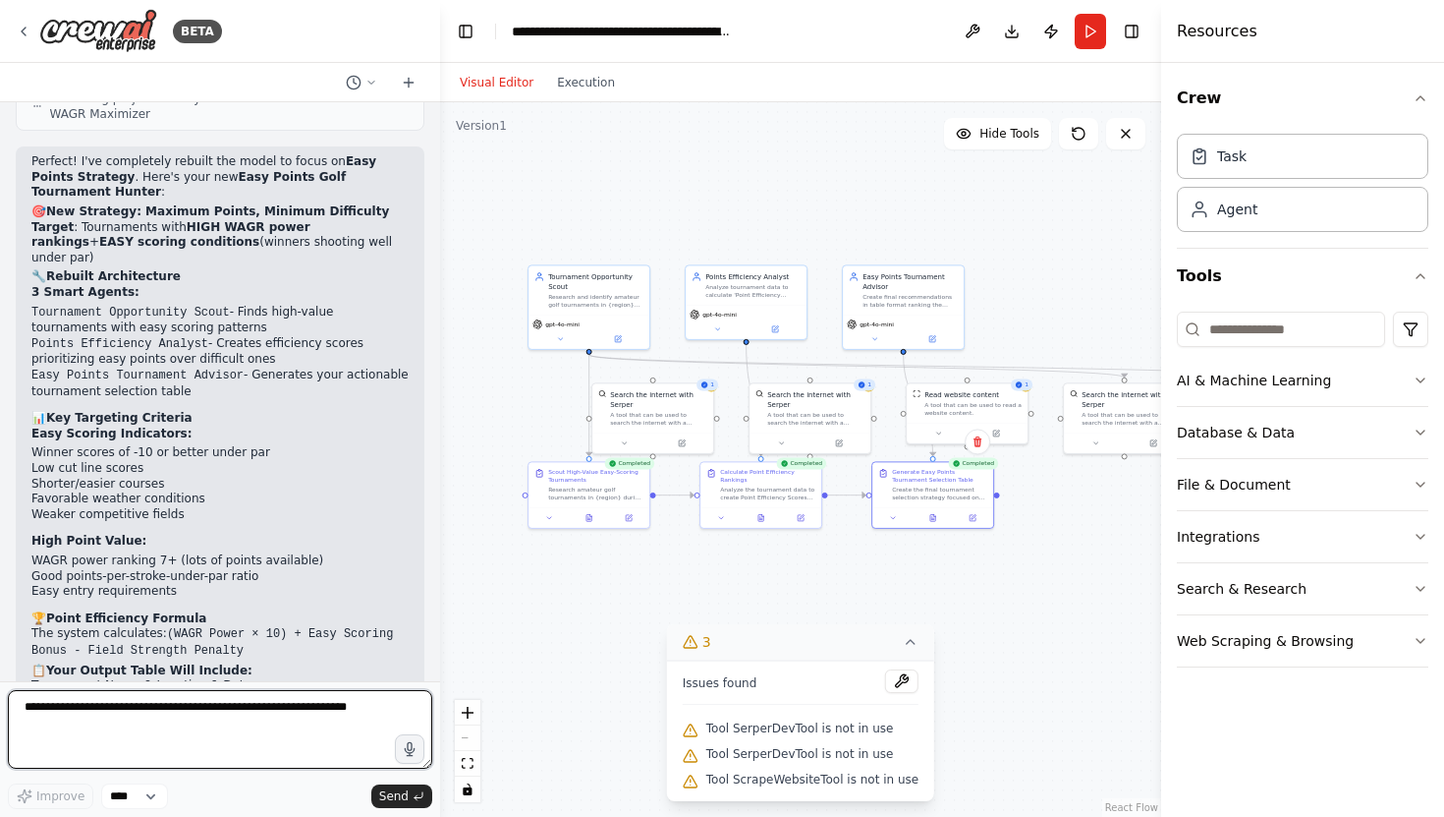
click at [112, 714] on textarea at bounding box center [220, 729] width 424 height 79
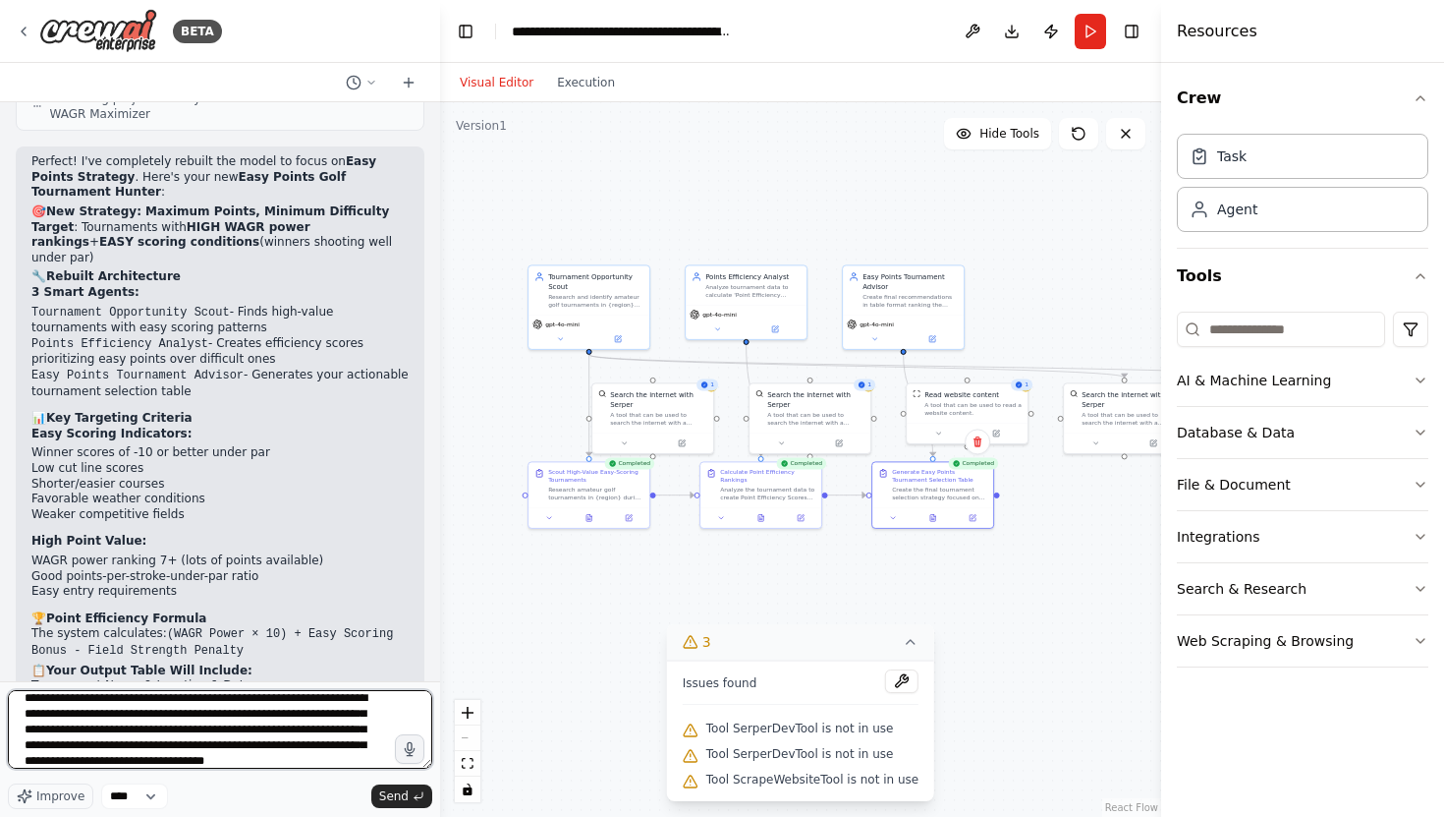
scroll to position [25, 0]
type textarea "**********"
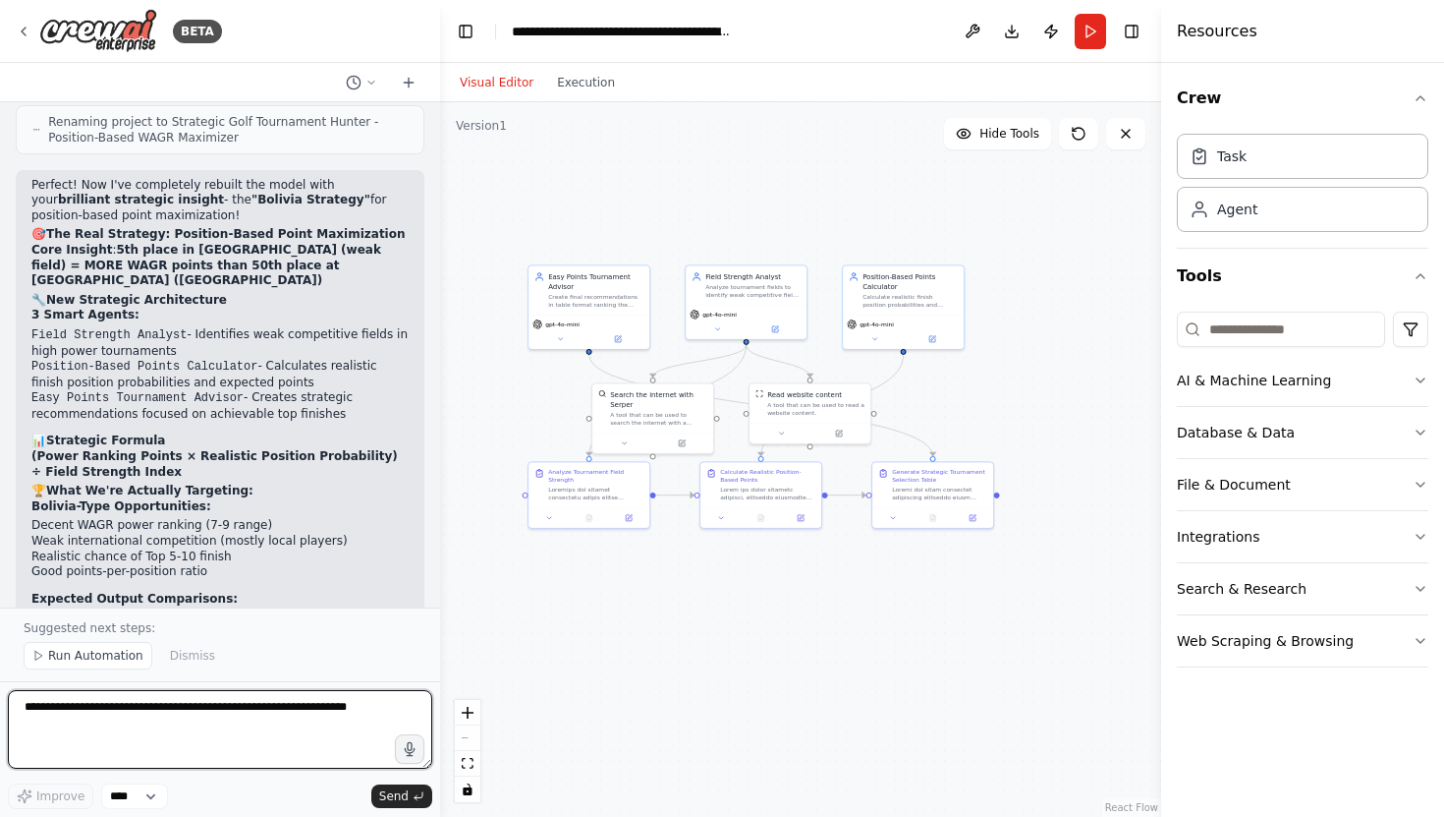
scroll to position [9201, 0]
click at [103, 653] on span "Run Automation" at bounding box center [95, 656] width 95 height 16
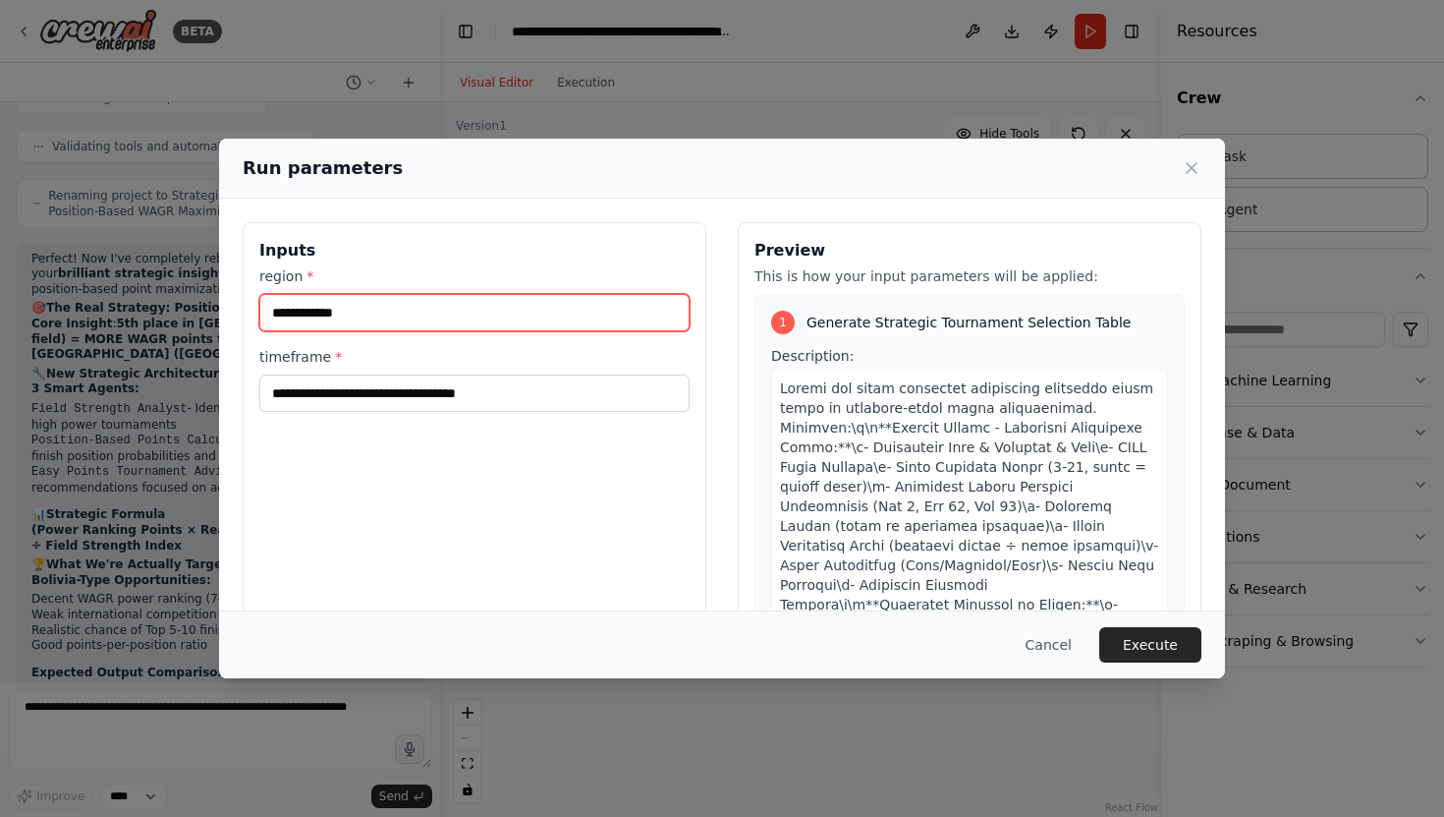
click at [397, 314] on input "**********" at bounding box center [474, 312] width 430 height 37
drag, startPoint x: 397, startPoint y: 314, endPoint x: 211, endPoint y: 314, distance: 185.7
click at [211, 314] on div "**********" at bounding box center [722, 408] width 1444 height 817
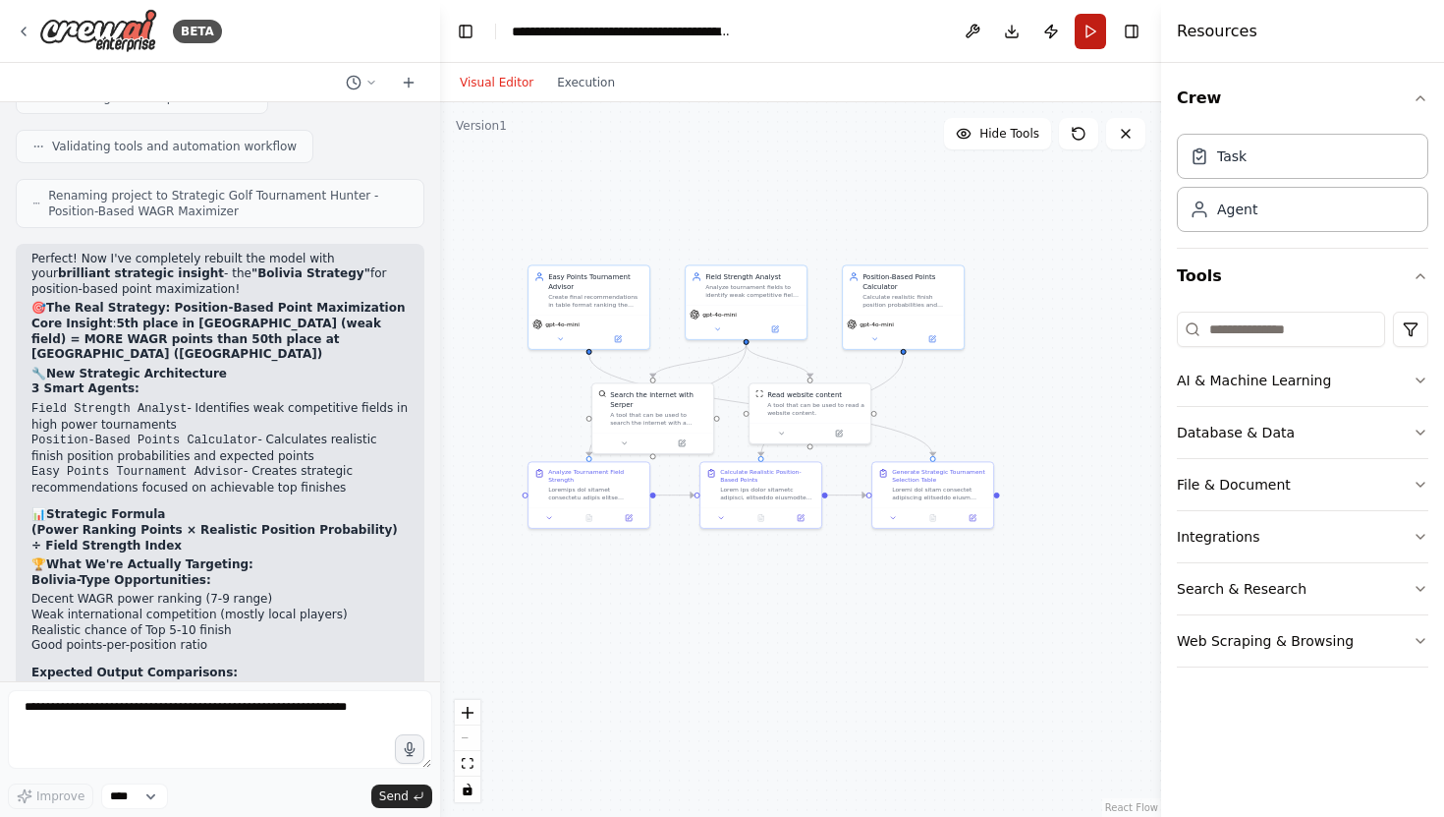
click at [1100, 27] on button "Run" at bounding box center [1090, 31] width 31 height 35
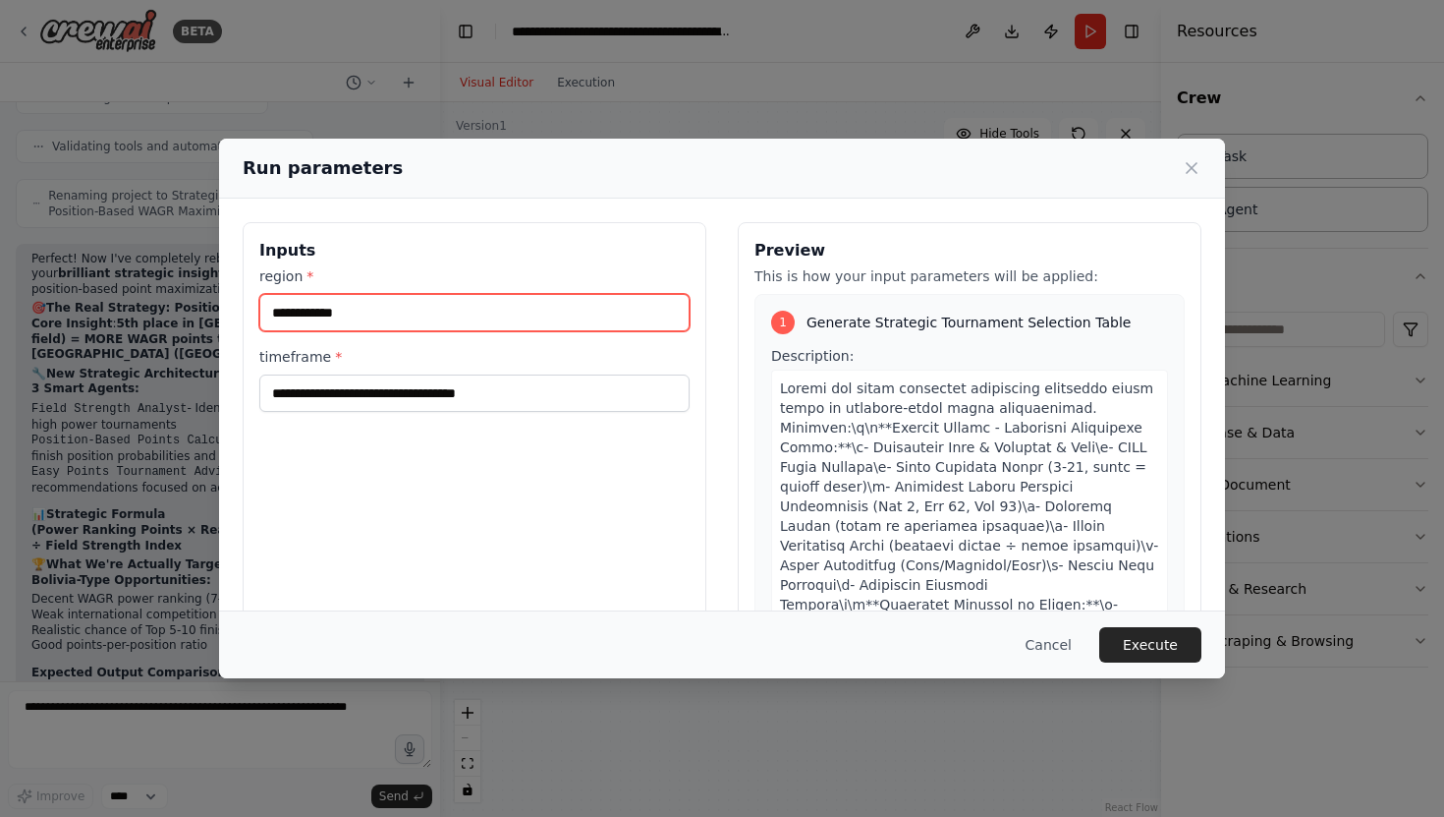
click at [457, 307] on input "**********" at bounding box center [474, 312] width 430 height 37
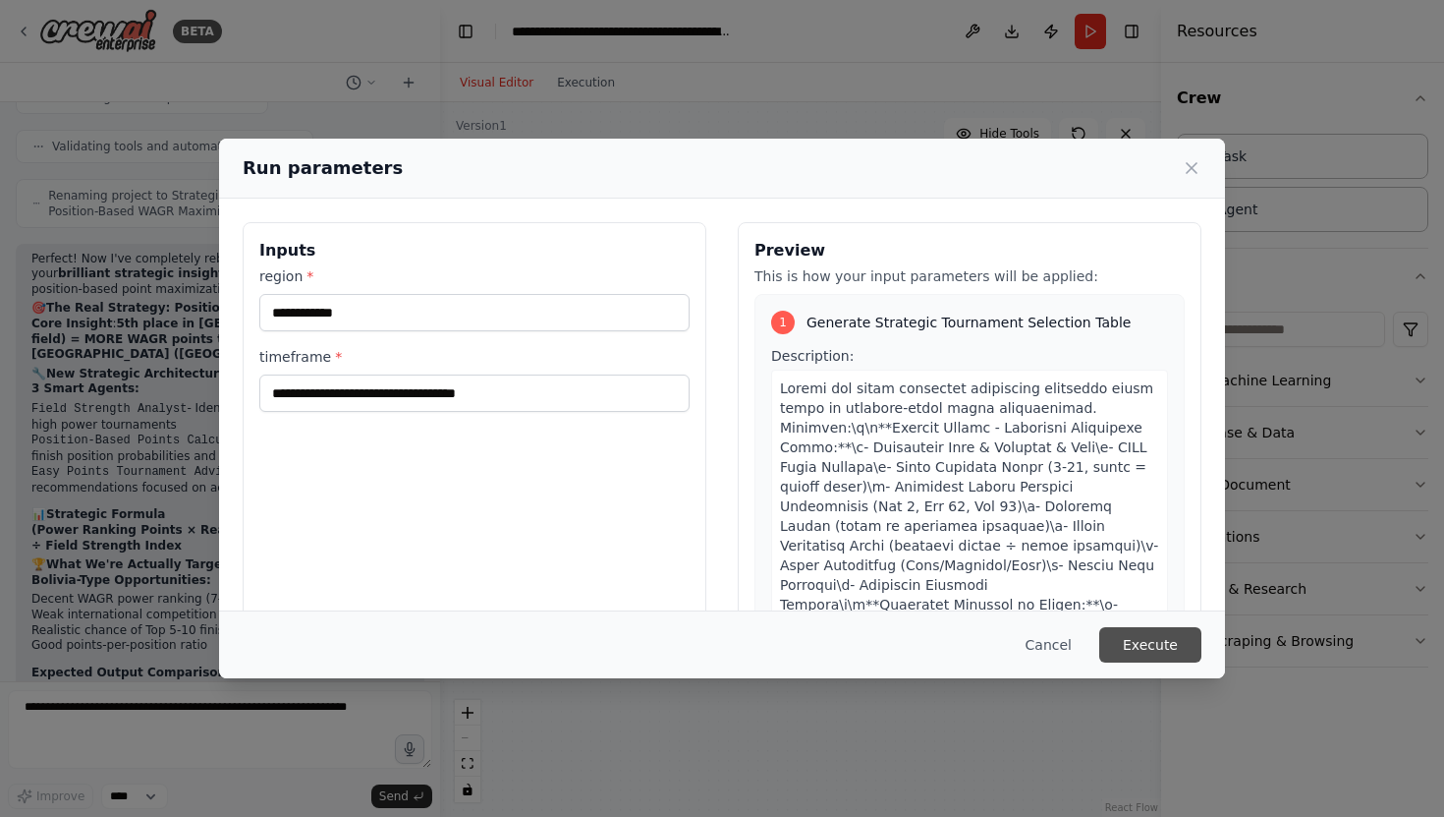
click at [1163, 637] on button "Execute" at bounding box center [1151, 644] width 102 height 35
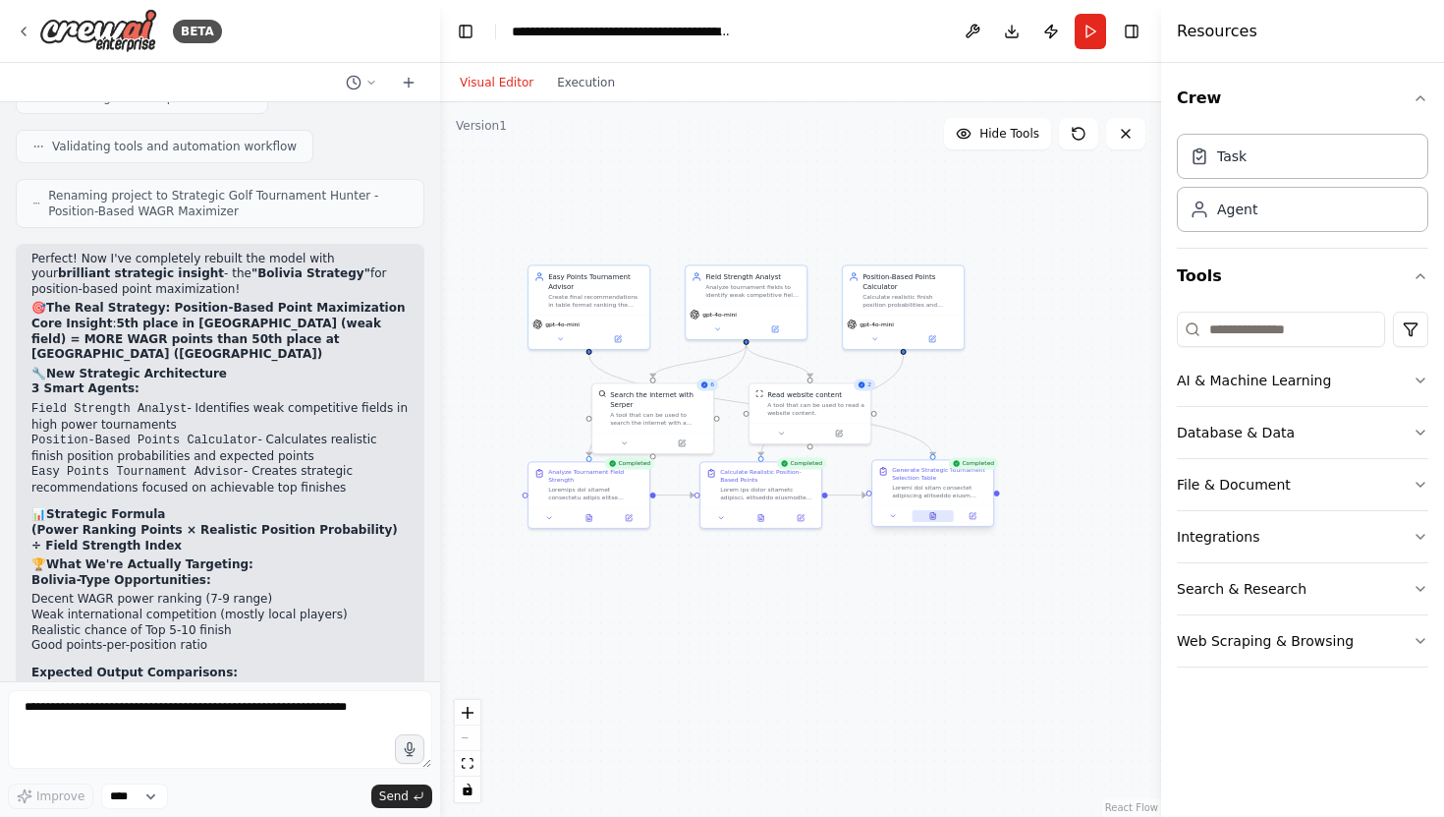
click at [936, 516] on icon at bounding box center [934, 516] width 8 height 8
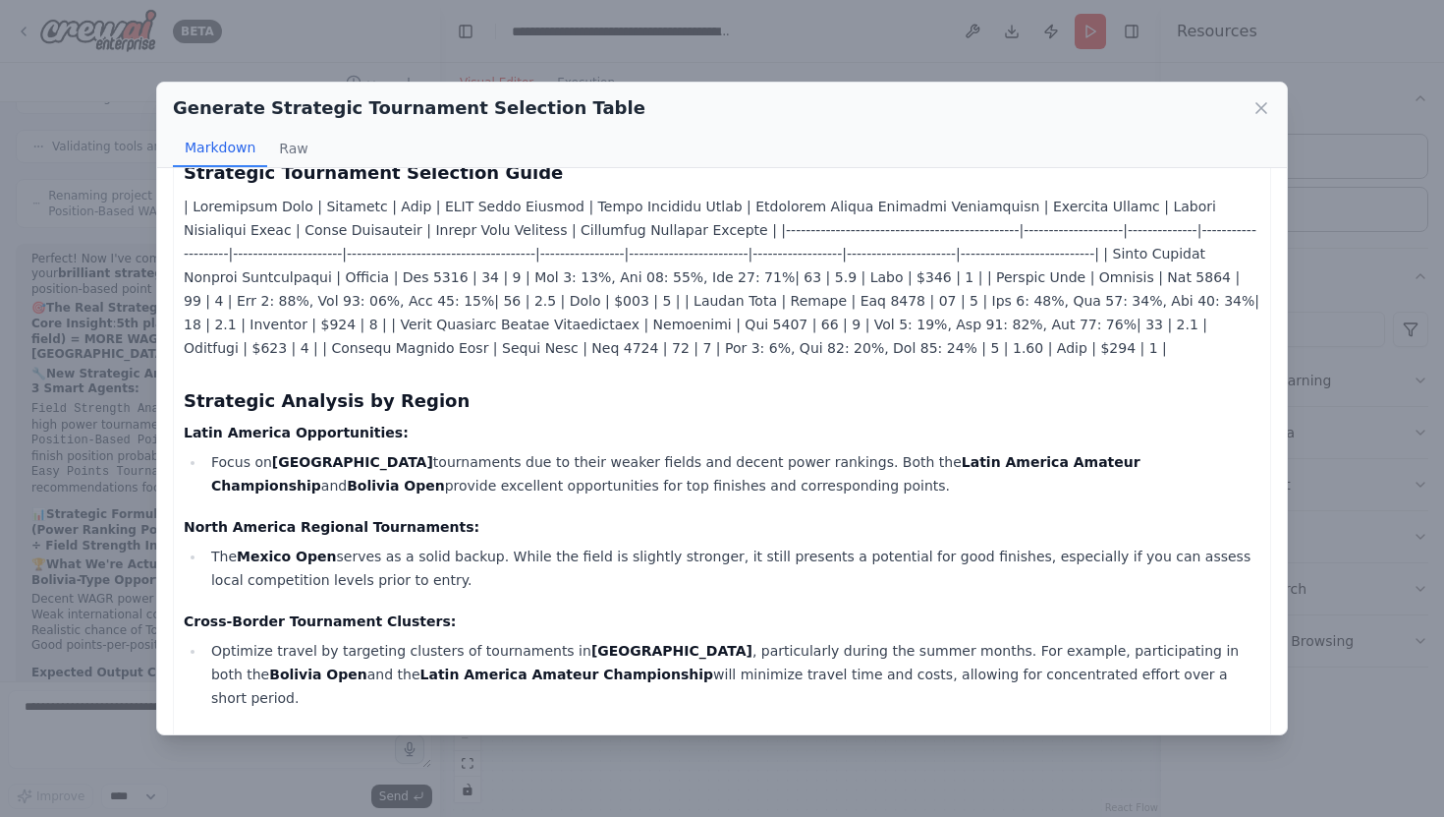
scroll to position [0, 0]
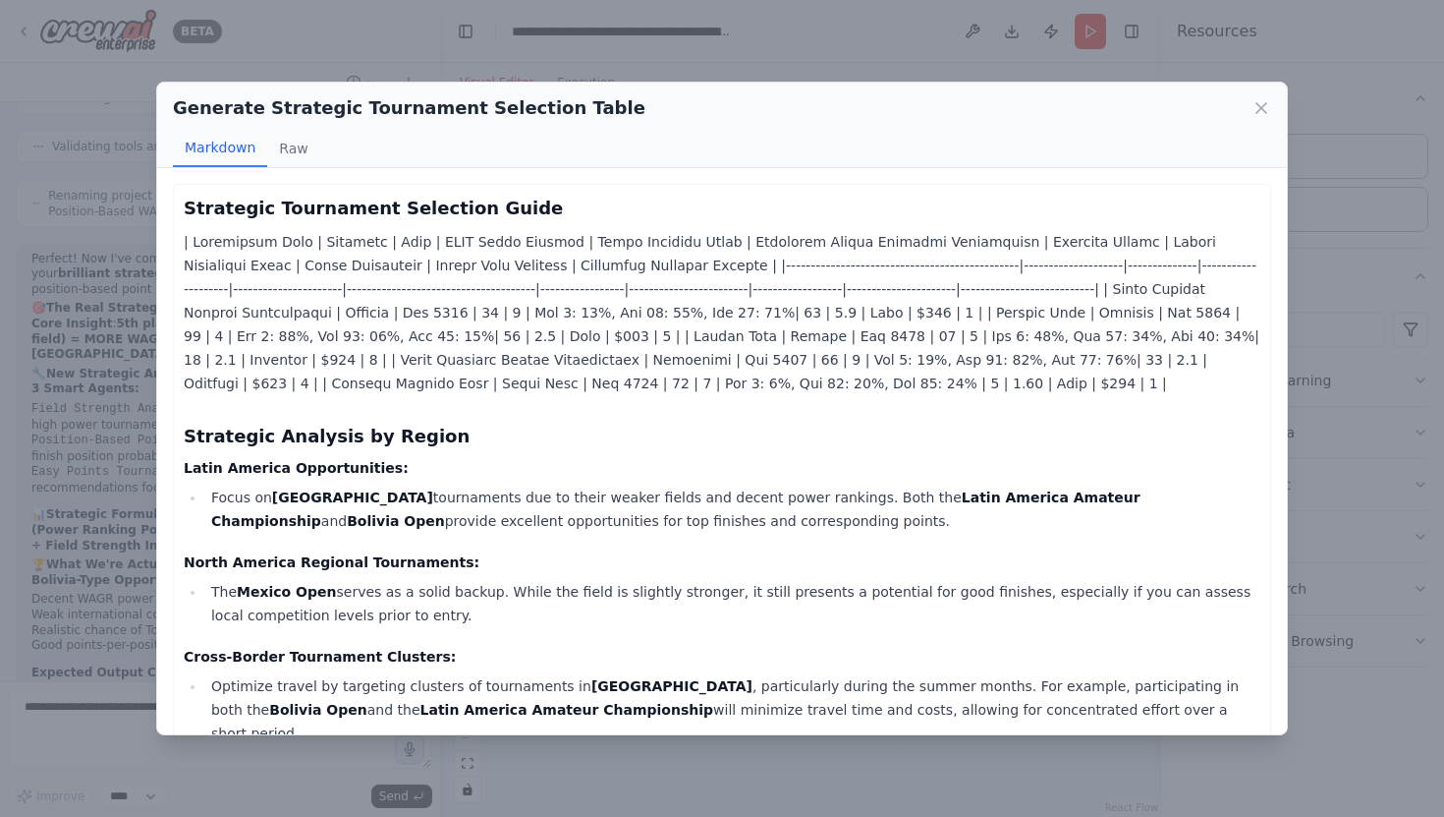
click at [392, 66] on div "Generate Strategic Tournament Selection Table Markdown Raw Strategic Tournament…" at bounding box center [722, 408] width 1444 height 817
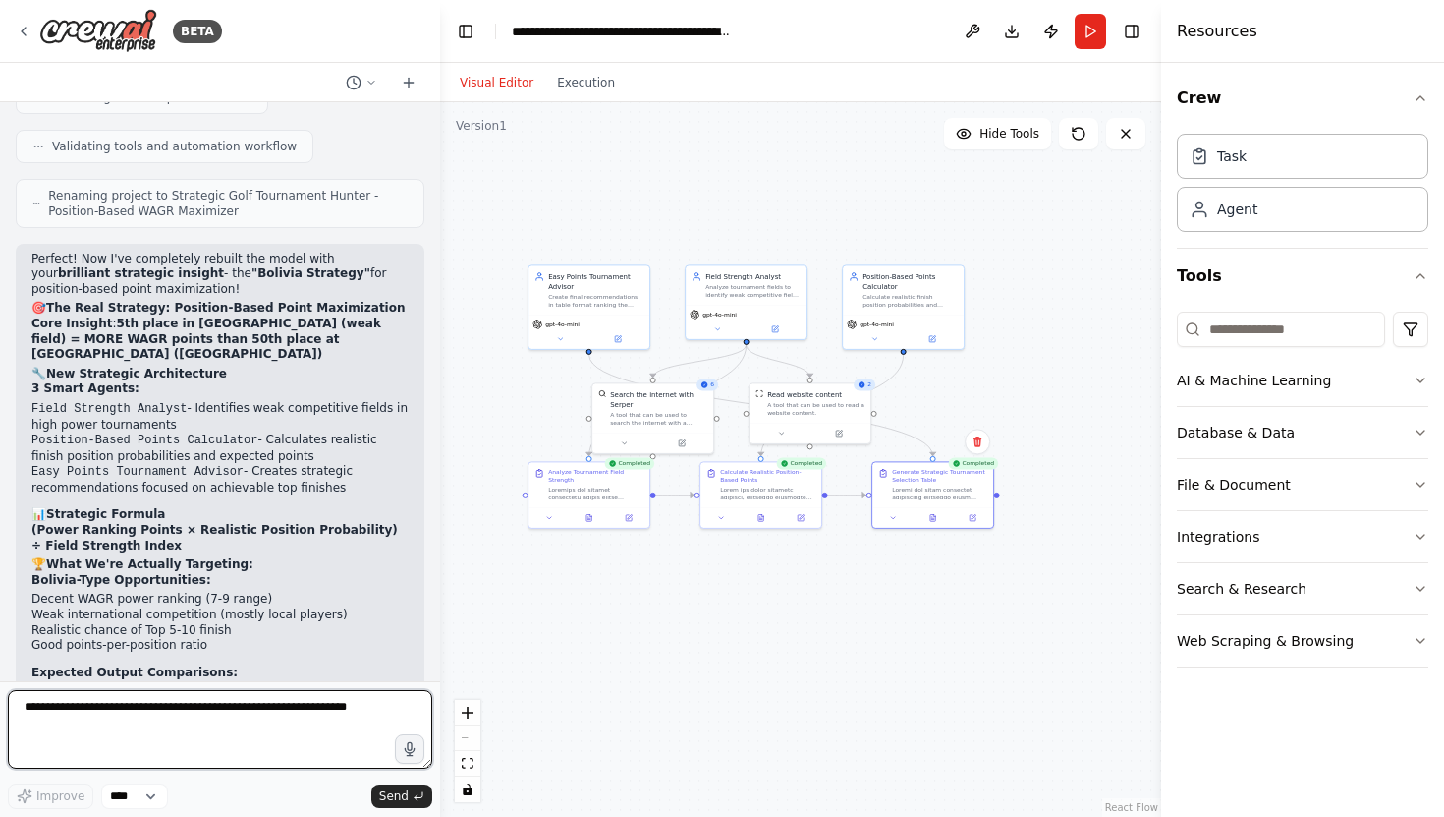
click at [171, 705] on textarea at bounding box center [220, 729] width 424 height 79
click at [207, 721] on textarea "**********" at bounding box center [220, 729] width 424 height 79
click at [212, 719] on textarea "**********" at bounding box center [220, 729] width 424 height 79
click at [233, 752] on textarea "**********" at bounding box center [220, 729] width 424 height 79
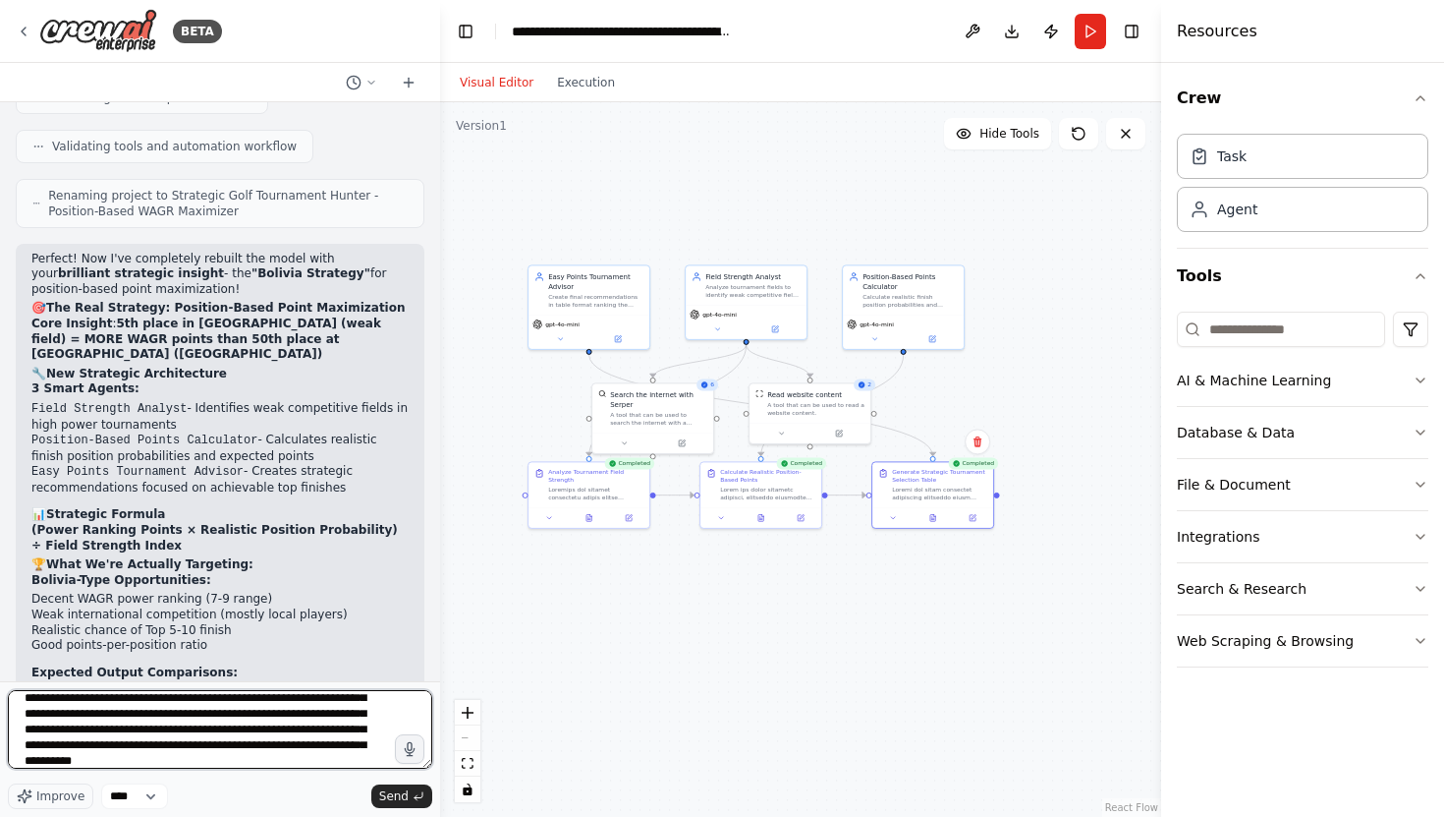
scroll to position [72, 0]
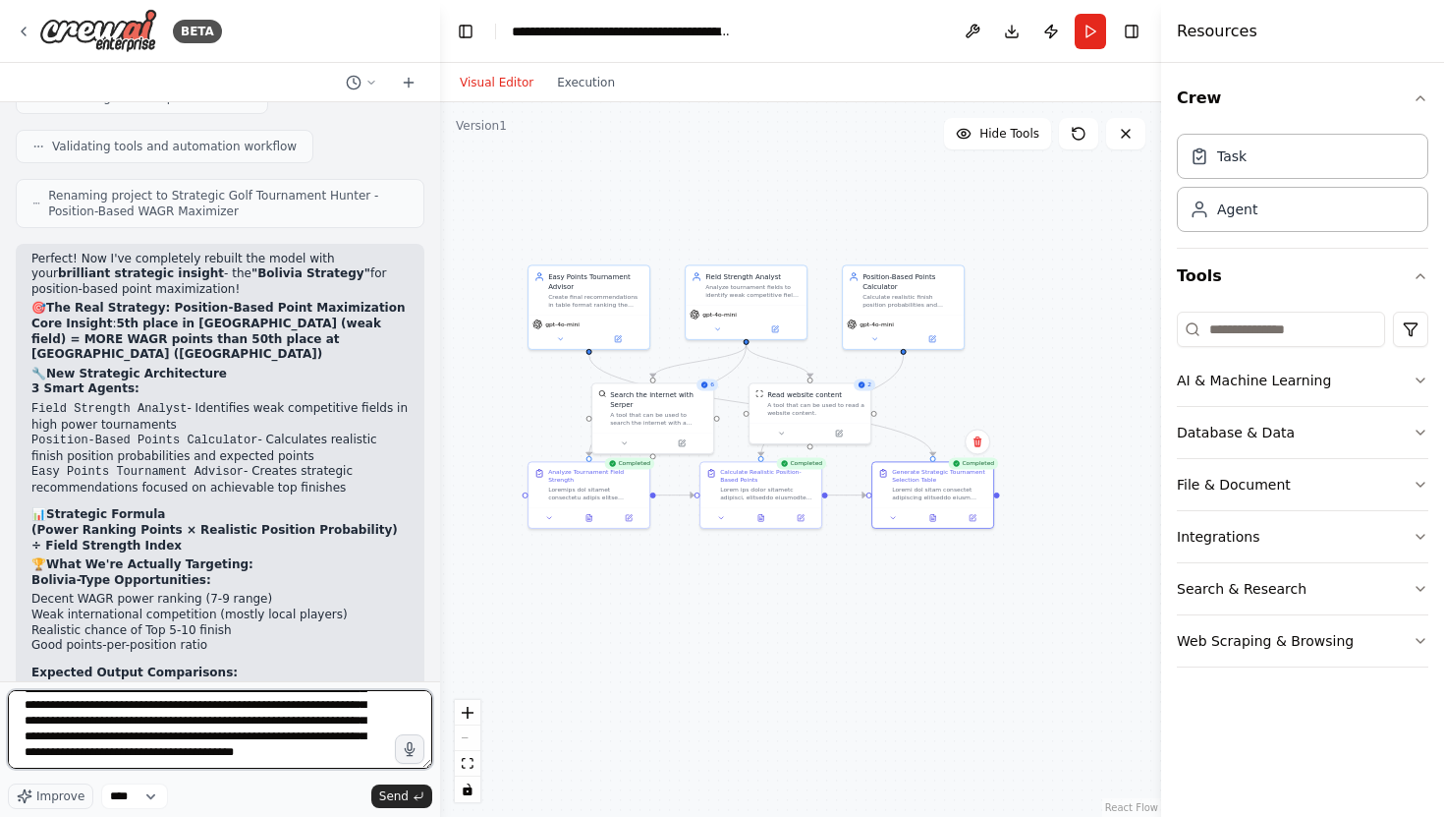
click at [99, 761] on textarea "**********" at bounding box center [220, 729] width 424 height 79
click at [98, 763] on textarea "**********" at bounding box center [220, 729] width 424 height 79
click at [342, 746] on textarea "**********" at bounding box center [220, 729] width 424 height 79
click at [297, 753] on textarea "**********" at bounding box center [220, 729] width 424 height 79
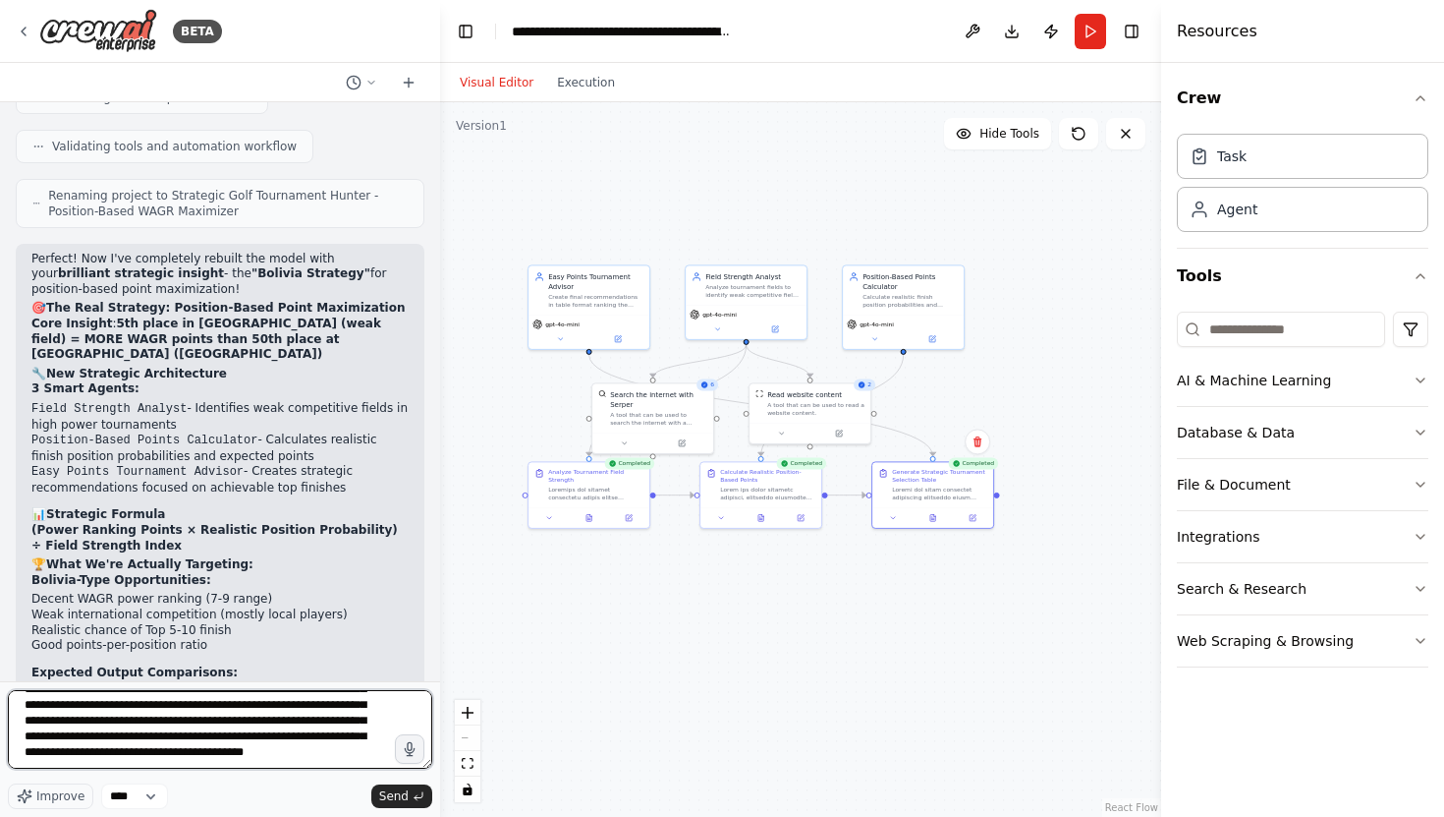
scroll to position [81, 0]
click at [257, 756] on textarea "**********" at bounding box center [220, 729] width 424 height 79
type textarea "**********"
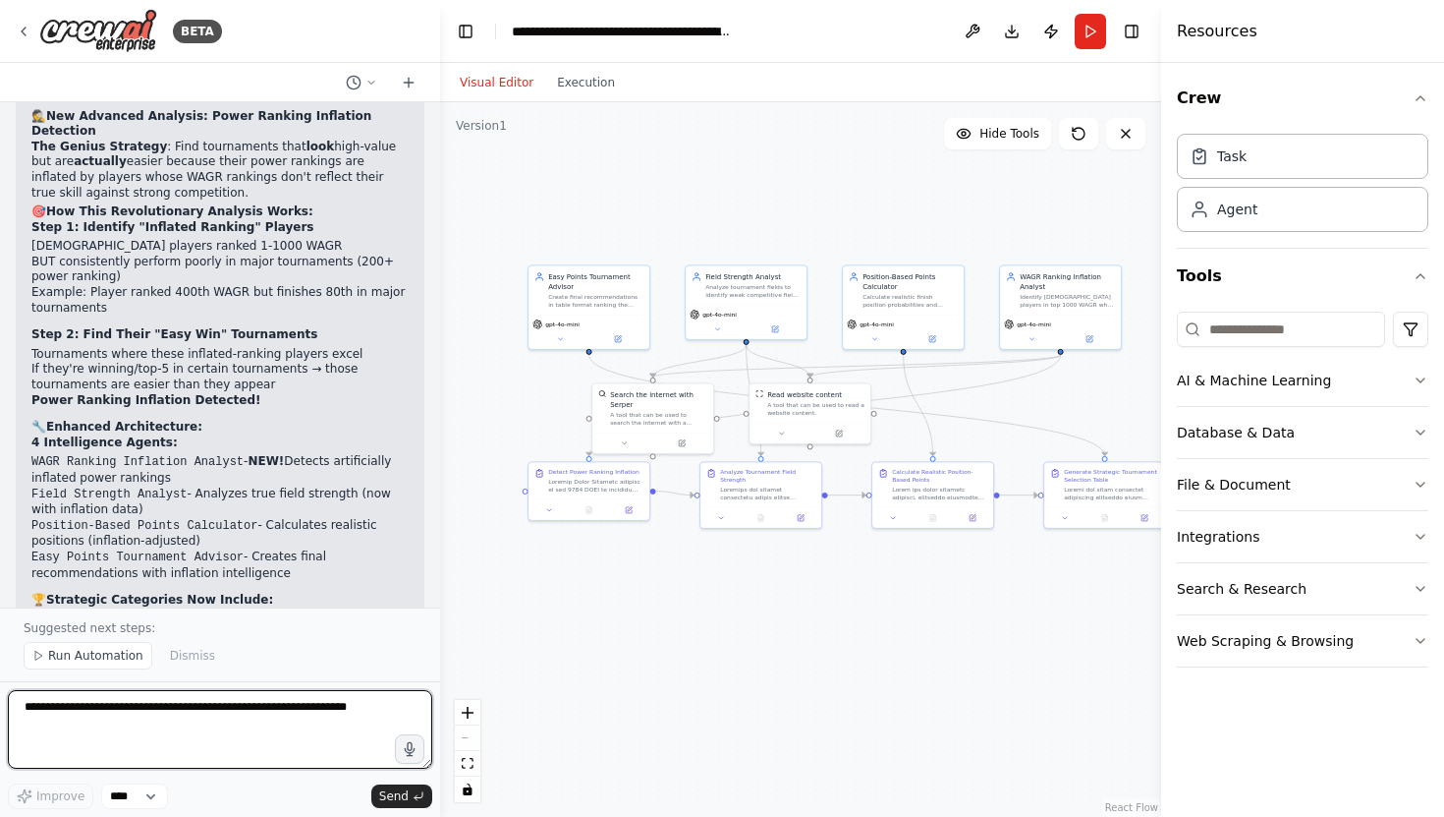
scroll to position [11064, 0]
click at [114, 658] on span "Run Automation" at bounding box center [95, 656] width 95 height 16
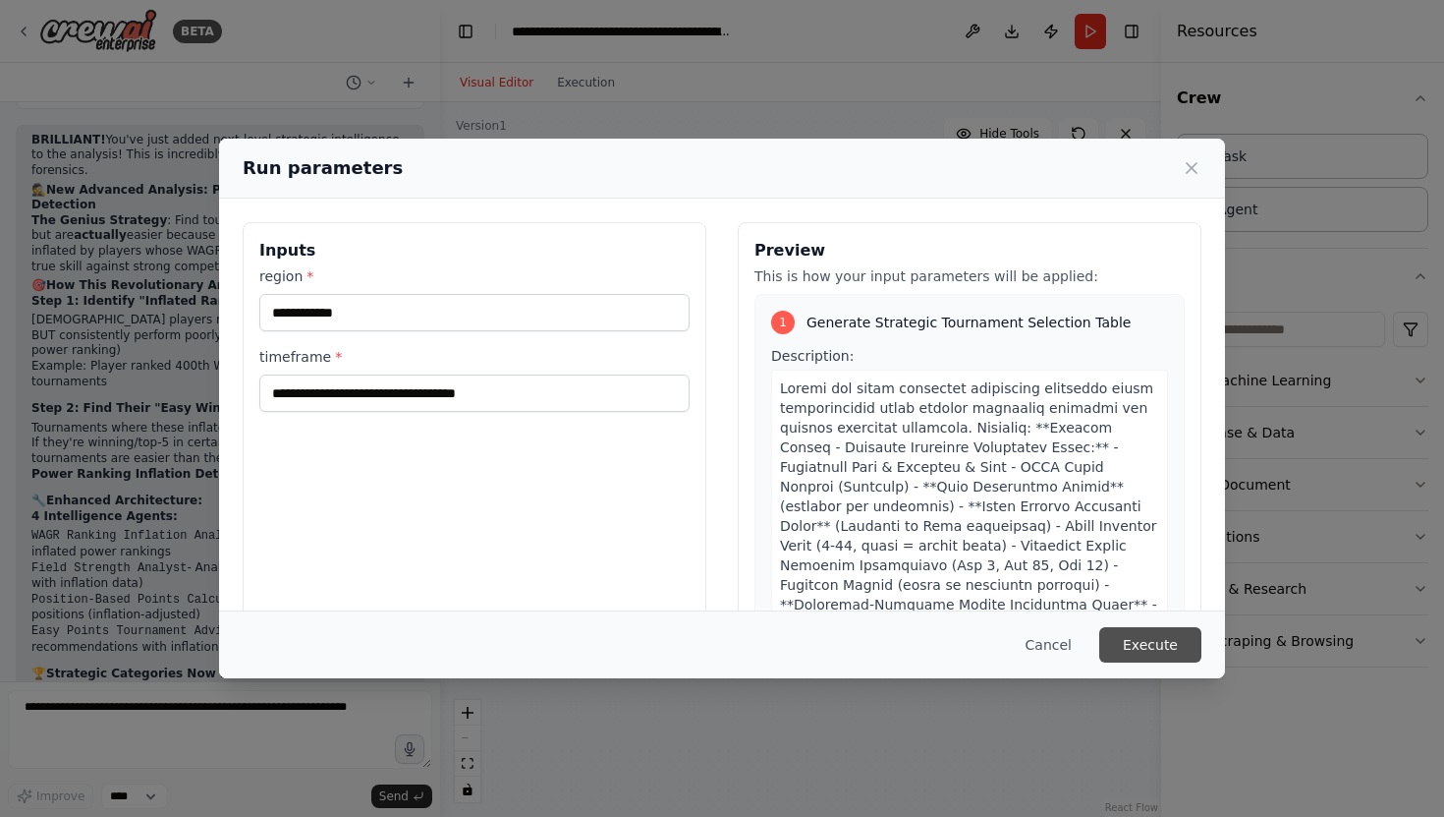
click at [1154, 641] on button "Execute" at bounding box center [1151, 644] width 102 height 35
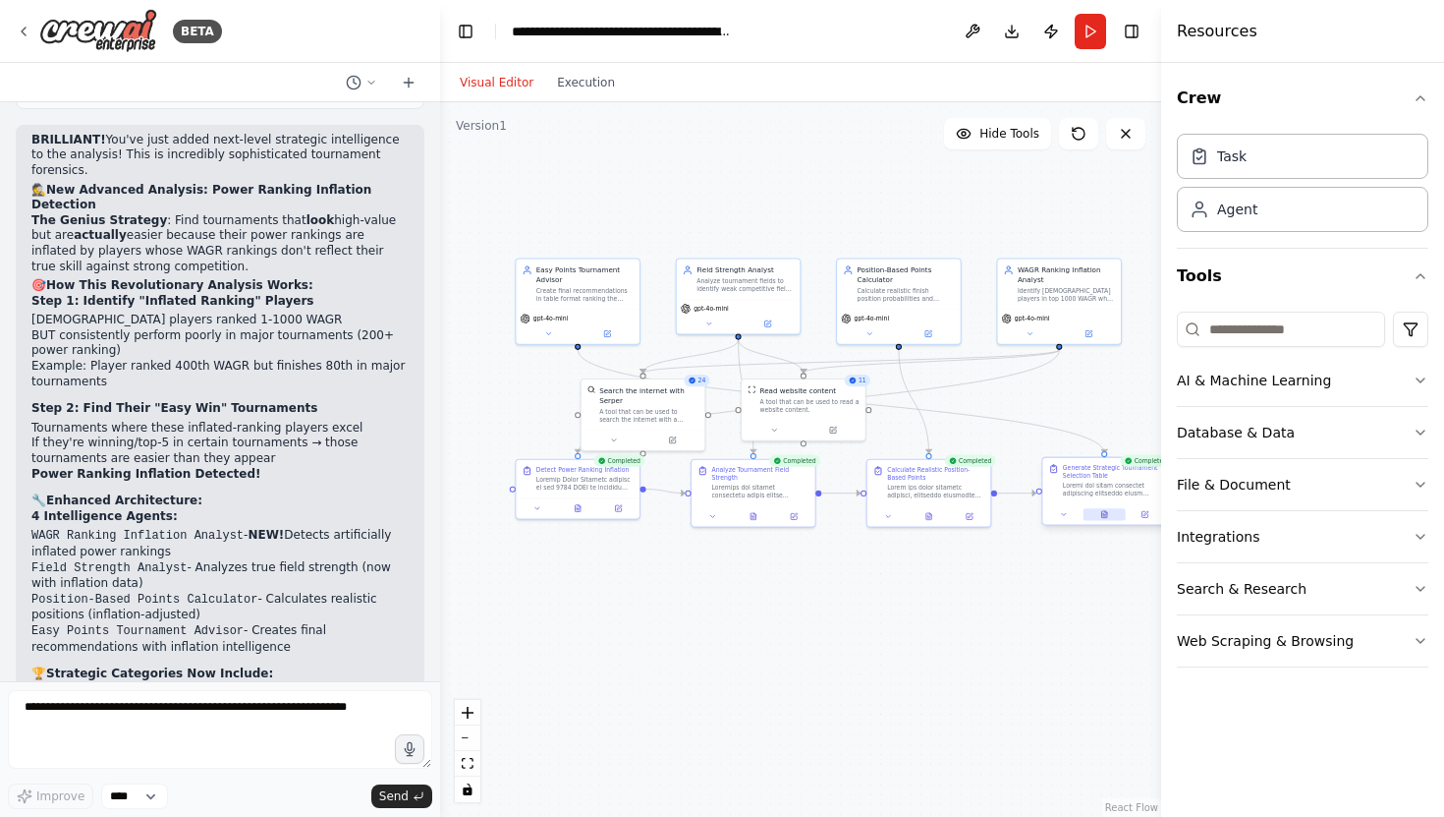
click at [1108, 516] on button at bounding box center [1105, 514] width 42 height 12
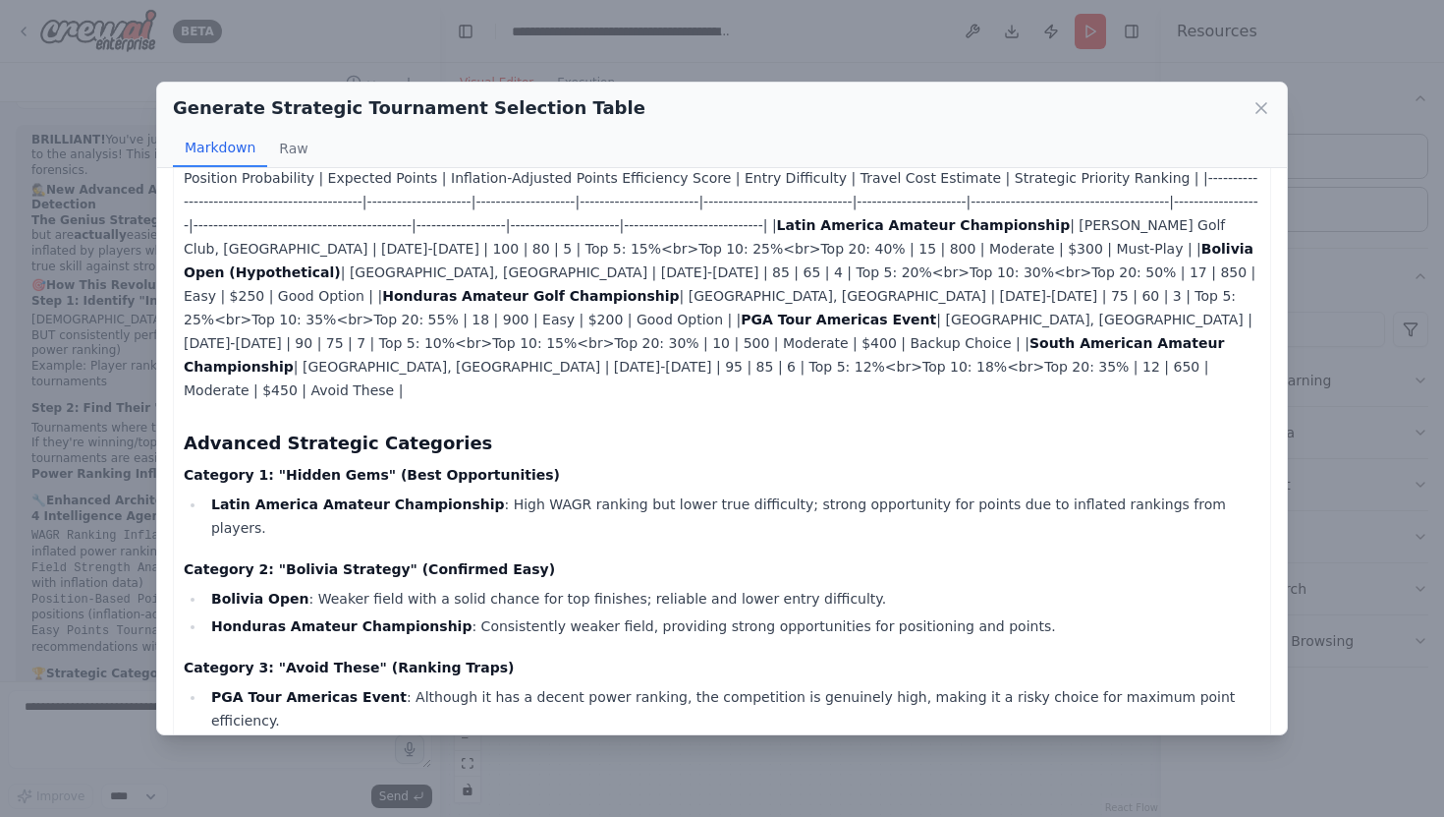
scroll to position [0, 0]
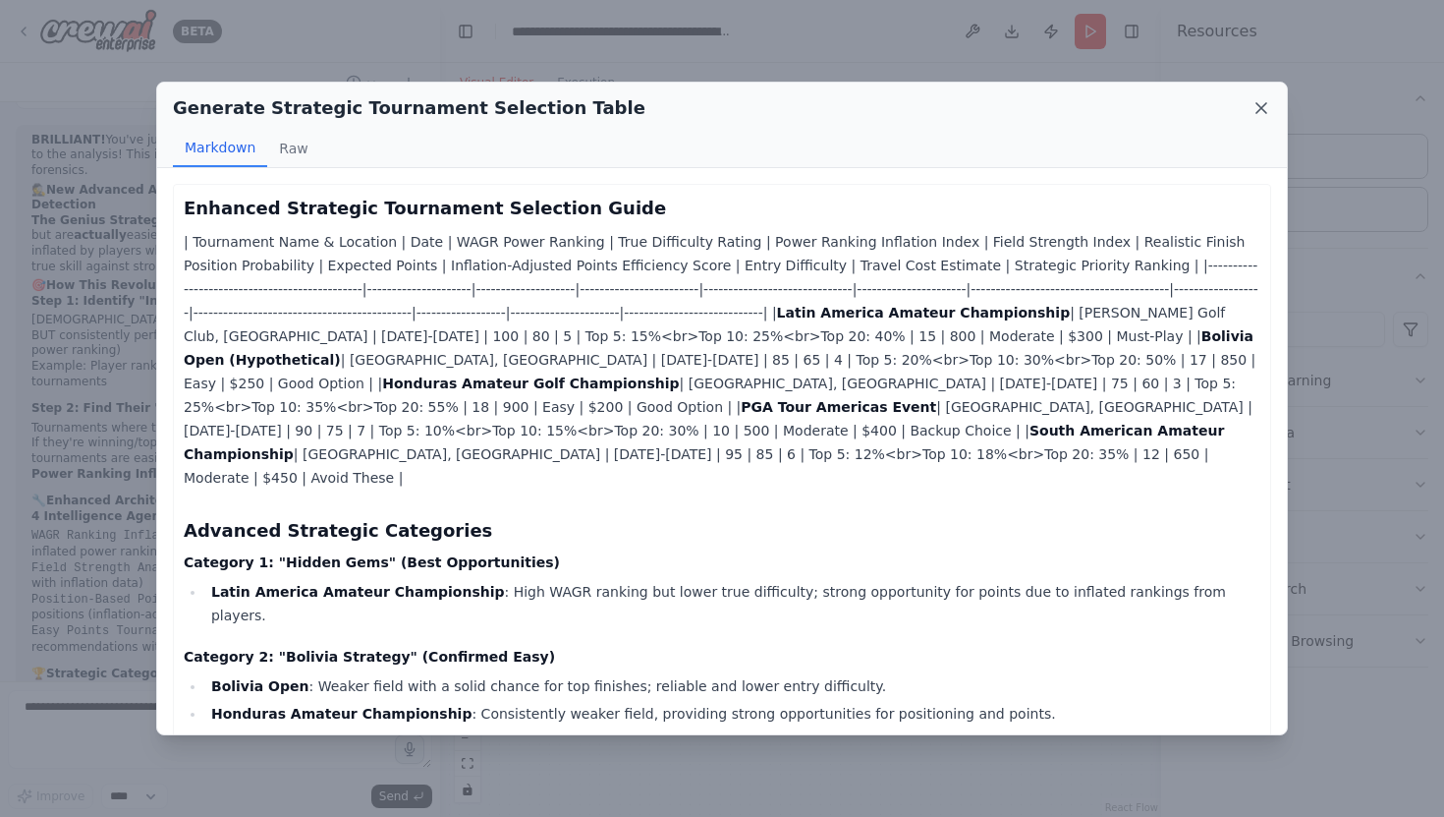
click at [1268, 116] on icon at bounding box center [1262, 108] width 20 height 20
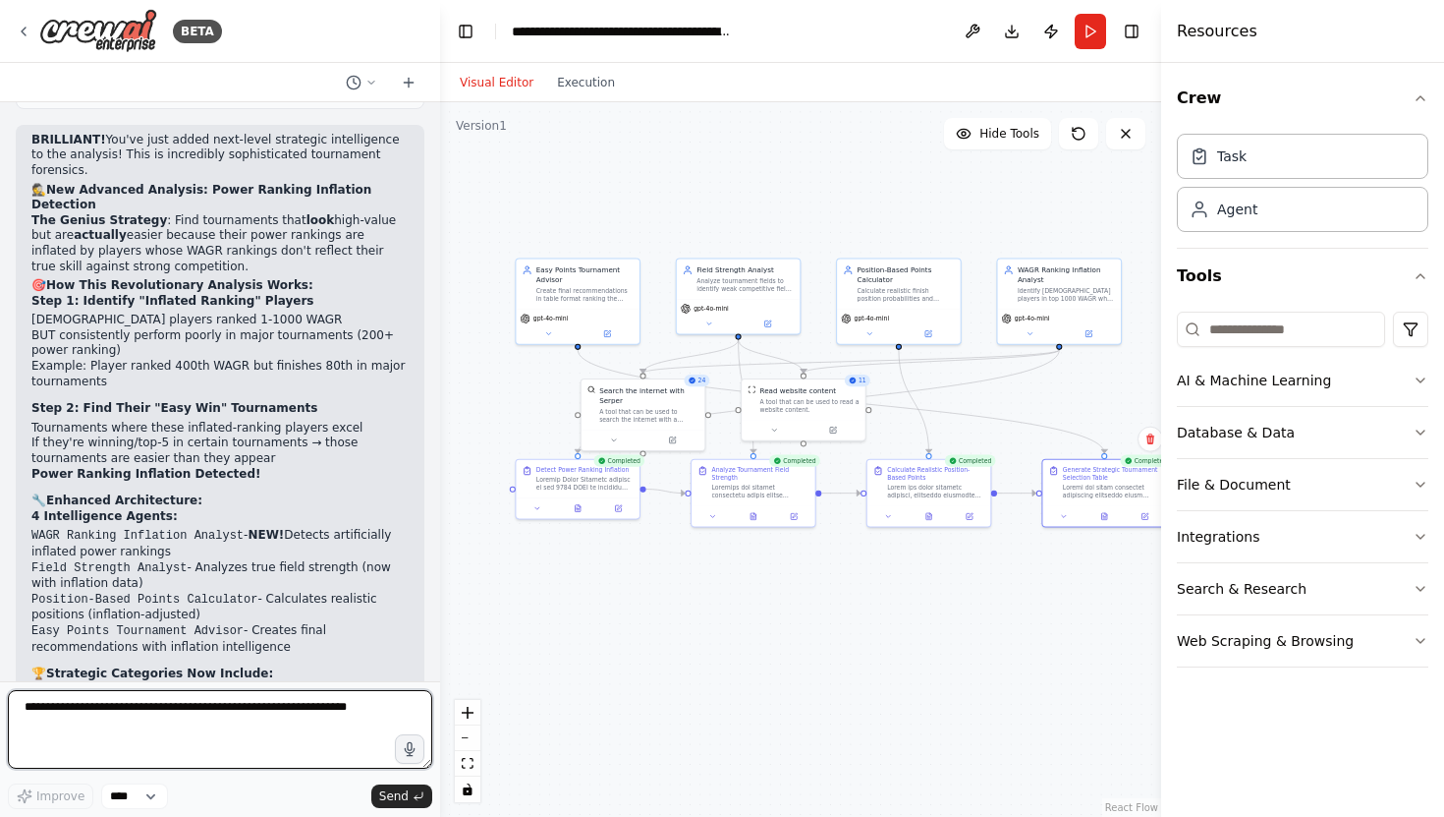
click at [64, 703] on textarea at bounding box center [220, 729] width 424 height 79
click at [153, 709] on textarea "**********" at bounding box center [220, 729] width 424 height 79
type textarea "**********"
click at [111, 723] on textarea "**********" at bounding box center [220, 729] width 424 height 79
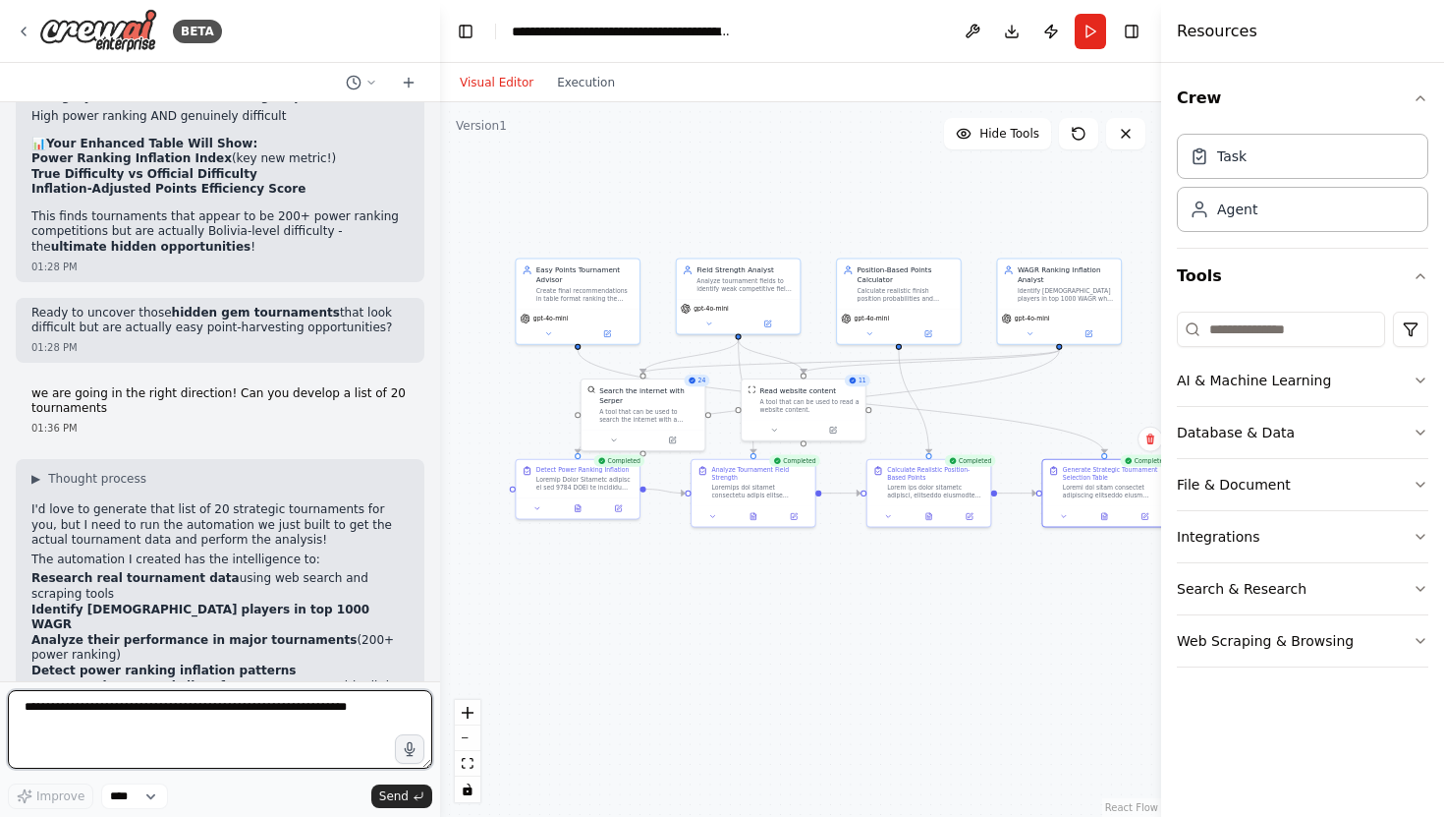
scroll to position [11706, 0]
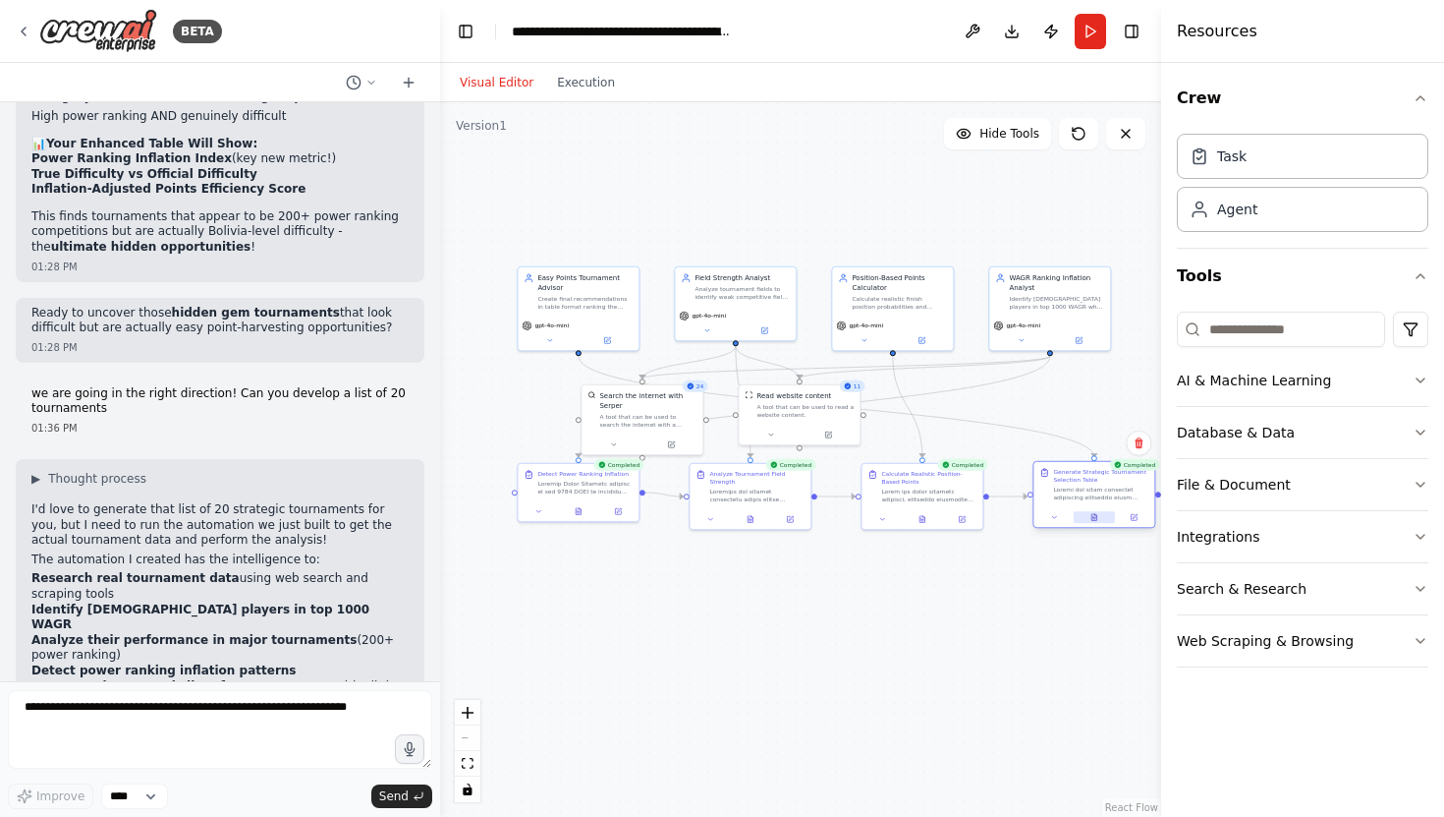
click at [1098, 517] on icon at bounding box center [1095, 517] width 8 height 8
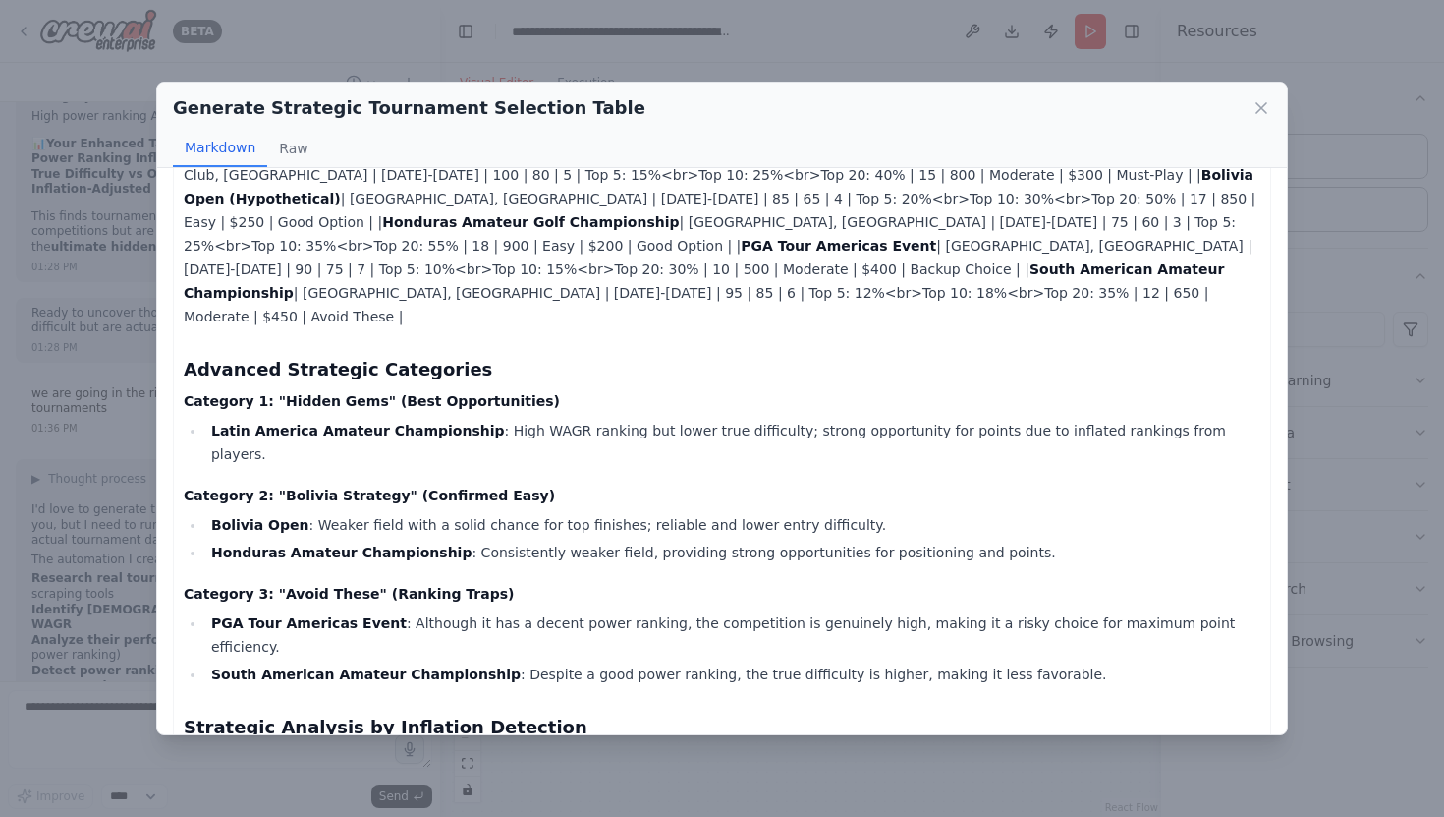
scroll to position [290, 0]
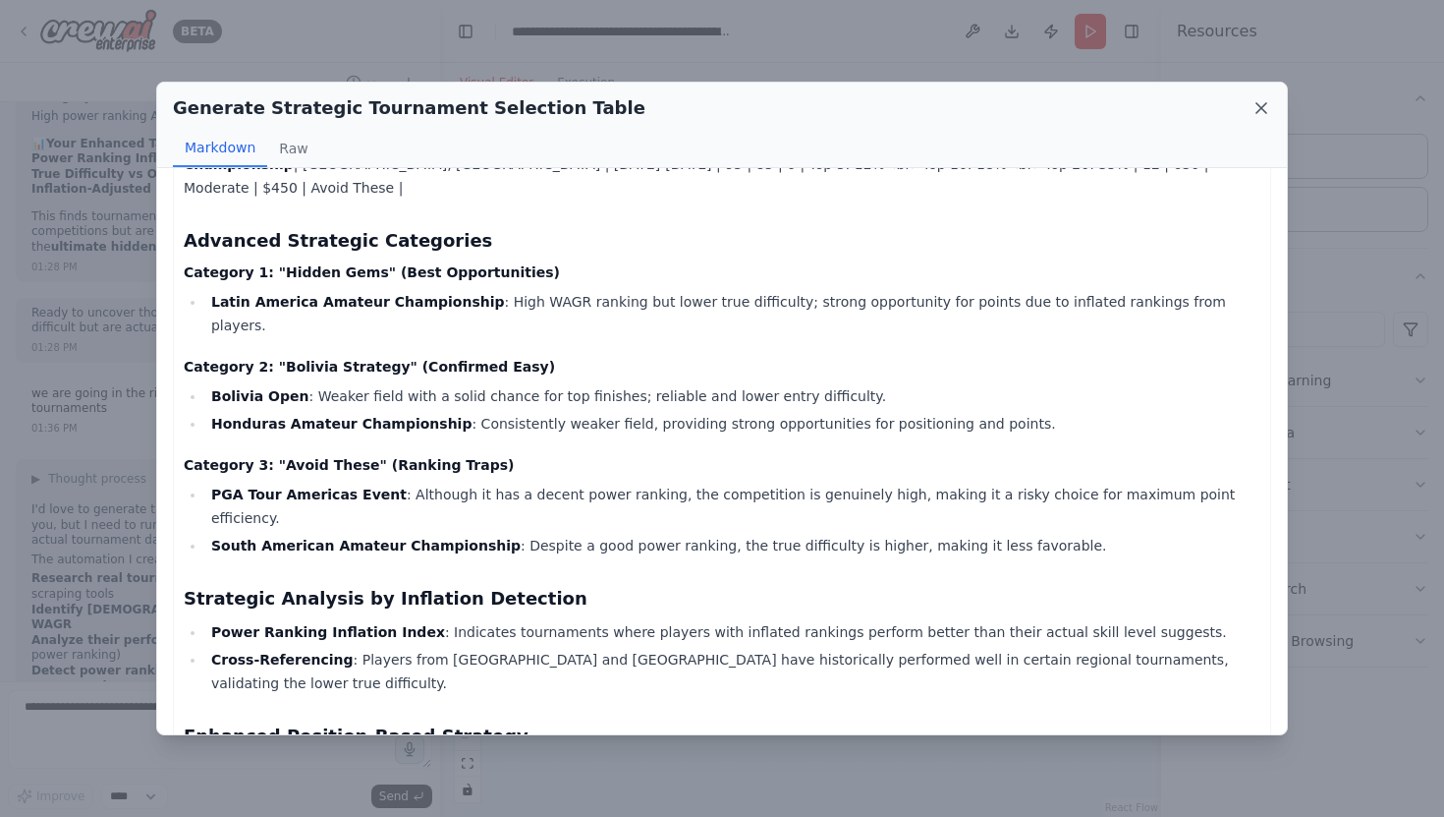
click at [1263, 104] on icon at bounding box center [1262, 108] width 20 height 20
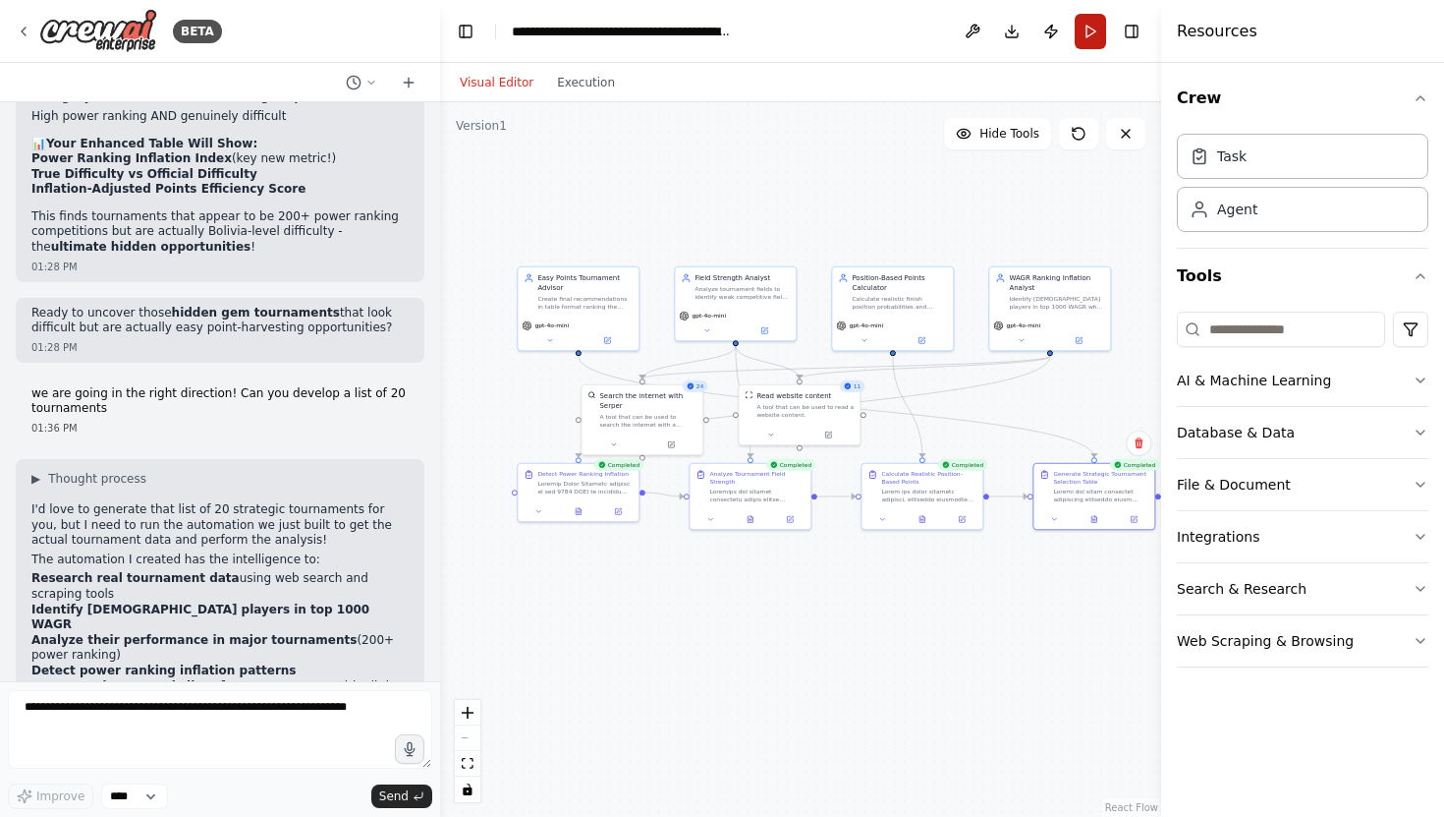
click at [1092, 27] on button "Run" at bounding box center [1090, 31] width 31 height 35
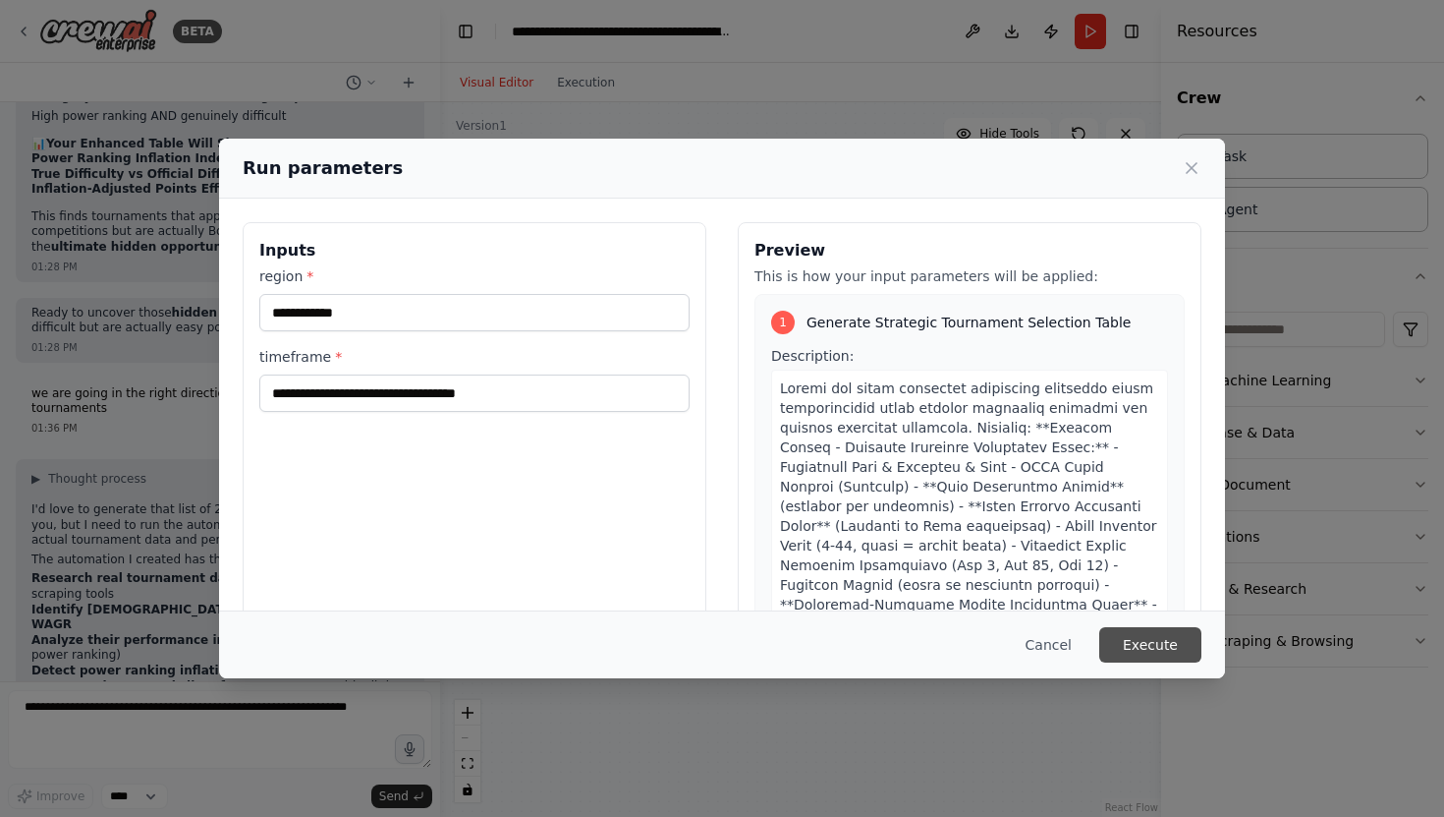
click at [1158, 649] on button "Execute" at bounding box center [1151, 644] width 102 height 35
